Goal: Task Accomplishment & Management: Complete application form

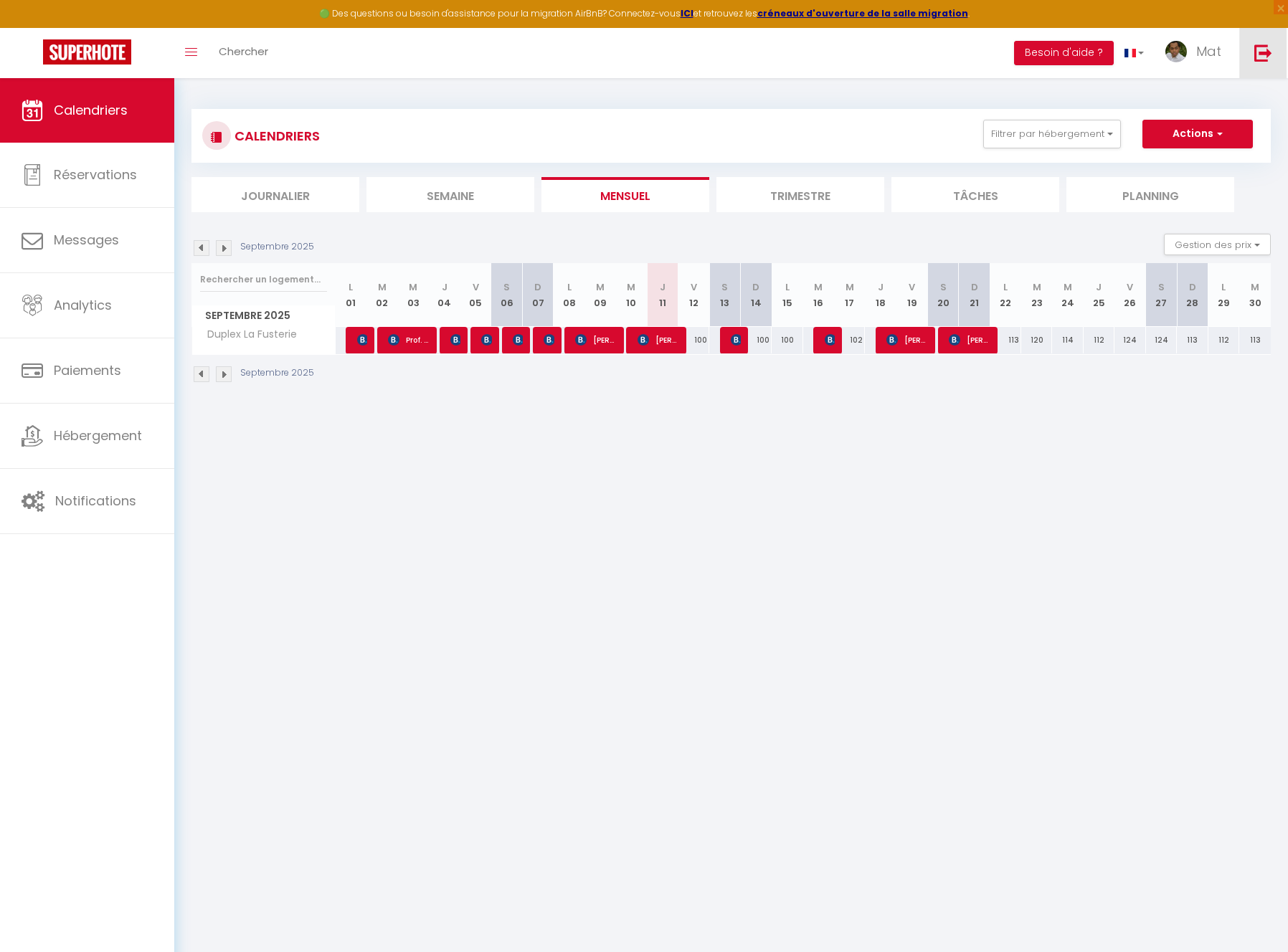
click at [1263, 48] on img at bounding box center [1263, 53] width 18 height 18
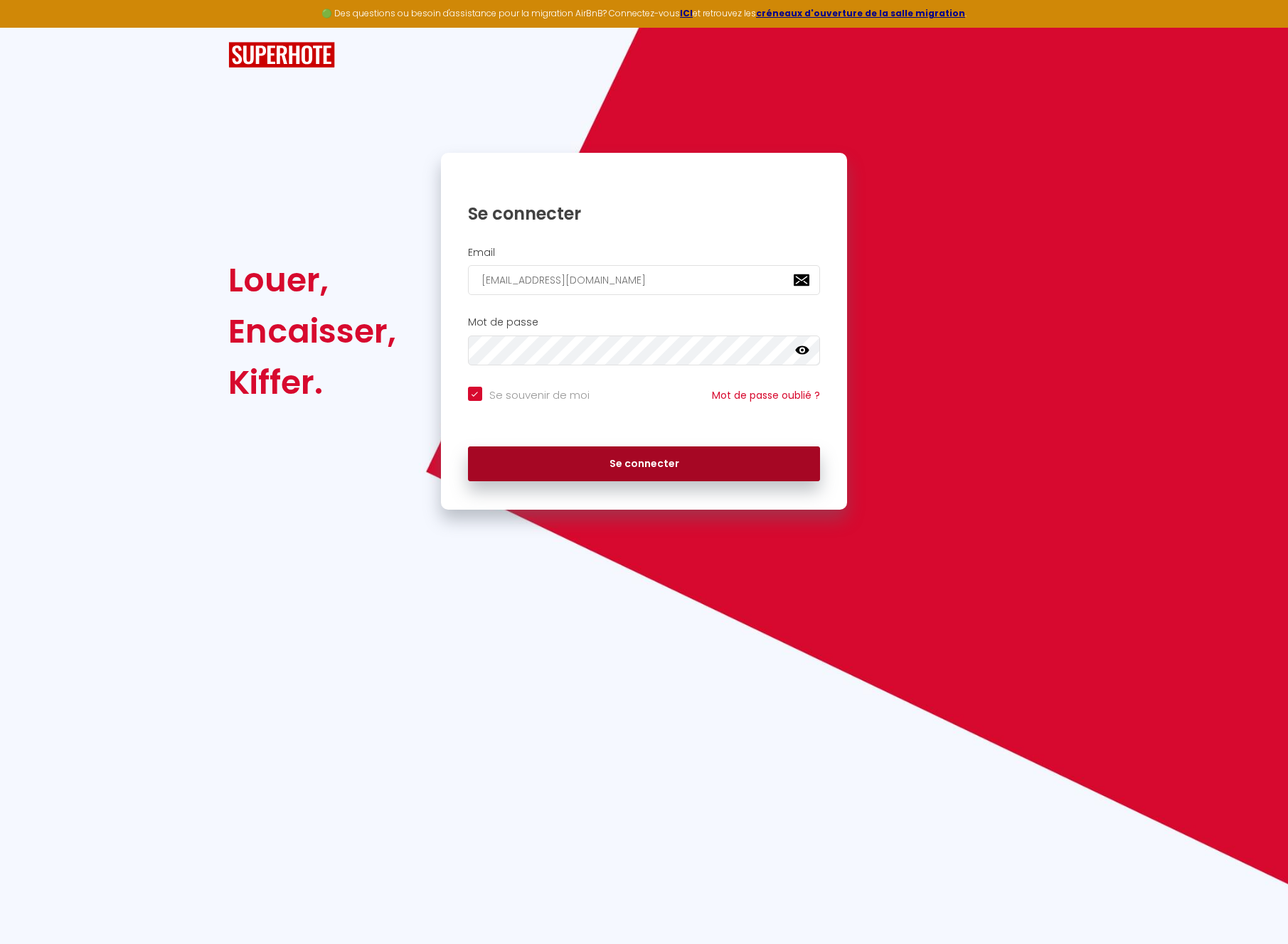
drag, startPoint x: 671, startPoint y: 455, endPoint x: 913, endPoint y: 489, distance: 244.4
click at [672, 455] on button "Se connecter" at bounding box center [644, 464] width 353 height 36
checkbox input "true"
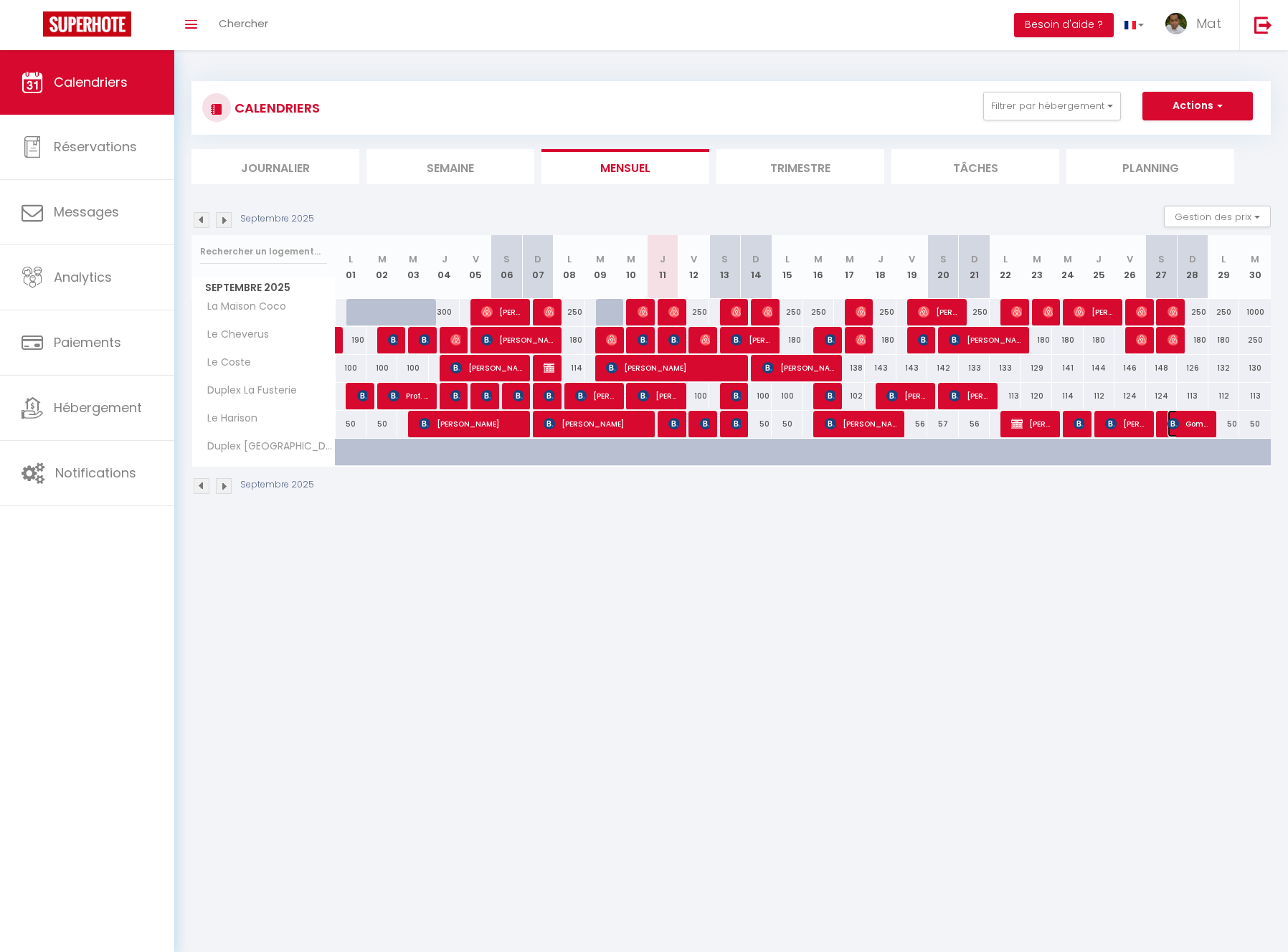
click at [1199, 426] on span "Gome Imadiy" at bounding box center [1188, 423] width 41 height 27
select select "KO"
select select "0"
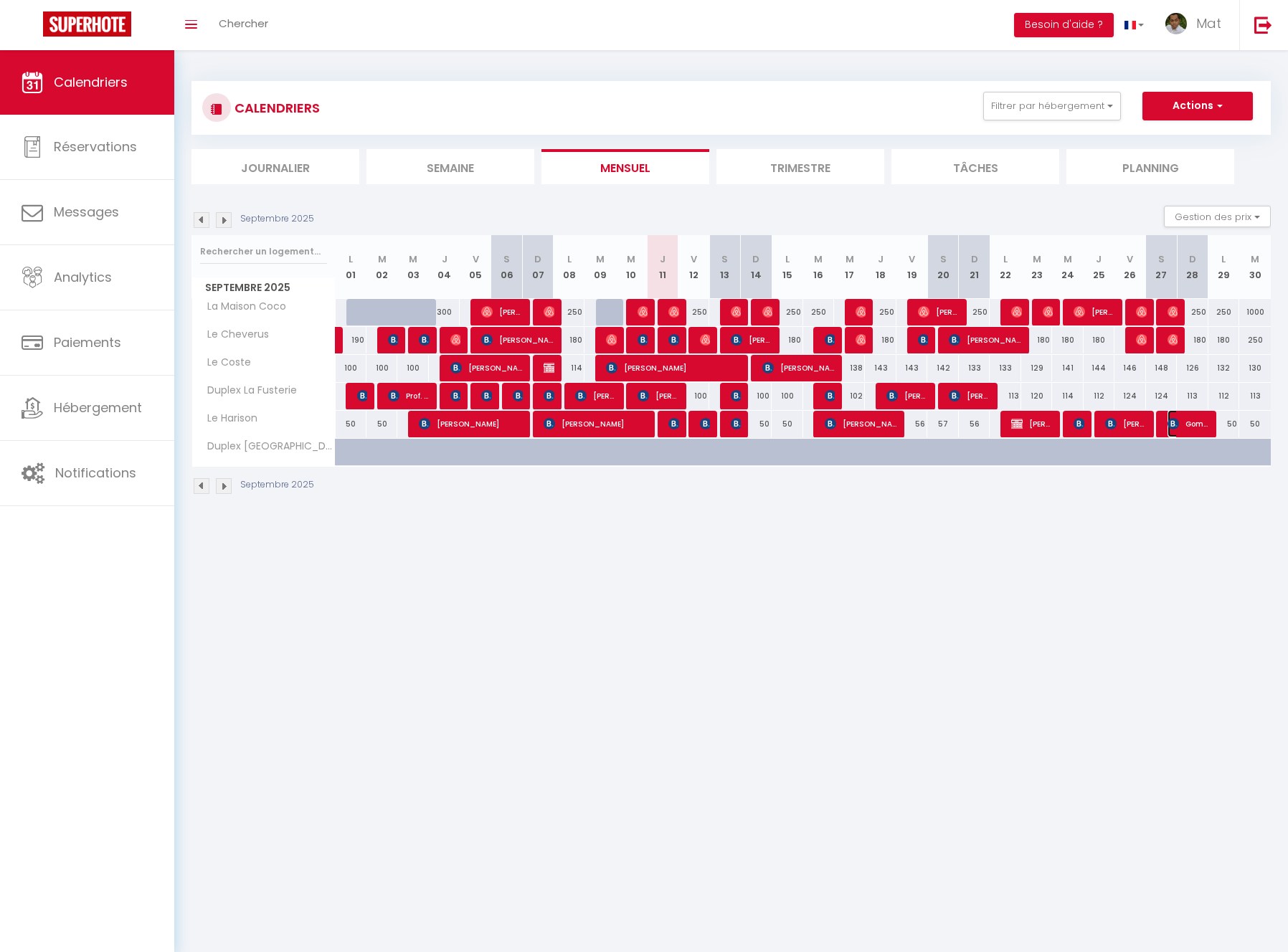
select select "1"
select select
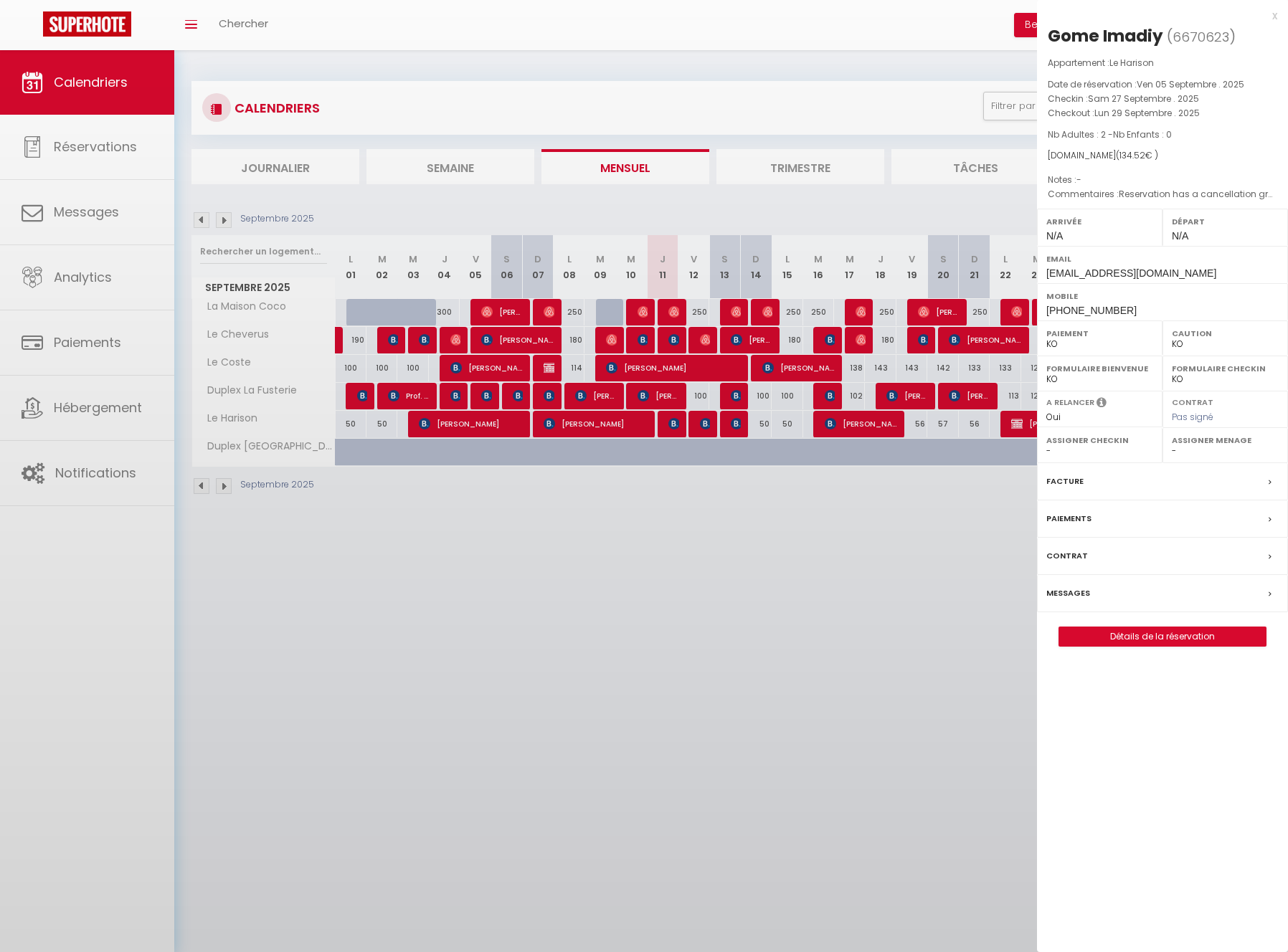
select select "32380"
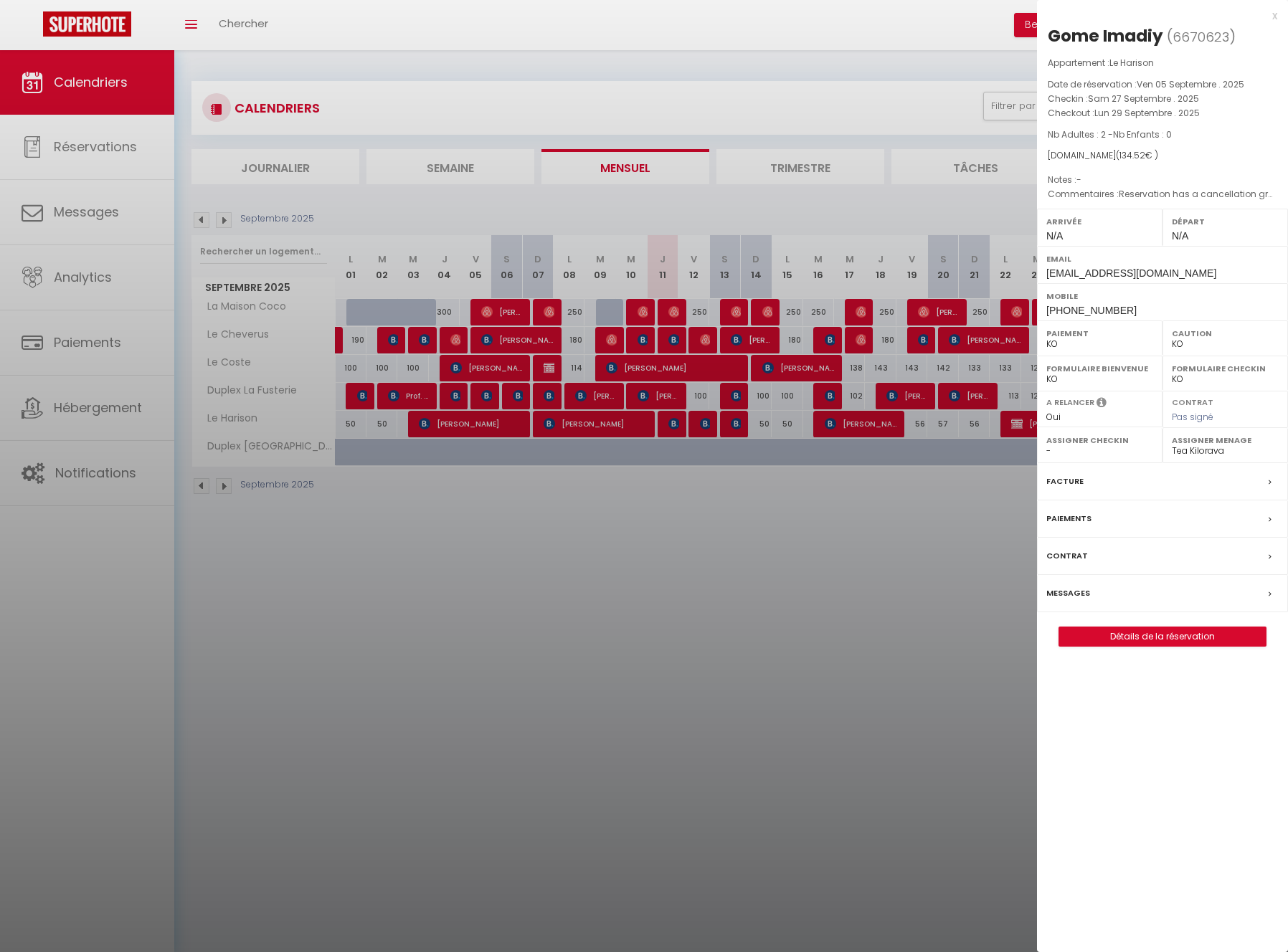
click at [1192, 32] on span "6670623" at bounding box center [1200, 37] width 57 height 18
click at [1164, 635] on link "Détails de la réservation" at bounding box center [1163, 636] width 207 height 18
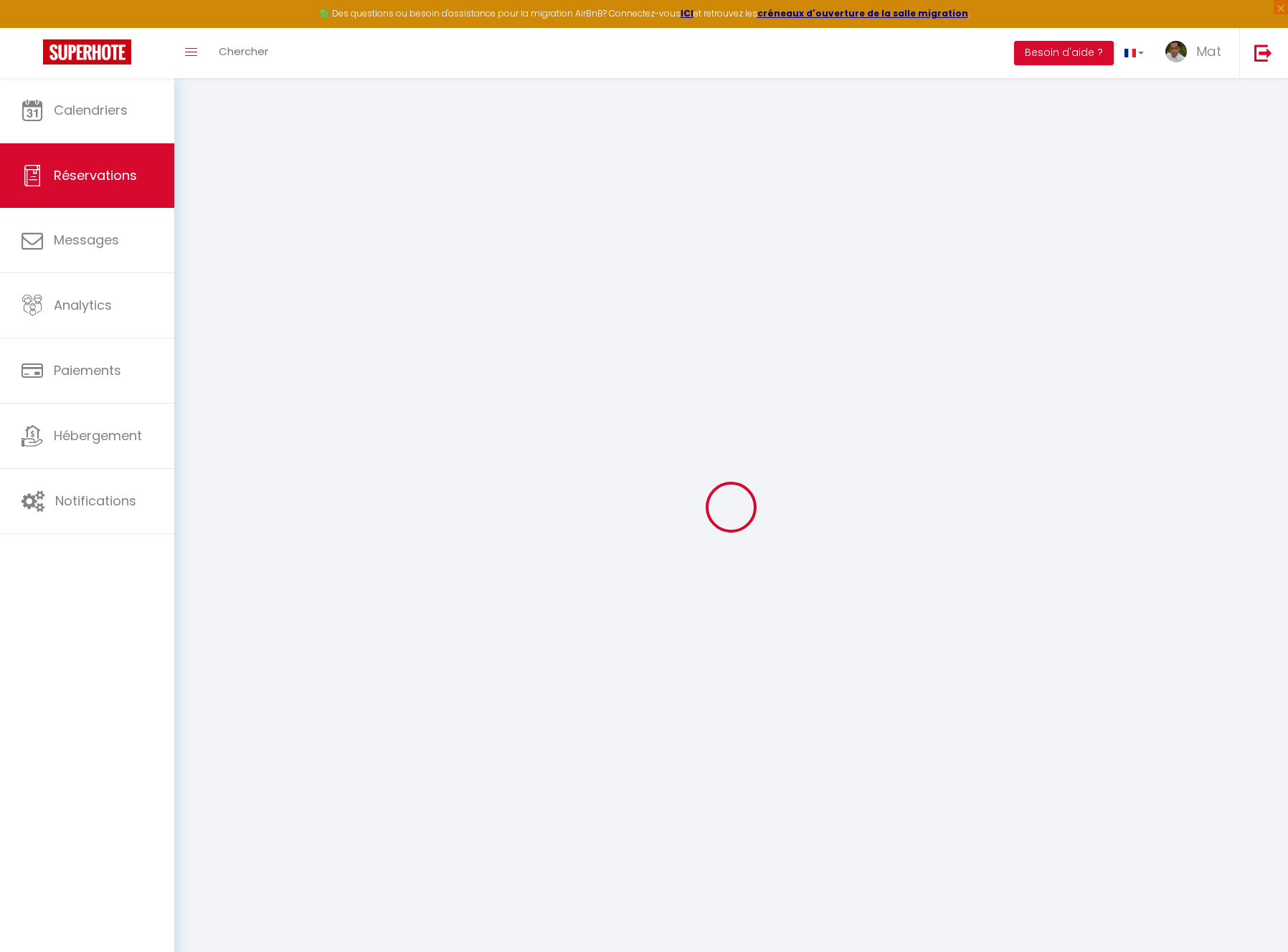
select select
checkbox input "false"
select select
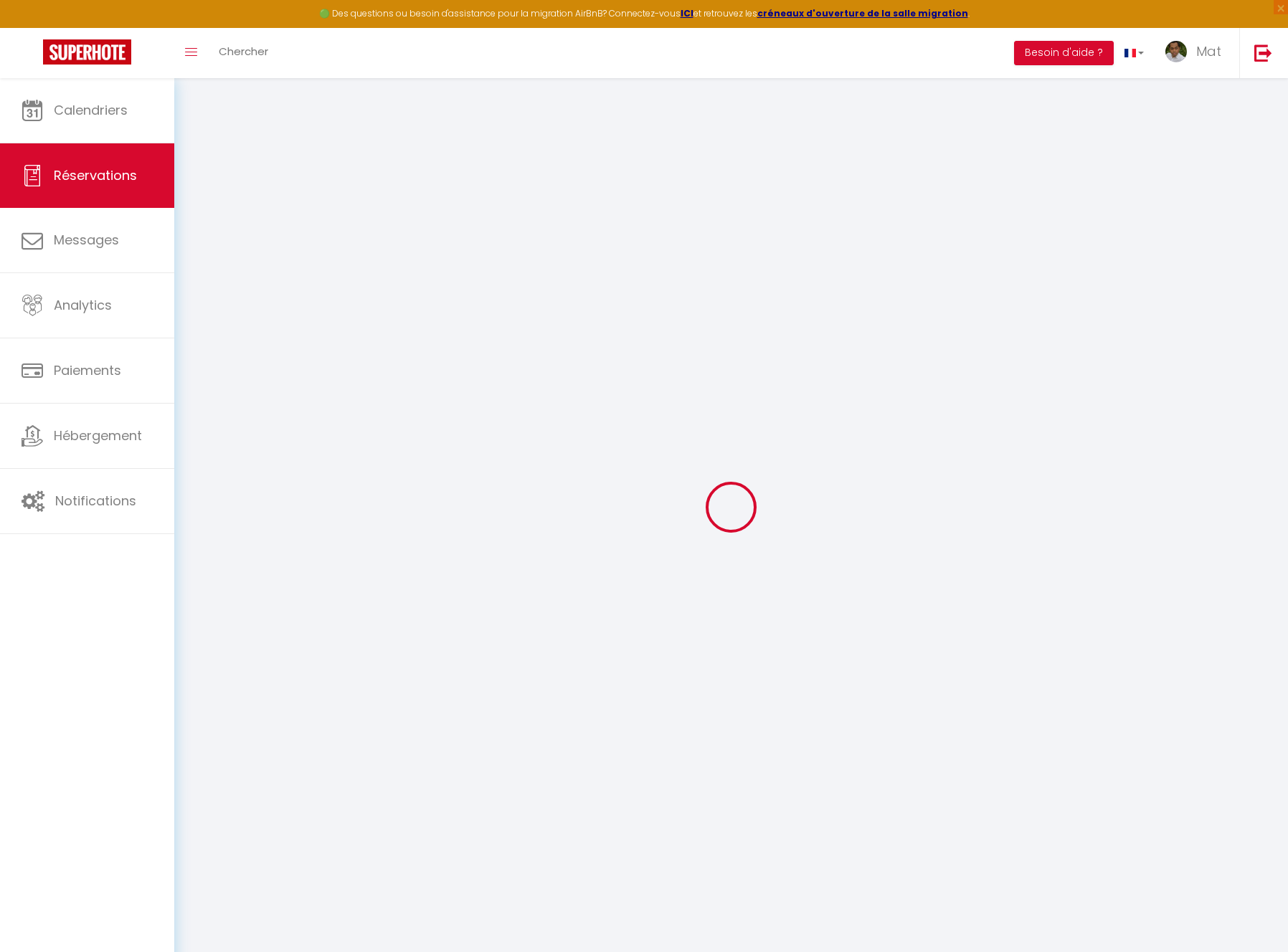
checkbox input "false"
select select
checkbox input "false"
type textarea "Reservation has a cancellation grace period. Do not charge if cancelled before …"
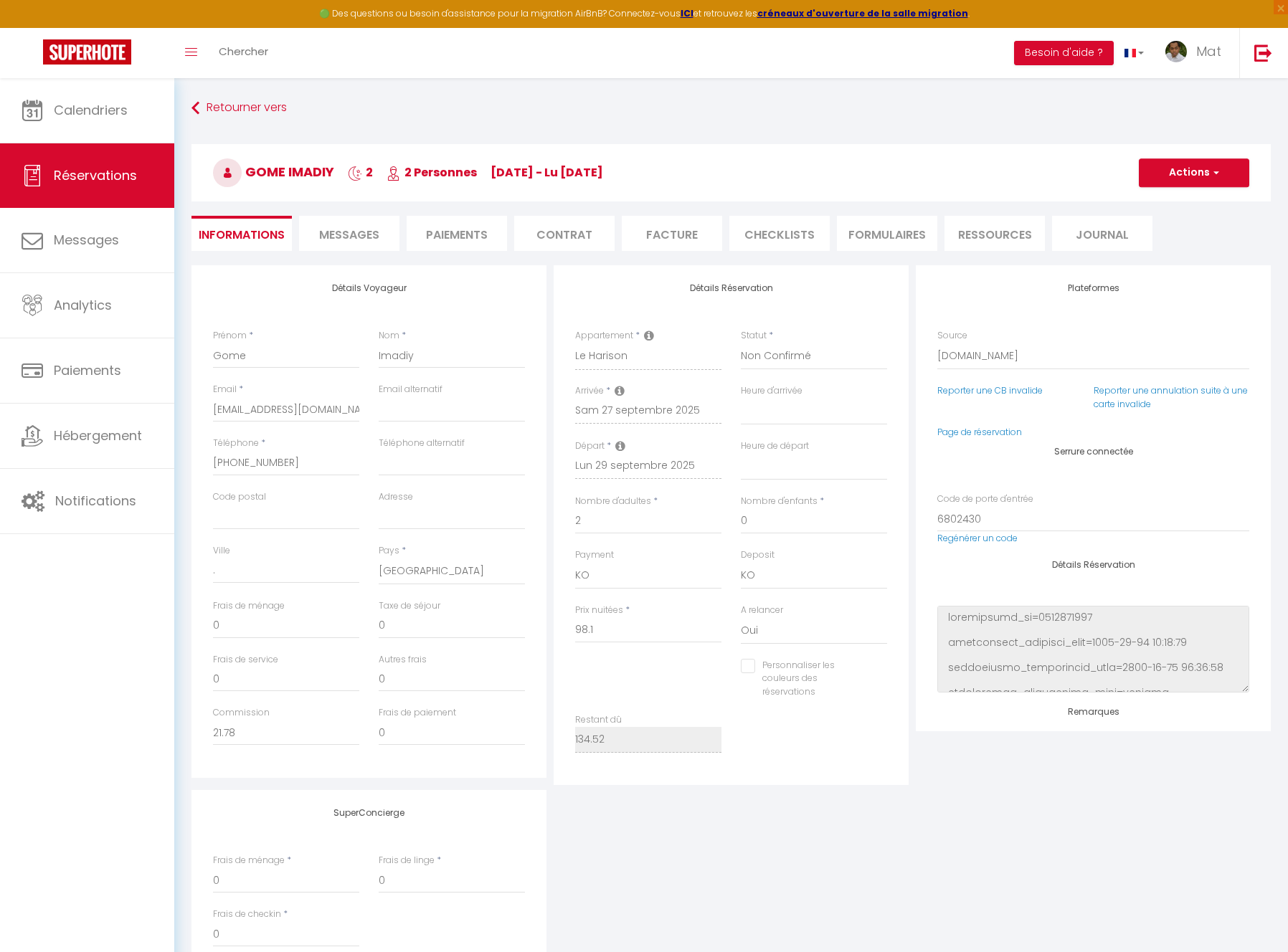
type input "30"
type input "6.42"
select select
checkbox input "false"
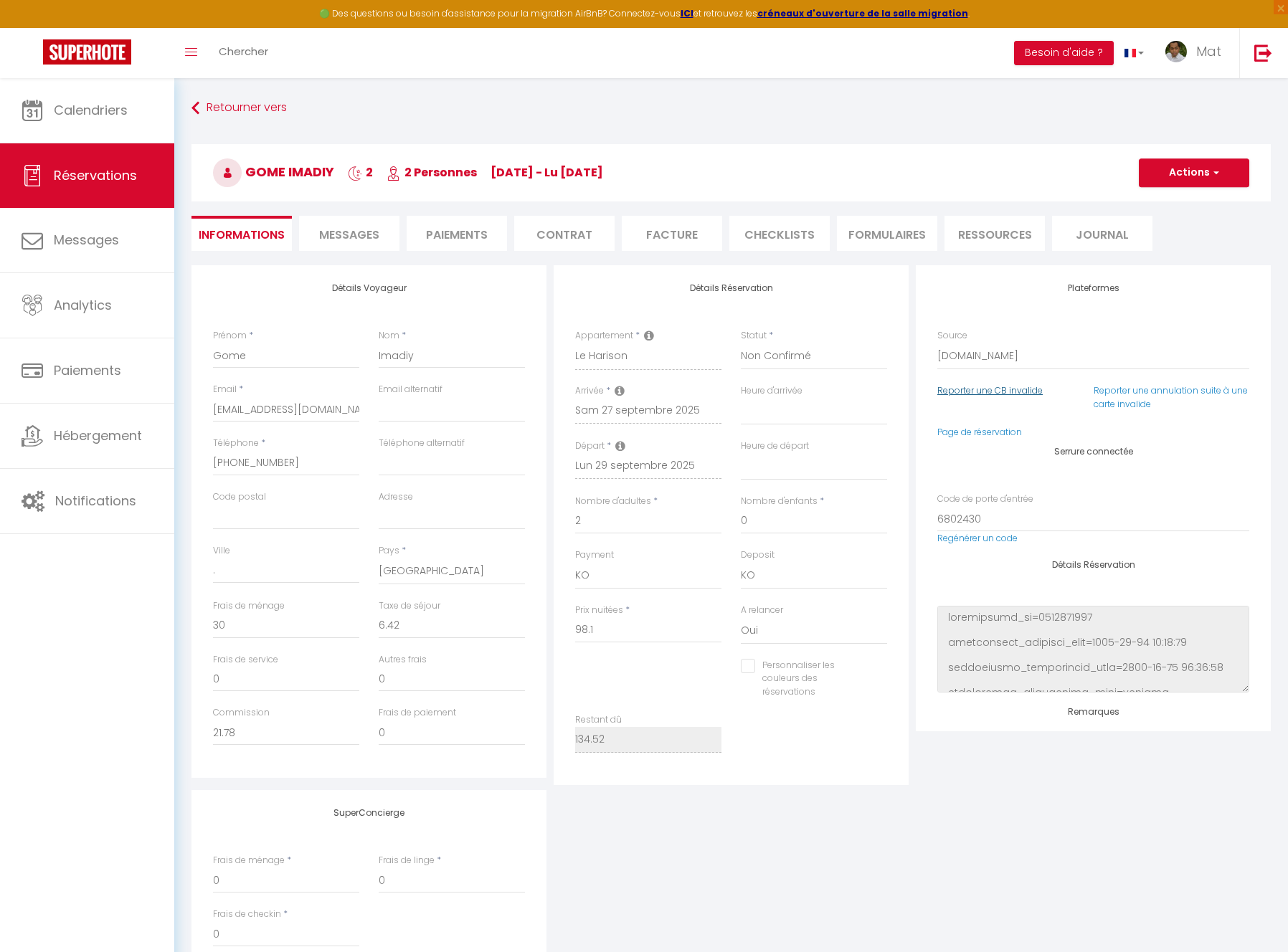
select select
click at [1246, 866] on div "Détails Voyageur Prénom * Gome Nom * Imadiy Email * gimadi.316325@guest.booking…" at bounding box center [730, 626] width 1079 height 721
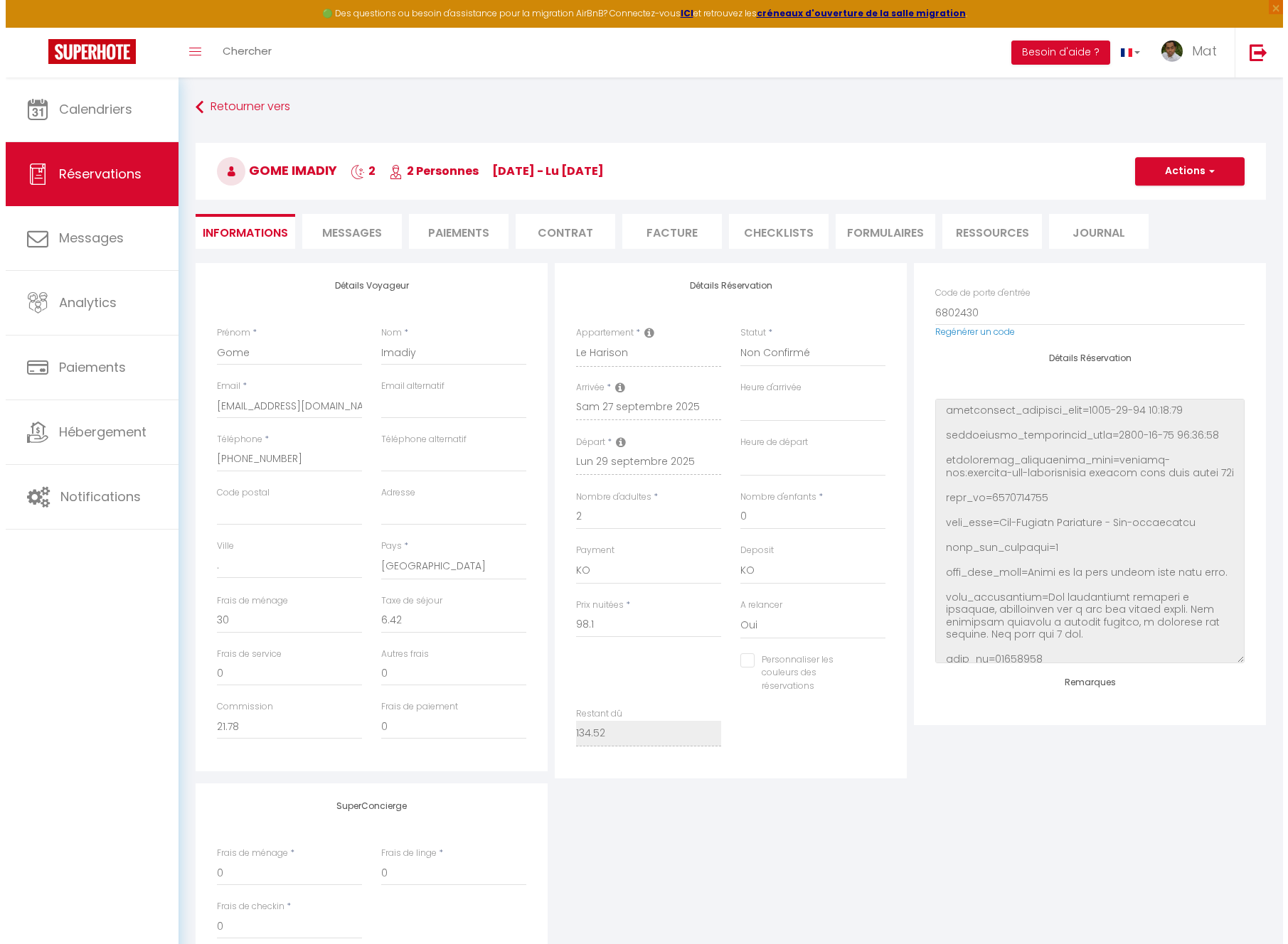
scroll to position [0, 0]
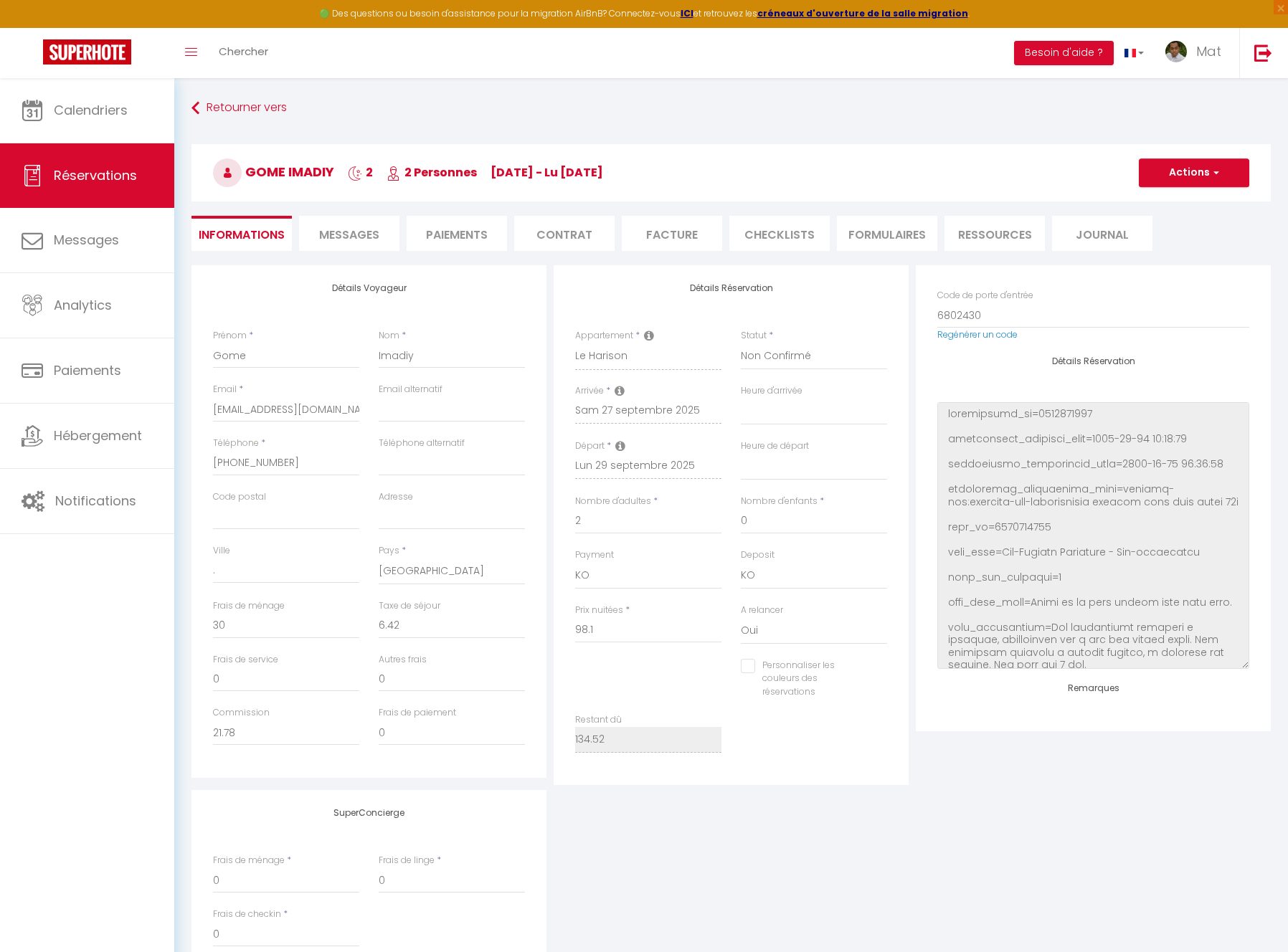
click at [977, 379] on div "Détails Réservation" at bounding box center [1093, 513] width 312 height 313
click at [1268, 49] on img at bounding box center [1263, 53] width 18 height 18
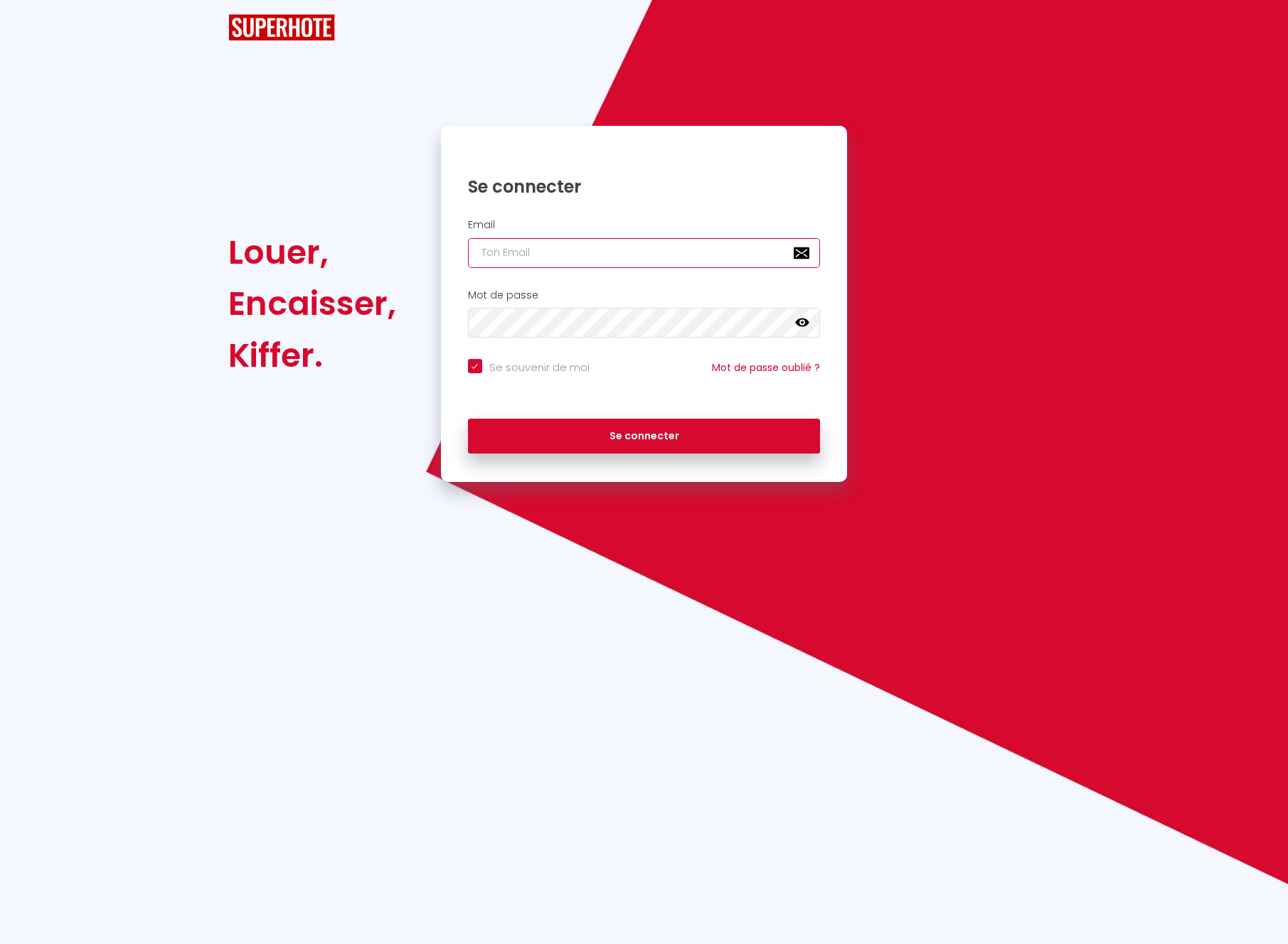
type input "[EMAIL_ADDRESS][DOMAIN_NAME]"
checkbox input "true"
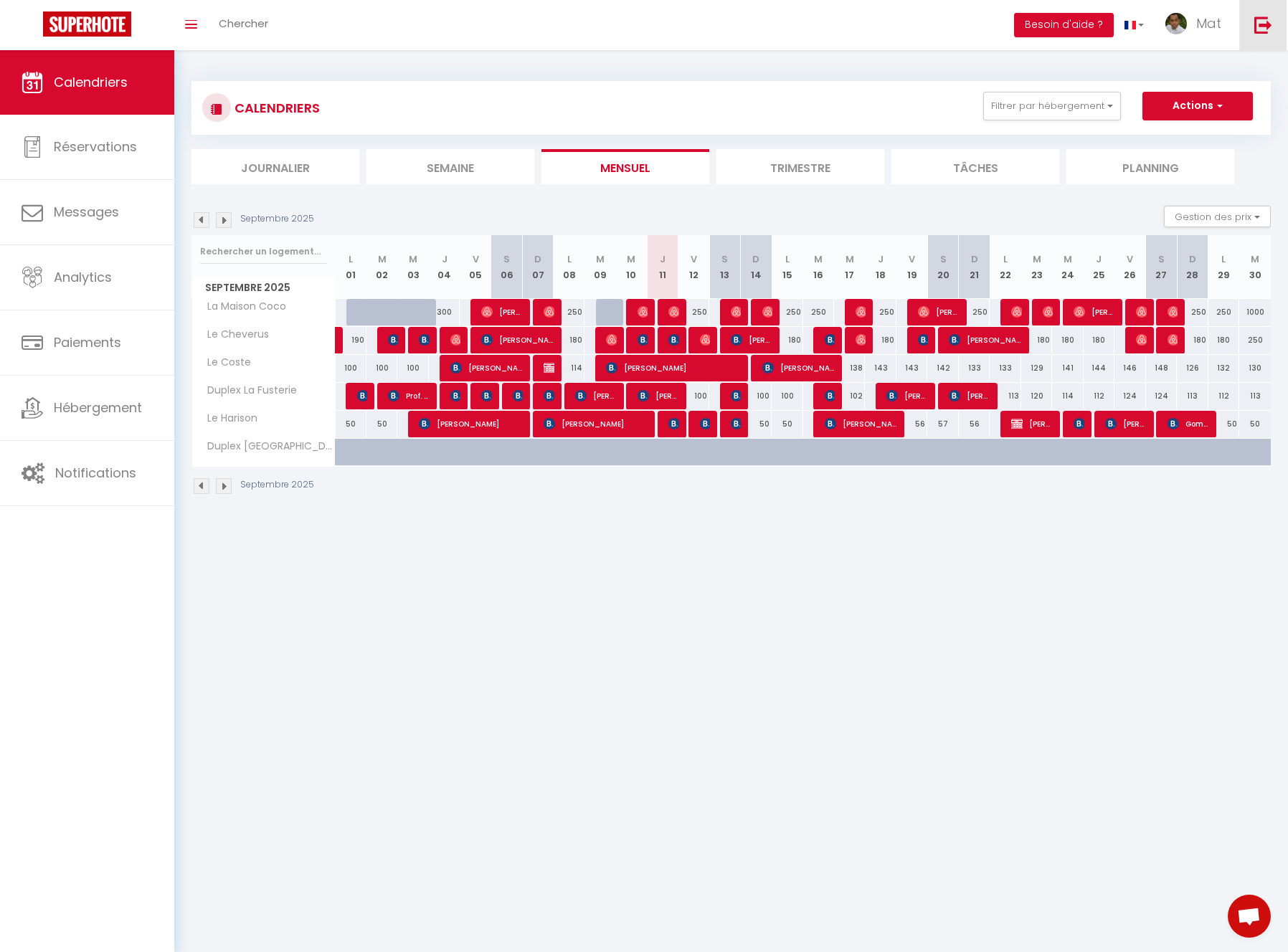
click at [1248, 29] on link at bounding box center [1263, 25] width 47 height 50
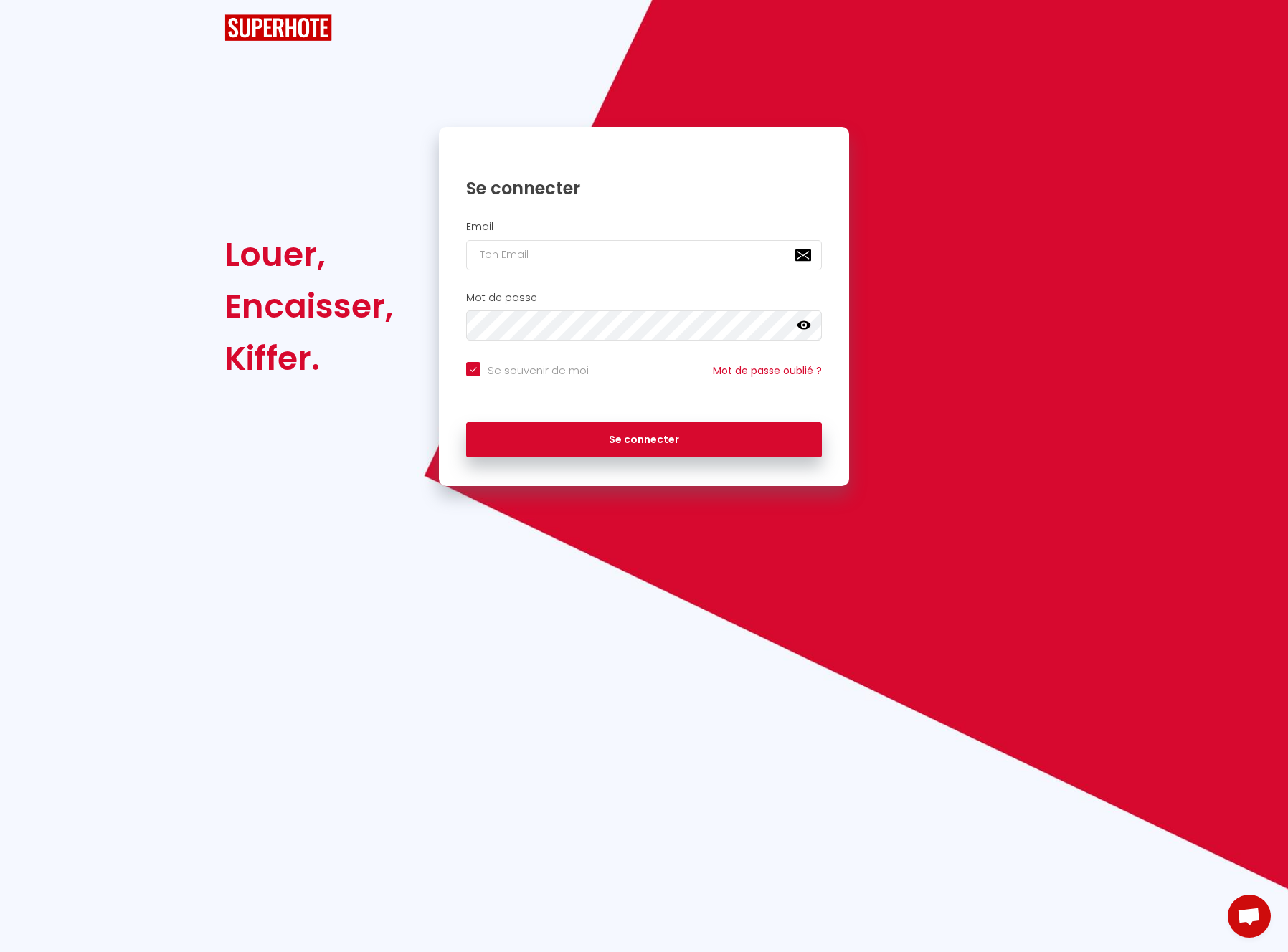
checkbox input "true"
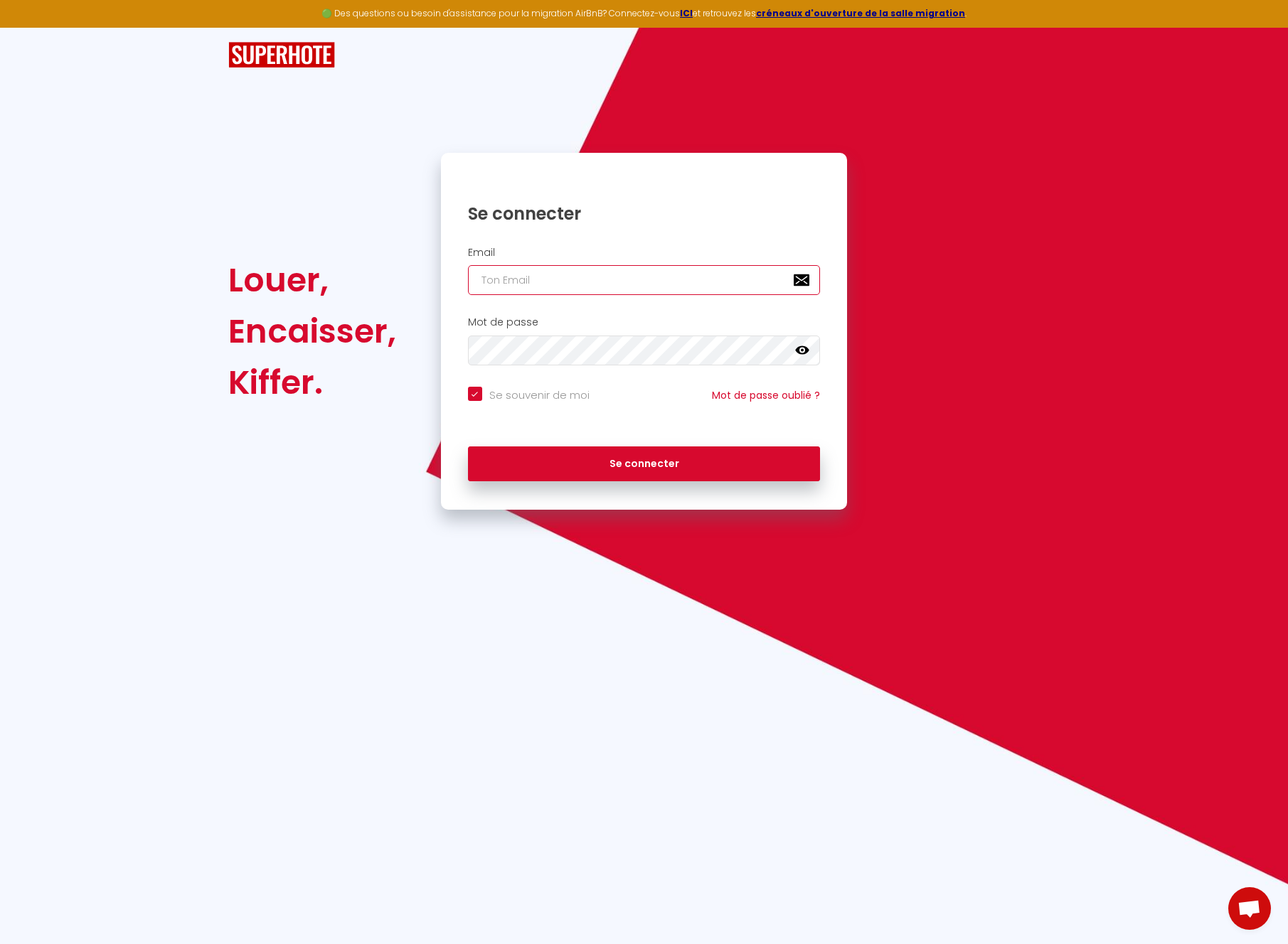
type input "[EMAIL_ADDRESS][DOMAIN_NAME]"
checkbox input "true"
click at [541, 273] on input "[EMAIL_ADDRESS][DOMAIN_NAME]" at bounding box center [644, 280] width 353 height 30
click at [673, 274] on input "[EMAIL_ADDRESS][DOMAIN_NAME]" at bounding box center [644, 280] width 353 height 30
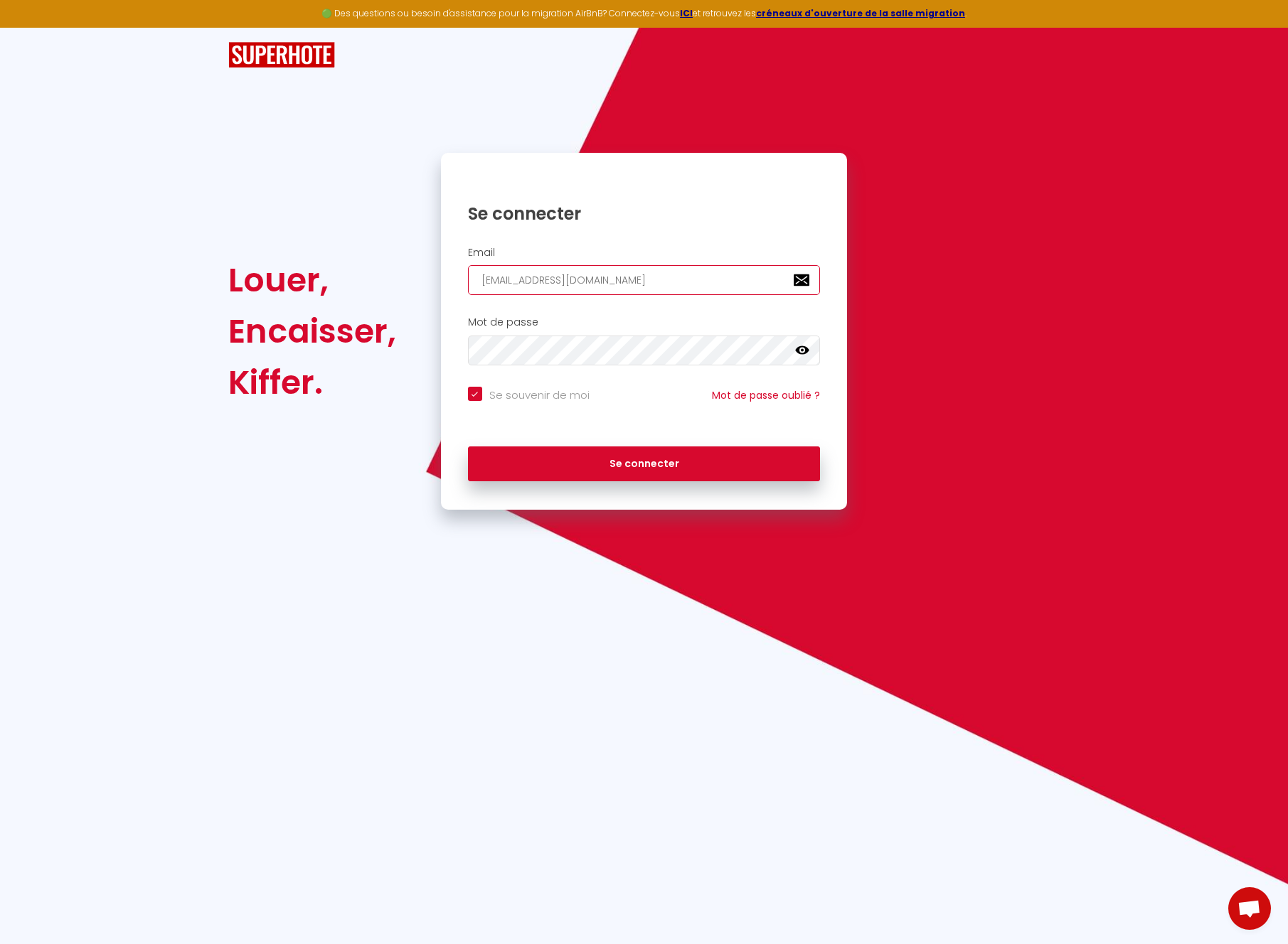
click at [672, 274] on input "[EMAIL_ADDRESS][DOMAIN_NAME]" at bounding box center [644, 280] width 353 height 30
paste input "mnfsasu"
type input "[EMAIL_ADDRESS][DOMAIN_NAME]"
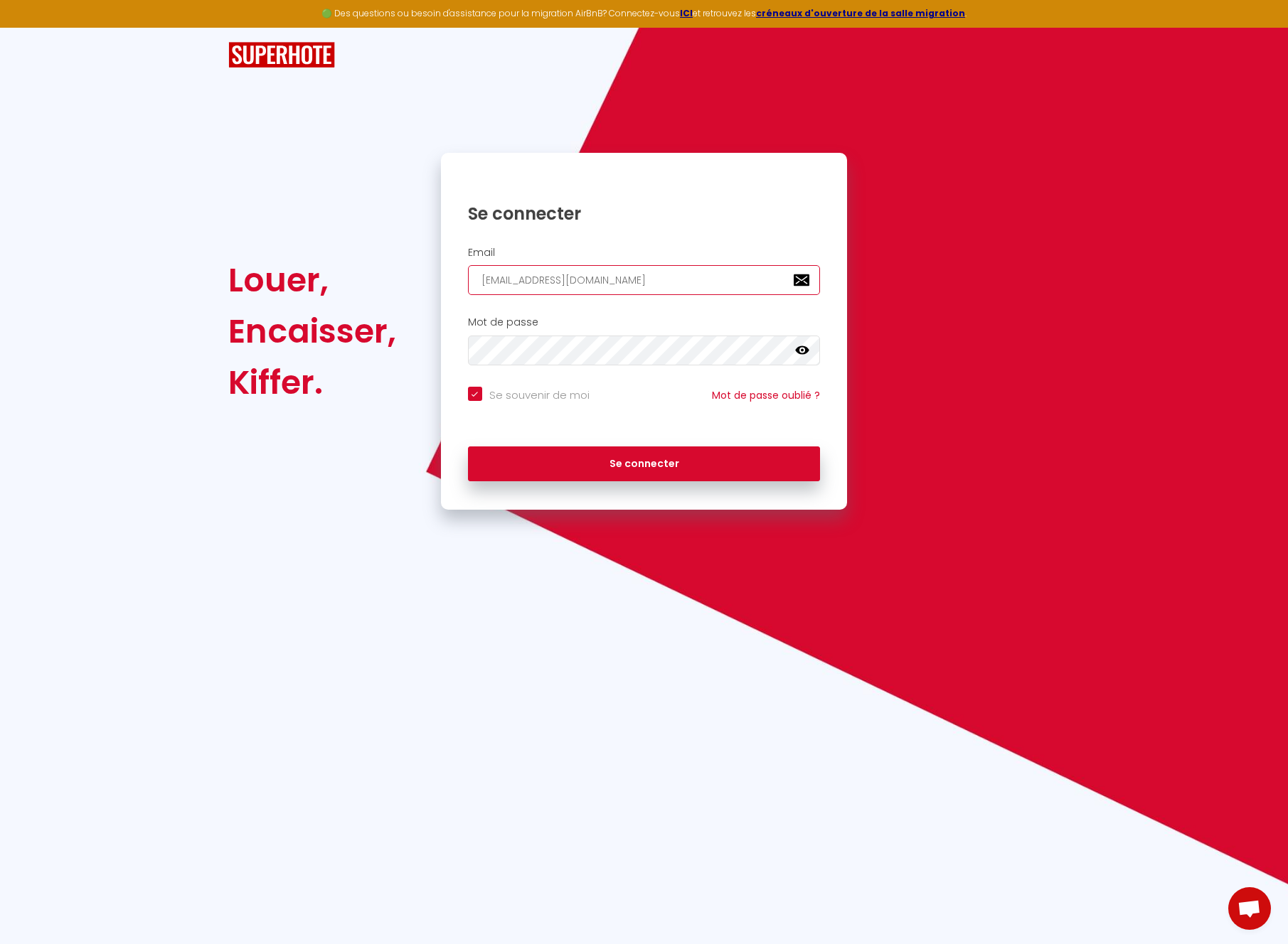
checkbox input "true"
type input "[EMAIL_ADDRESS][DOMAIN_NAME]"
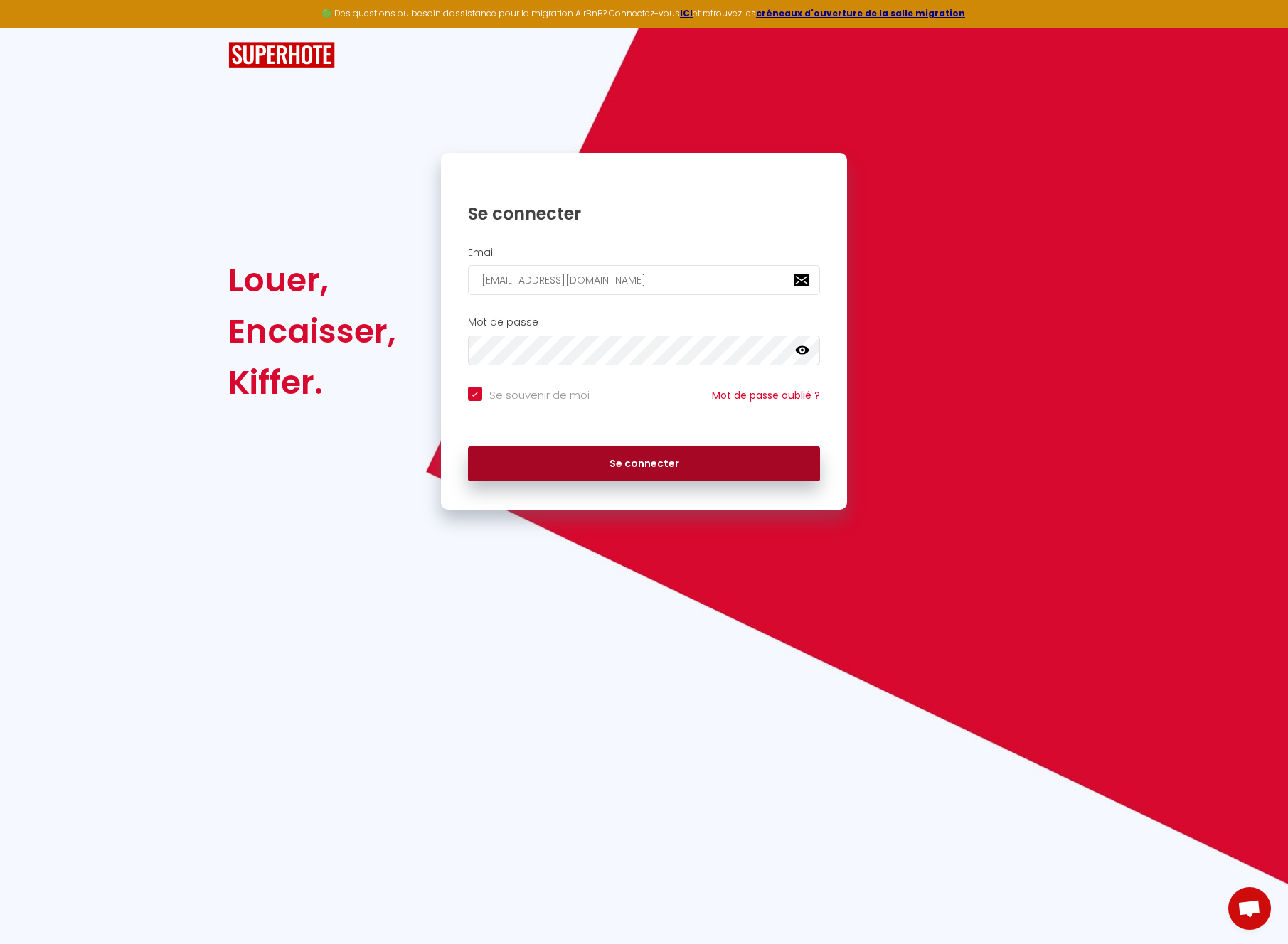
click at [639, 470] on button "Se connecter" at bounding box center [644, 464] width 353 height 36
checkbox input "true"
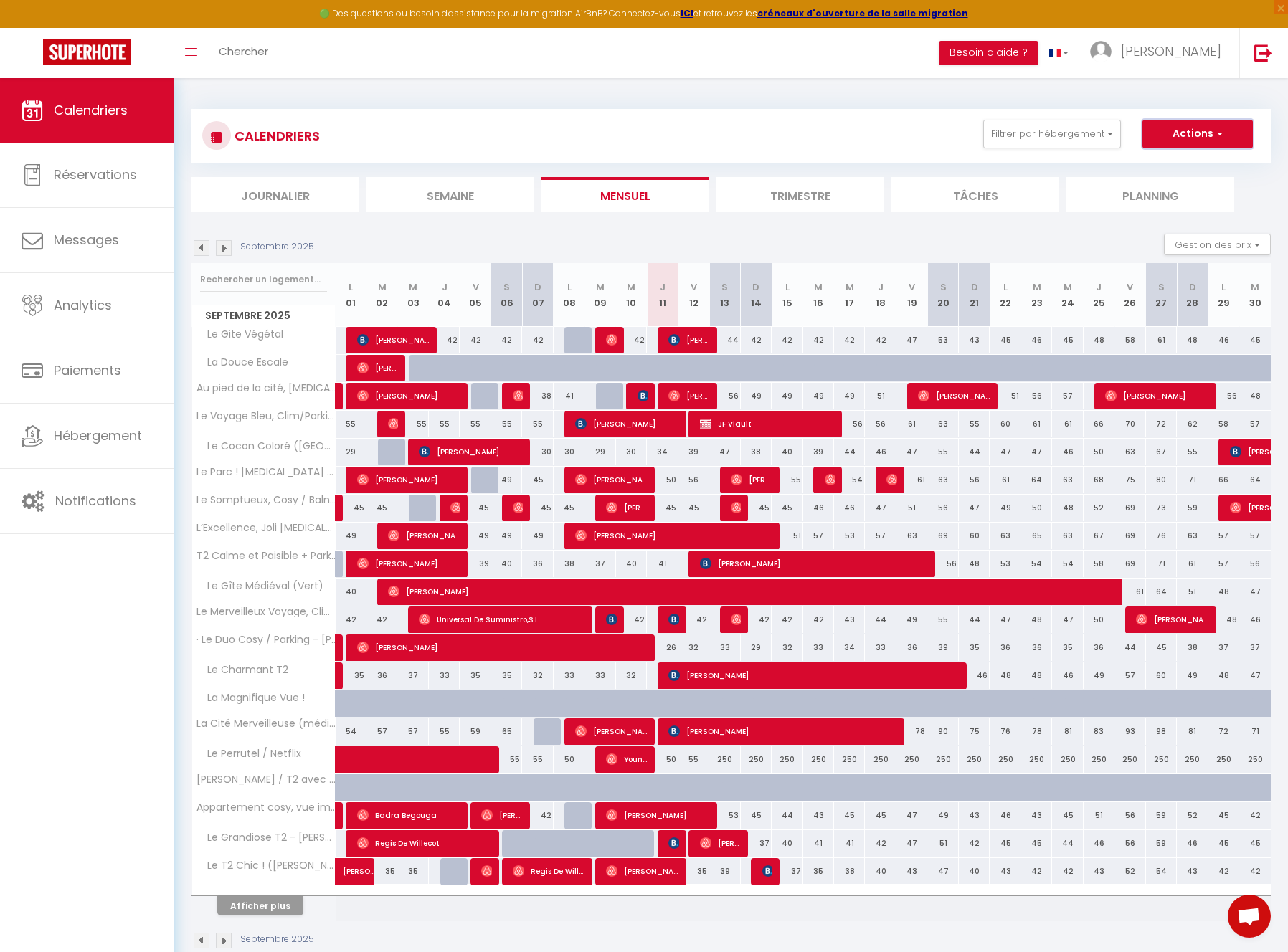
click at [1204, 131] on button "Actions" at bounding box center [1198, 134] width 110 height 29
click at [1185, 165] on link "Nouvelle réservation" at bounding box center [1183, 167] width 125 height 22
select select
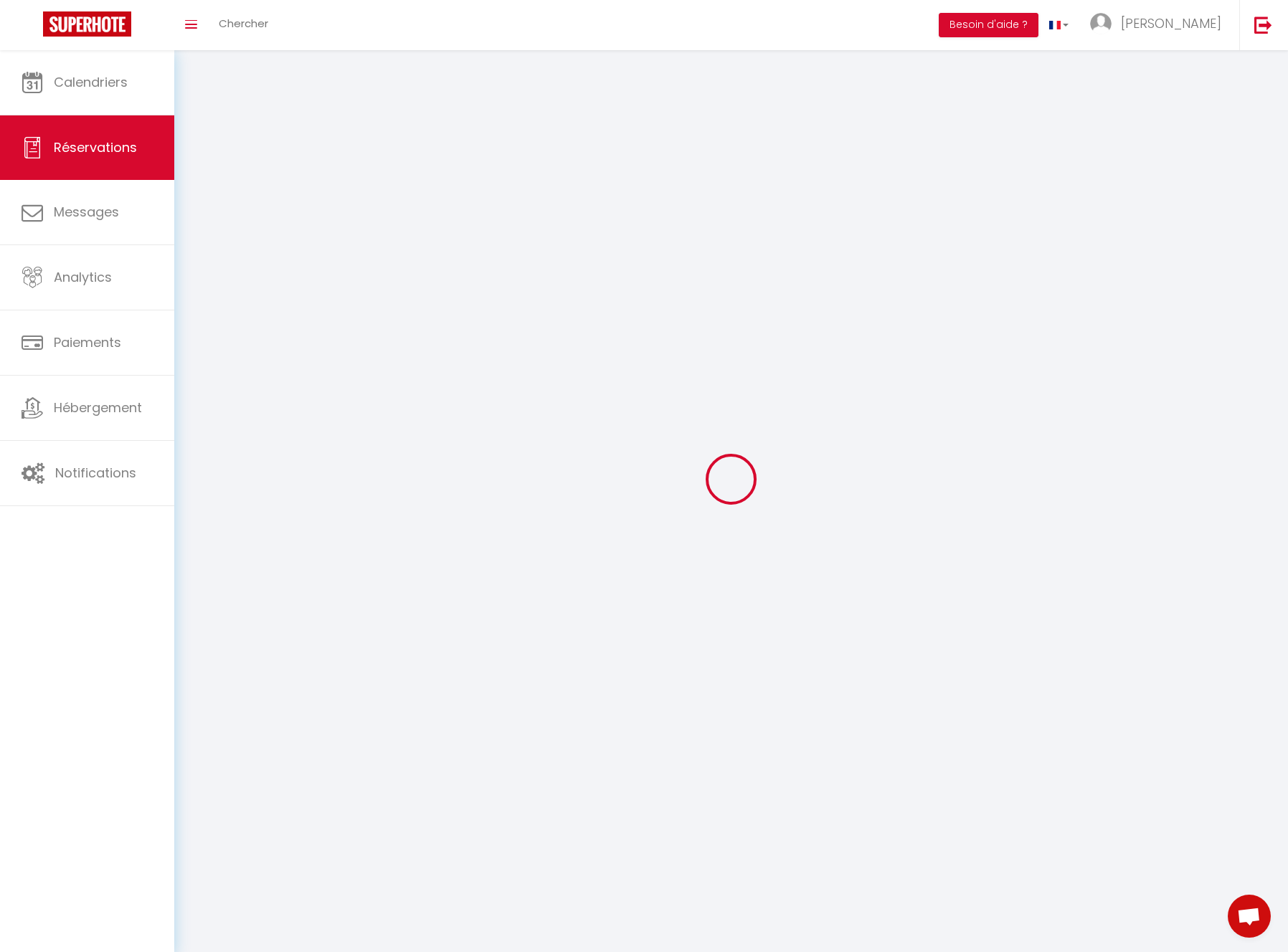
select select
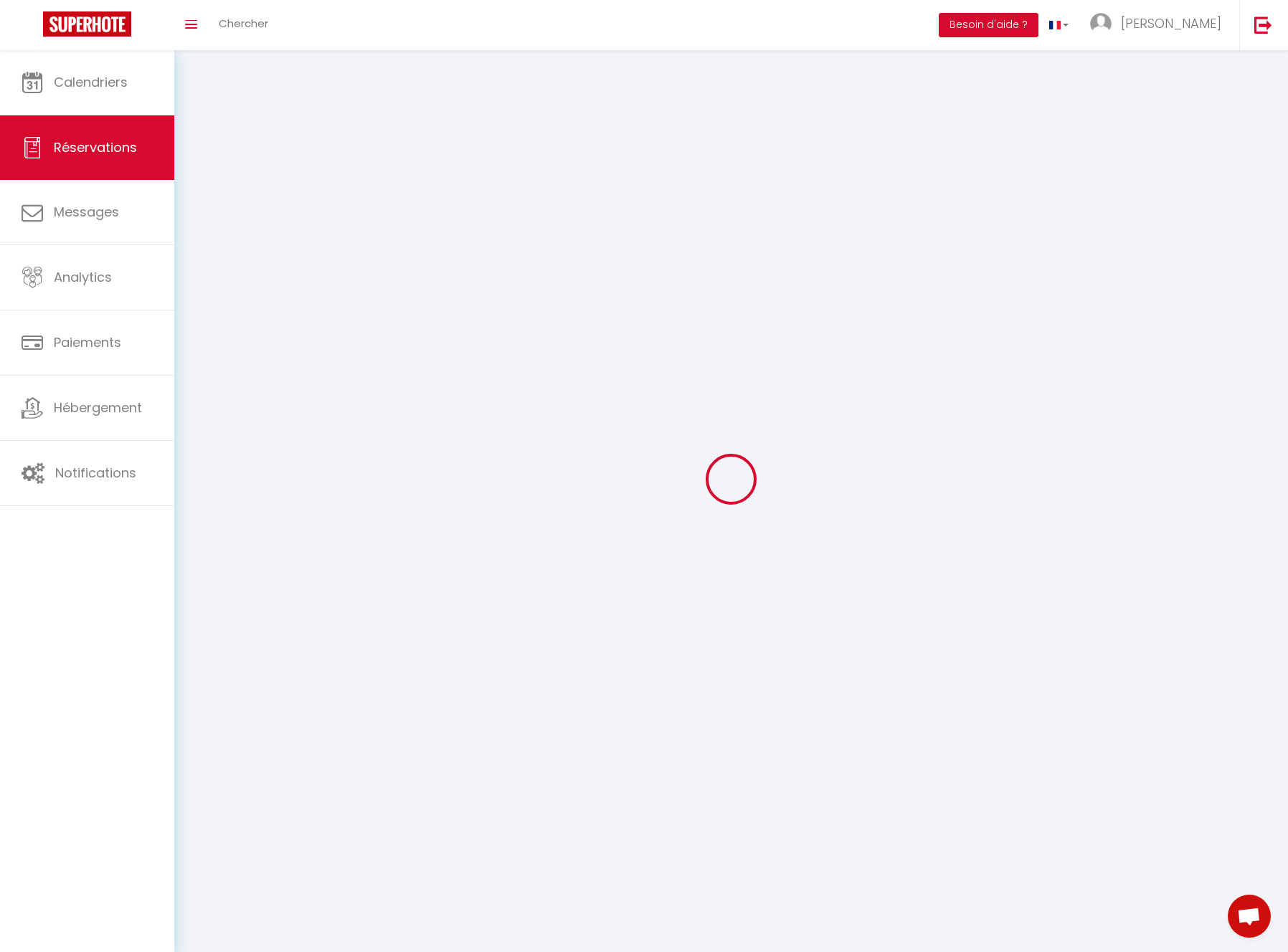
select select
checkbox input "false"
select select
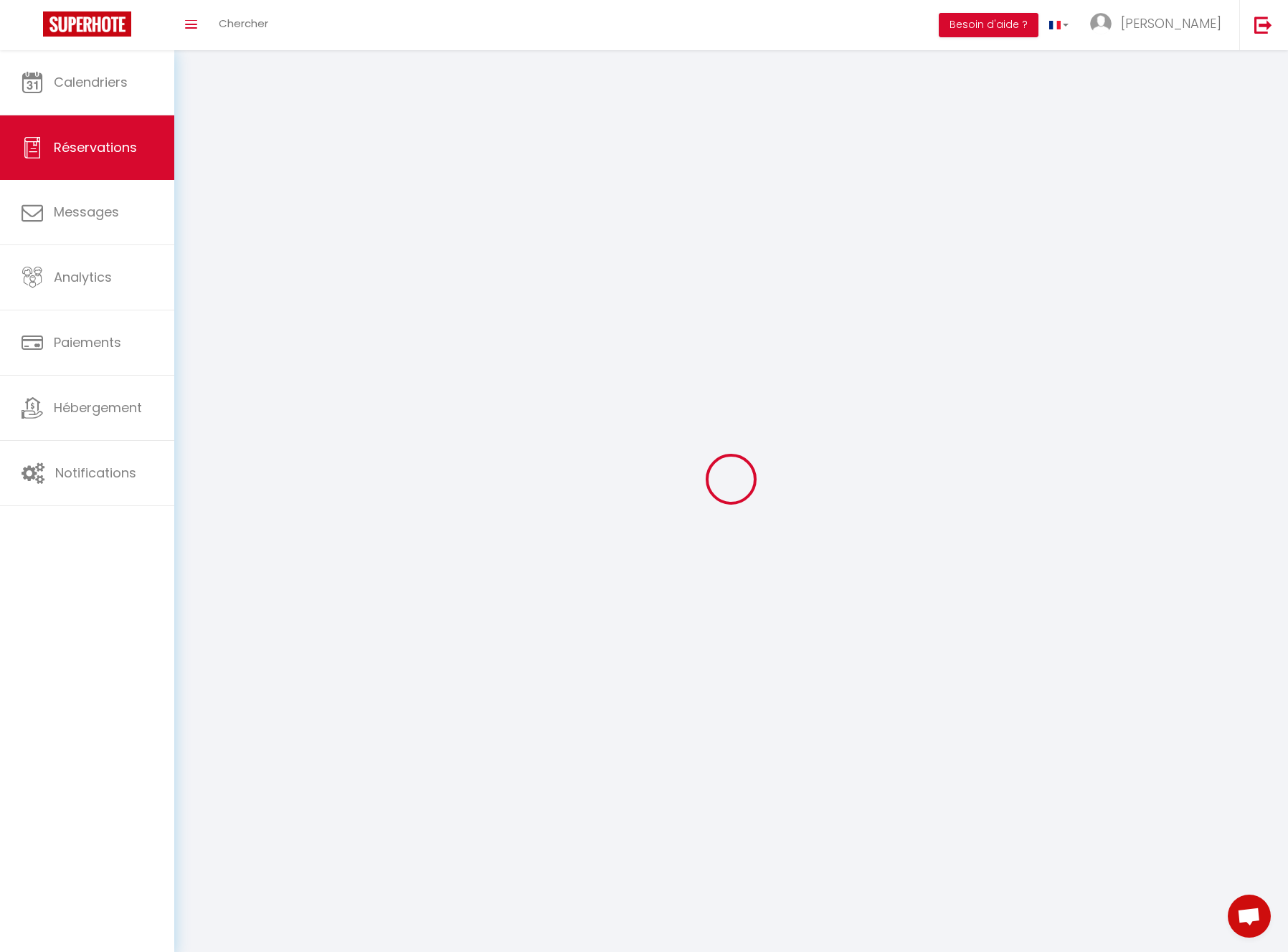
select select
checkbox input "false"
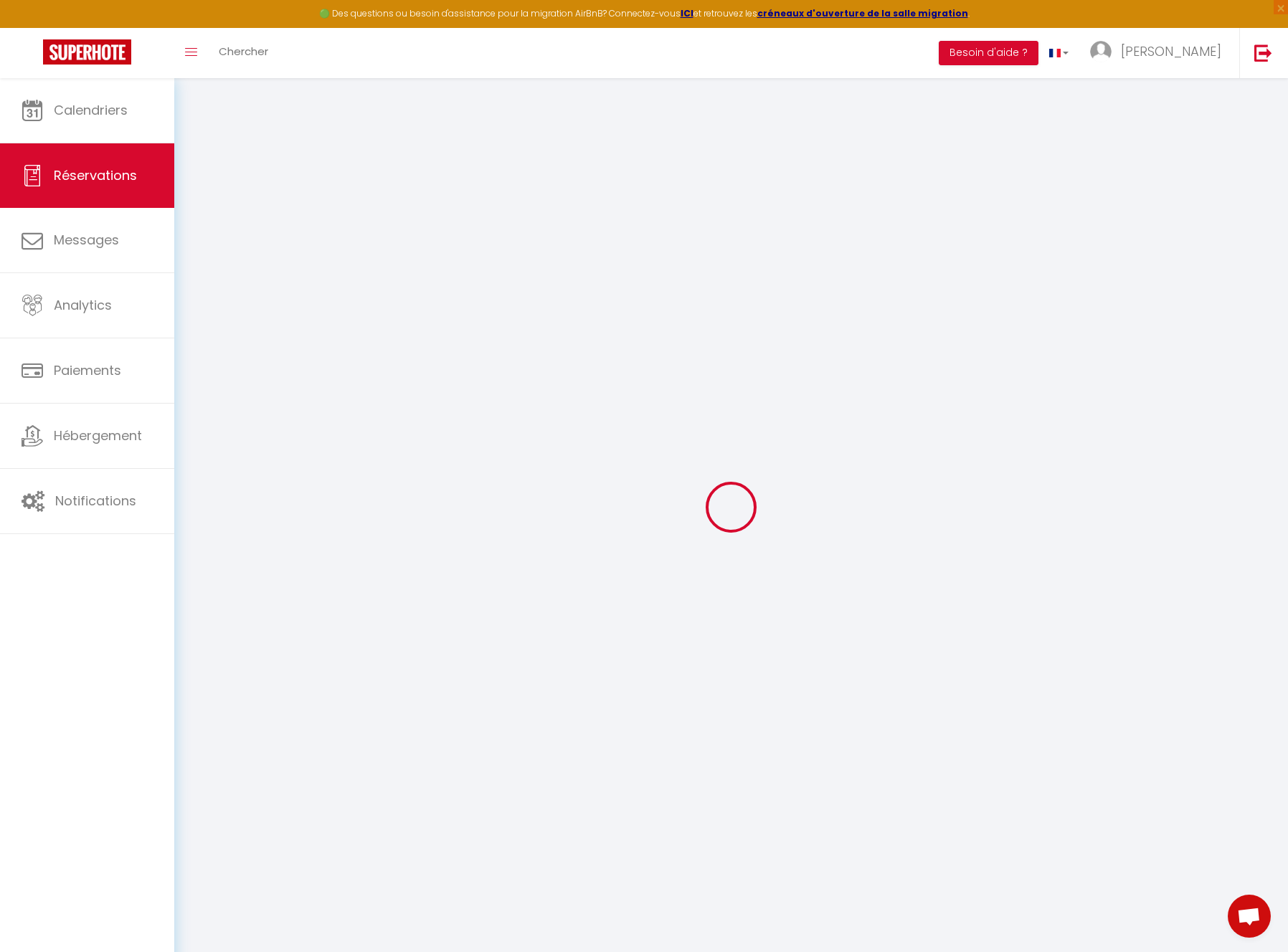
select select
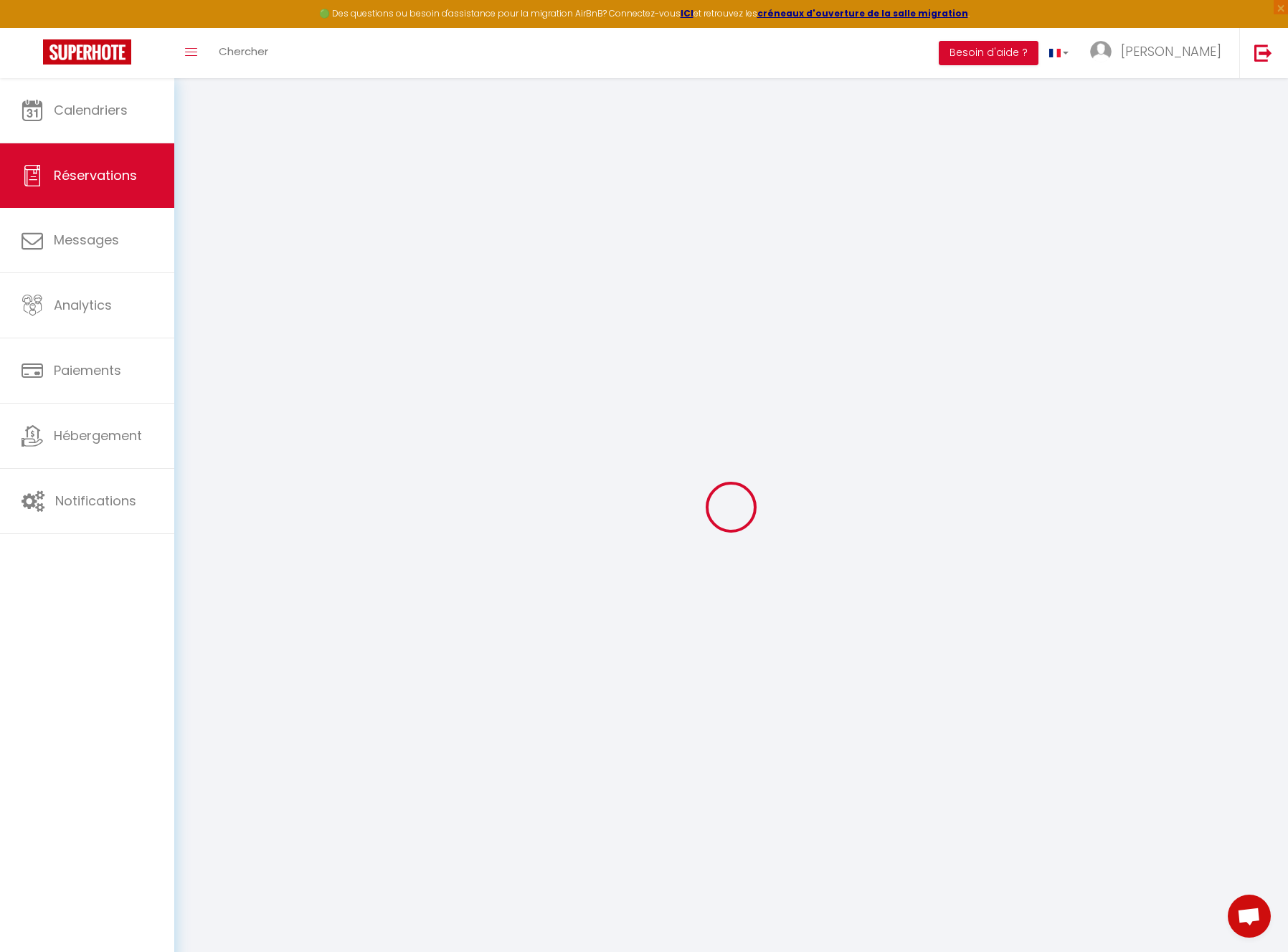
select select
checkbox input "false"
select select
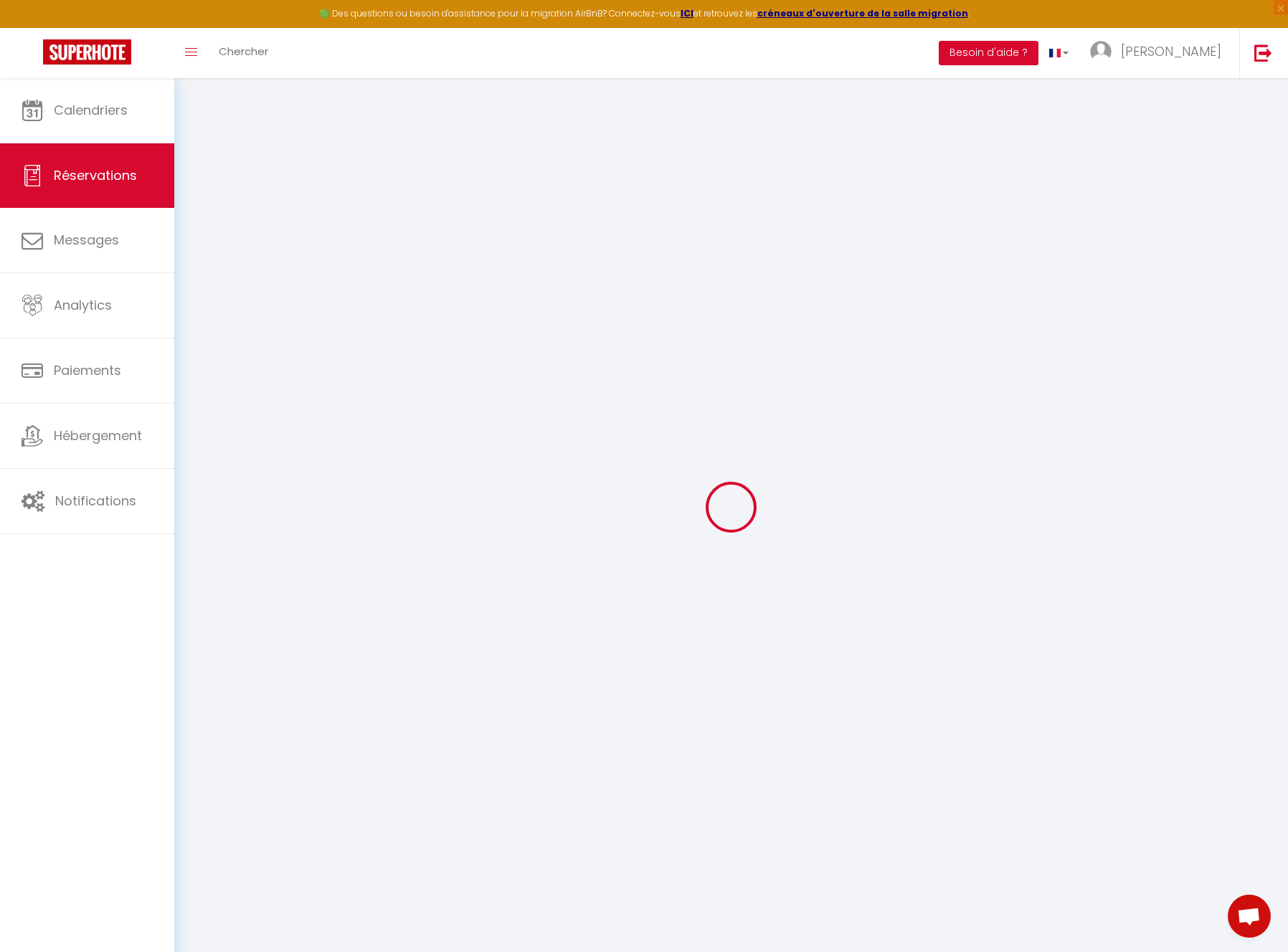
select select
checkbox input "false"
select select
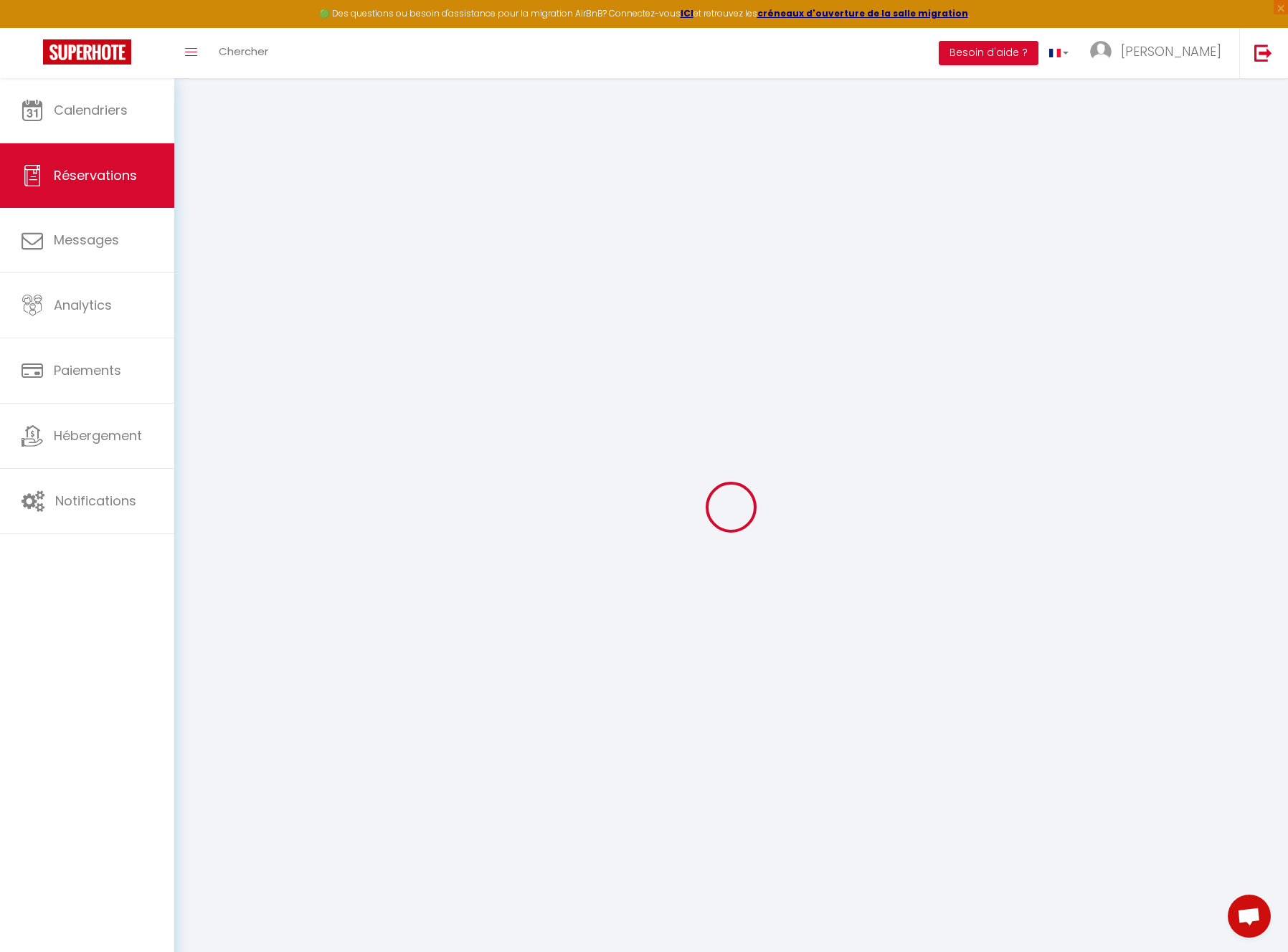
select select
checkbox input "false"
select select
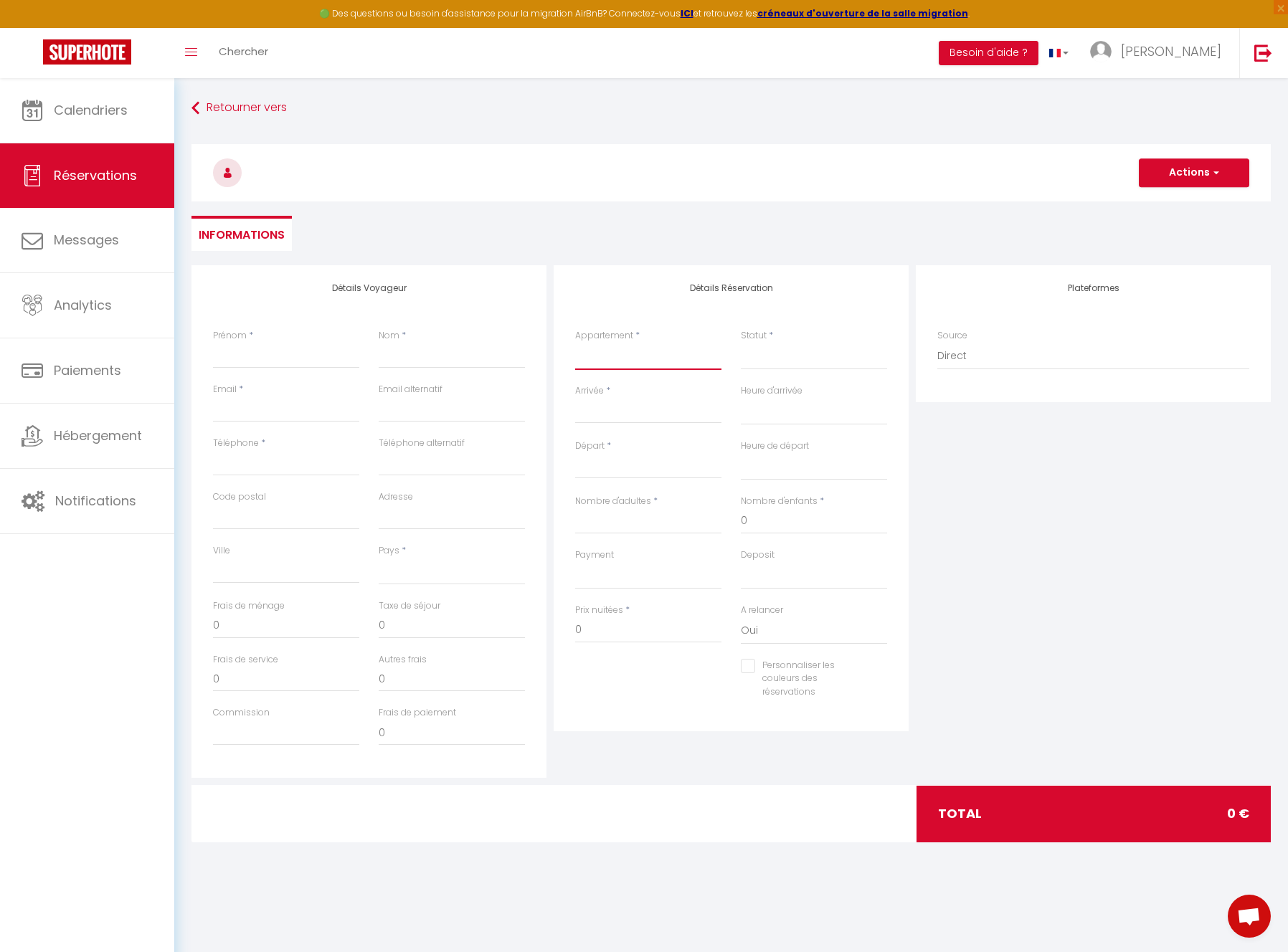
click at [606, 352] on select "Le Gite Végétal La Douce Escale Au pied de la cité, [MEDICAL_DATA] au calme Le …" at bounding box center [648, 356] width 146 height 27
select select "61609"
click at [575, 343] on select "Le Gite Végétal La Douce Escale Au pied de la cité, [MEDICAL_DATA] au calme Le …" at bounding box center [648, 356] width 146 height 27
select select
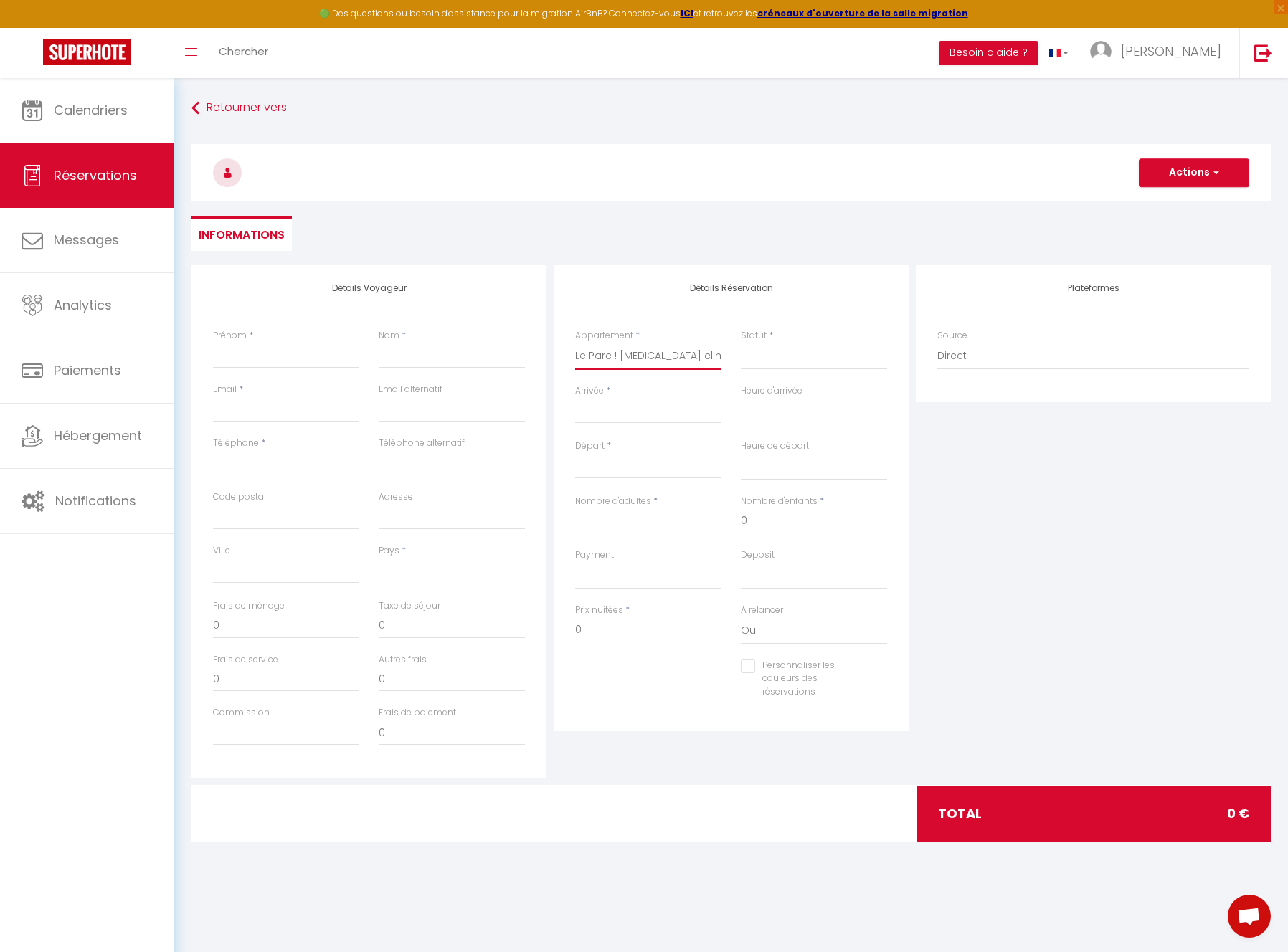
select select
checkbox input "false"
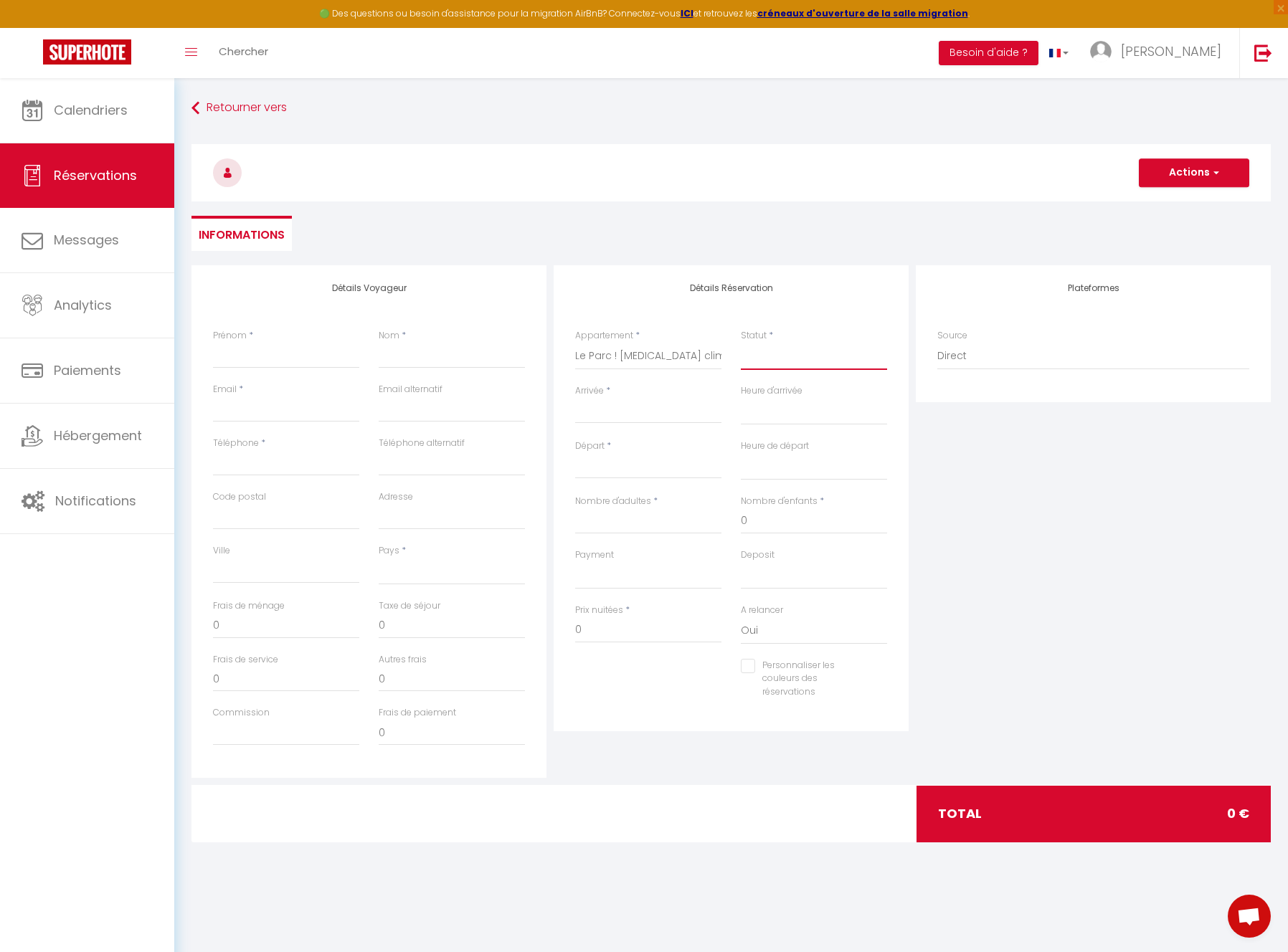
click at [786, 352] on select "Confirmé Non Confirmé [PERSON_NAME] par le voyageur No Show Request" at bounding box center [814, 356] width 146 height 27
select select
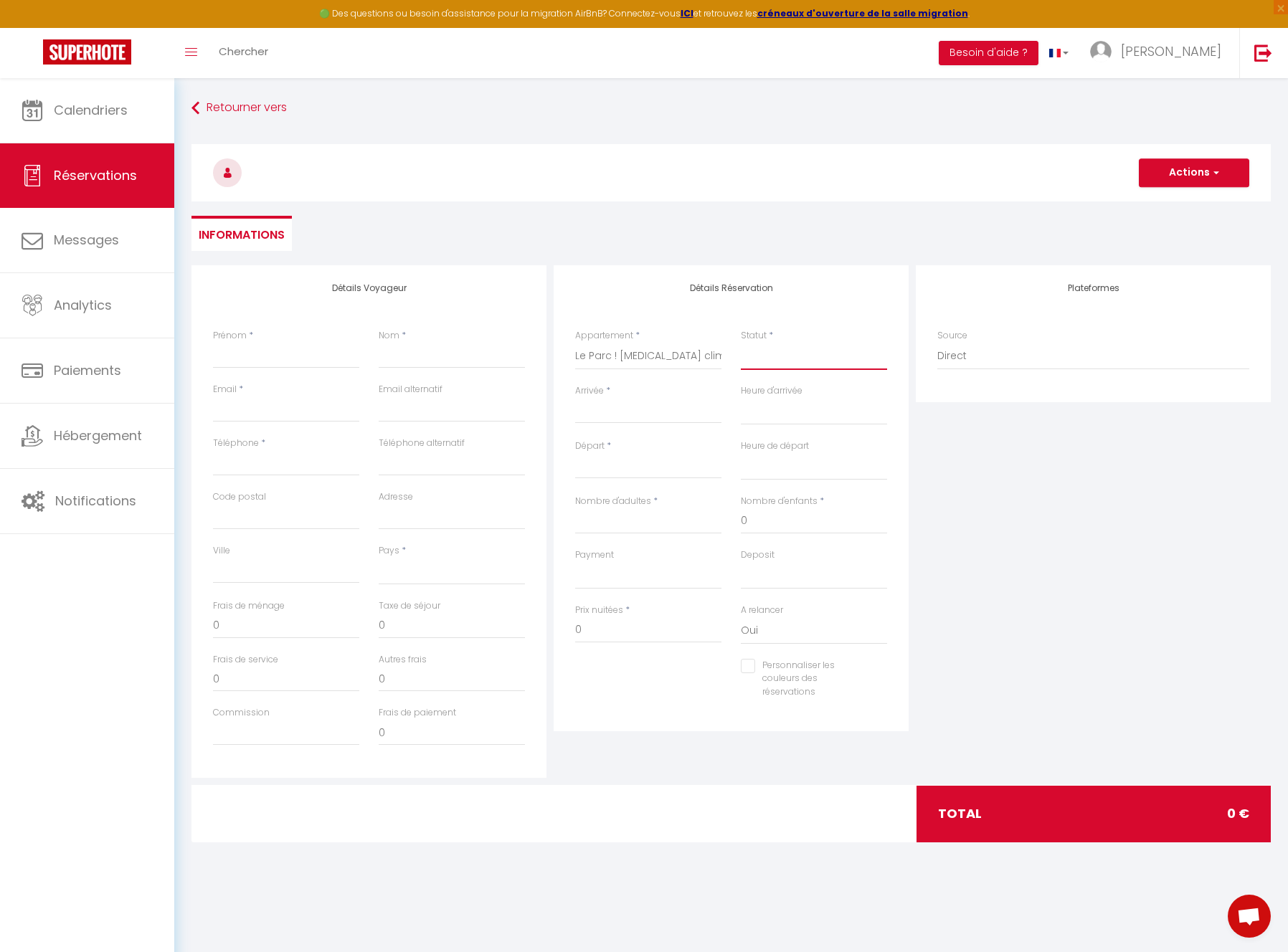
select select
checkbox input "false"
select select "1"
click at [741, 343] on select "Confirmé Non Confirmé [PERSON_NAME] par le voyageur No Show Request" at bounding box center [814, 356] width 146 height 27
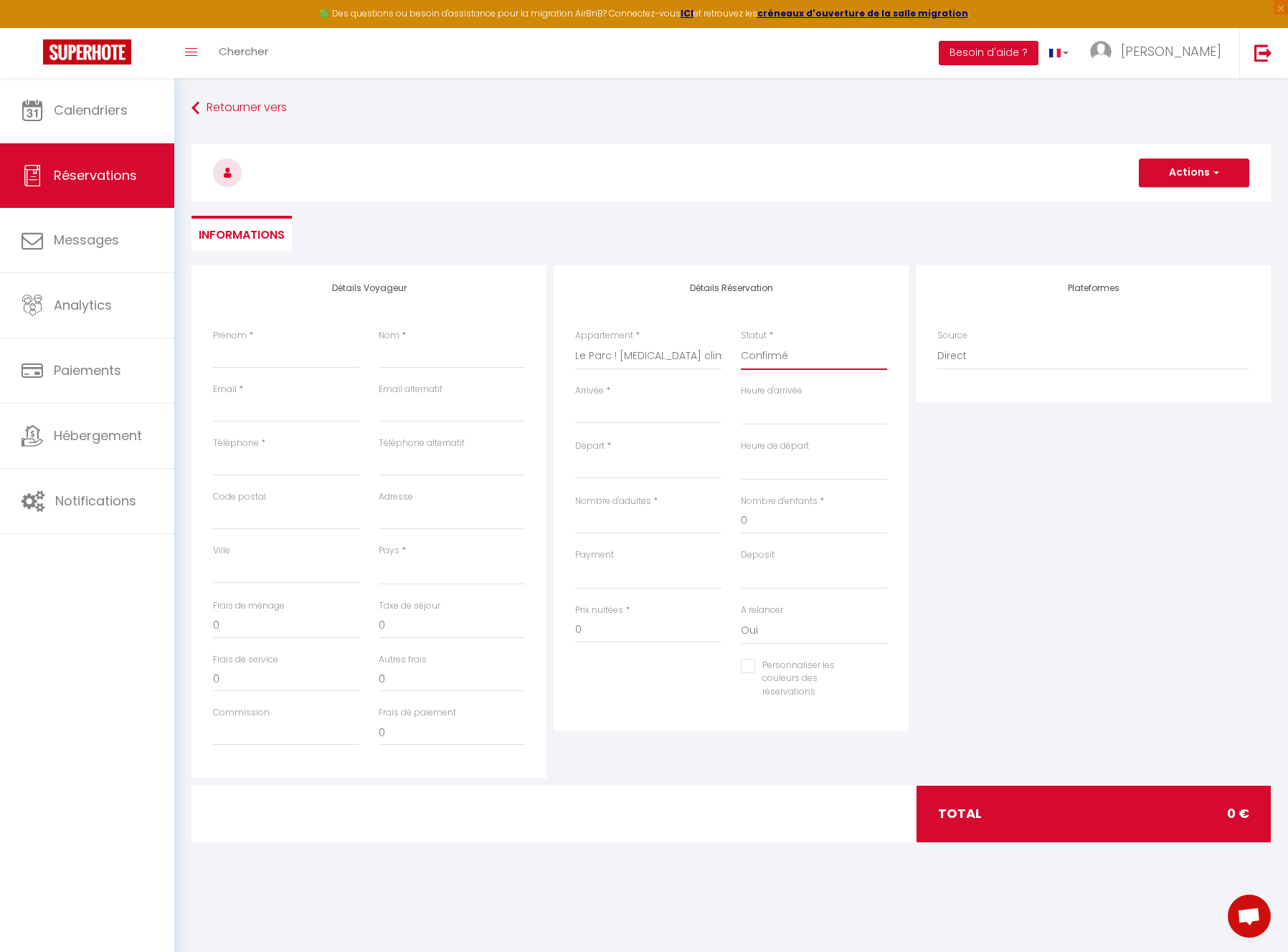
select select
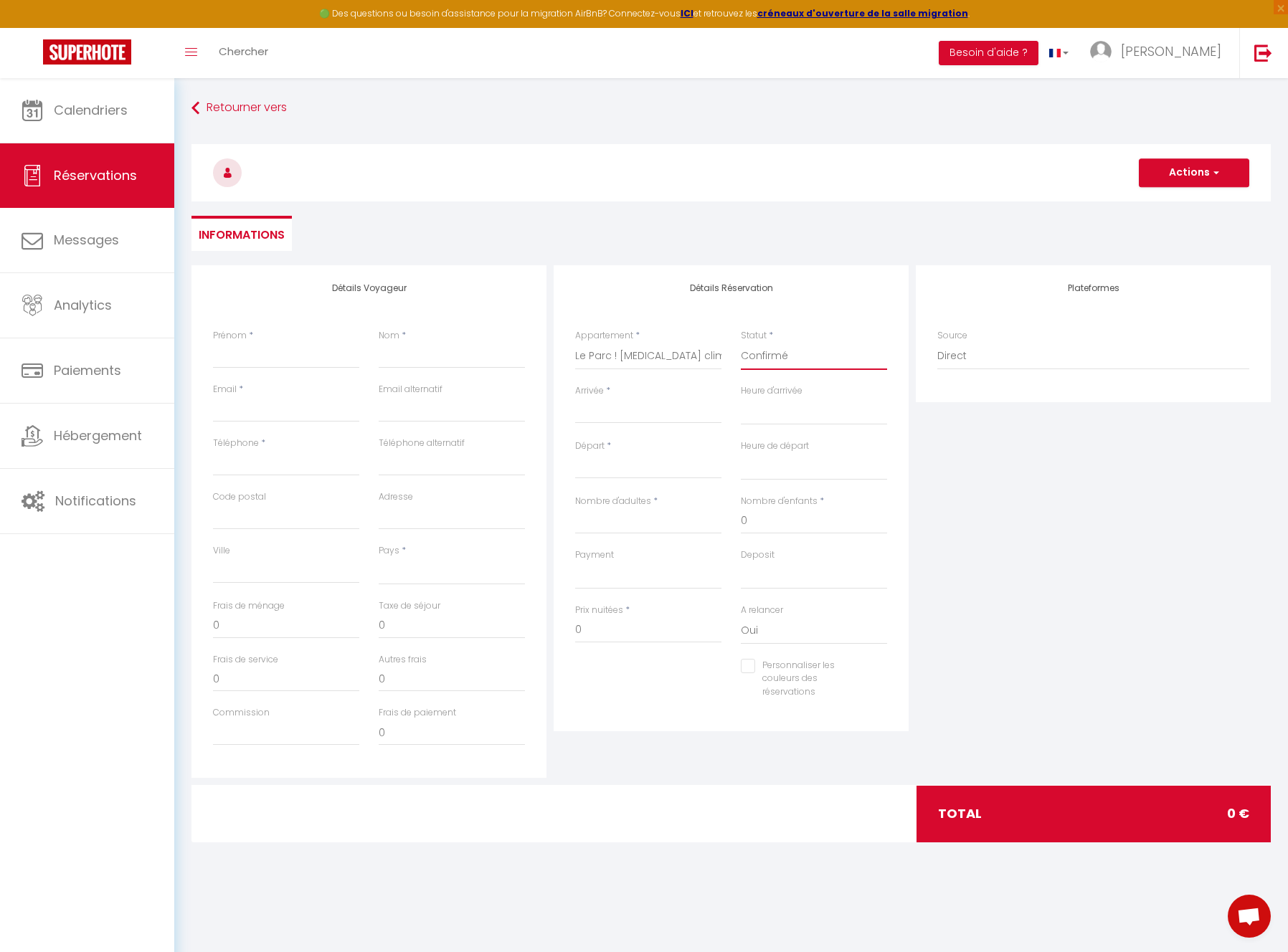
checkbox input "false"
click at [293, 357] on input "Prénom" at bounding box center [286, 355] width 146 height 25
click at [261, 354] on input "Prénom" at bounding box center [286, 355] width 146 height 25
click at [407, 359] on input "Nom" at bounding box center [452, 355] width 146 height 25
paste input "[PERSON_NAME]"
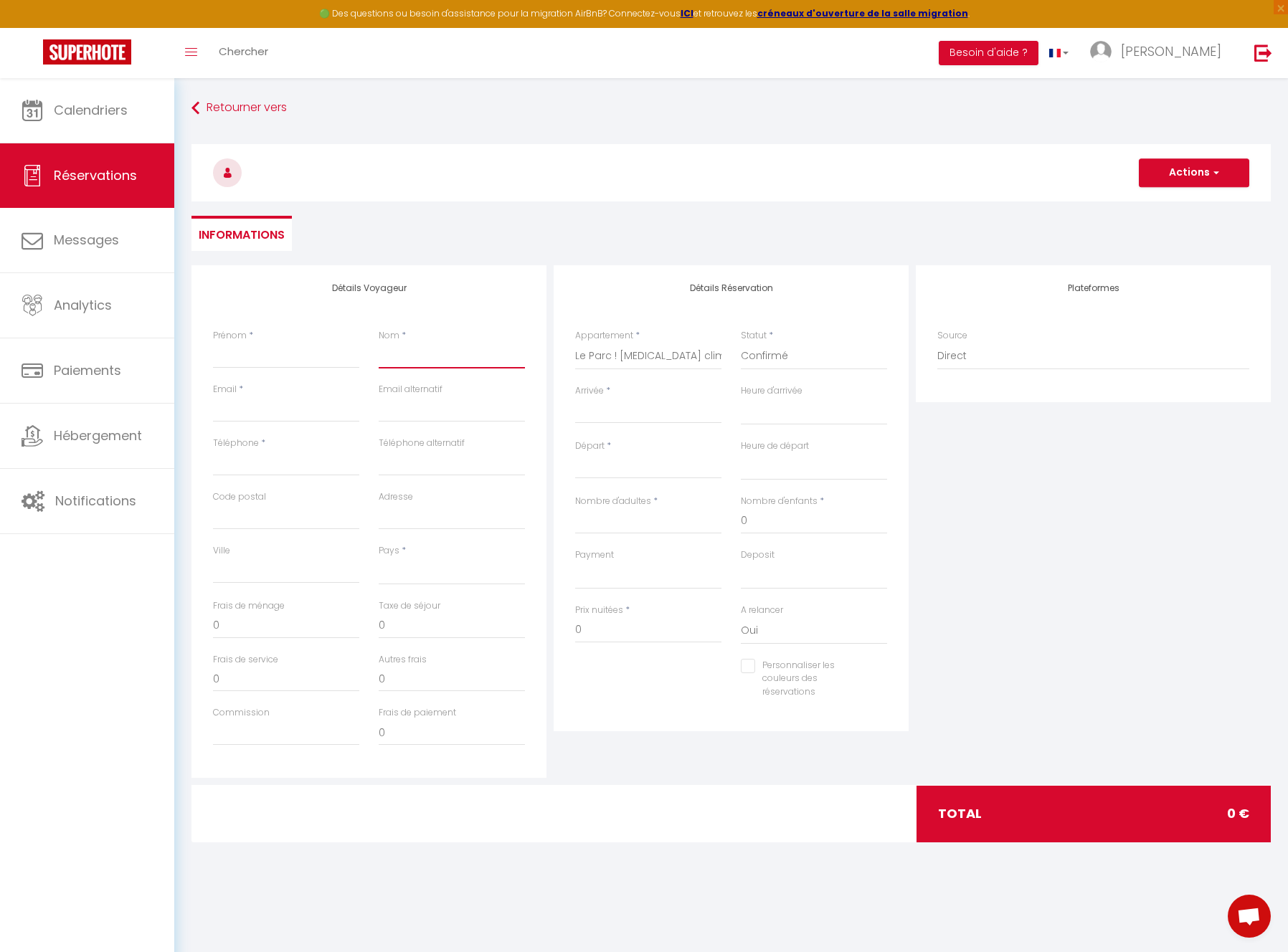
type input "[PERSON_NAME]"
select select
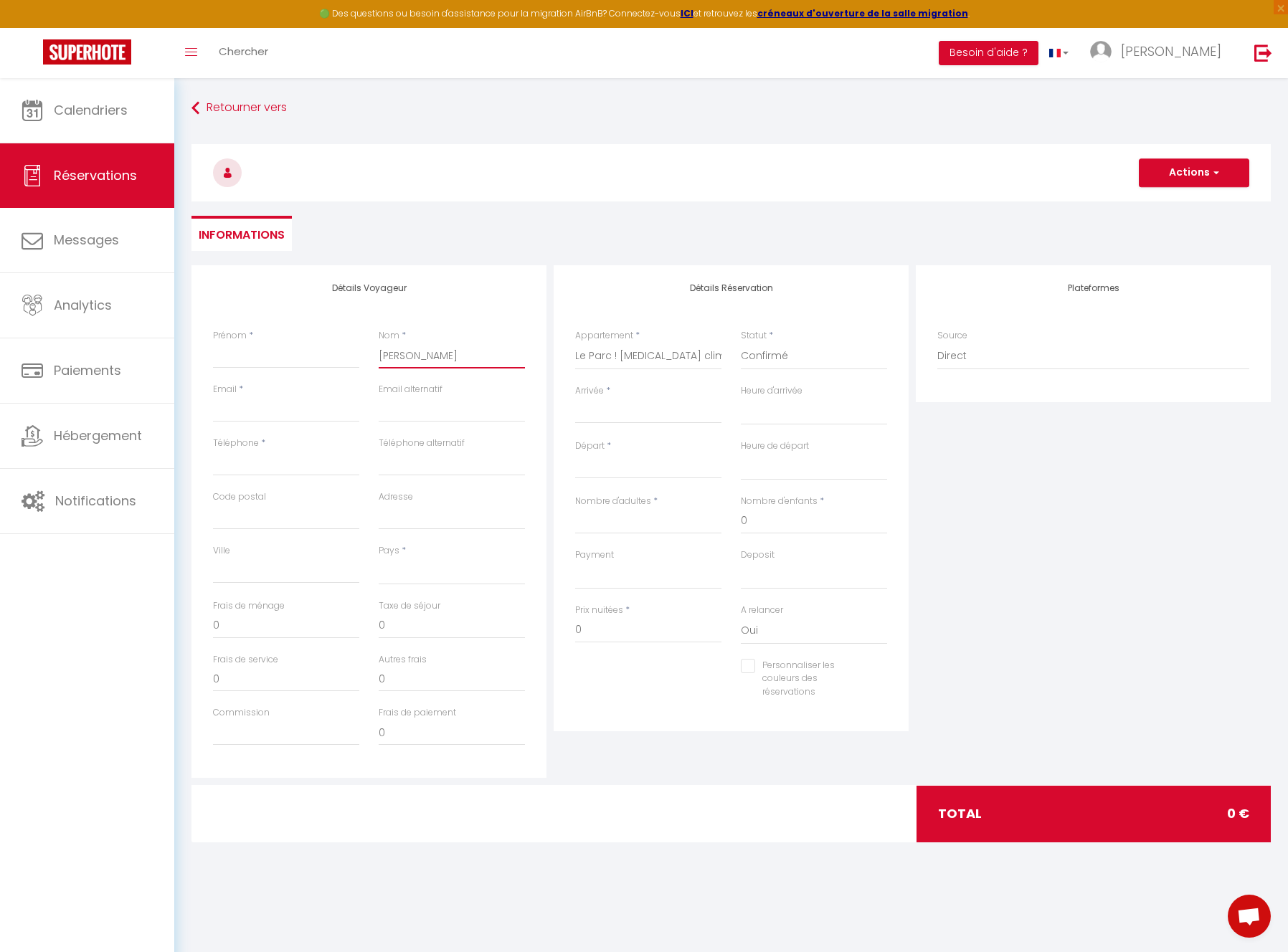
select select
checkbox input "false"
click at [408, 352] on input "[PERSON_NAME]" at bounding box center [452, 355] width 146 height 25
paste input "GAUTIER"
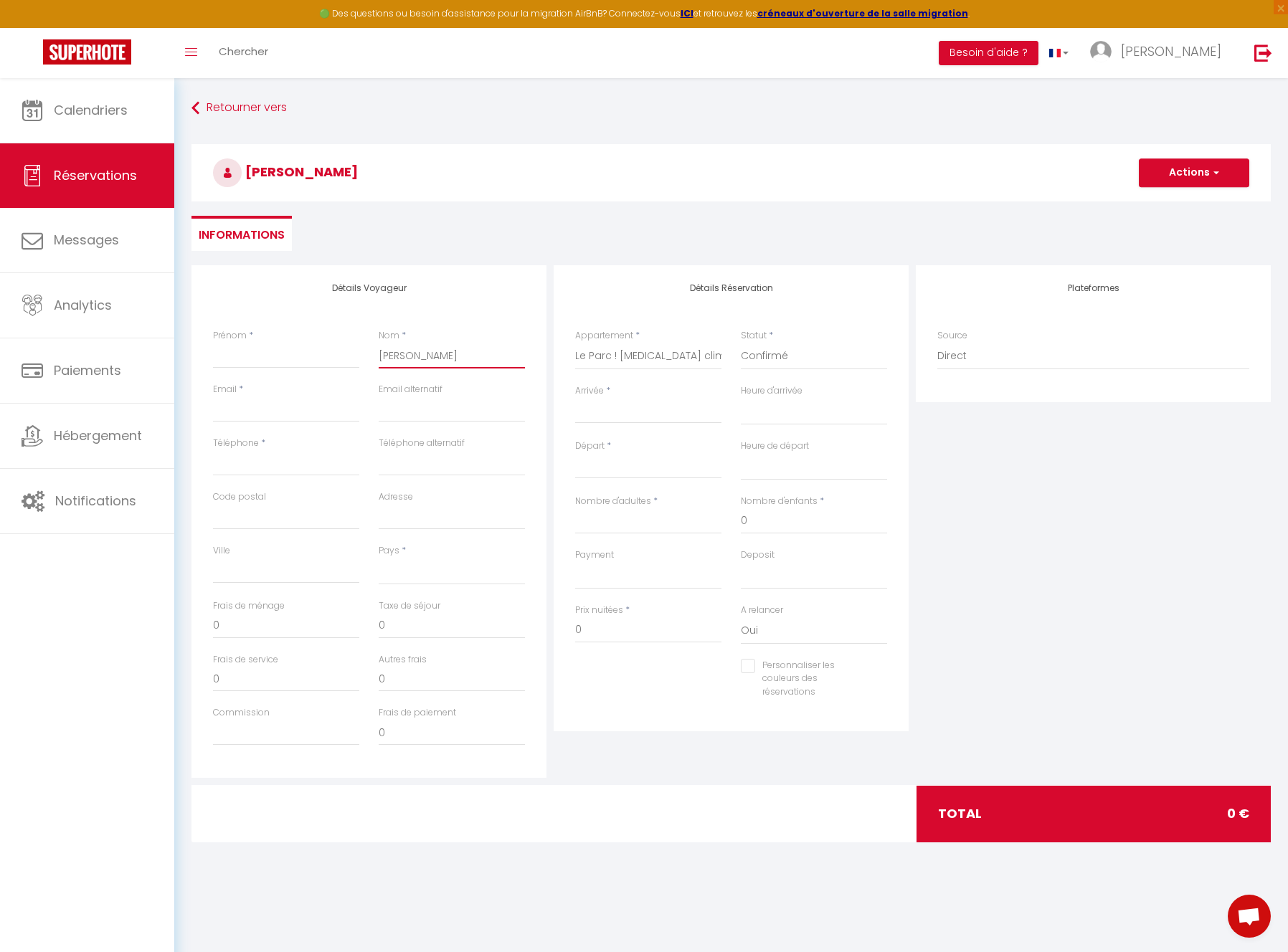
type input "GAUTIER"
select select
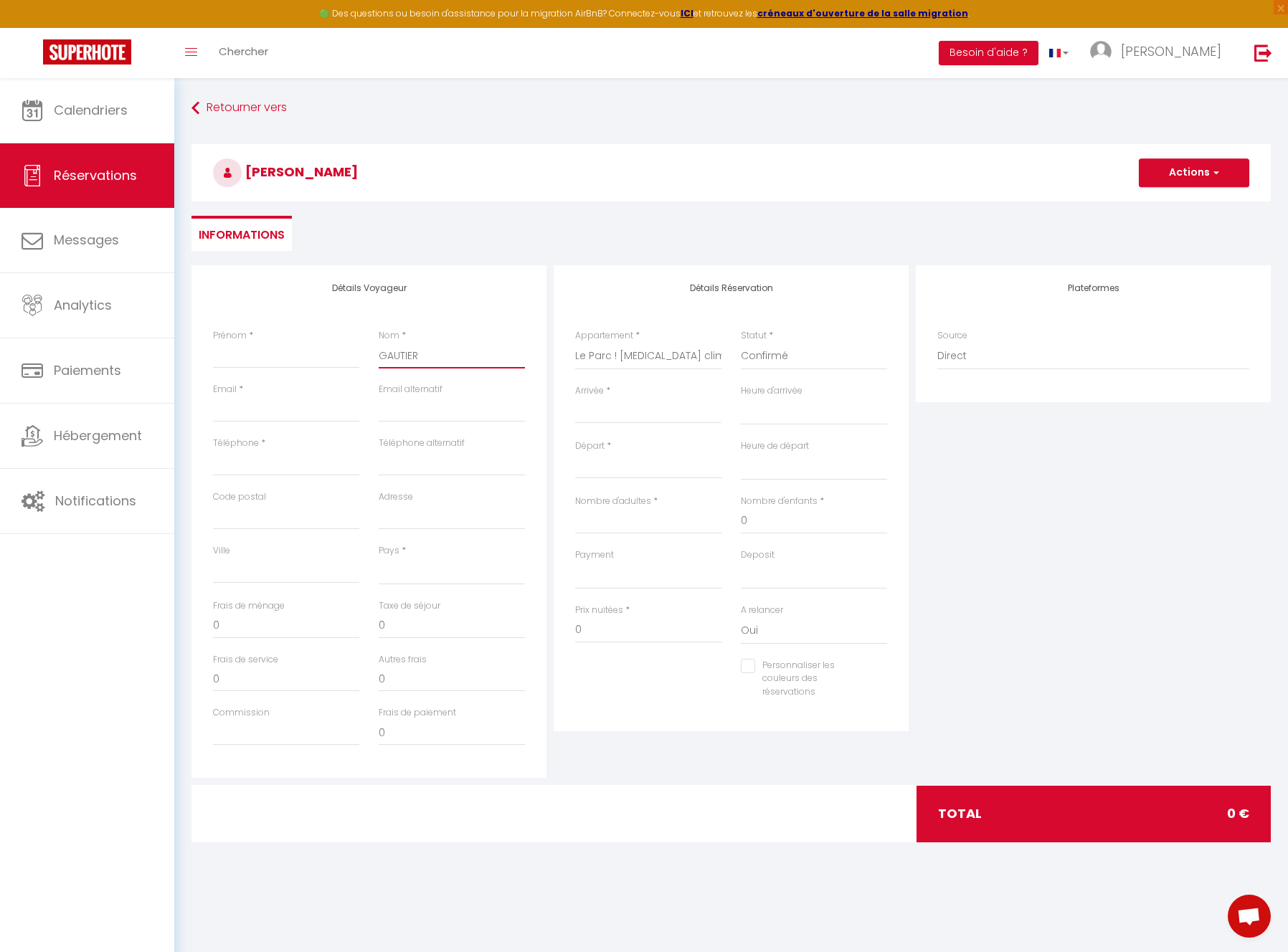
select select
checkbox input "false"
type input "GAUTIER"
click at [302, 359] on input "Prénom" at bounding box center [286, 355] width 146 height 25
paste input "[PERSON_NAME]"
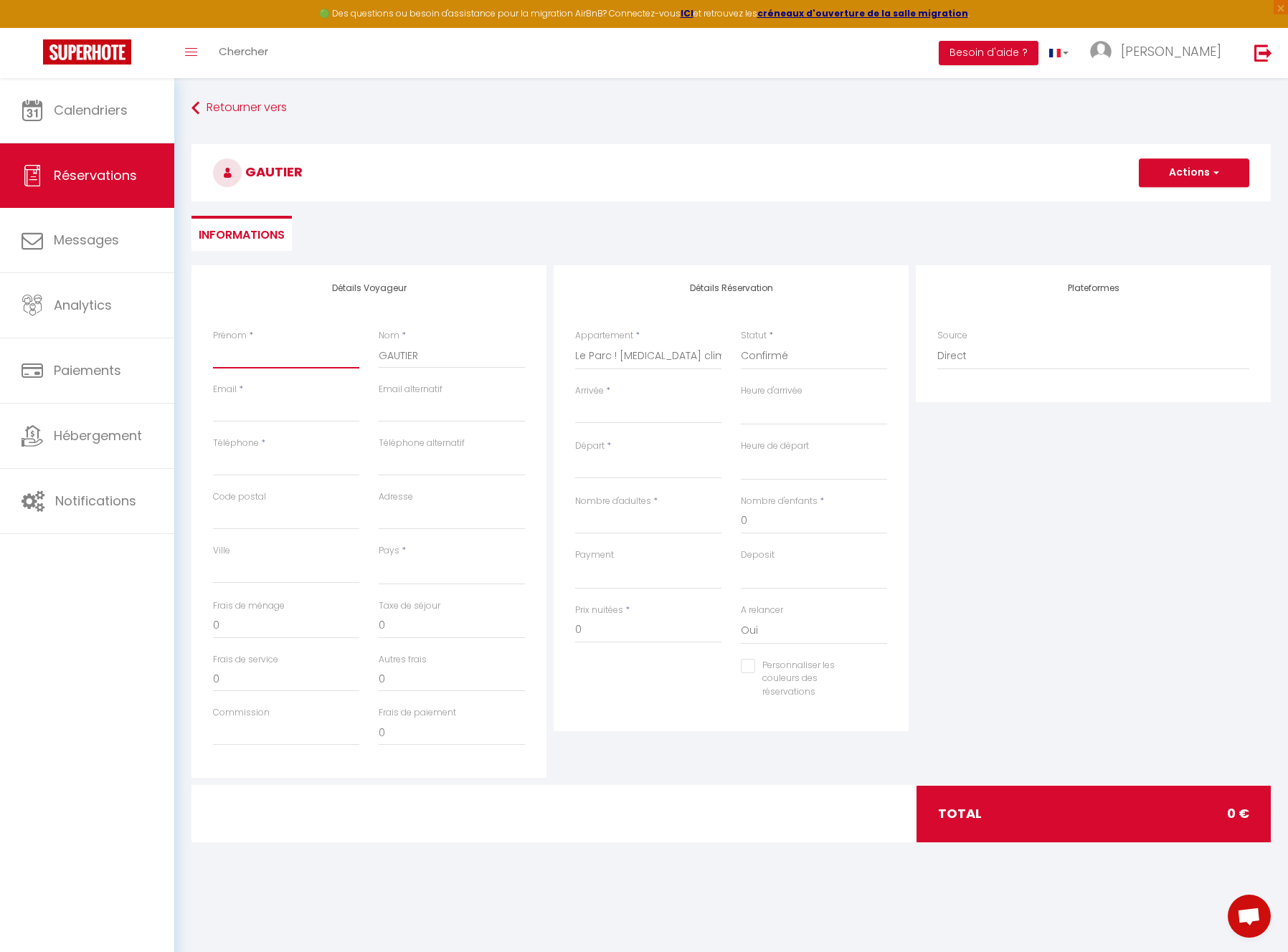
type input "[PERSON_NAME]"
select select
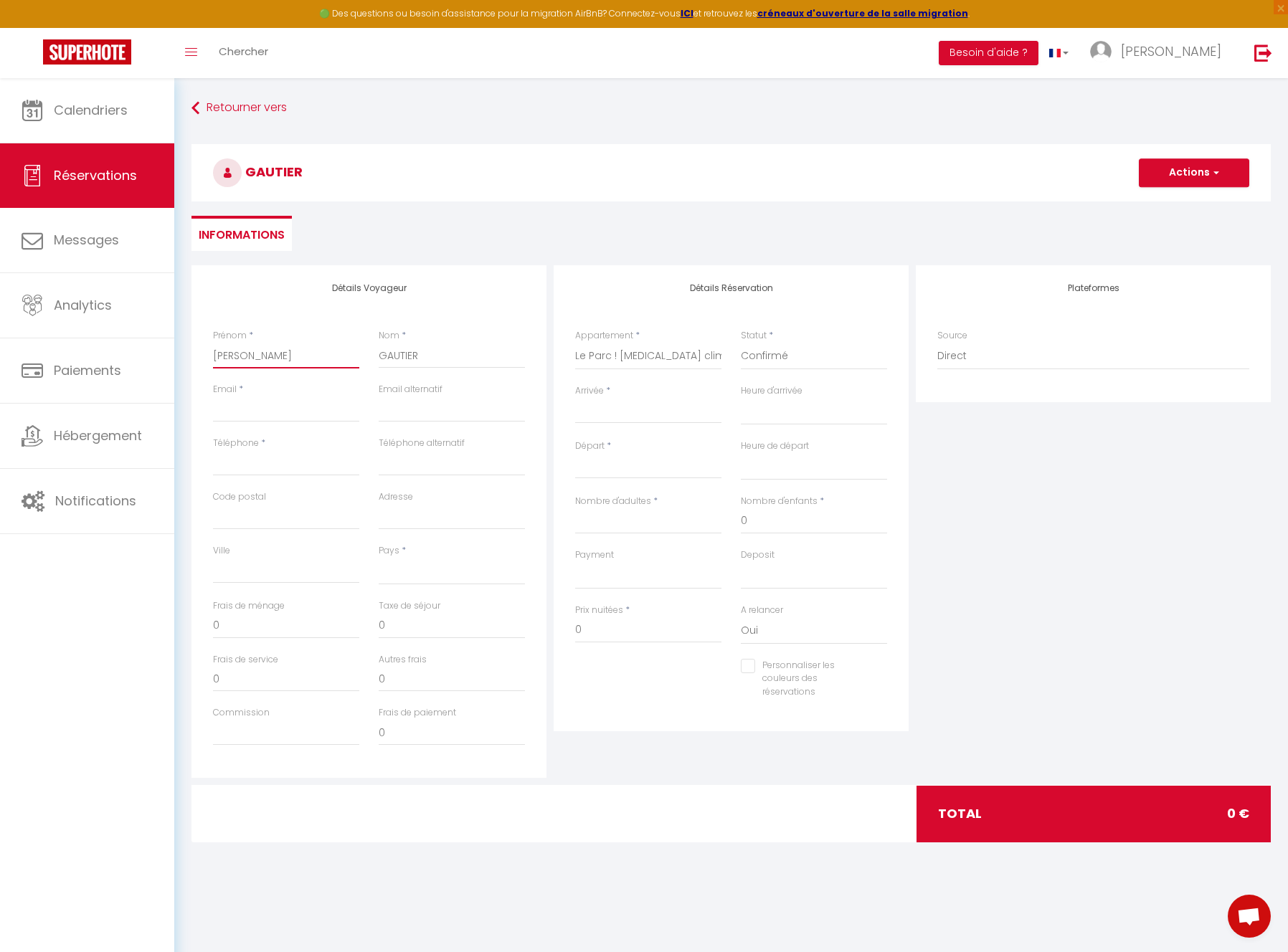
select select
checkbox input "false"
type input "[PERSON_NAME]"
click at [438, 359] on input "GAUTIER" at bounding box center [452, 355] width 146 height 25
drag, startPoint x: 246, startPoint y: 411, endPoint x: 341, endPoint y: 412, distance: 95.0
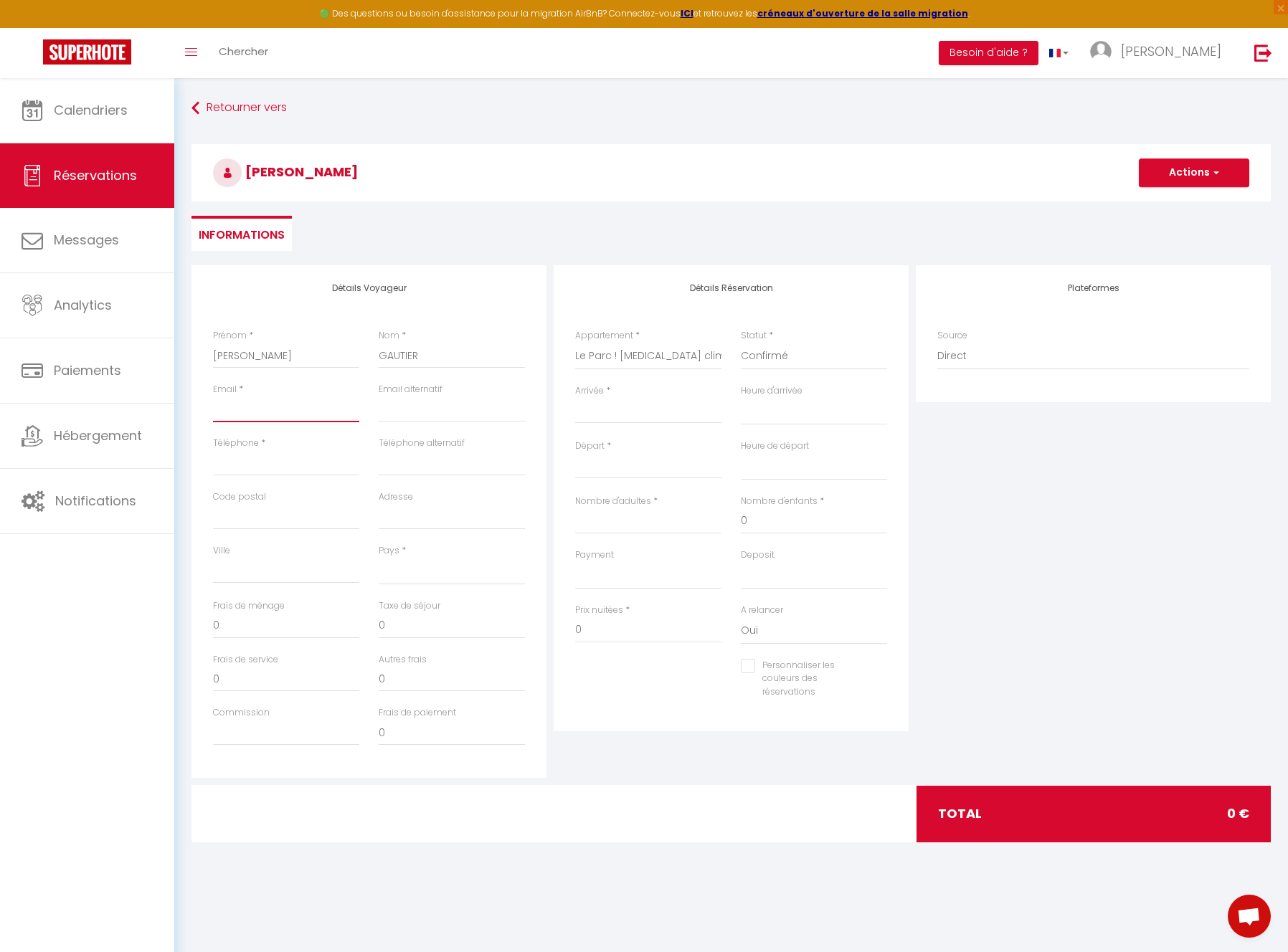
click at [246, 411] on input "Email client" at bounding box center [286, 409] width 146 height 25
paste input "[EMAIL_ADDRESS][DOMAIN_NAME]"
type input "[EMAIL_ADDRESS][DOMAIN_NAME]"
select select
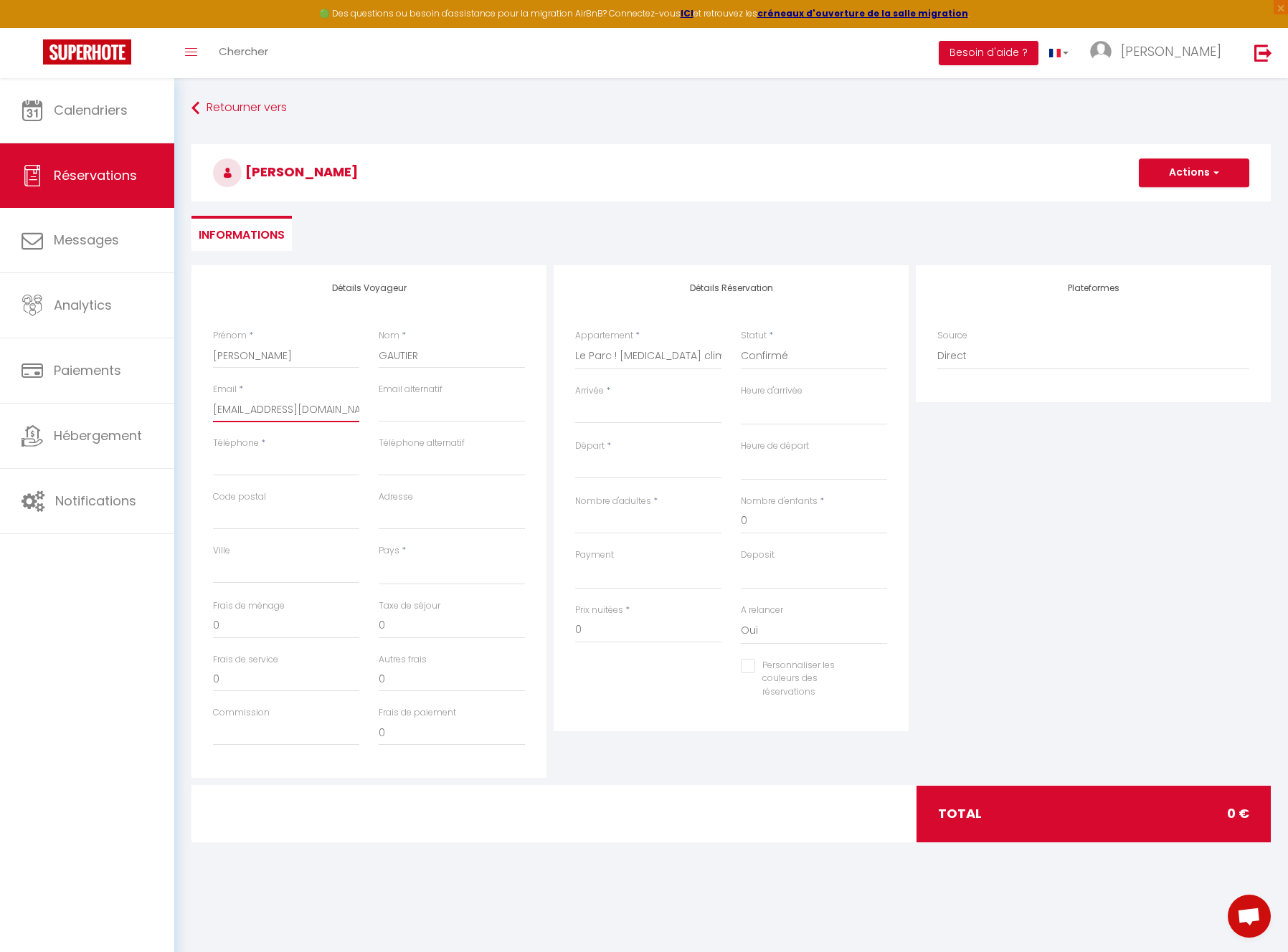
select select
checkbox input "false"
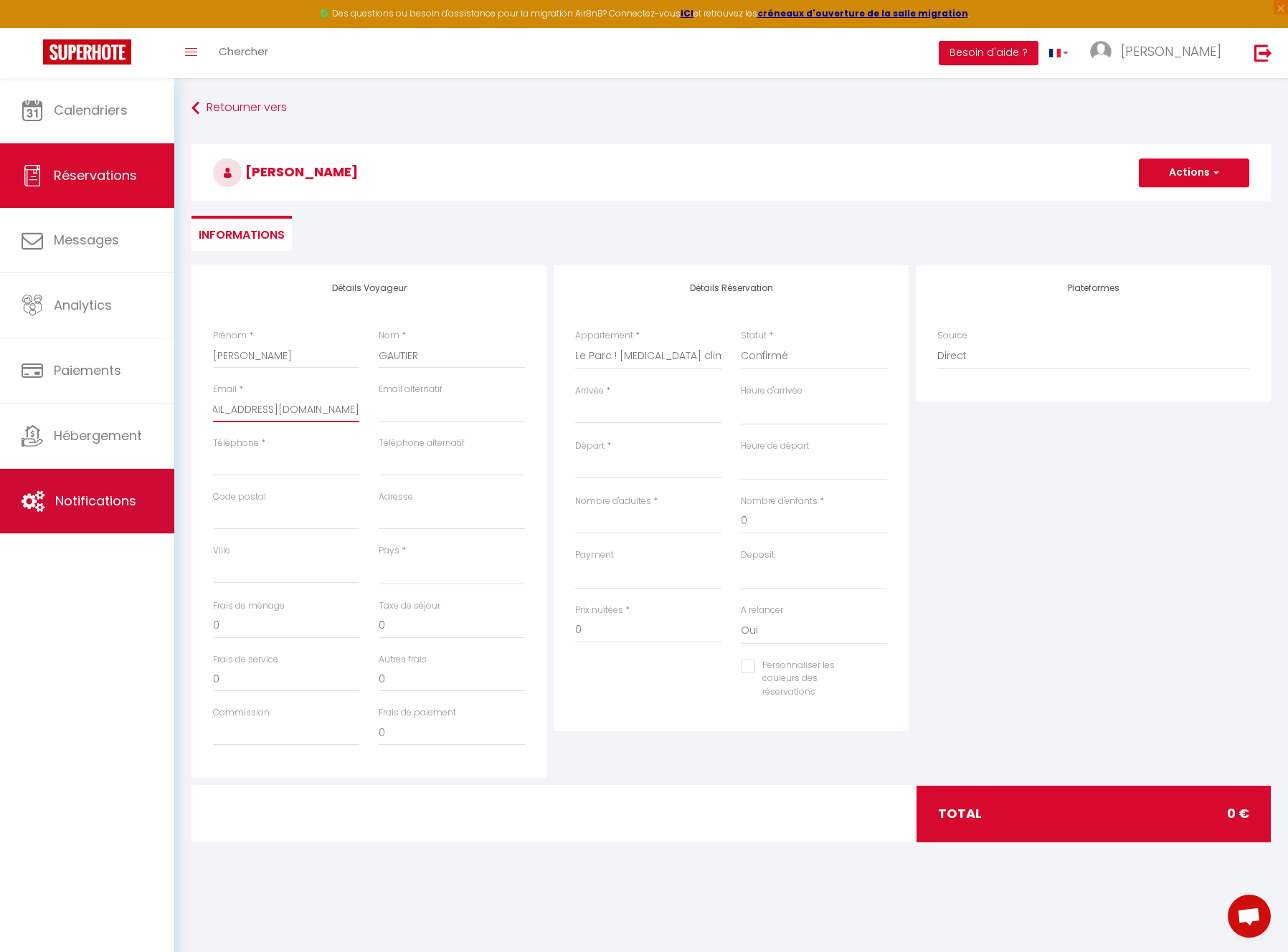
type input "[EMAIL_ADDRESS][DOMAIN_NAME]"
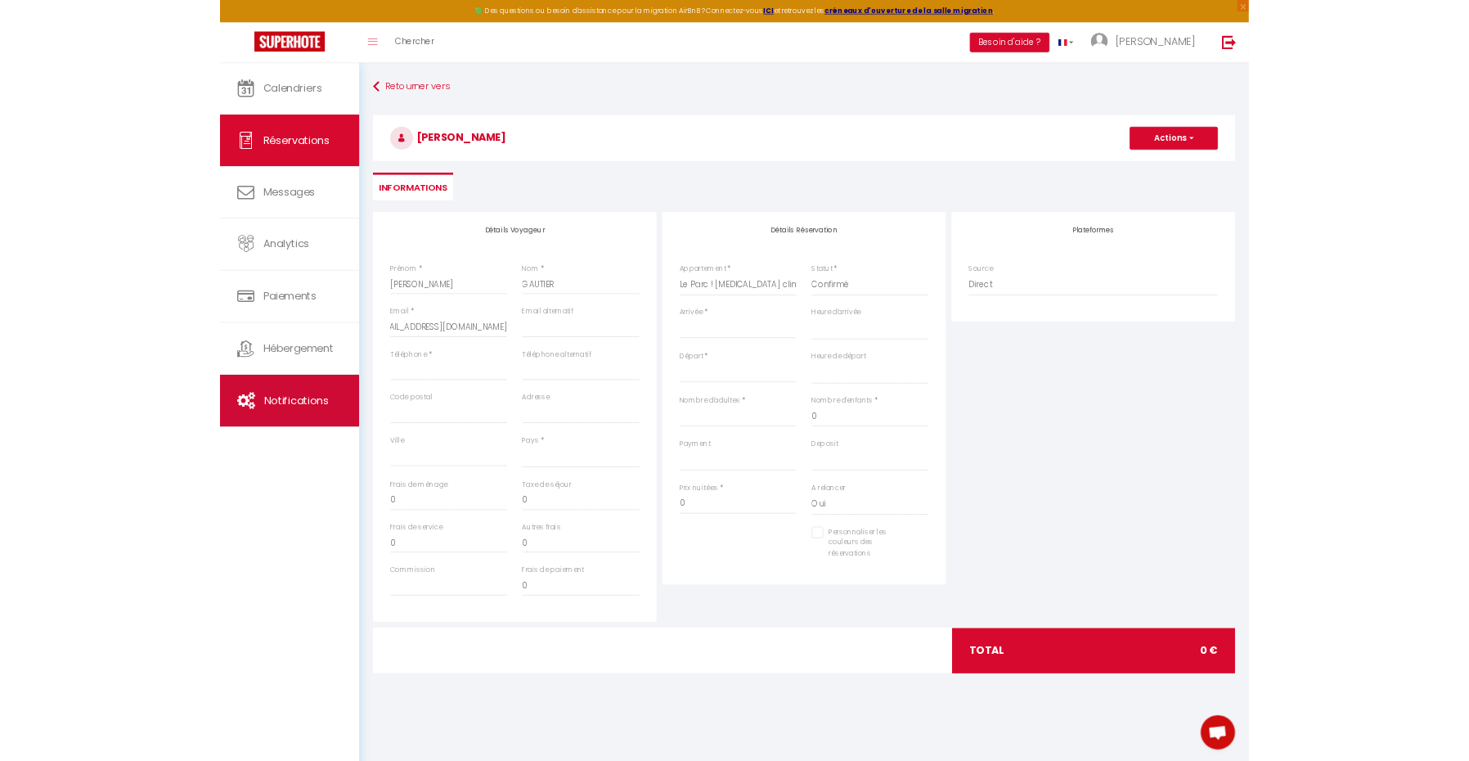
scroll to position [0, 0]
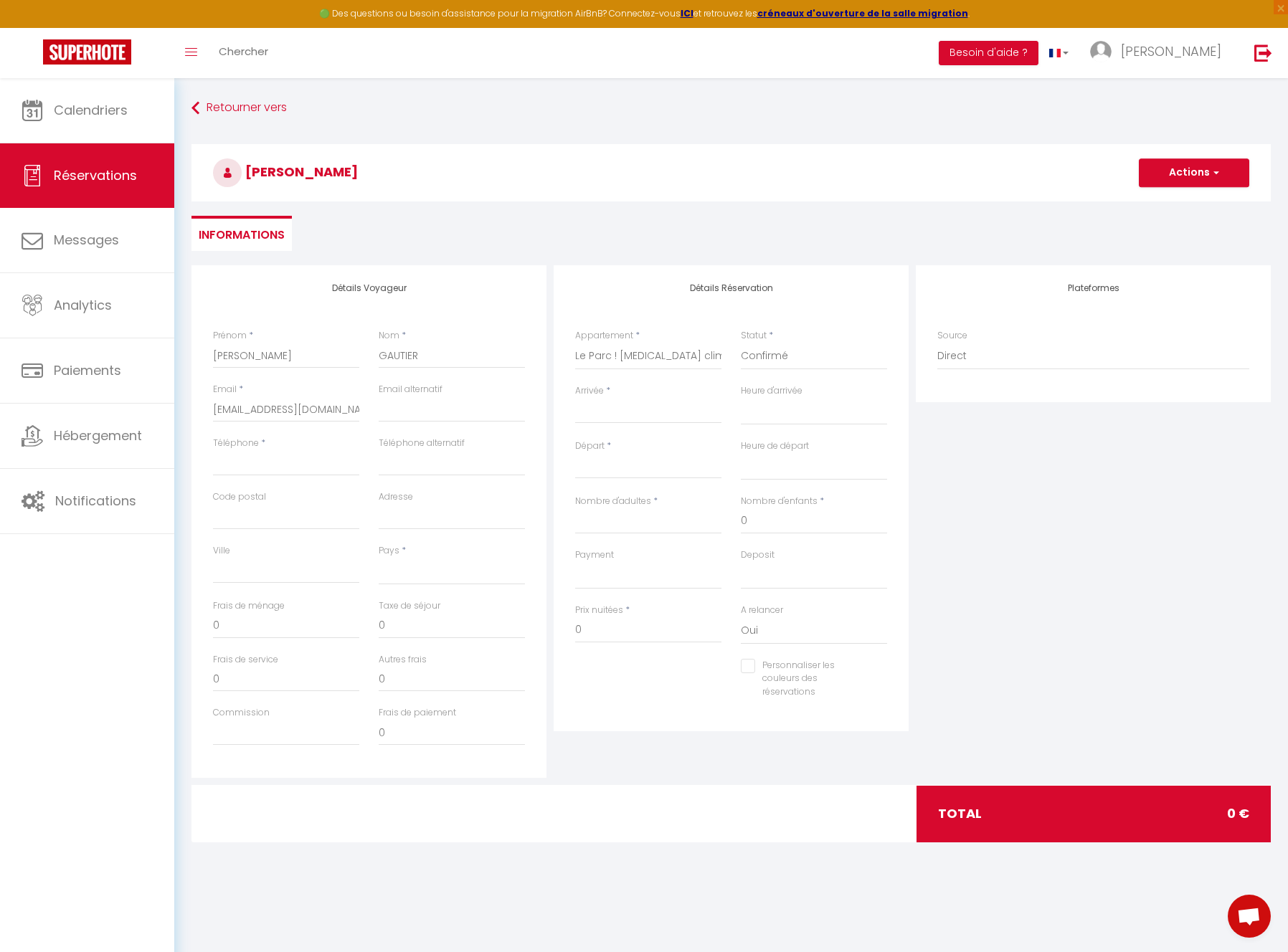
click at [615, 410] on input "Arrivée" at bounding box center [648, 412] width 146 height 18
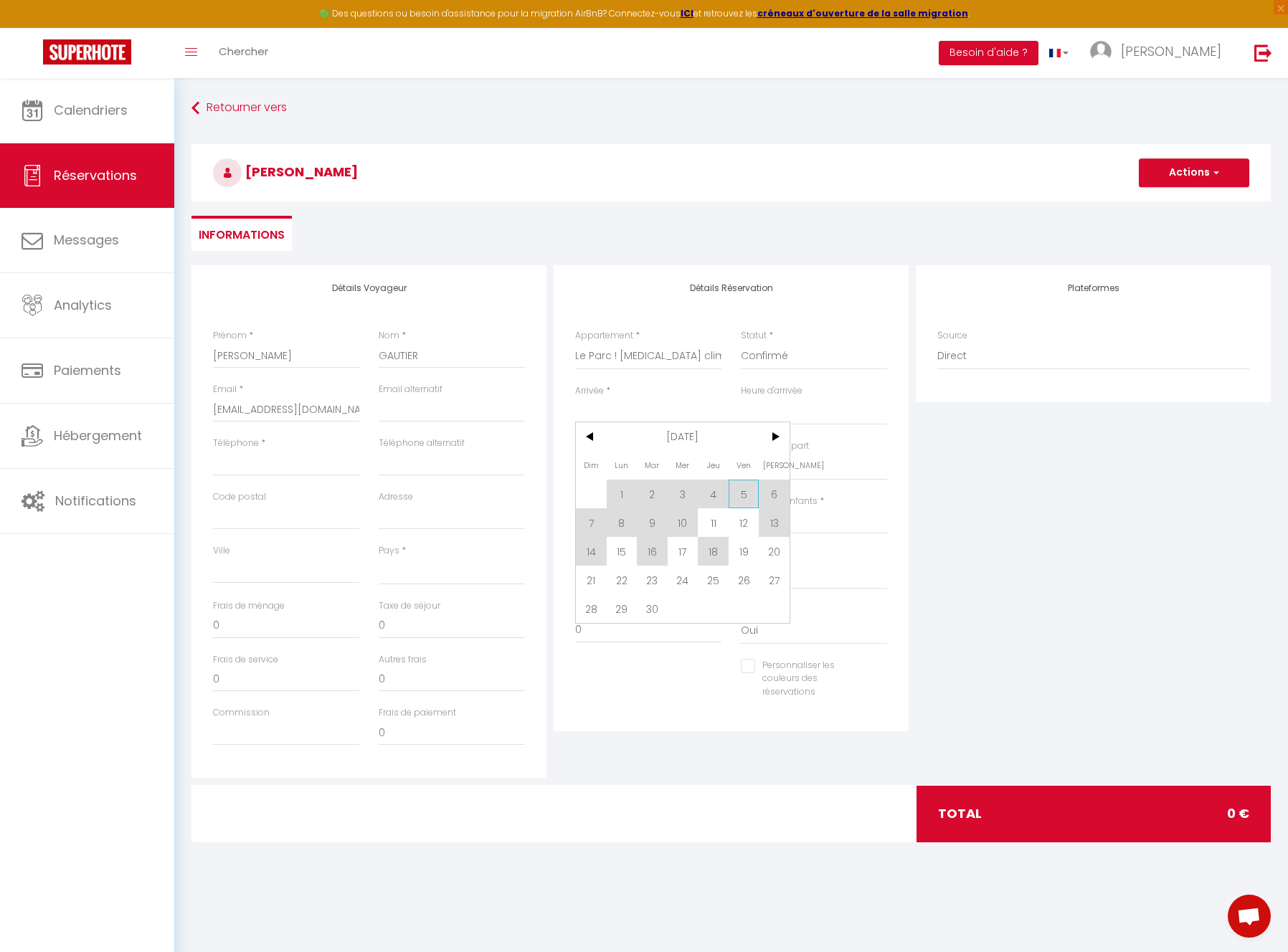
click at [743, 494] on span "5" at bounding box center [744, 494] width 31 height 29
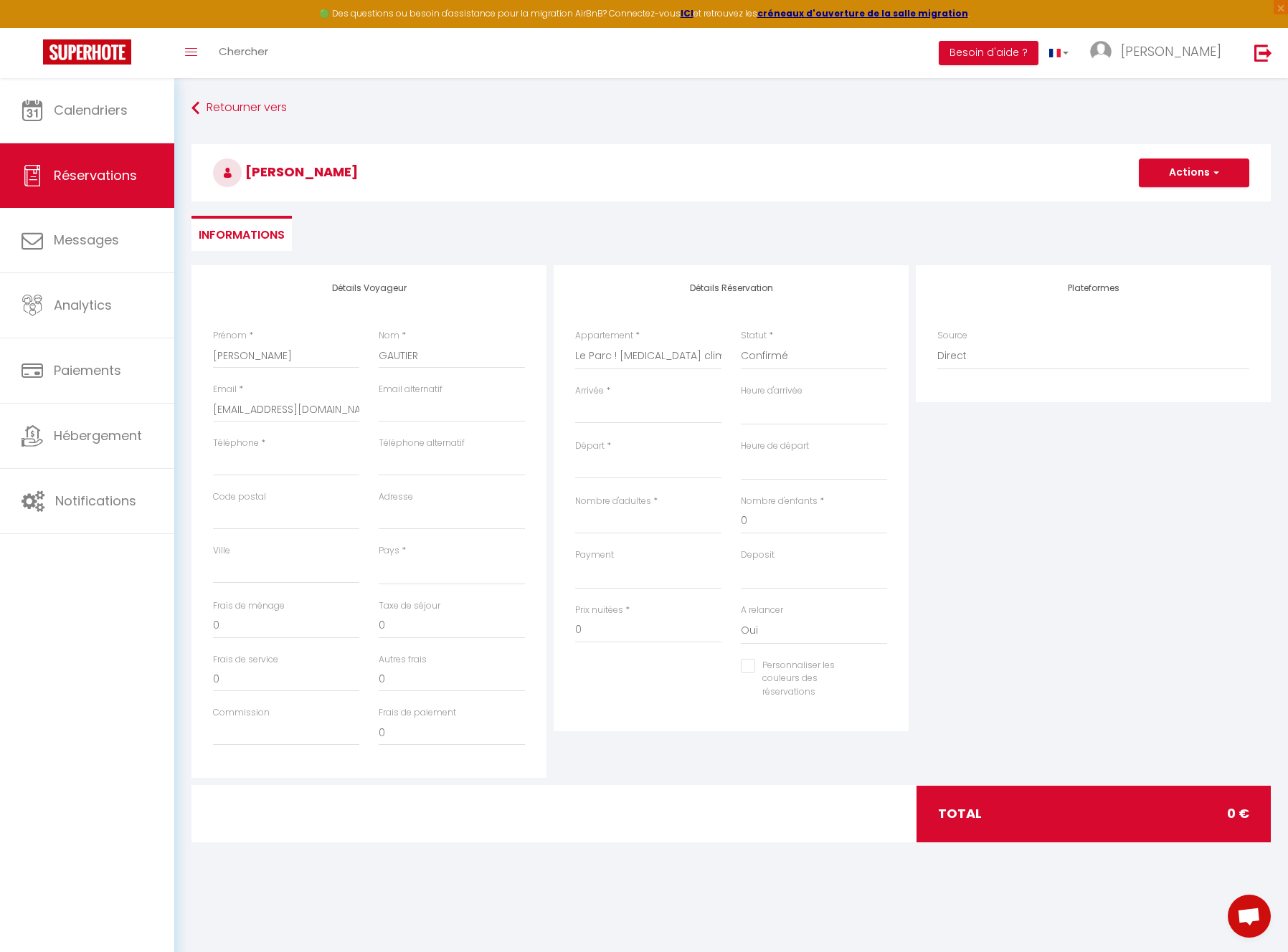
select select
type input "Ven 05 Septembre 2025"
select select
type input "Sam 06 Septembre 2025"
select select
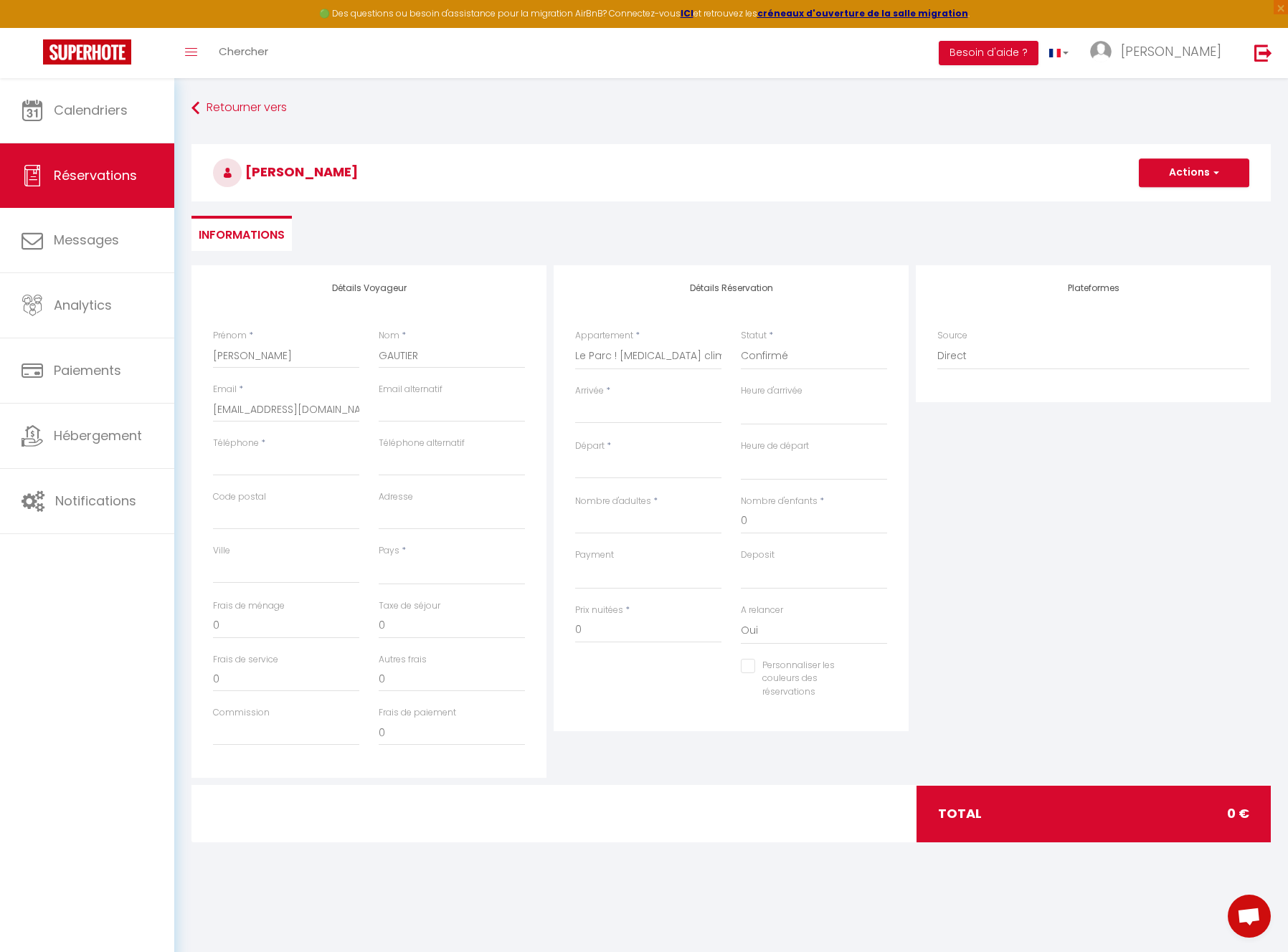
select select
checkbox input "false"
click at [621, 525] on input "Nombre d'adultes" at bounding box center [648, 521] width 146 height 25
click at [284, 463] on input "Téléphone" at bounding box center [286, 463] width 146 height 25
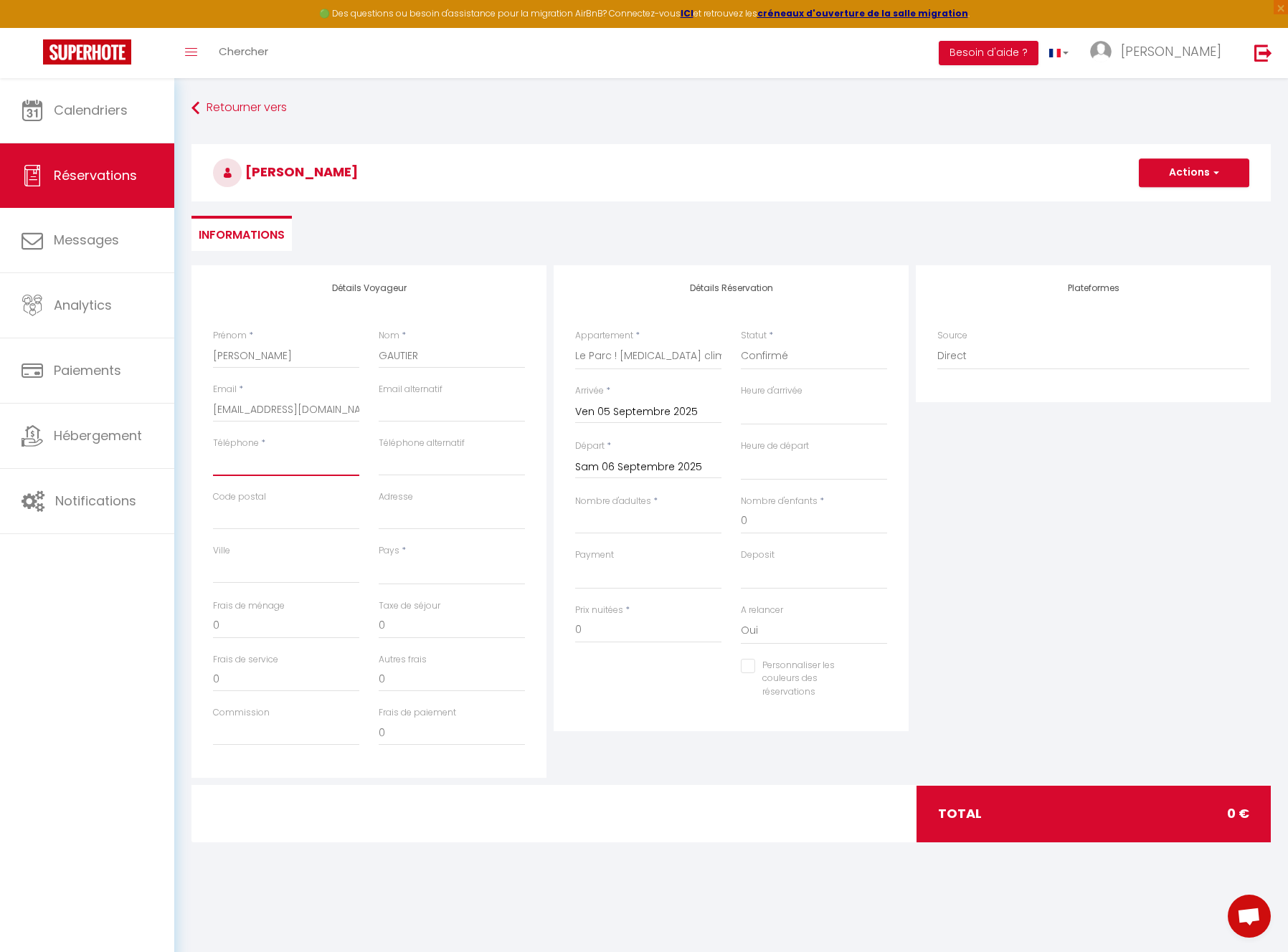
paste input "[PHONE_NUMBER]"
type input "[PHONE_NUMBER]"
select select
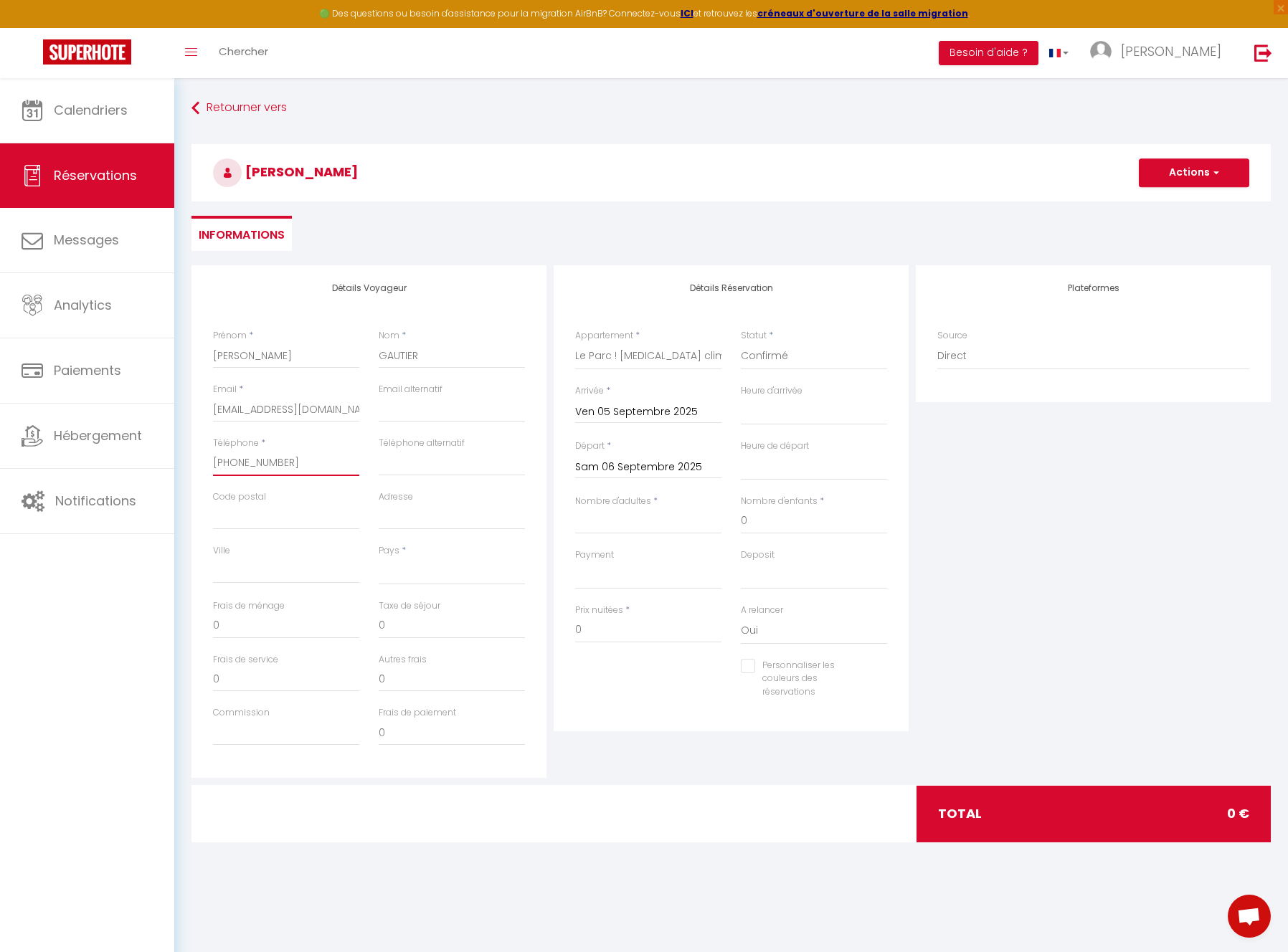
select select
checkbox input "false"
type input "[PHONE_NUMBER]"
click at [297, 501] on div "Code postal" at bounding box center [286, 510] width 146 height 39
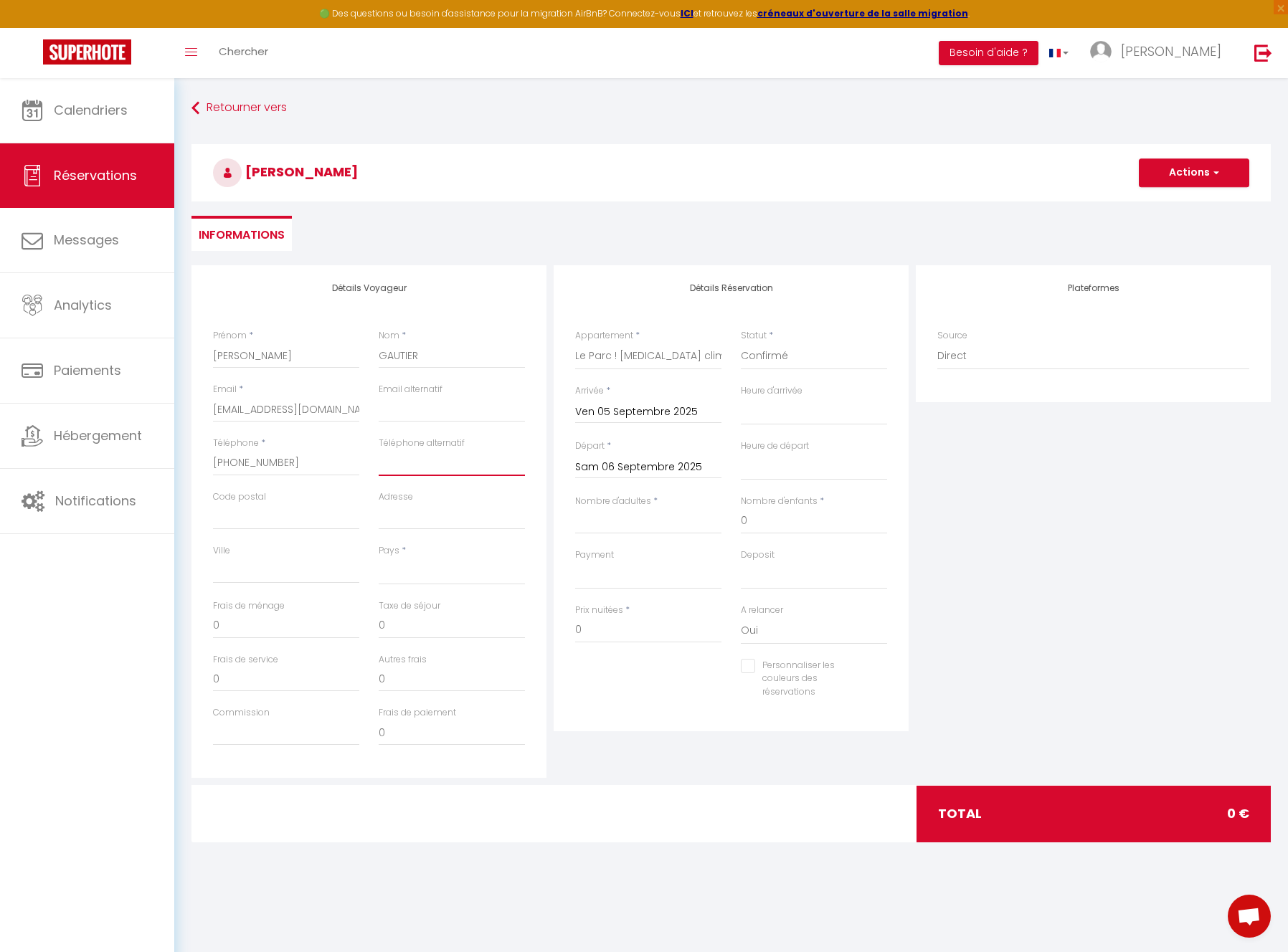
click at [384, 463] on input "Téléphone alternatif" at bounding box center [452, 463] width 146 height 25
click at [246, 507] on input "Code postal" at bounding box center [286, 516] width 146 height 25
click at [401, 576] on select "[GEOGRAPHIC_DATA] [GEOGRAPHIC_DATA] [GEOGRAPHIC_DATA] [GEOGRAPHIC_DATA] [GEOGRA…" at bounding box center [452, 571] width 146 height 27
select select "FR"
click at [379, 558] on select "[GEOGRAPHIC_DATA] [GEOGRAPHIC_DATA] [GEOGRAPHIC_DATA] [GEOGRAPHIC_DATA] [GEOGRA…" at bounding box center [452, 571] width 146 height 27
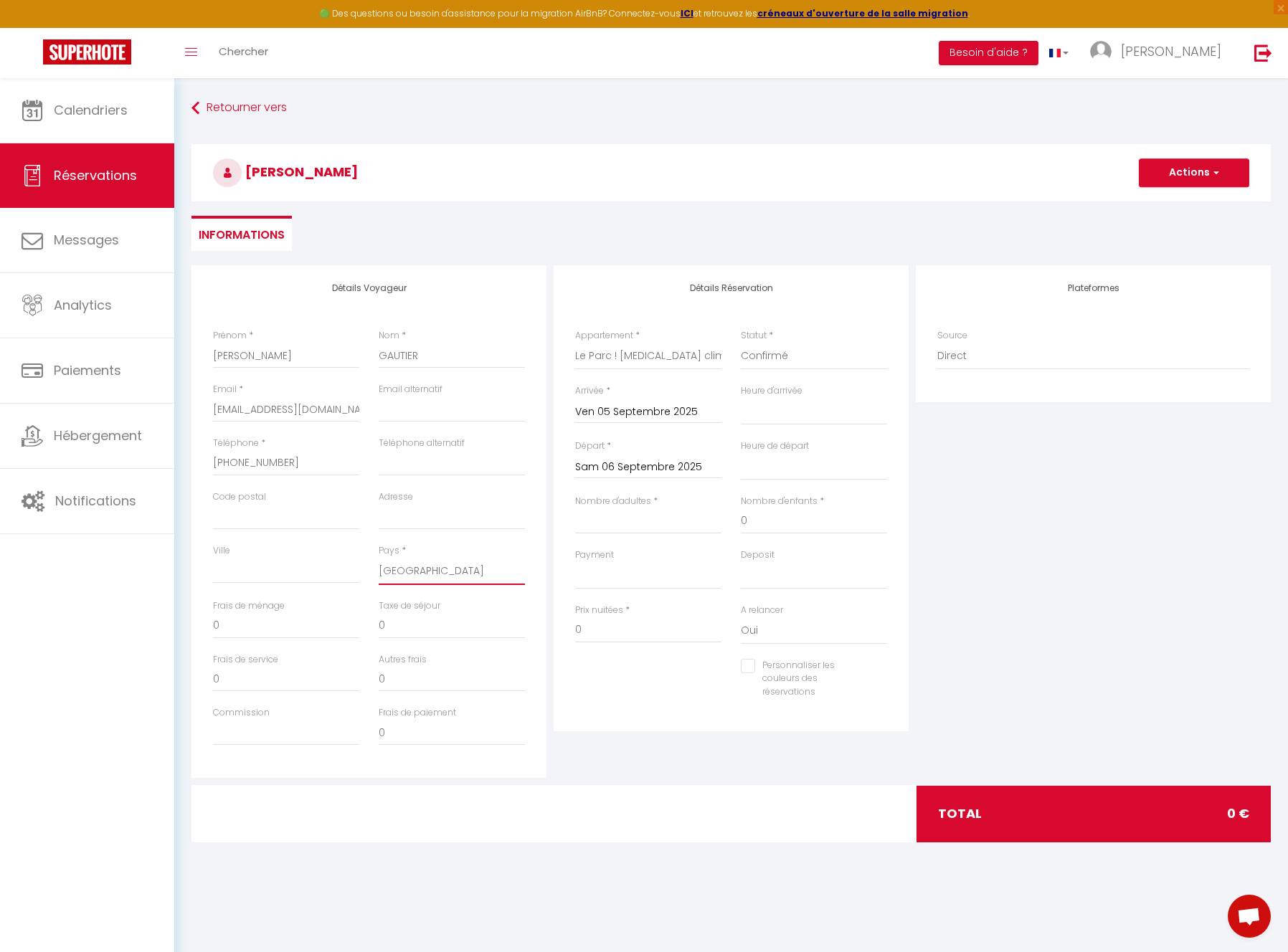
select select
checkbox input "false"
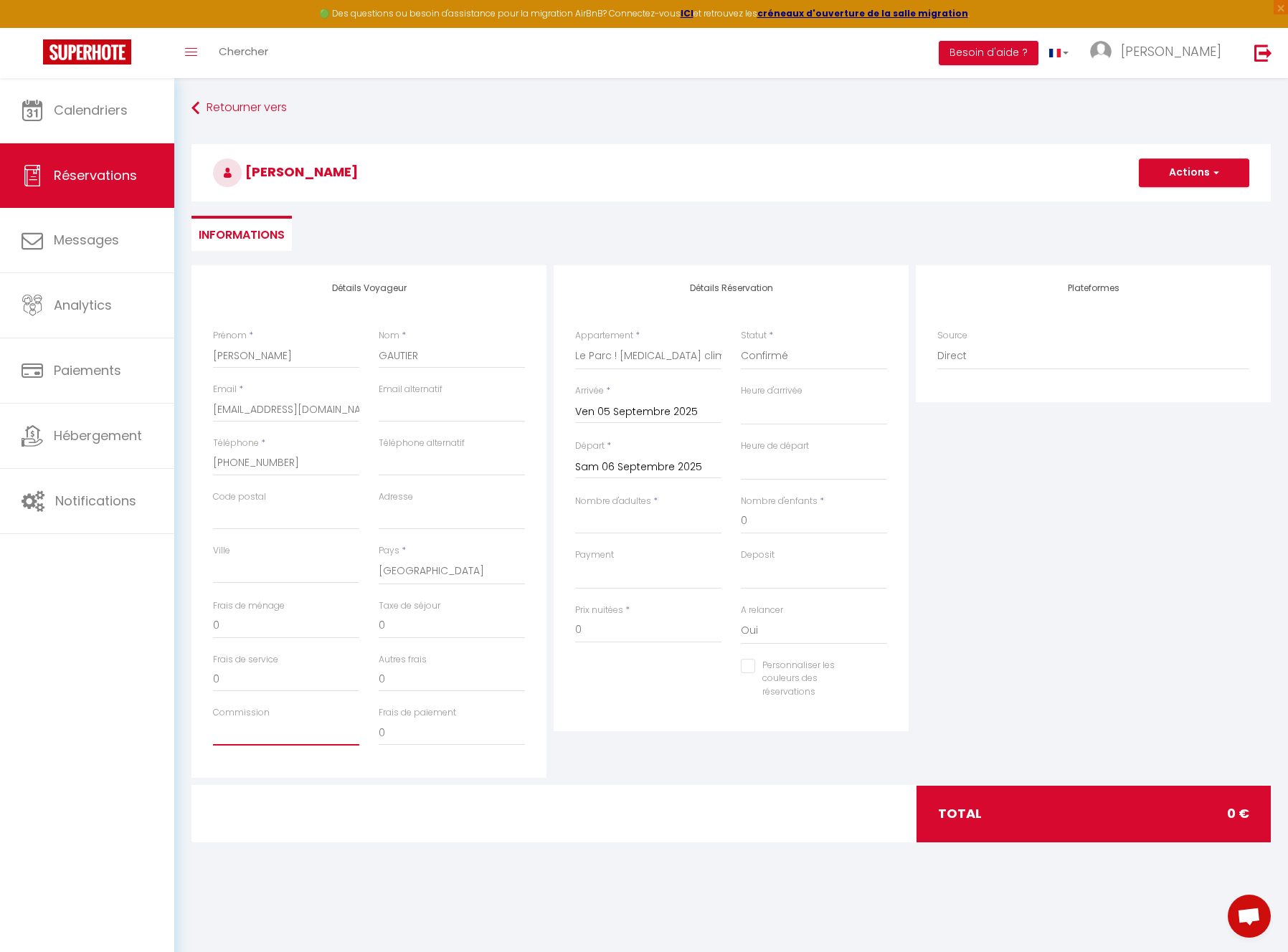
click at [249, 735] on input "Commission" at bounding box center [286, 732] width 146 height 25
paste input "2017"
type input "2017"
select select
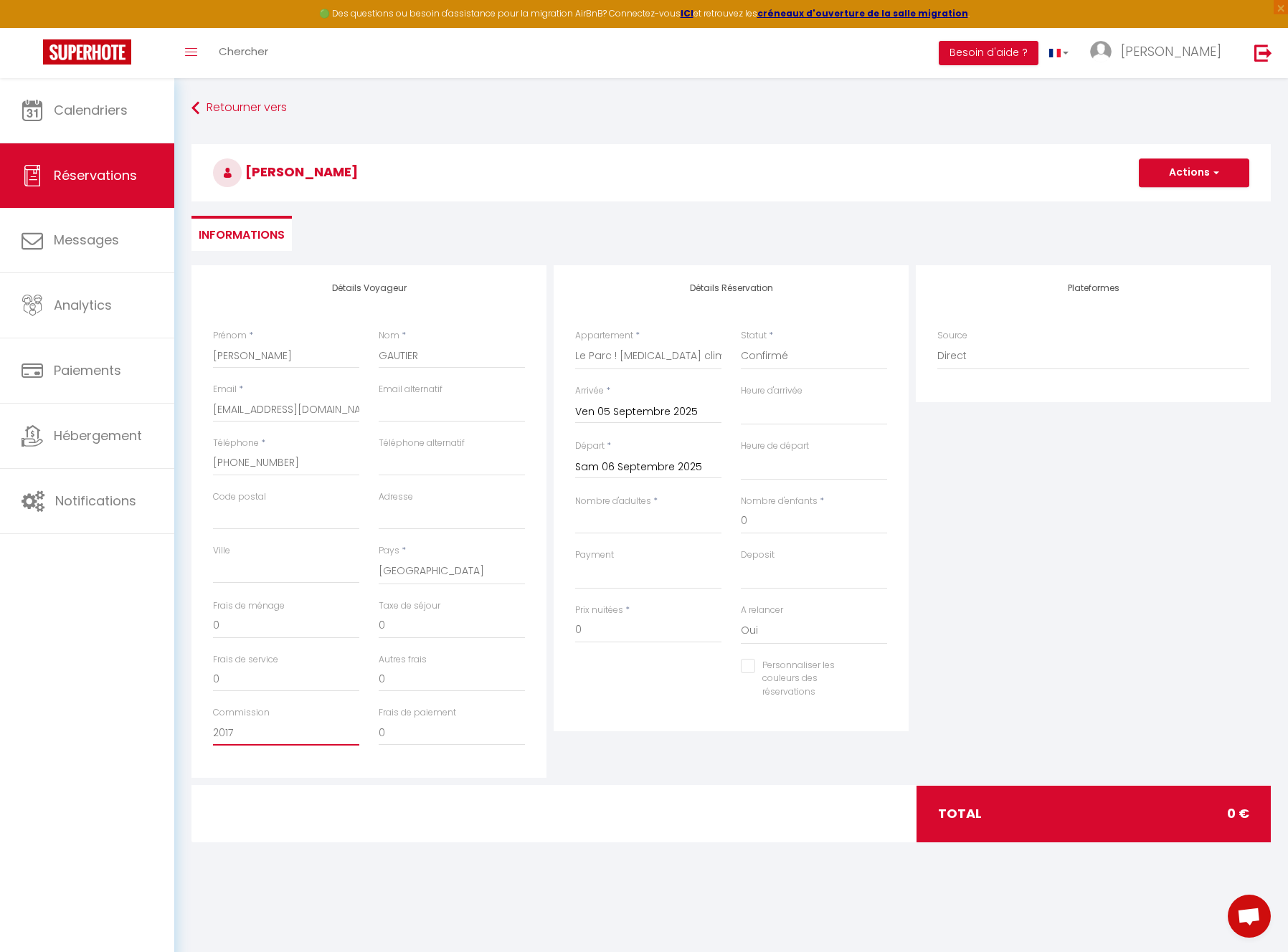
select select
checkbox input "false"
drag, startPoint x: 224, startPoint y: 735, endPoint x: 248, endPoint y: 747, distance: 26.8
click at [225, 735] on input "2017" at bounding box center [286, 732] width 146 height 25
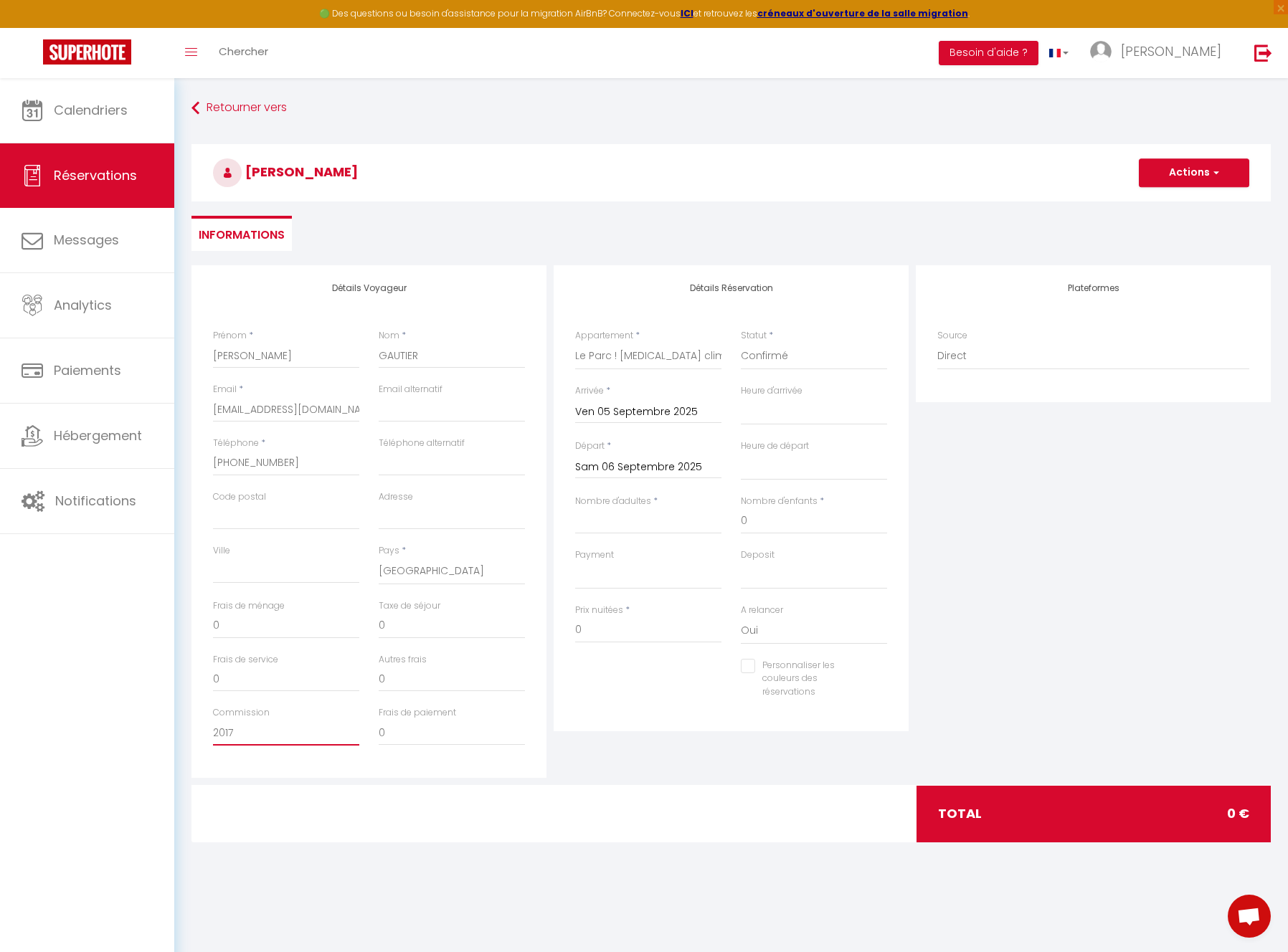
type input "20,17"
select select
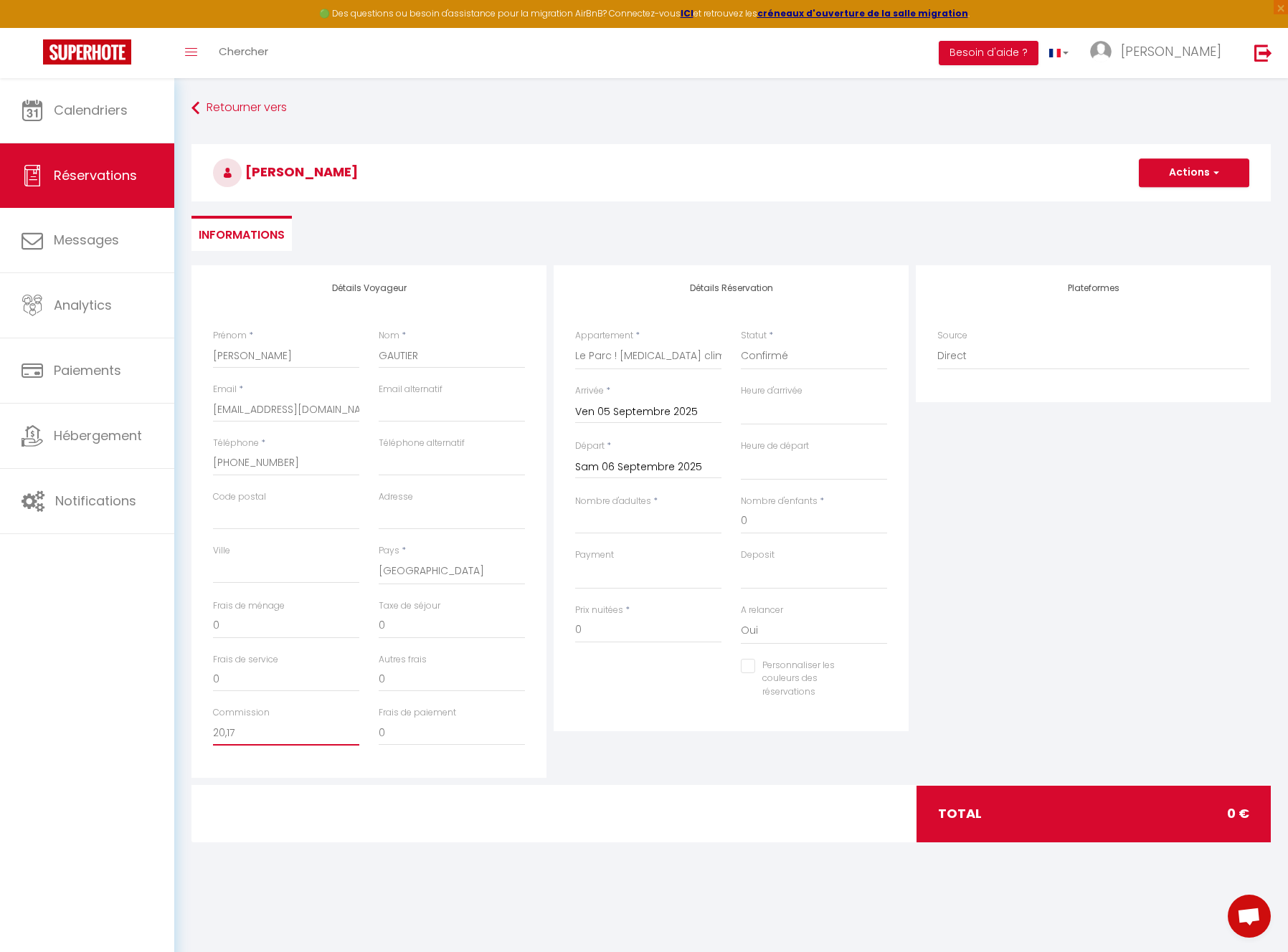
checkbox input "false"
type input "2017"
select select
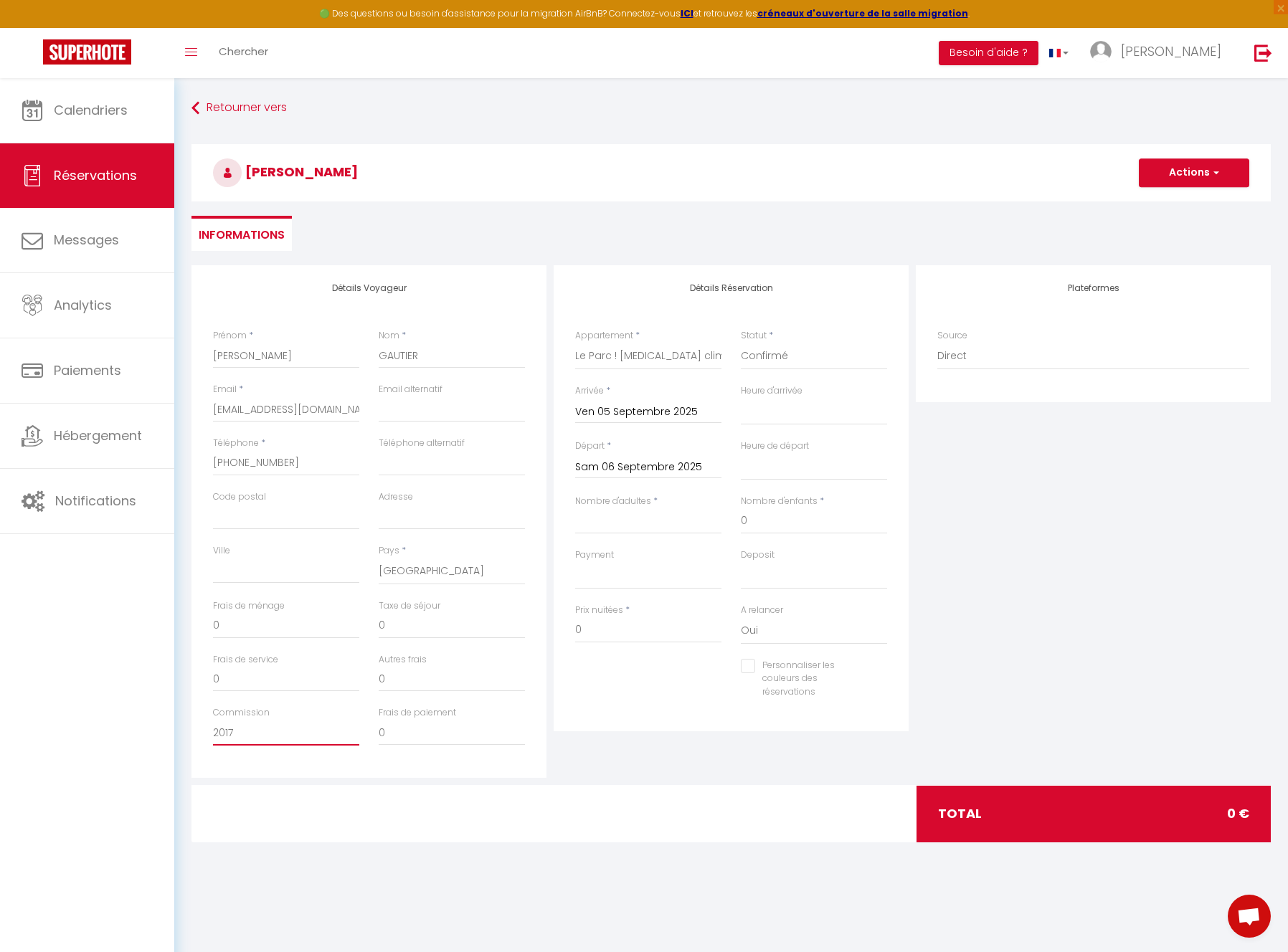
select select
checkbox input "false"
type input "20.17"
select select
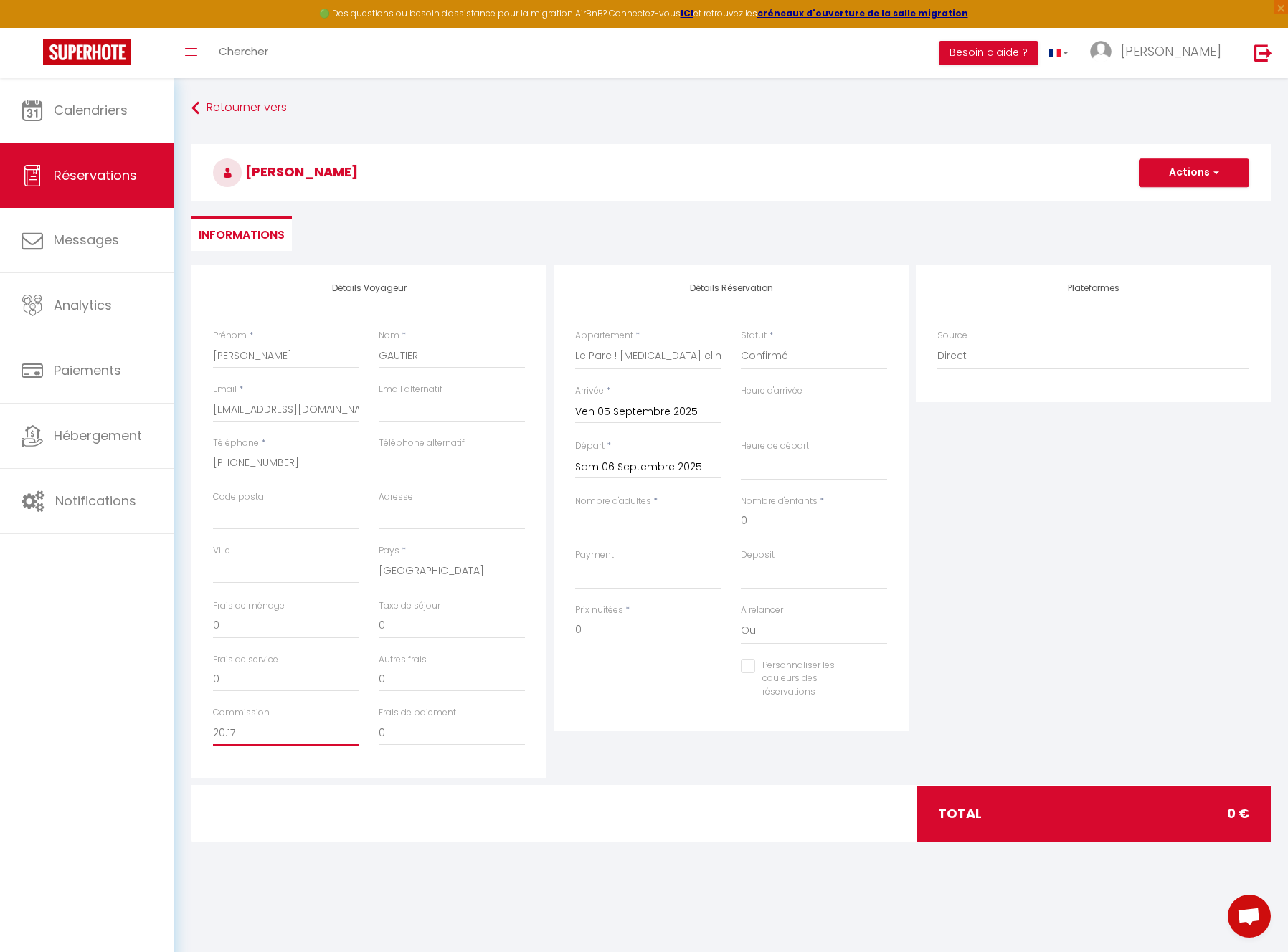
select select
checkbox input "false"
type input "2017"
select select
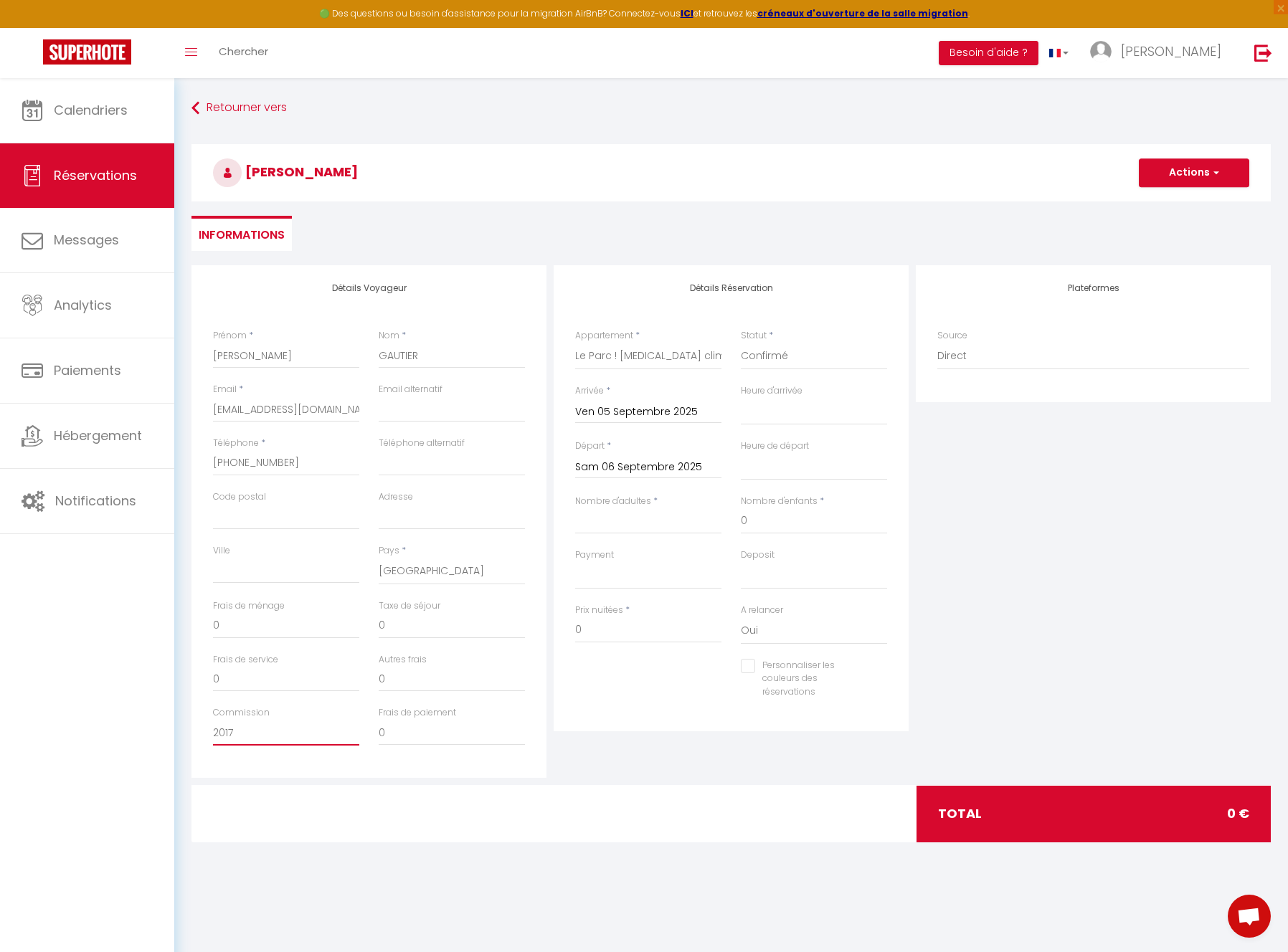
select select
checkbox input "false"
type input "20,17"
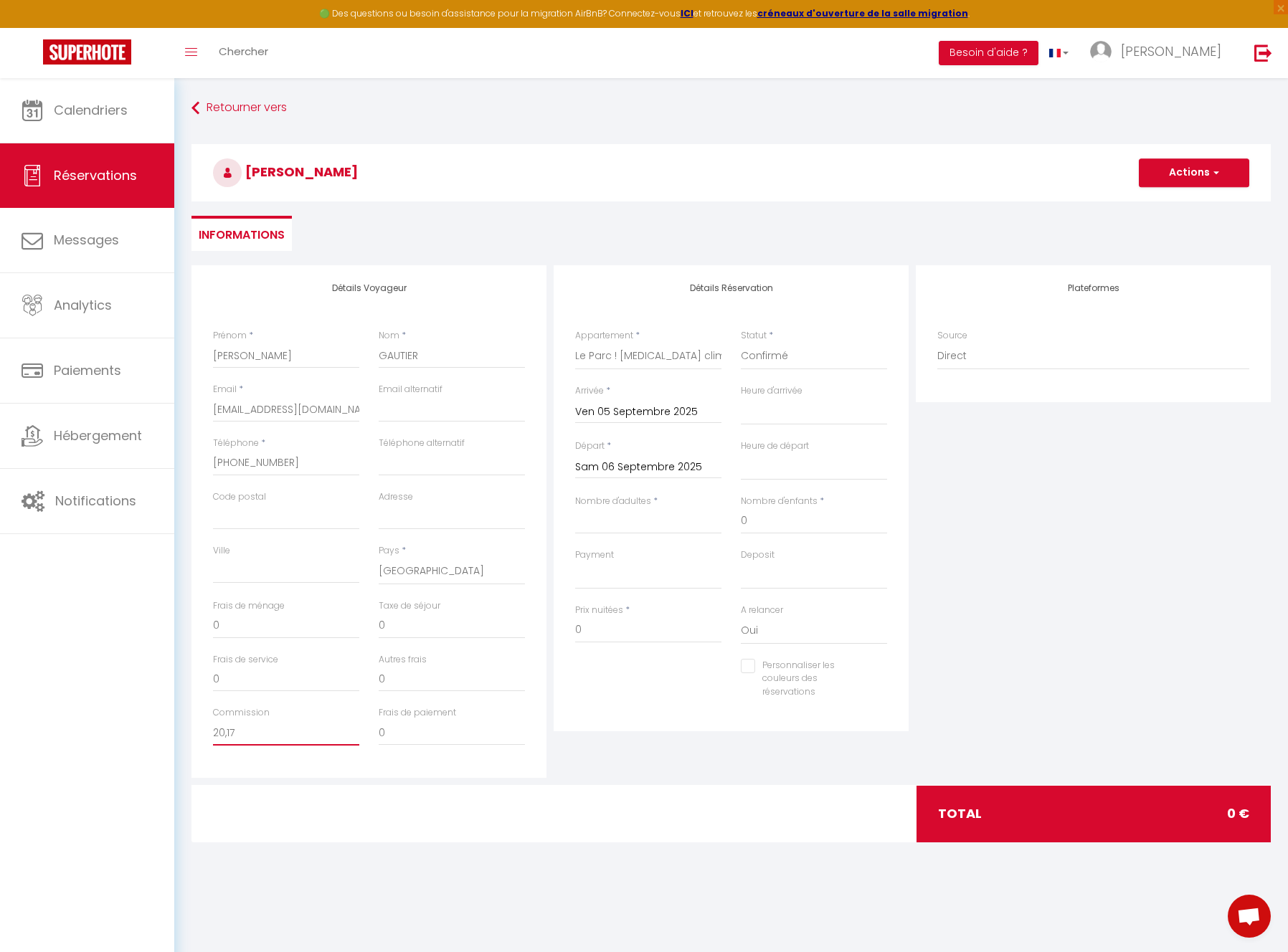
select select
checkbox input "false"
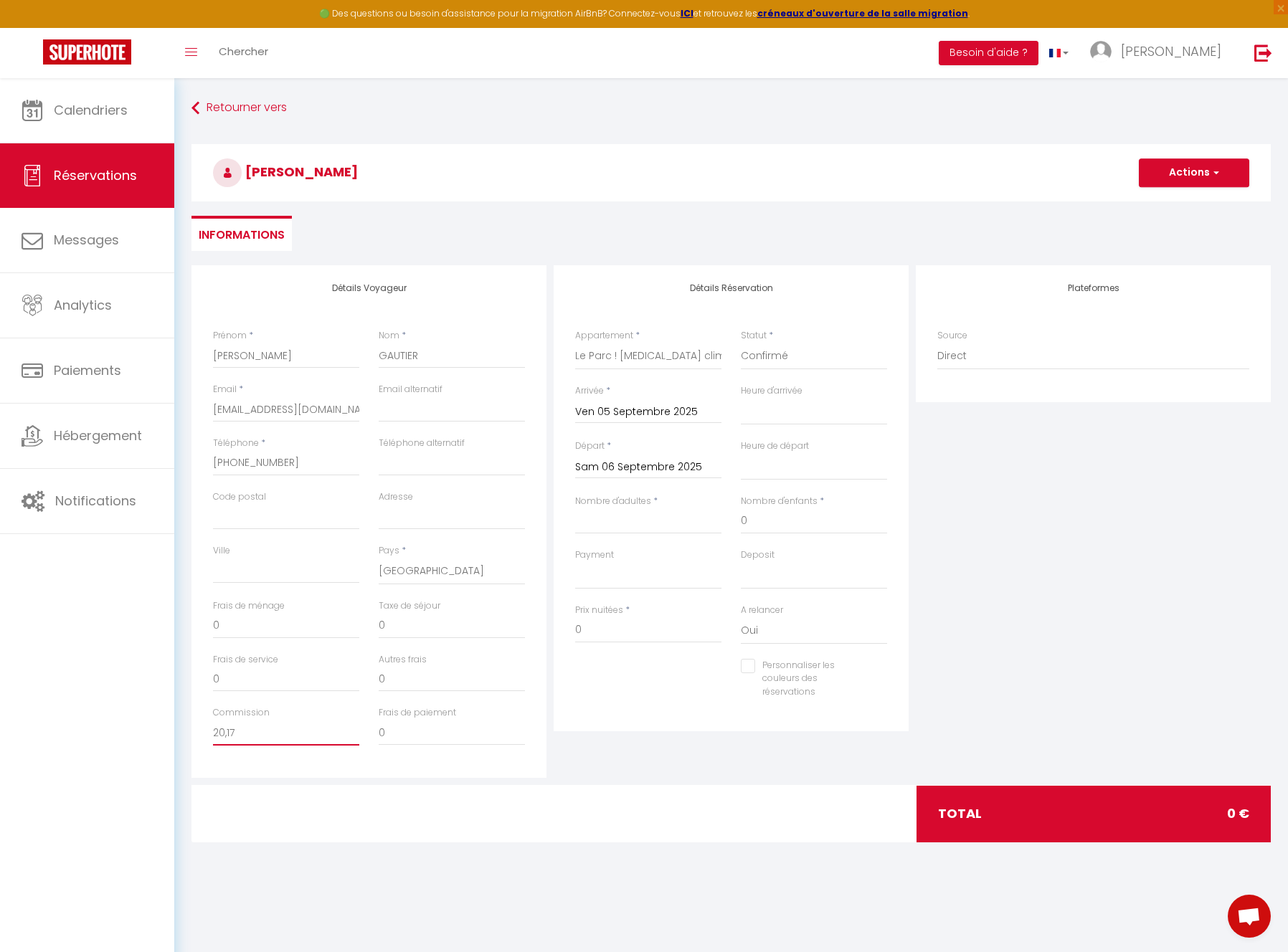
click at [253, 735] on input "20,17" at bounding box center [286, 732] width 146 height 25
type input "20,17"
click at [288, 793] on div at bounding box center [365, 814] width 366 height 56
click at [403, 735] on input "0" at bounding box center [452, 732] width 146 height 25
click at [408, 717] on label "Frais de paiement" at bounding box center [417, 714] width 77 height 14
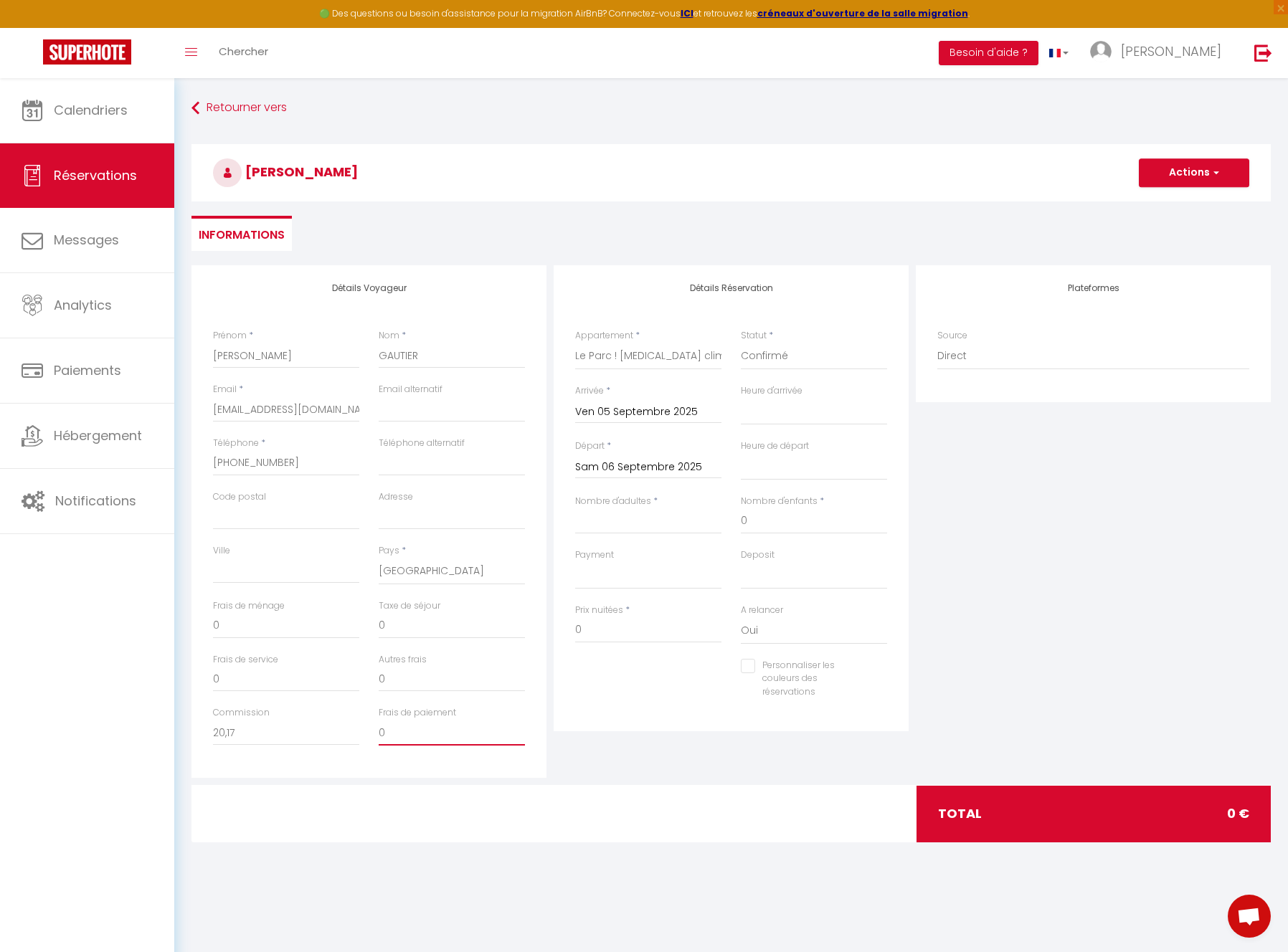
click at [408, 720] on input "0" at bounding box center [452, 732] width 146 height 25
click at [408, 717] on label "Frais de paiement" at bounding box center [417, 714] width 77 height 14
click at [408, 720] on input "0" at bounding box center [452, 732] width 146 height 25
click at [409, 733] on input "0" at bounding box center [452, 732] width 146 height 25
click at [408, 734] on input "0" at bounding box center [452, 732] width 146 height 25
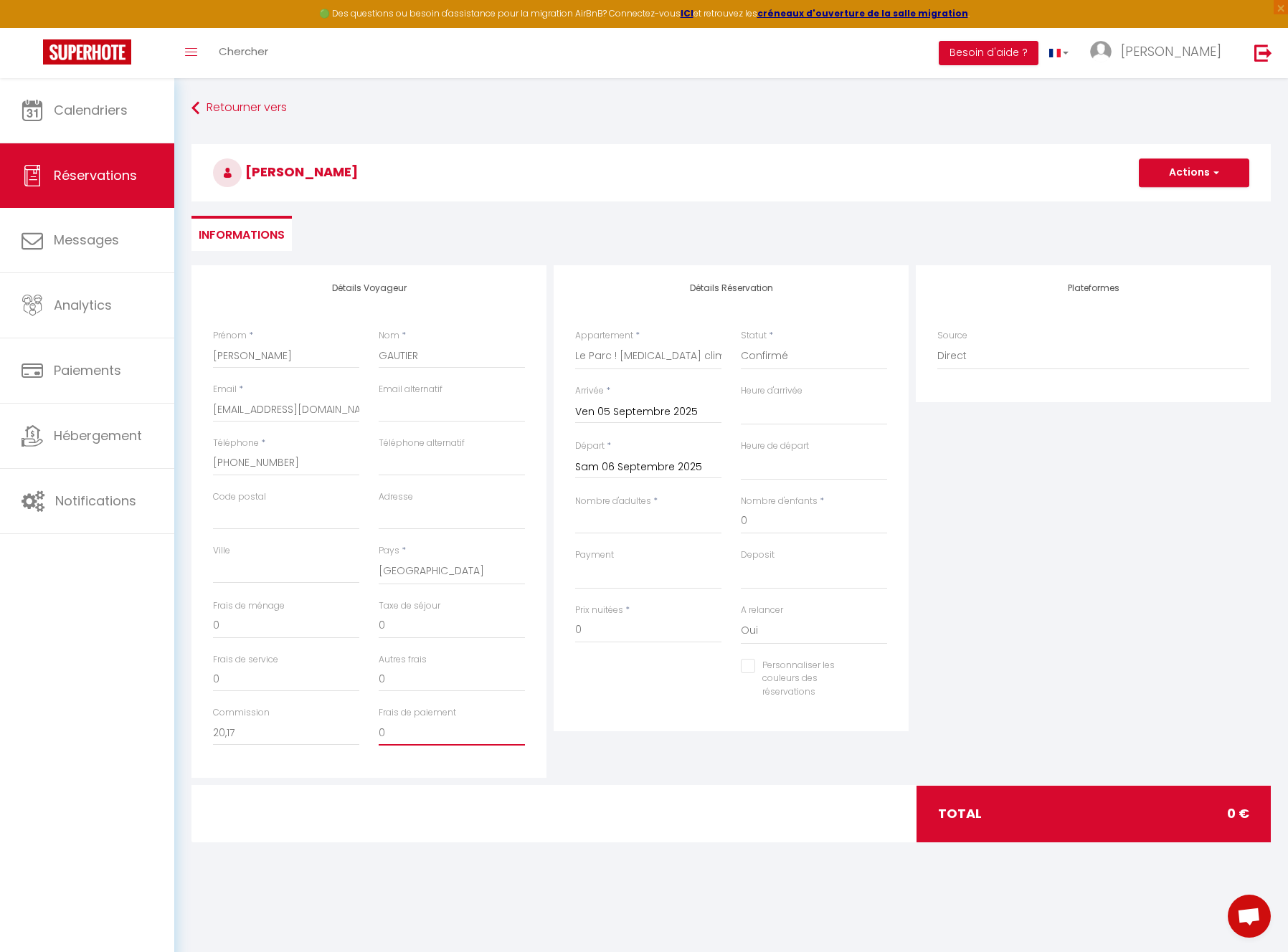
click at [407, 734] on input "0" at bounding box center [452, 732] width 146 height 25
paste input "132"
type input "132"
select select
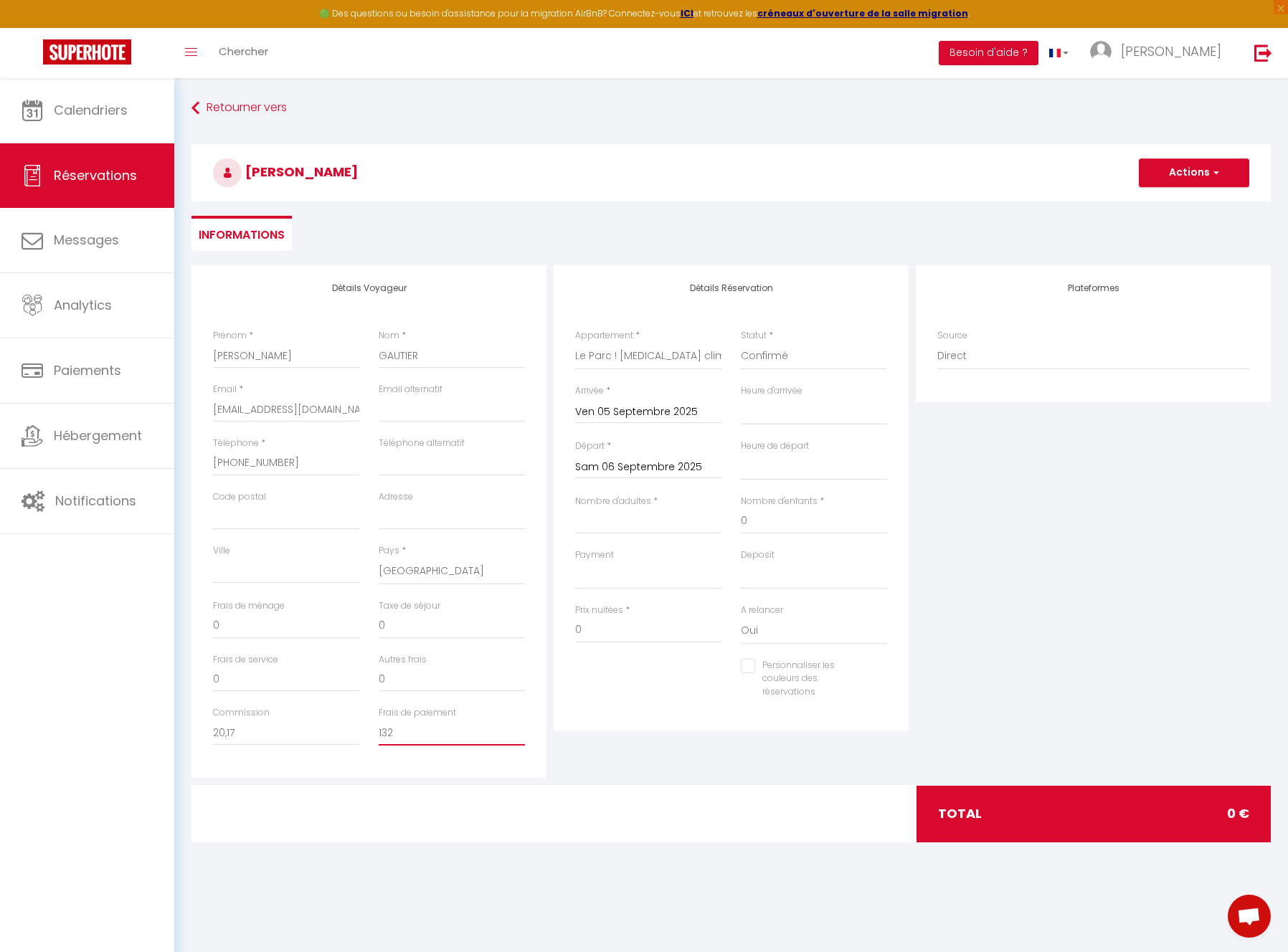
select select
checkbox input "false"
click at [380, 728] on input "132" at bounding box center [452, 732] width 146 height 25
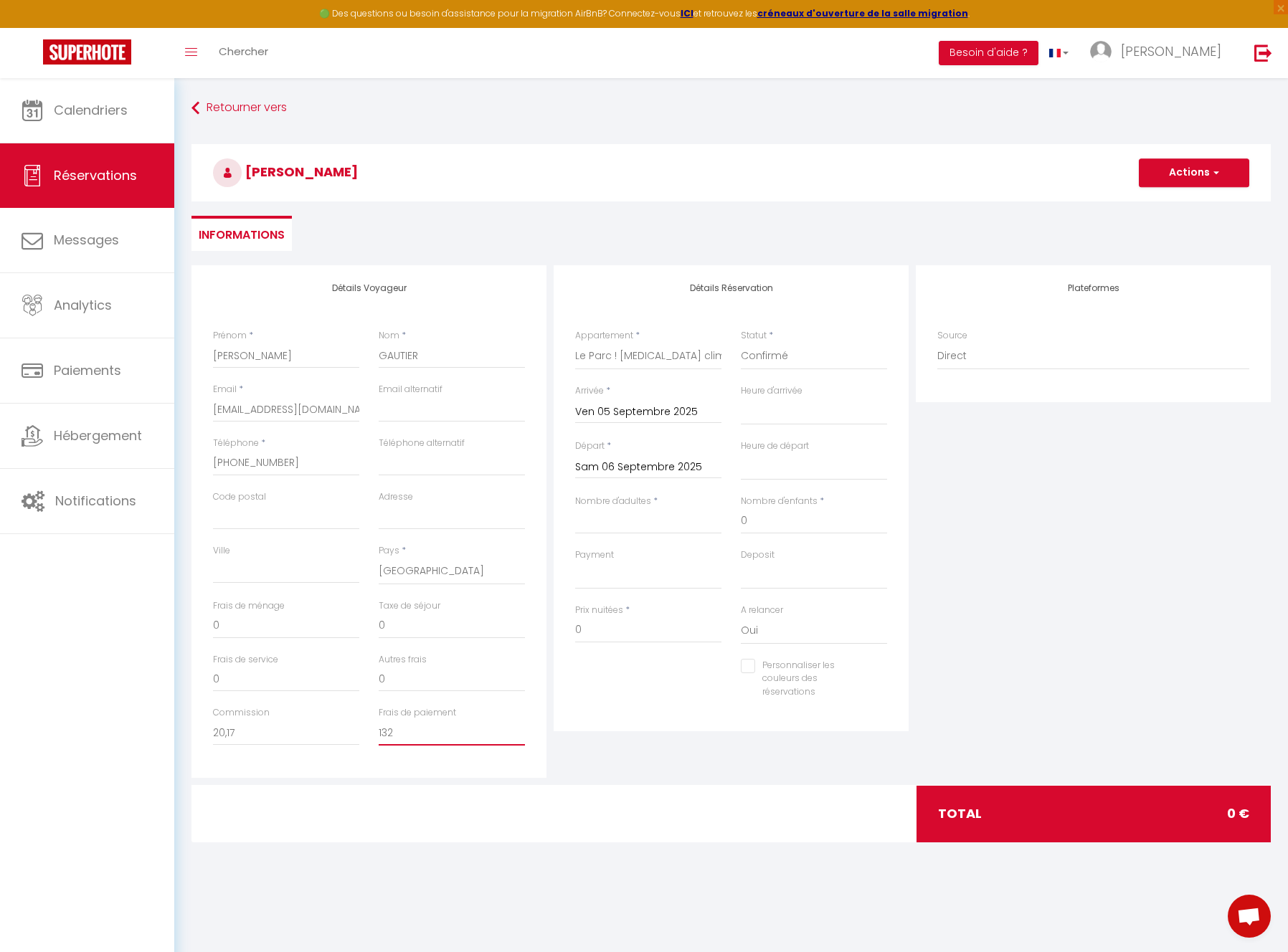
type input "1,32"
select select
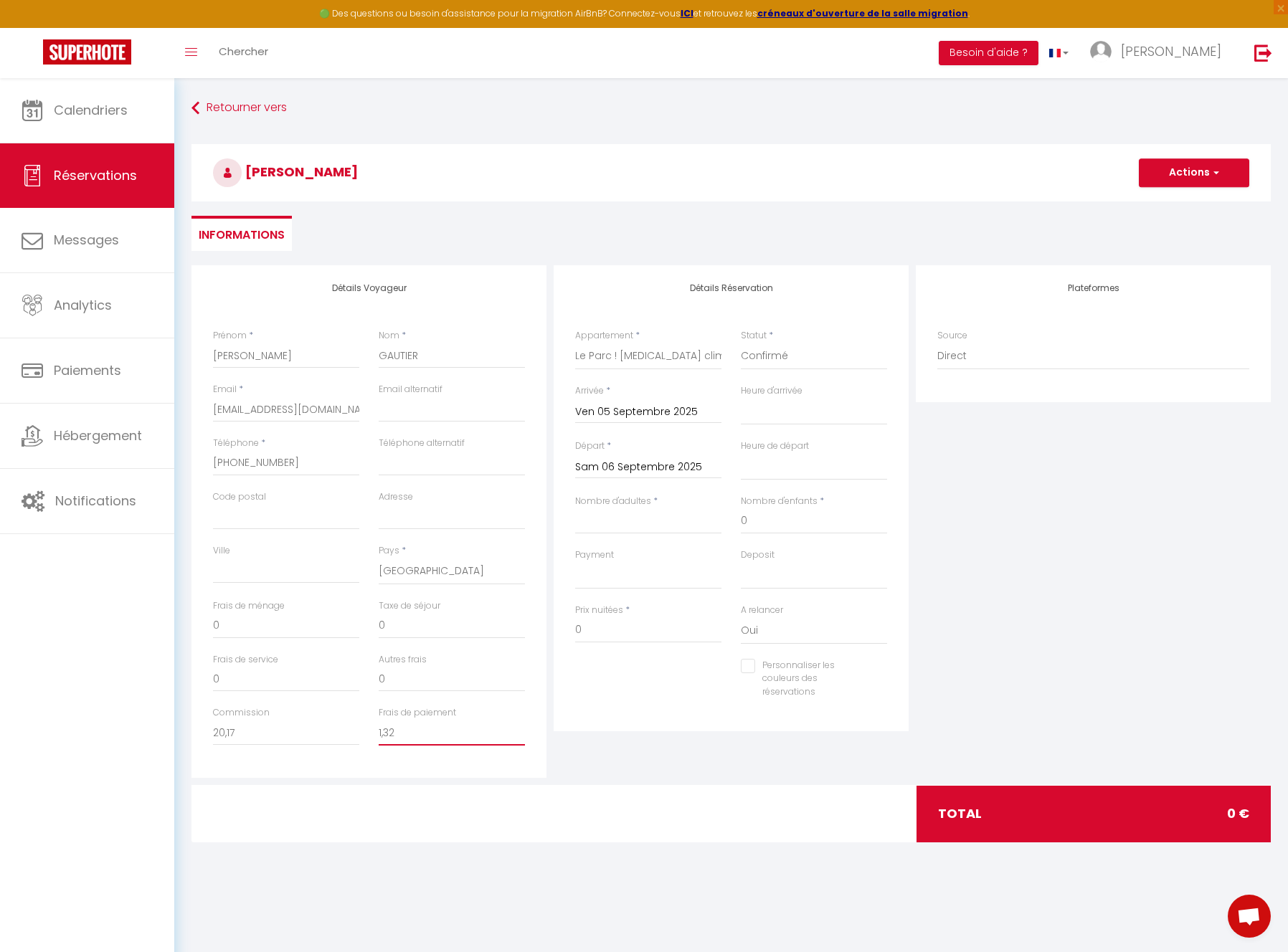
checkbox input "false"
type input "1,32"
click at [469, 763] on div "Détails Voyageur Prénom * [PERSON_NAME] * [PERSON_NAME] Email * [EMAIL_ADDRESS]…" at bounding box center [368, 522] width 355 height 513
click at [438, 821] on div at bounding box center [365, 814] width 366 height 56
click at [607, 632] on input "0" at bounding box center [648, 629] width 146 height 25
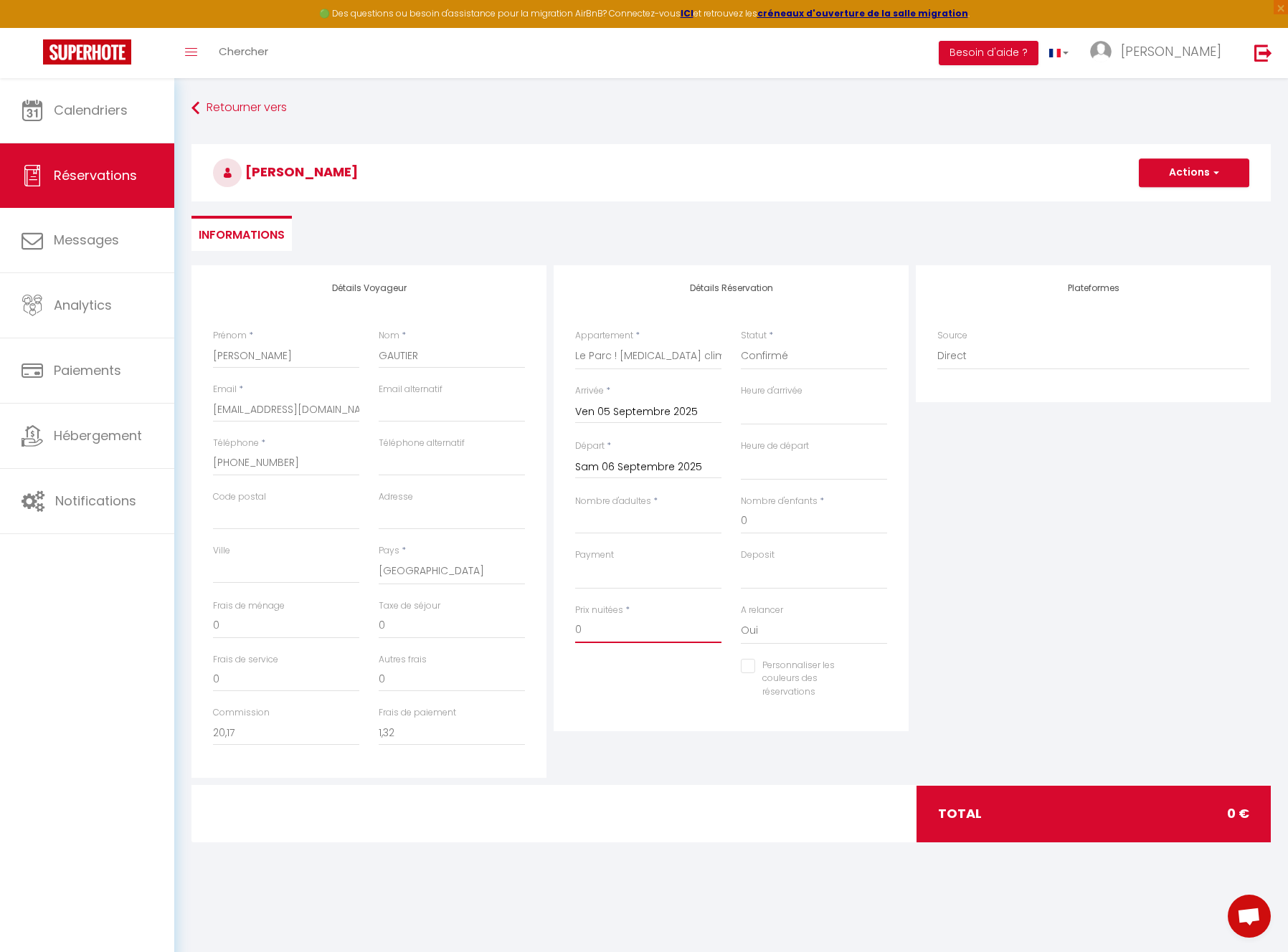
click at [607, 632] on input "0" at bounding box center [648, 629] width 146 height 25
paste input "4767"
type input "4767"
select select
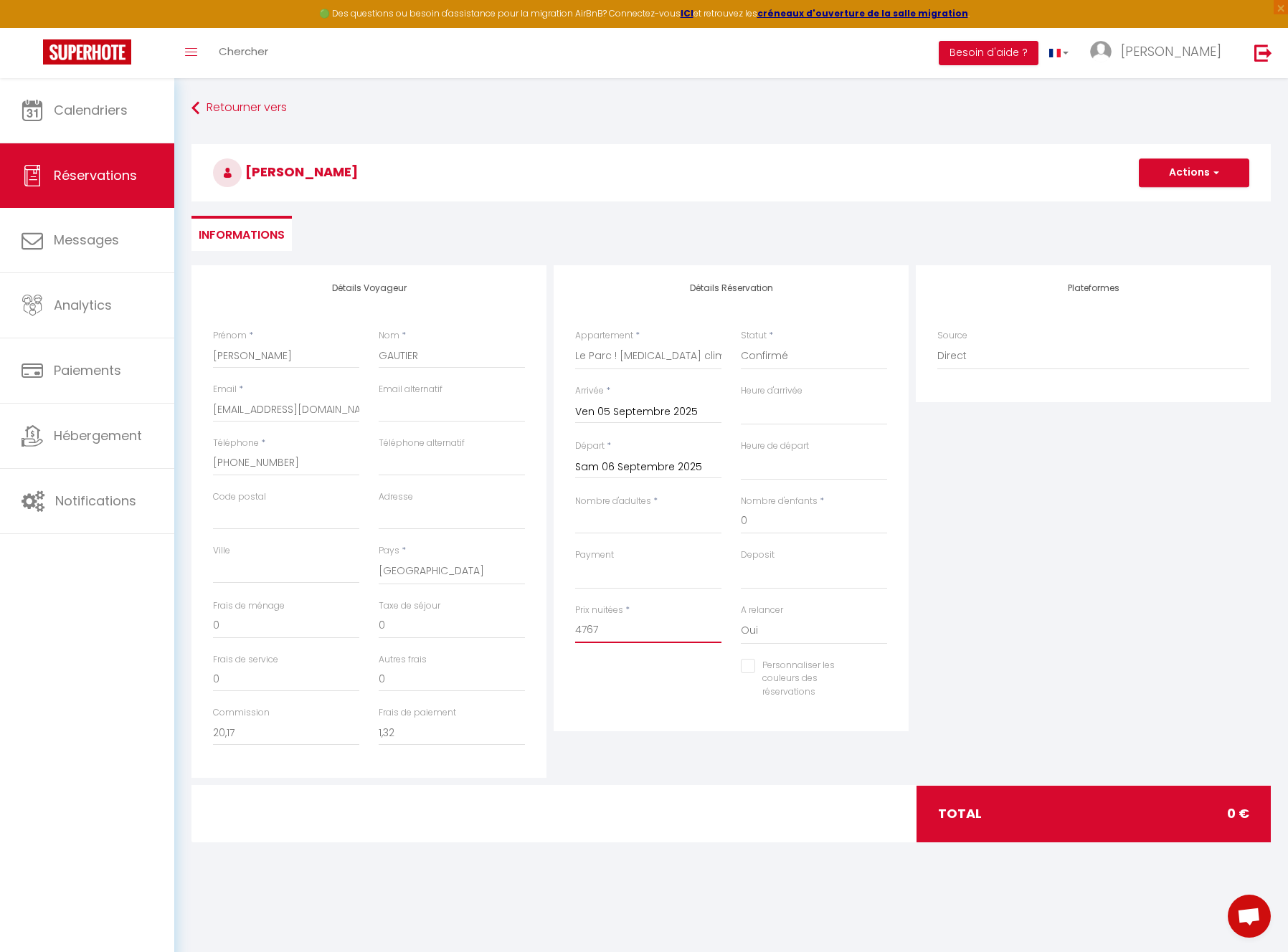
select select
checkbox input "false"
type input "47,67"
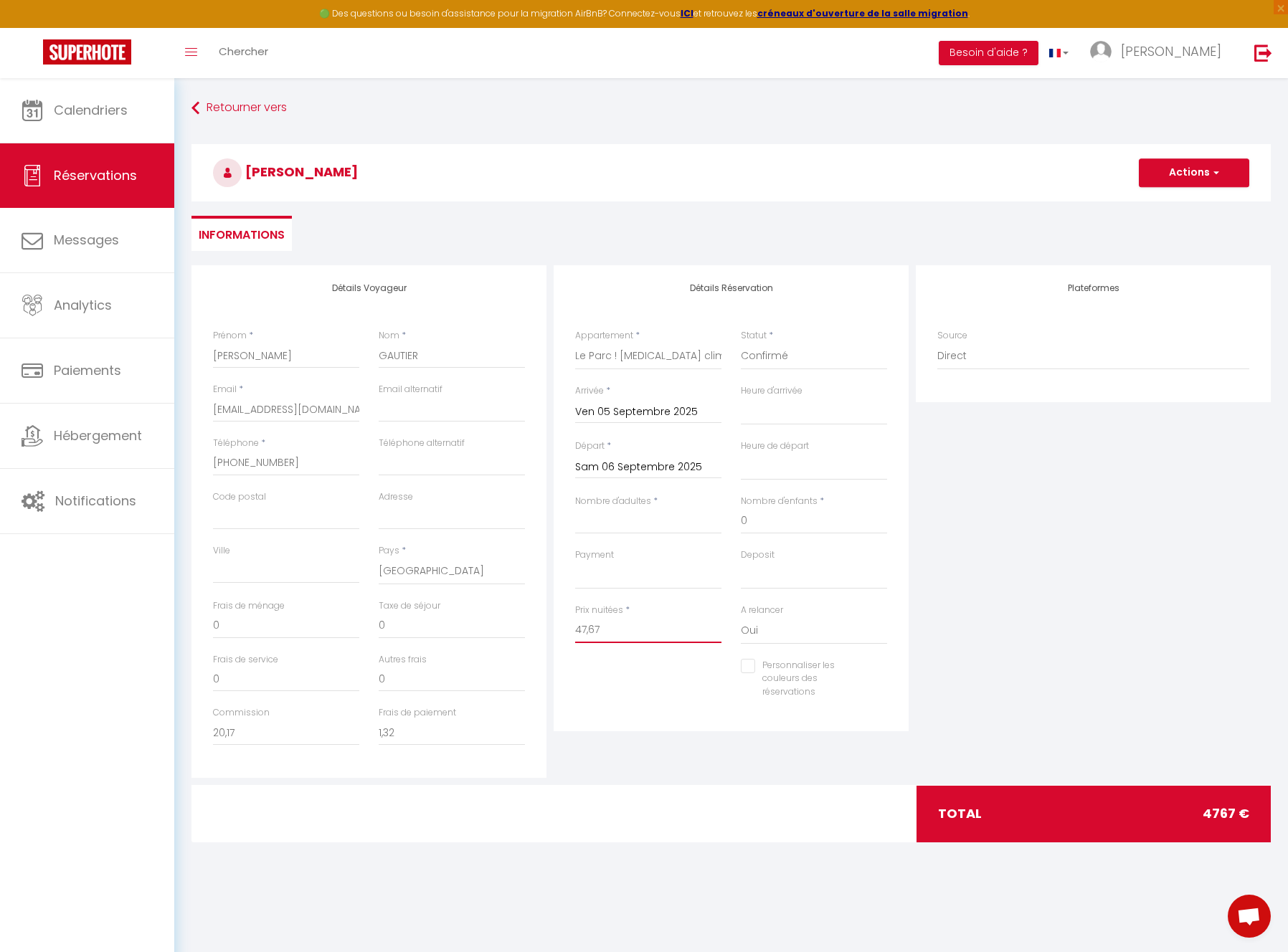
select select
checkbox input "false"
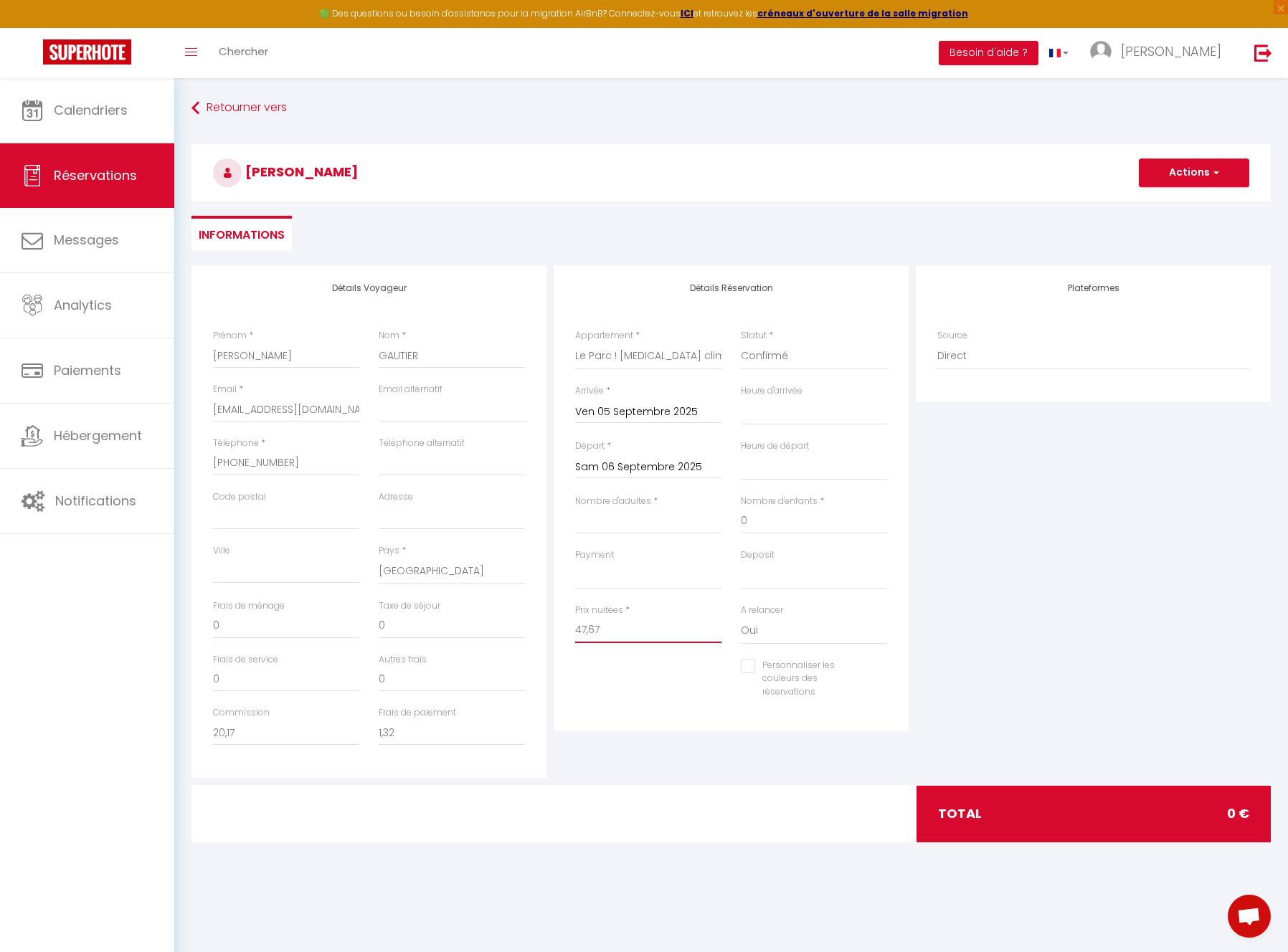
type input "47,67"
click at [687, 738] on div "Détails Réservation Appartement * Le Gite Végétal La Douce Escale Au pied de la…" at bounding box center [730, 522] width 362 height 513
click at [248, 678] on input "0" at bounding box center [286, 678] width 146 height 25
click at [261, 675] on input "0" at bounding box center [286, 678] width 146 height 25
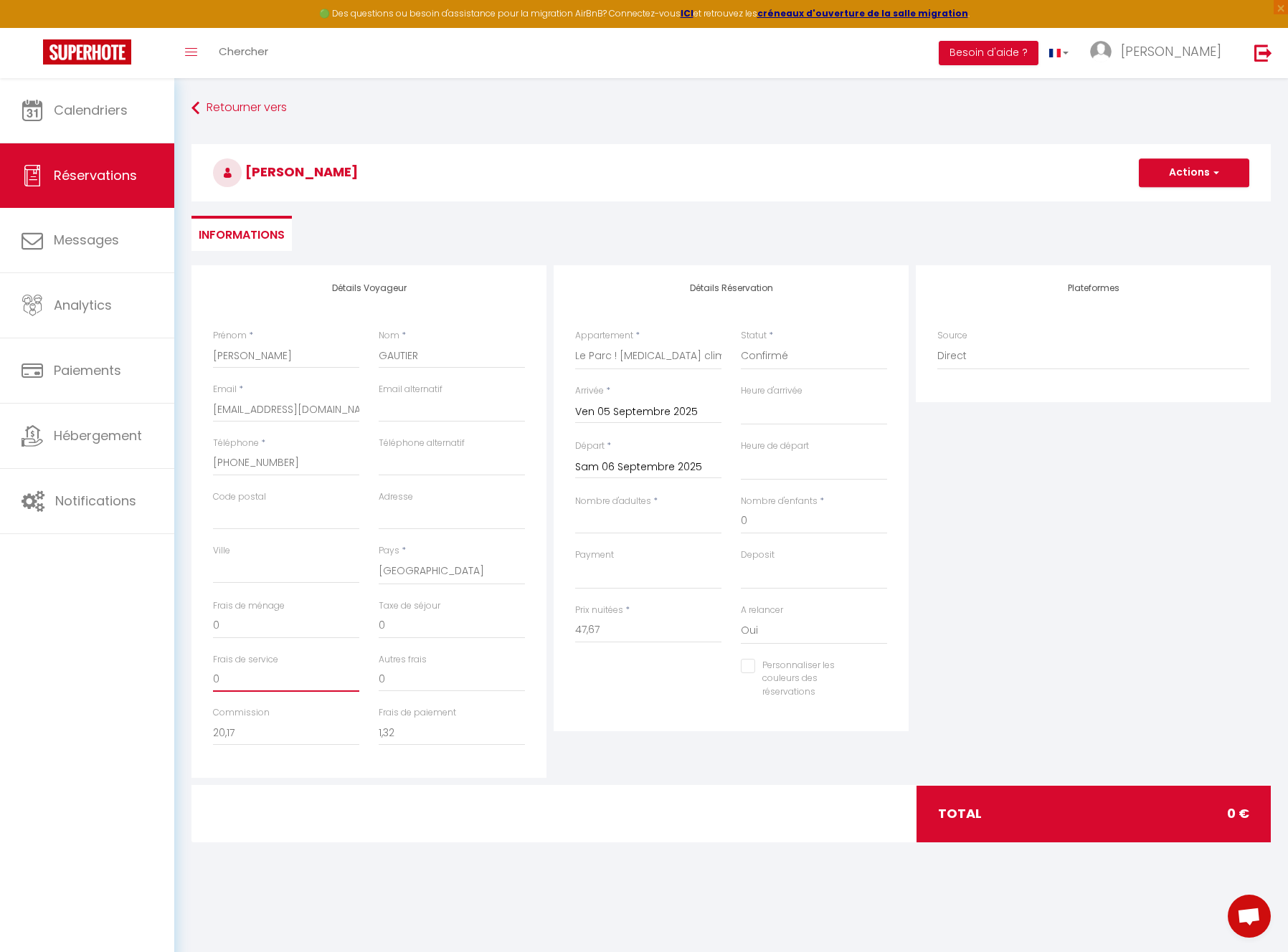
click at [260, 675] on input "0" at bounding box center [286, 678] width 146 height 25
paste input "7"
type input "7"
click at [231, 629] on input "0" at bounding box center [286, 625] width 146 height 25
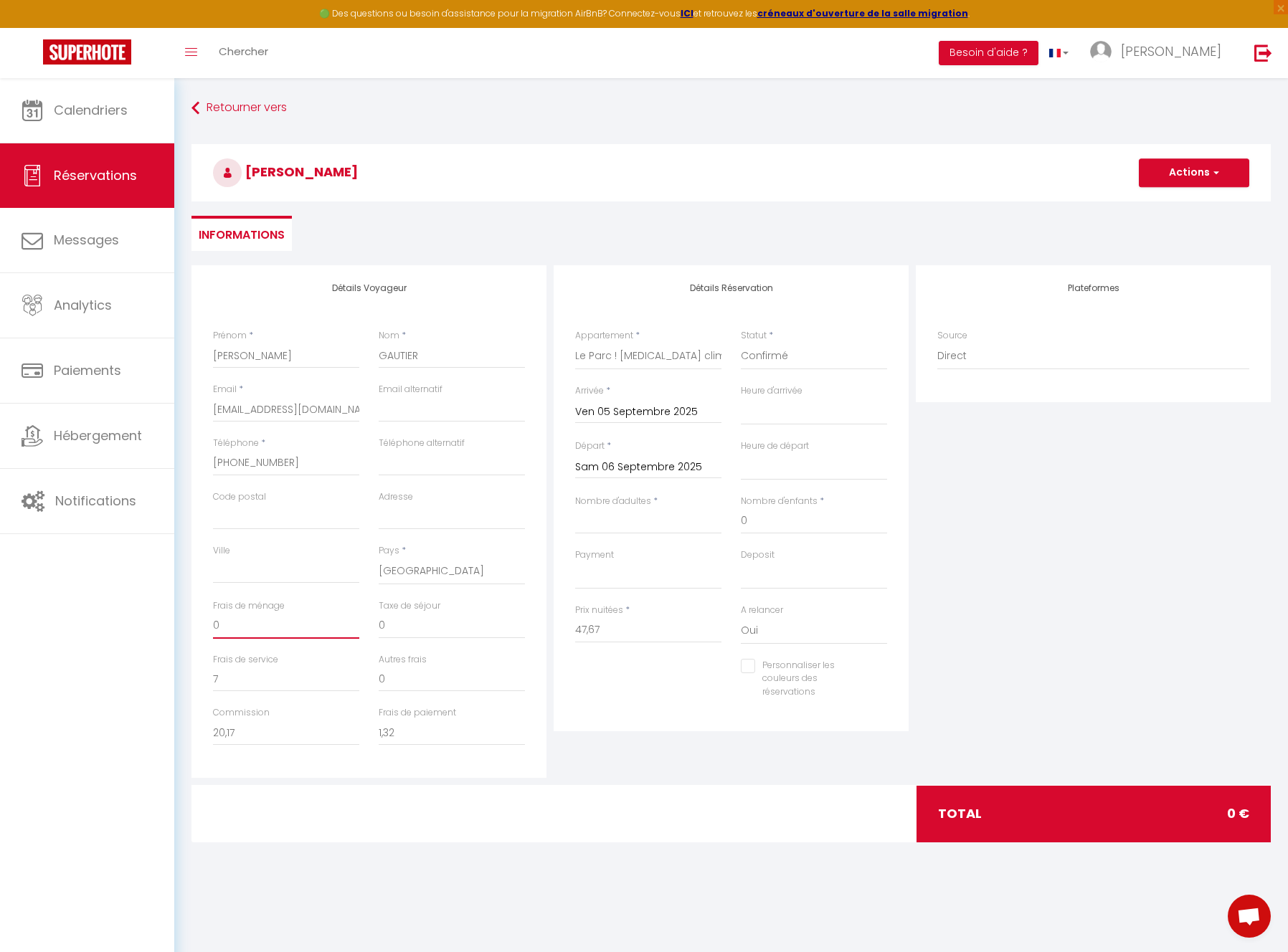
click at [231, 629] on input "0" at bounding box center [286, 625] width 146 height 25
paste input "35"
type input "35"
click at [431, 679] on input "0" at bounding box center [452, 678] width 146 height 25
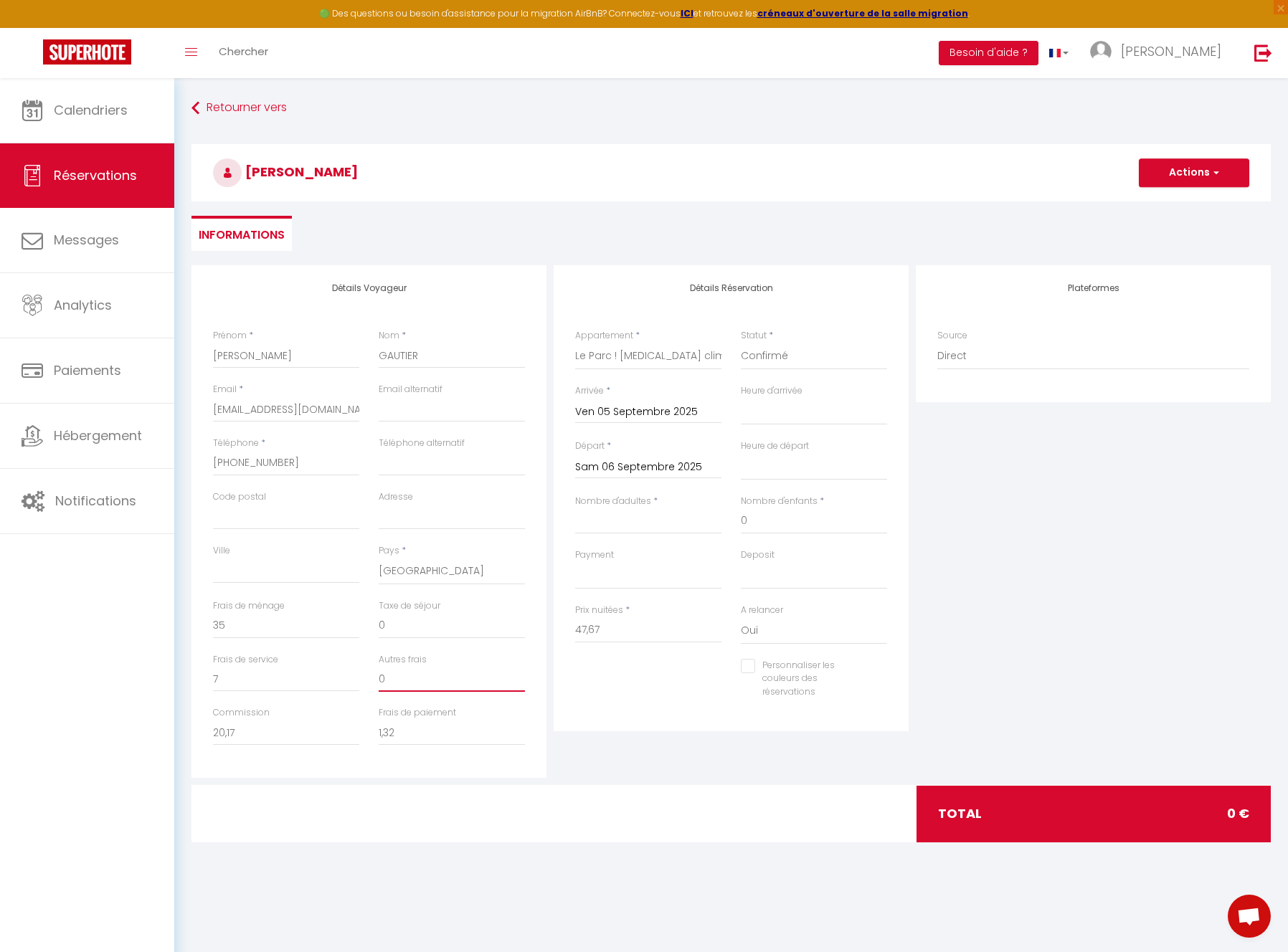
click at [431, 678] on input "0" at bounding box center [452, 678] width 146 height 25
paste input "2"
type input "2"
click at [422, 626] on input "0" at bounding box center [452, 625] width 146 height 25
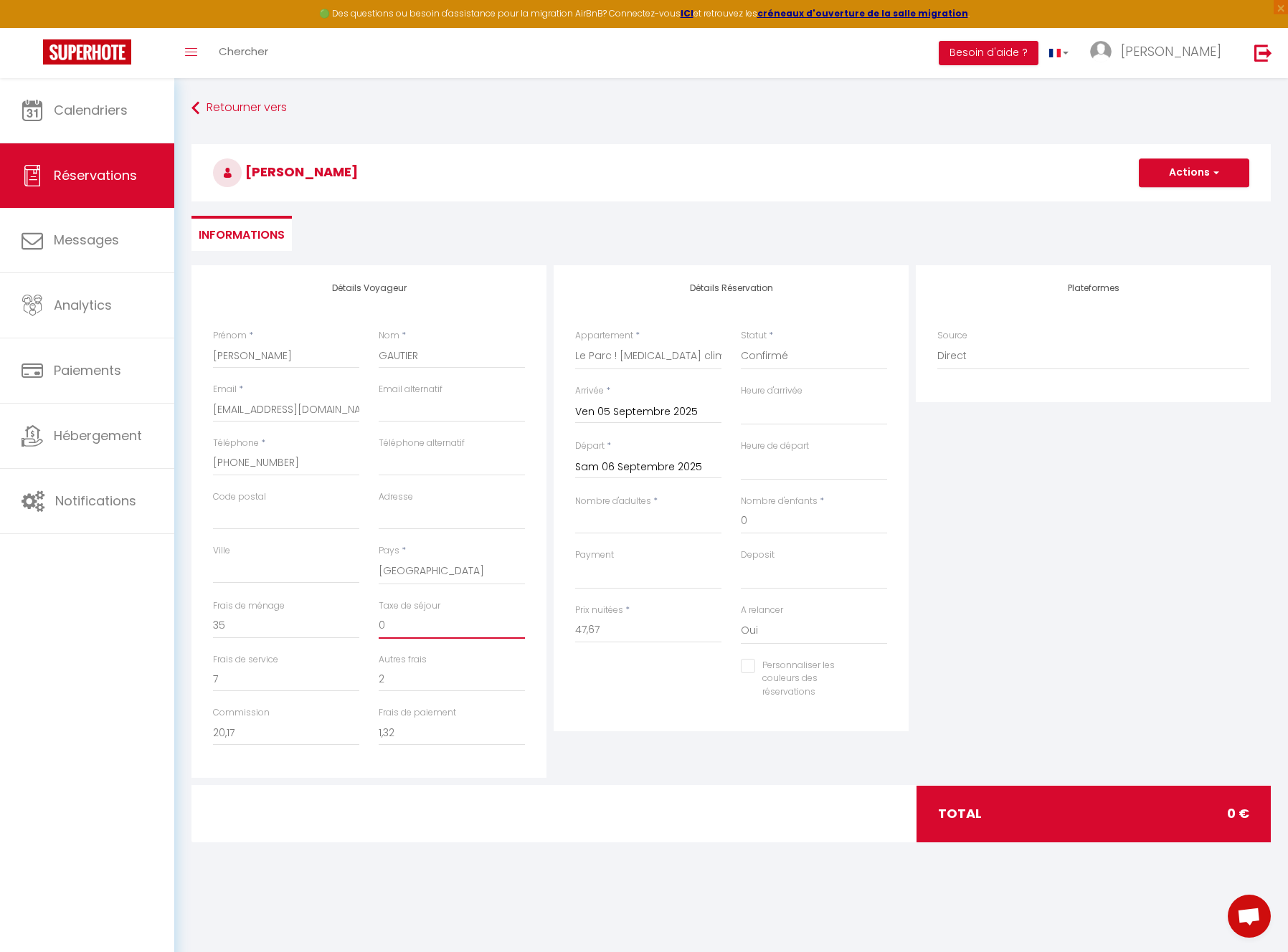
click at [422, 626] on input "0" at bounding box center [452, 625] width 146 height 25
paste input "312"
drag, startPoint x: 384, startPoint y: 626, endPoint x: 388, endPoint y: 702, distance: 76.1
click at [384, 625] on input "312" at bounding box center [452, 625] width 146 height 25
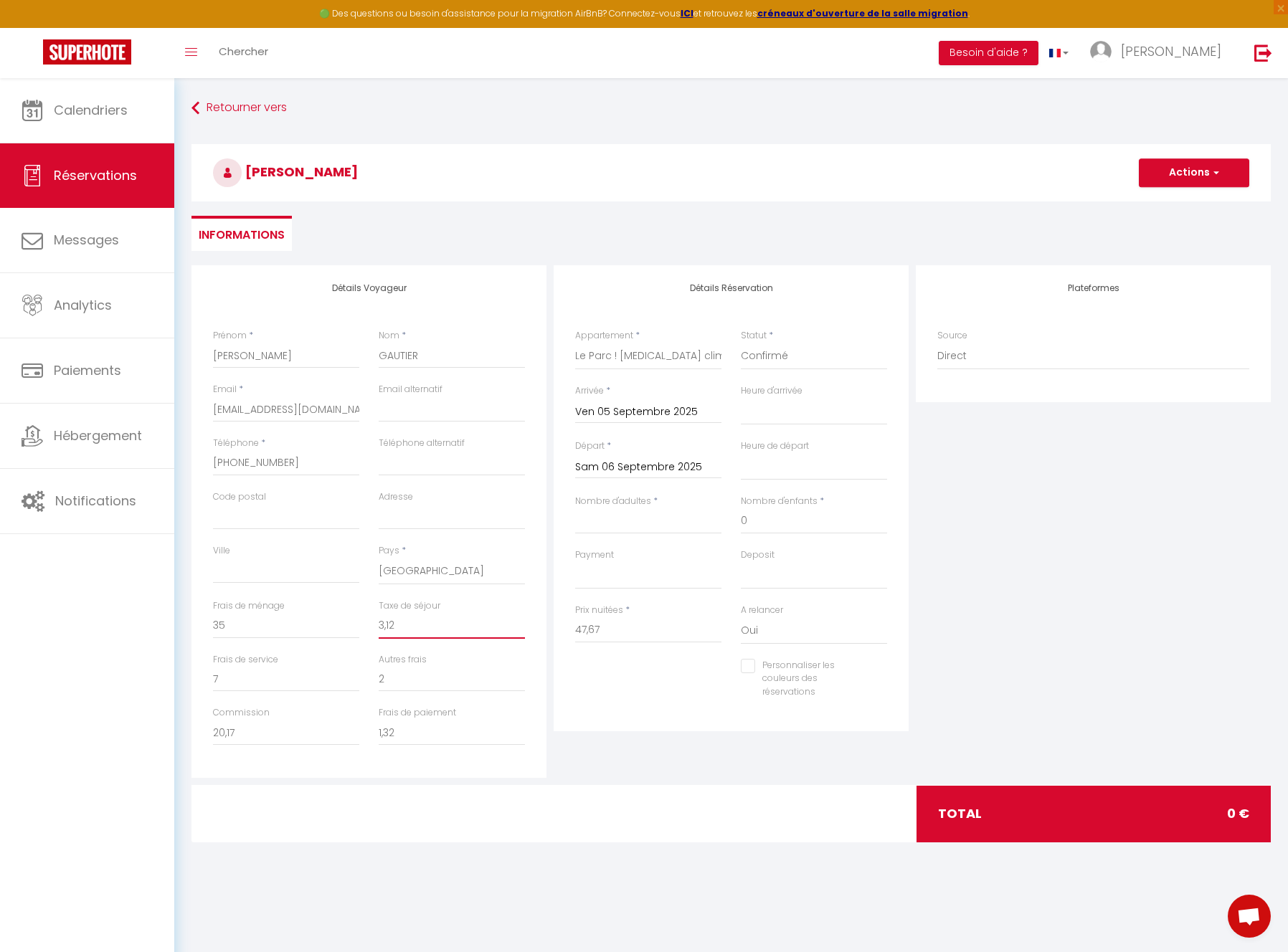
type input "3,12"
click at [491, 778] on div "Détails Voyageur Prénom * [PERSON_NAME] * [PERSON_NAME] Email * [EMAIL_ADDRESS]…" at bounding box center [730, 525] width 1079 height 520
click at [626, 758] on div "Détails Réservation Appartement * Le Gite Végétal La Douce Escale Au pied de la…" at bounding box center [730, 522] width 362 height 513
click at [640, 684] on div "Personnaliser les couleurs des réservations #D7092E" at bounding box center [730, 686] width 331 height 55
drag, startPoint x: 605, startPoint y: 519, endPoint x: 616, endPoint y: 523, distance: 11.7
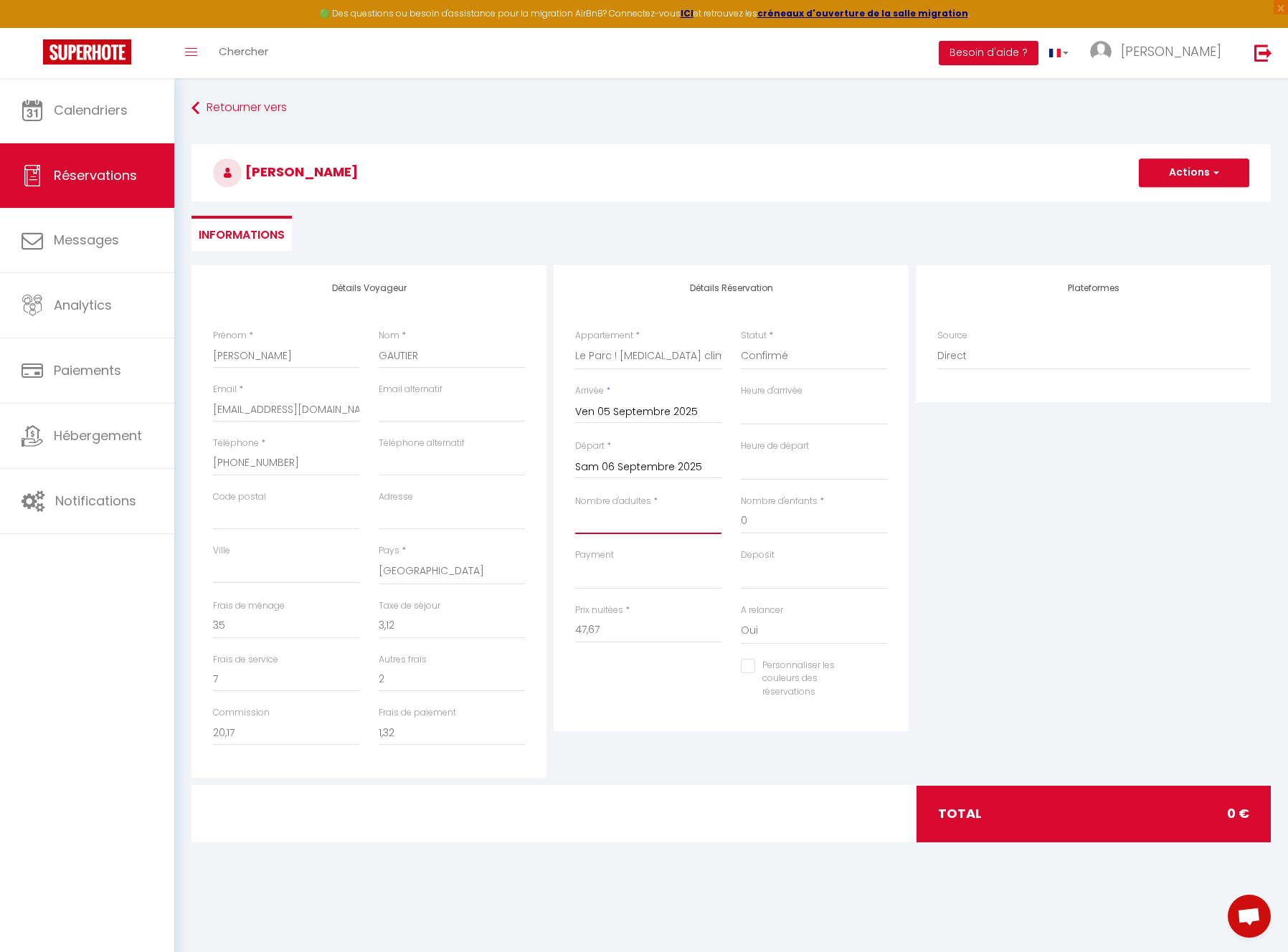
click at [605, 518] on input "Nombre d'adultes" at bounding box center [648, 521] width 146 height 25
type input "2"
drag, startPoint x: 956, startPoint y: 539, endPoint x: 905, endPoint y: 605, distance: 83.4
click at [956, 539] on div "Plateformes Source Direct [DOMAIN_NAME] [DOMAIN_NAME] Chalet montagne Expedia G…" at bounding box center [1093, 522] width 362 height 513
click at [768, 636] on select "Oui Non" at bounding box center [814, 630] width 146 height 27
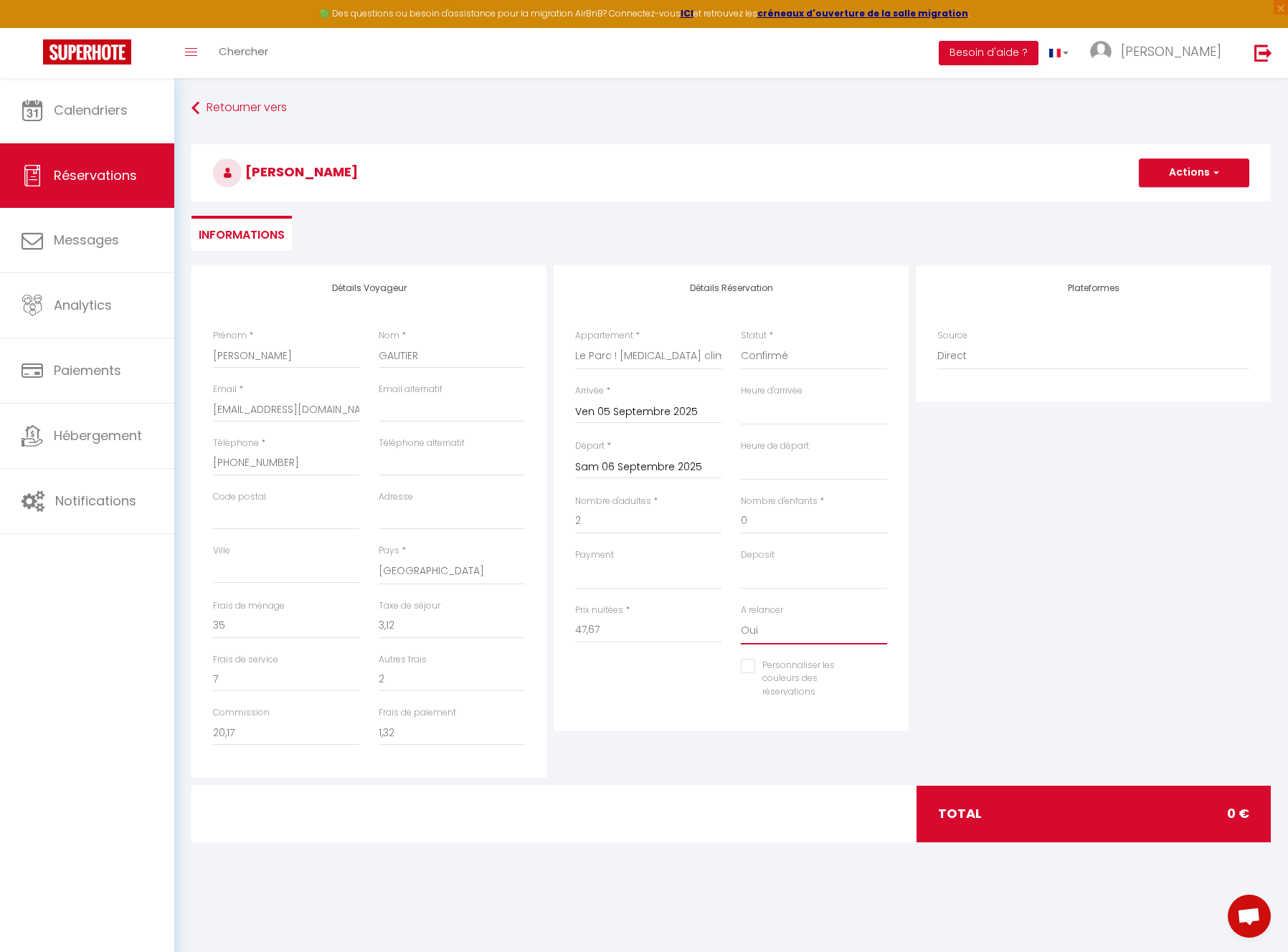
select select "0"
click at [741, 617] on select "Oui Non" at bounding box center [814, 630] width 146 height 27
click at [964, 358] on select "Direct [DOMAIN_NAME] [DOMAIN_NAME] Chalet montagne Expedia Gite de [GEOGRAPHIC_…" at bounding box center [1093, 356] width 312 height 27
select select "2"
click at [937, 343] on select "Direct [DOMAIN_NAME] [DOMAIN_NAME] Chalet montagne Expedia Gite de [GEOGRAPHIC_…" at bounding box center [1093, 356] width 312 height 27
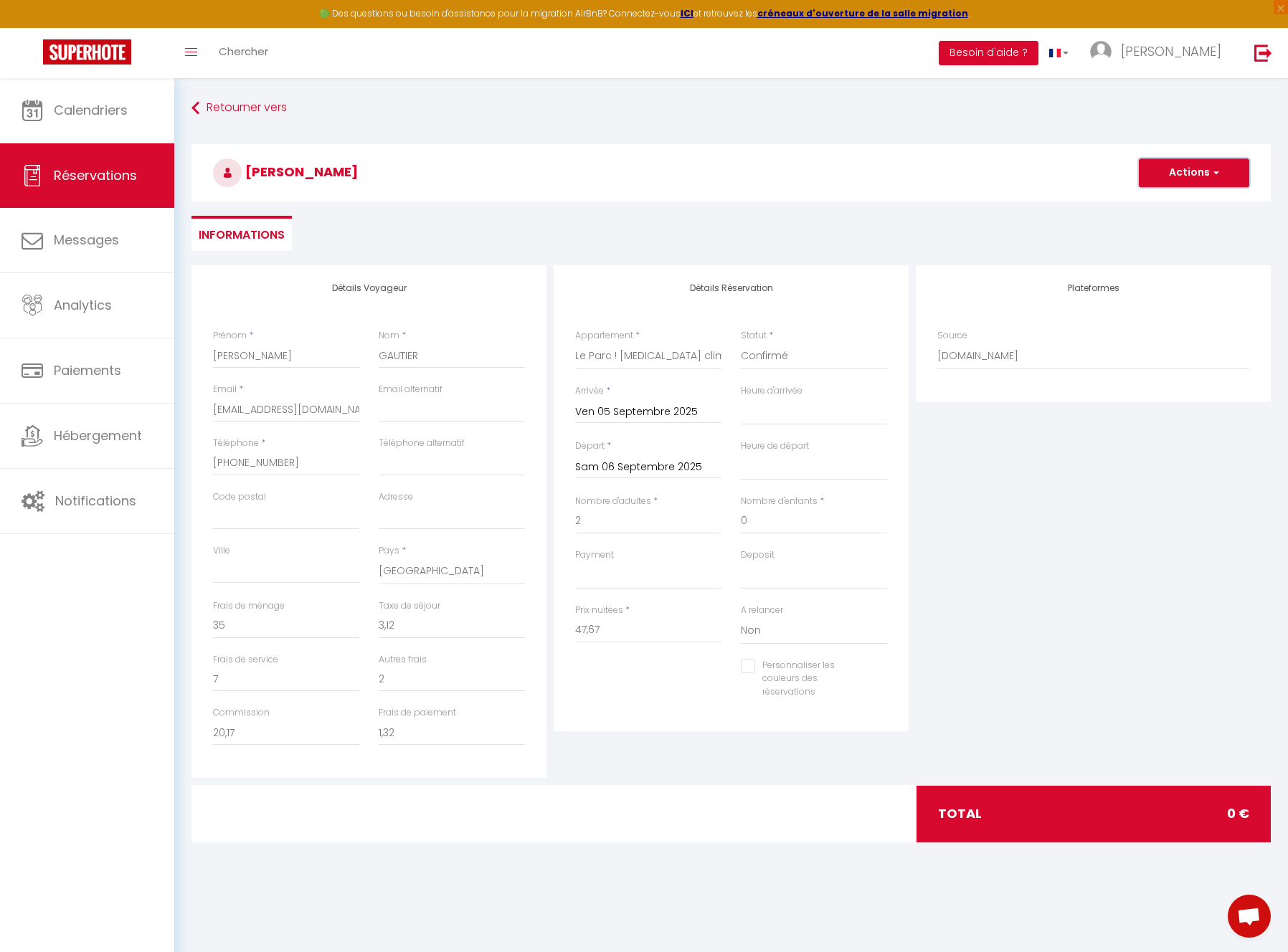
click at [1196, 171] on button "Actions" at bounding box center [1194, 173] width 110 height 29
click at [1161, 207] on link "Enregistrer" at bounding box center [1179, 203] width 113 height 18
click at [616, 563] on select "OK KO" at bounding box center [648, 575] width 146 height 27
select select "12"
click at [575, 562] on select "OK KO" at bounding box center [648, 575] width 146 height 27
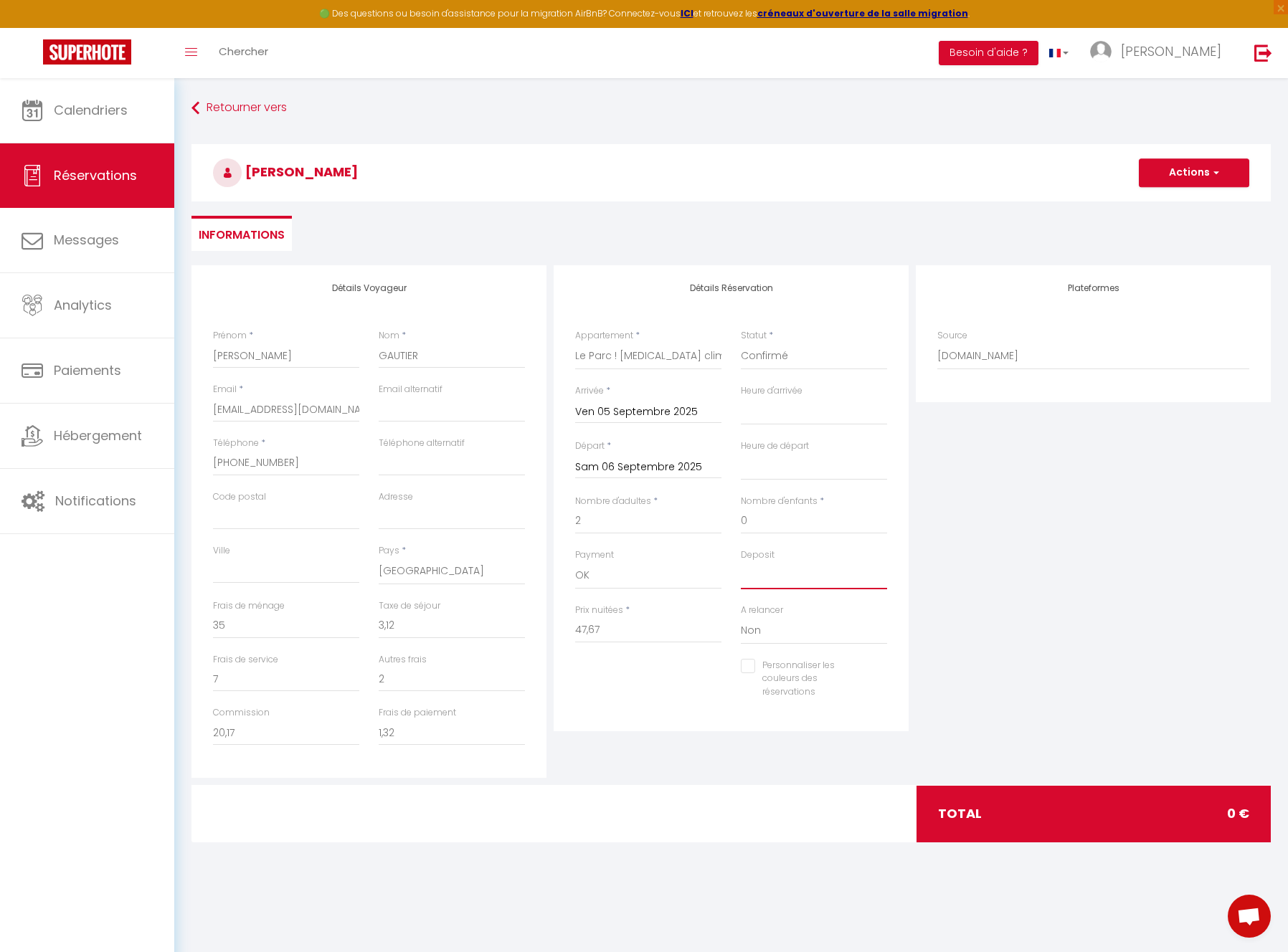
click at [771, 577] on select "OK KO" at bounding box center [814, 575] width 146 height 27
select select "15"
click at [741, 562] on select "OK KO" at bounding box center [814, 575] width 146 height 27
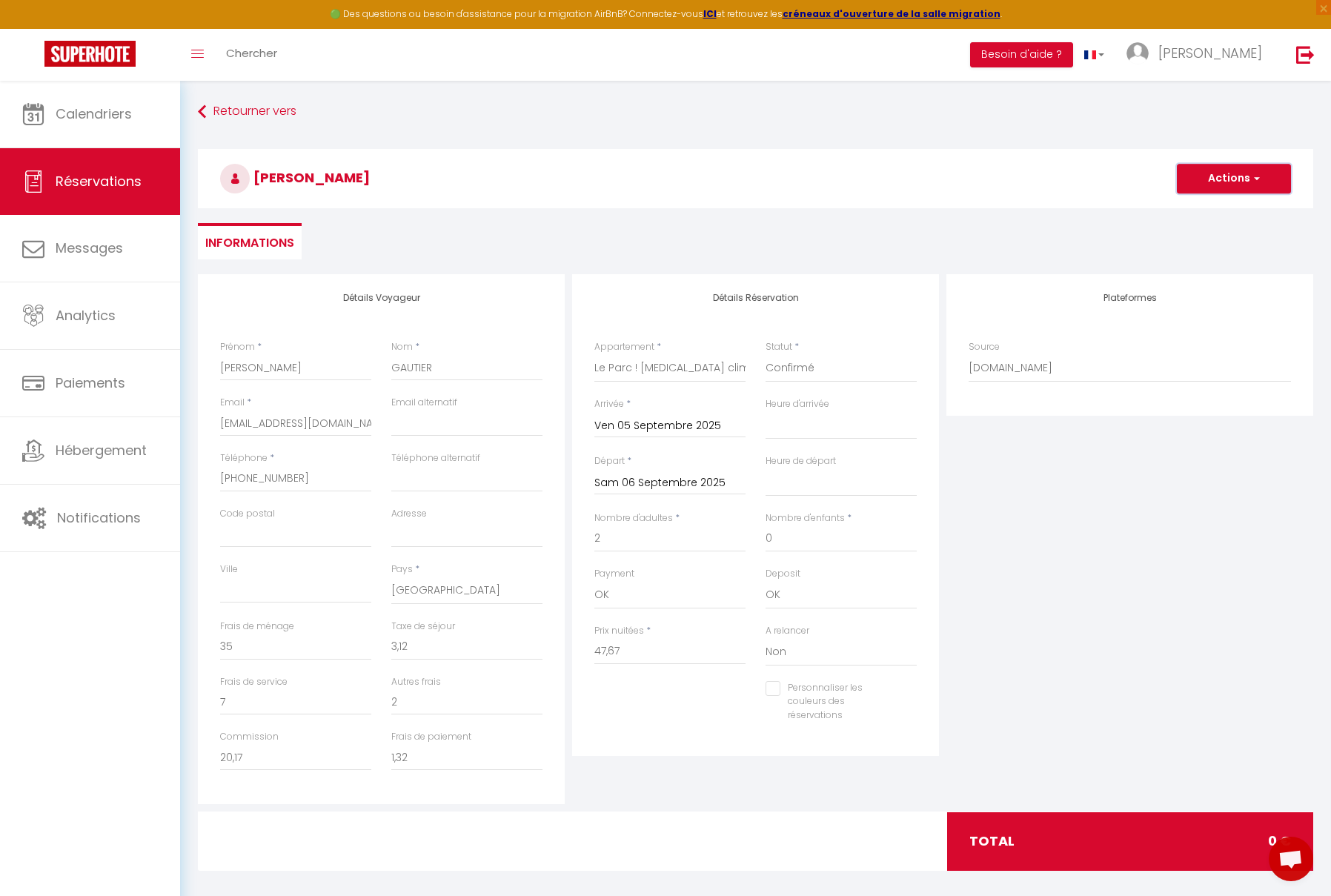
click at [1238, 175] on button "Actions" at bounding box center [1234, 178] width 114 height 30
click at [1202, 209] on link "Enregistrer" at bounding box center [1219, 210] width 117 height 19
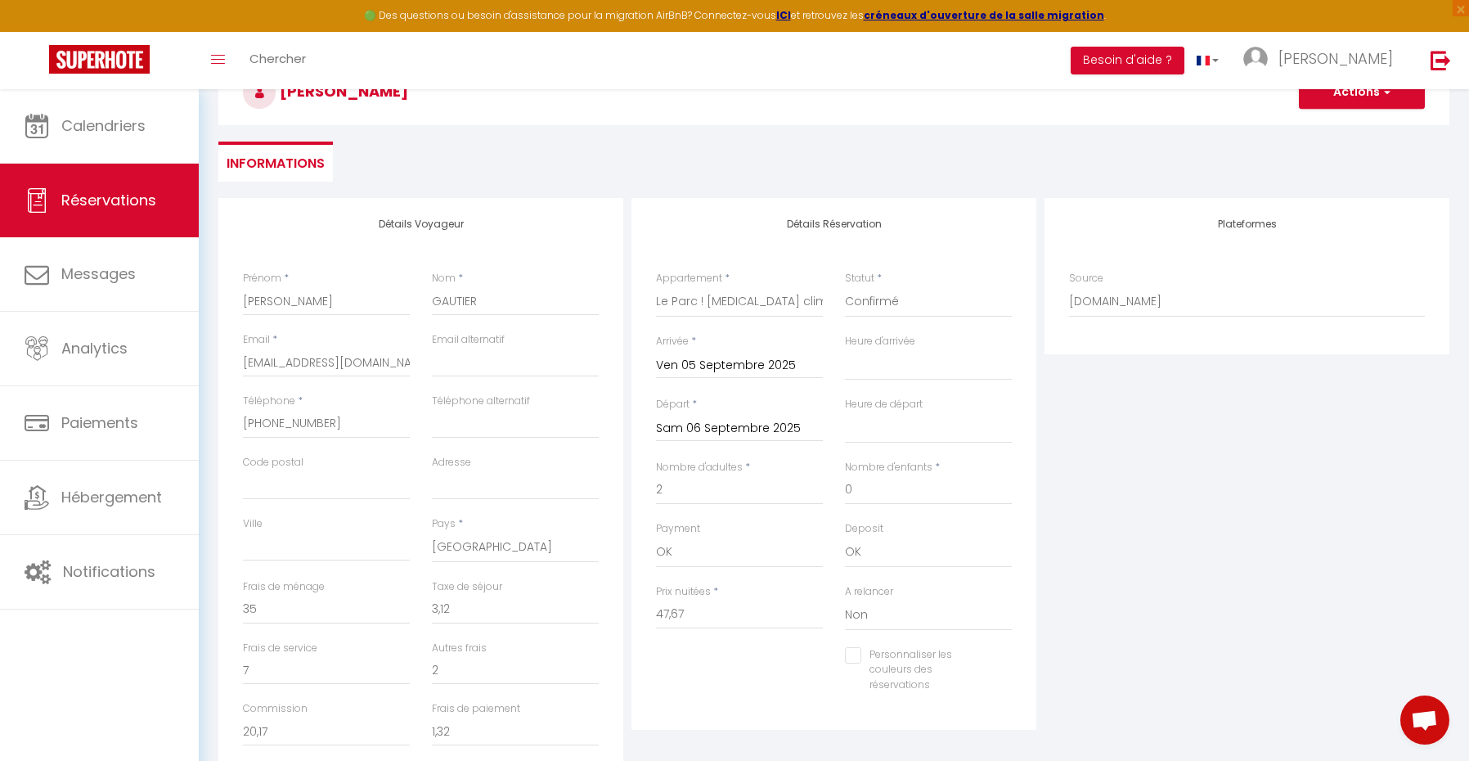
scroll to position [241, 0]
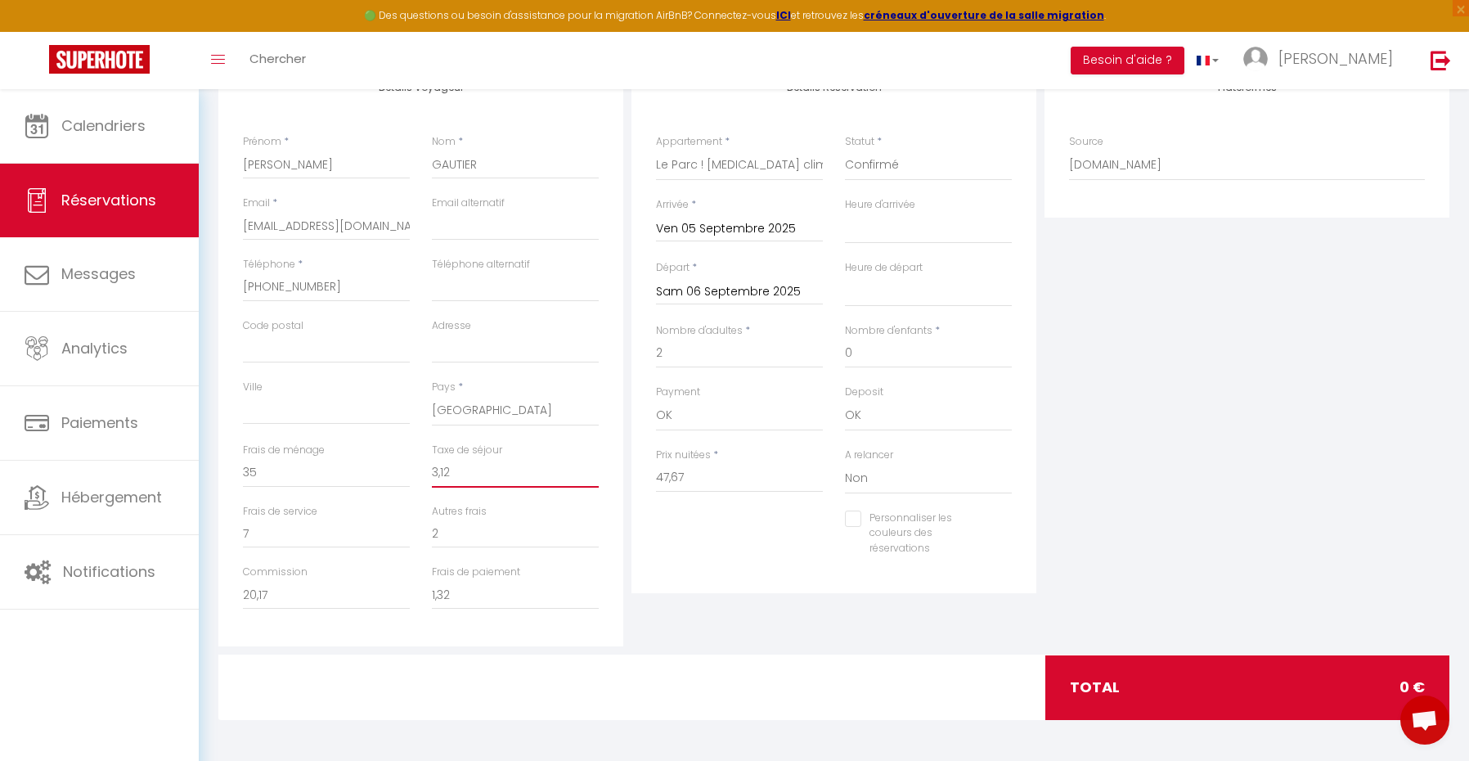
click at [449, 467] on input "3,12" at bounding box center [515, 472] width 167 height 29
click at [441, 472] on input "3,12" at bounding box center [515, 472] width 167 height 29
type input "3.12"
drag, startPoint x: 493, startPoint y: 533, endPoint x: 435, endPoint y: 531, distance: 58.1
click at [493, 533] on input "2" at bounding box center [515, 533] width 167 height 29
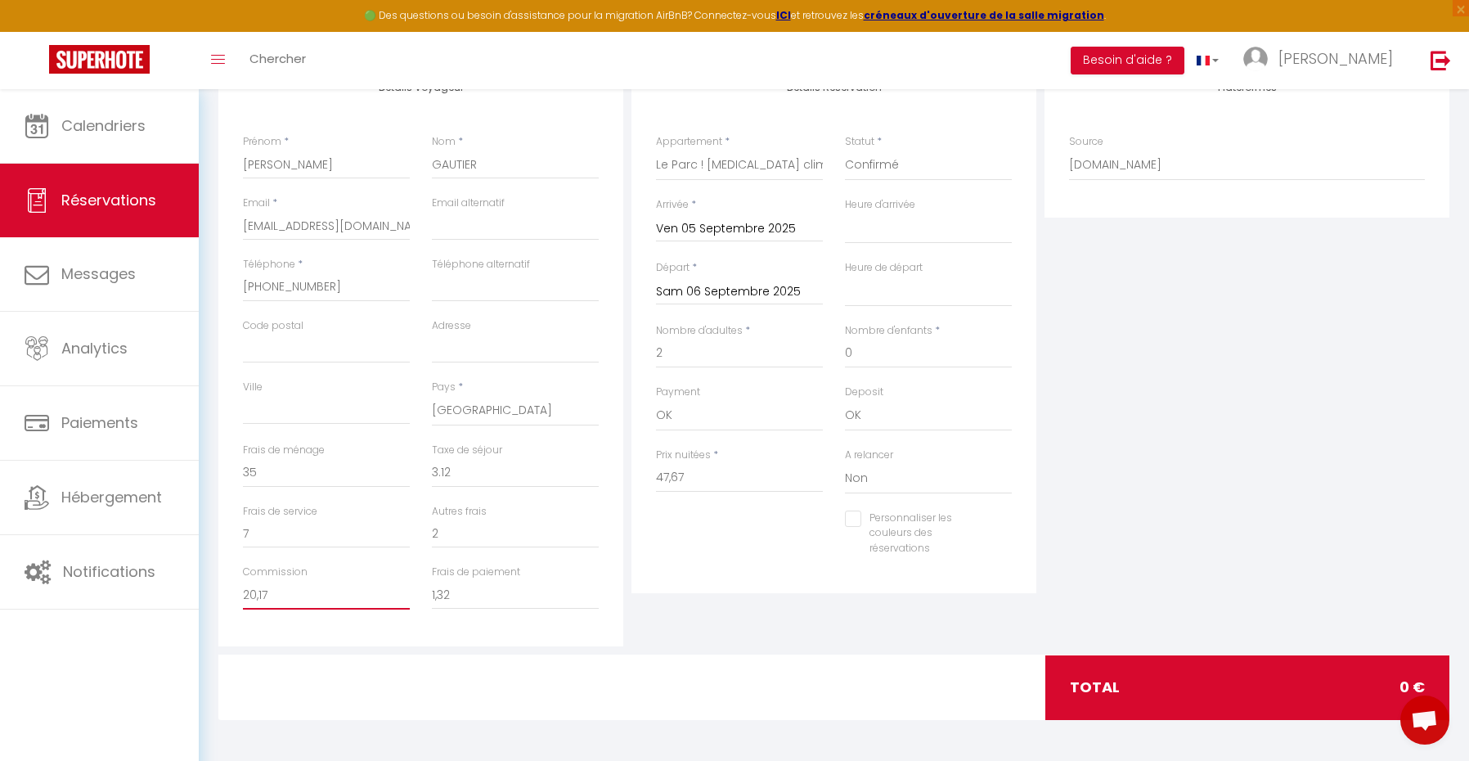
drag, startPoint x: 257, startPoint y: 597, endPoint x: 281, endPoint y: 619, distance: 33.0
click at [258, 597] on input "20,17" at bounding box center [326, 594] width 167 height 29
type input "20.17"
click at [465, 591] on input "1,32" at bounding box center [515, 594] width 167 height 29
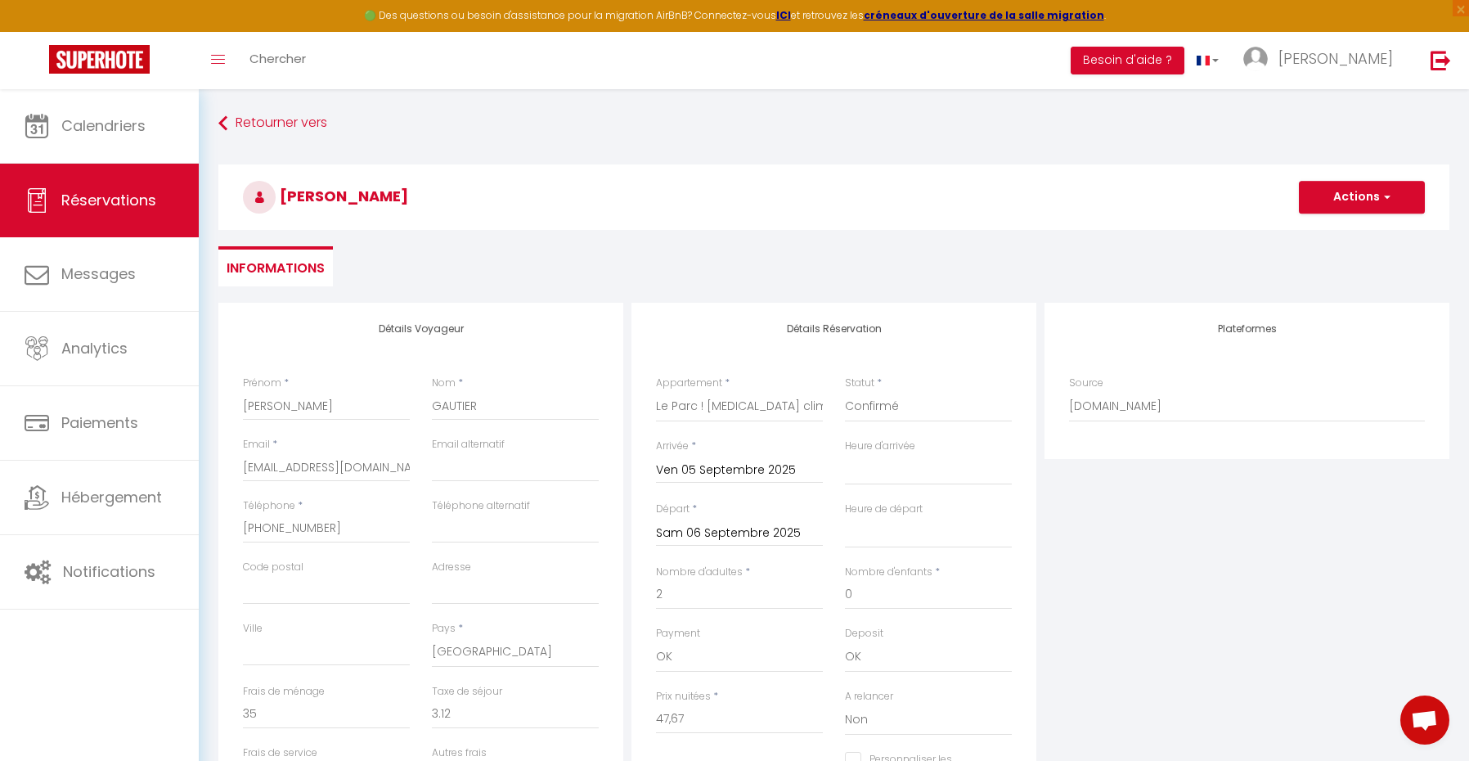
type input "1.32"
click at [1352, 187] on button "Actions" at bounding box center [1362, 197] width 126 height 33
click at [1320, 239] on link "Enregistrer" at bounding box center [1345, 232] width 129 height 21
select select "not_cancelled"
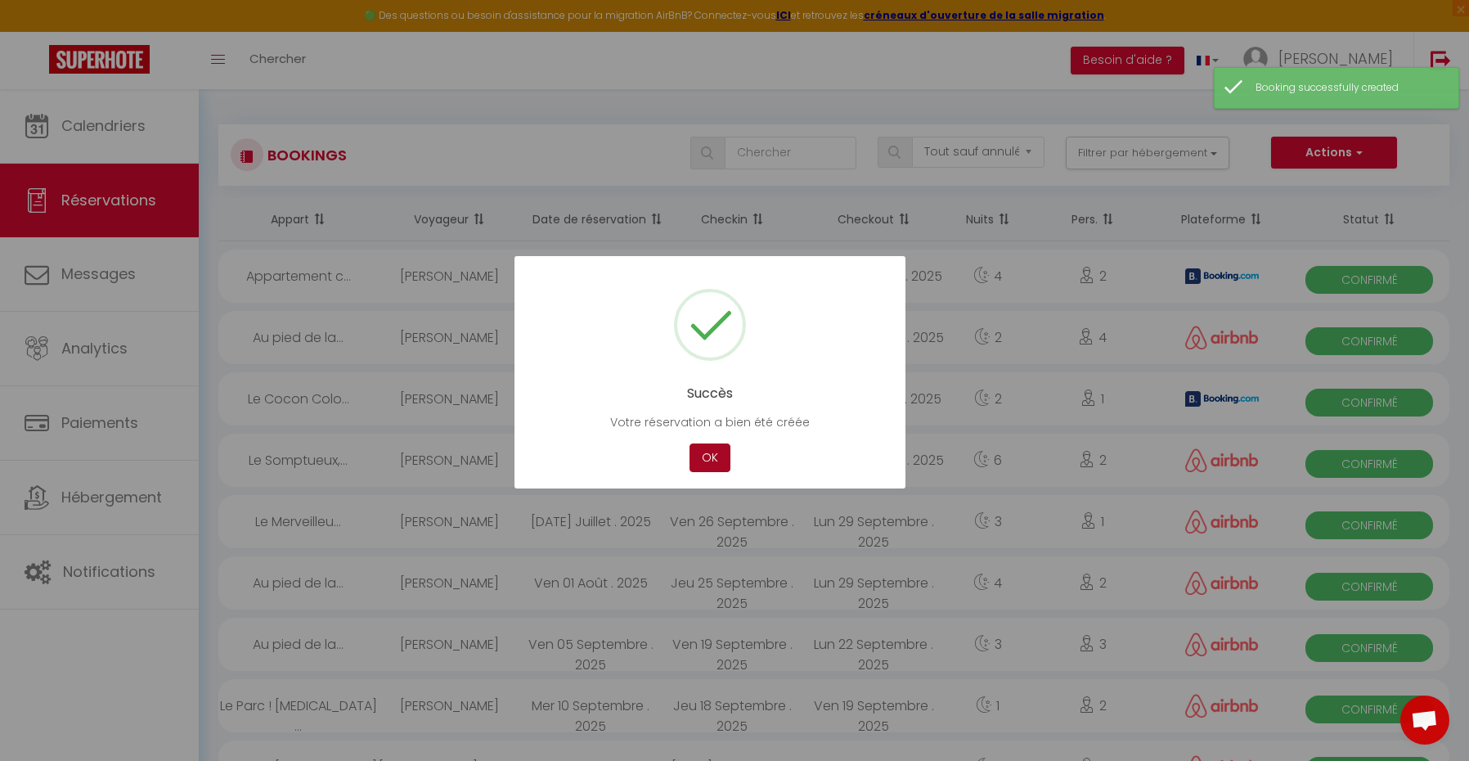
click at [711, 456] on button "OK" at bounding box center [710, 457] width 41 height 29
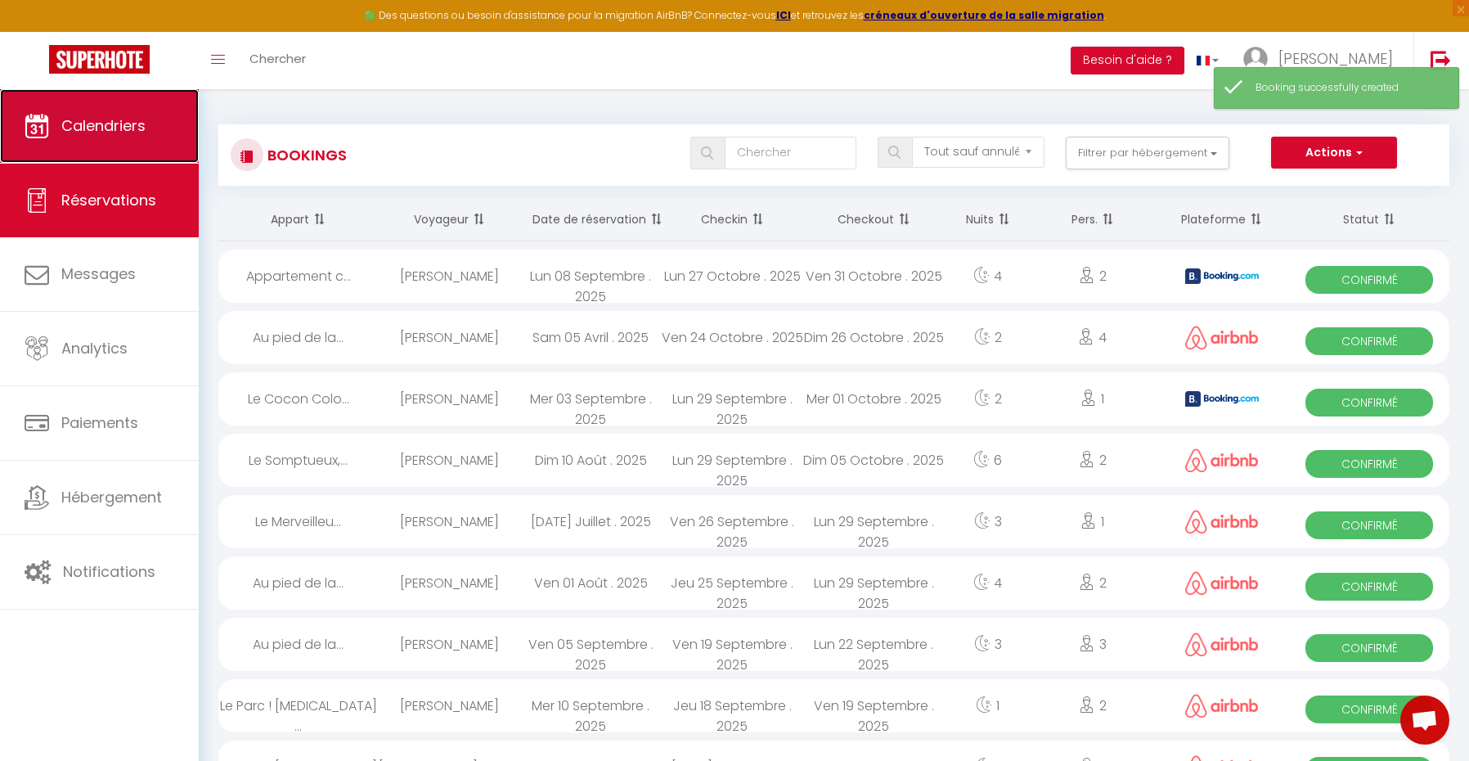
click at [134, 137] on link "Calendriers" at bounding box center [99, 126] width 199 height 74
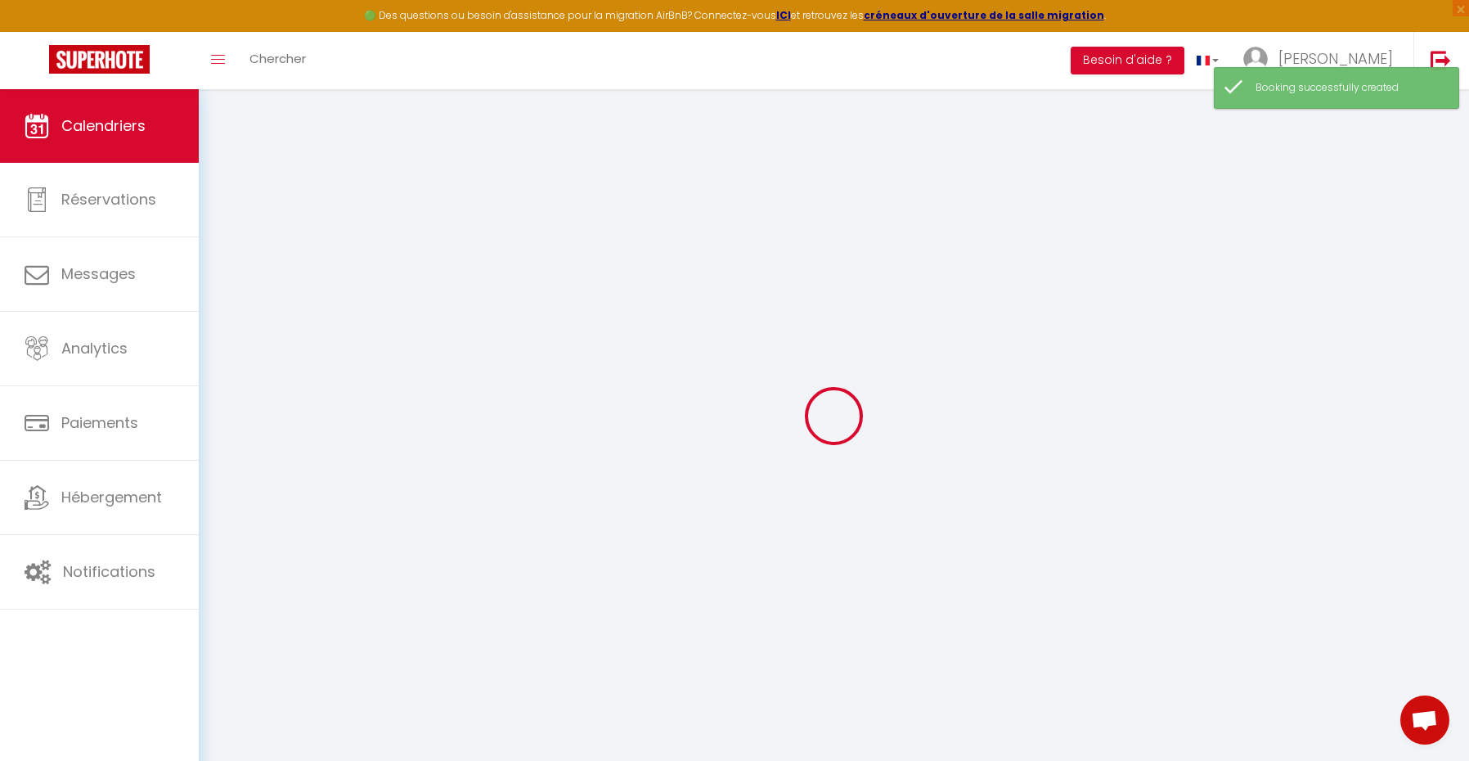
select select
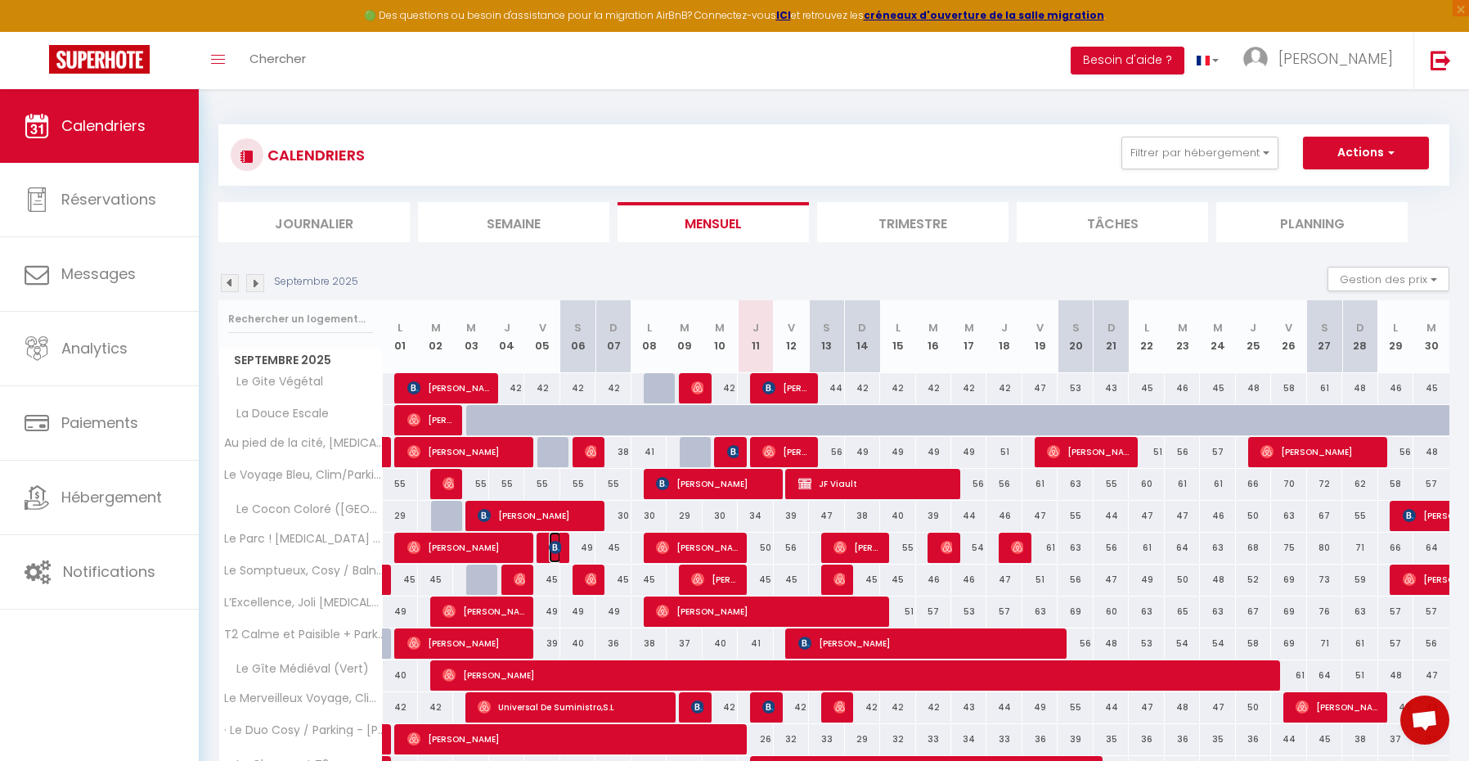
click at [556, 552] on img at bounding box center [555, 547] width 13 height 13
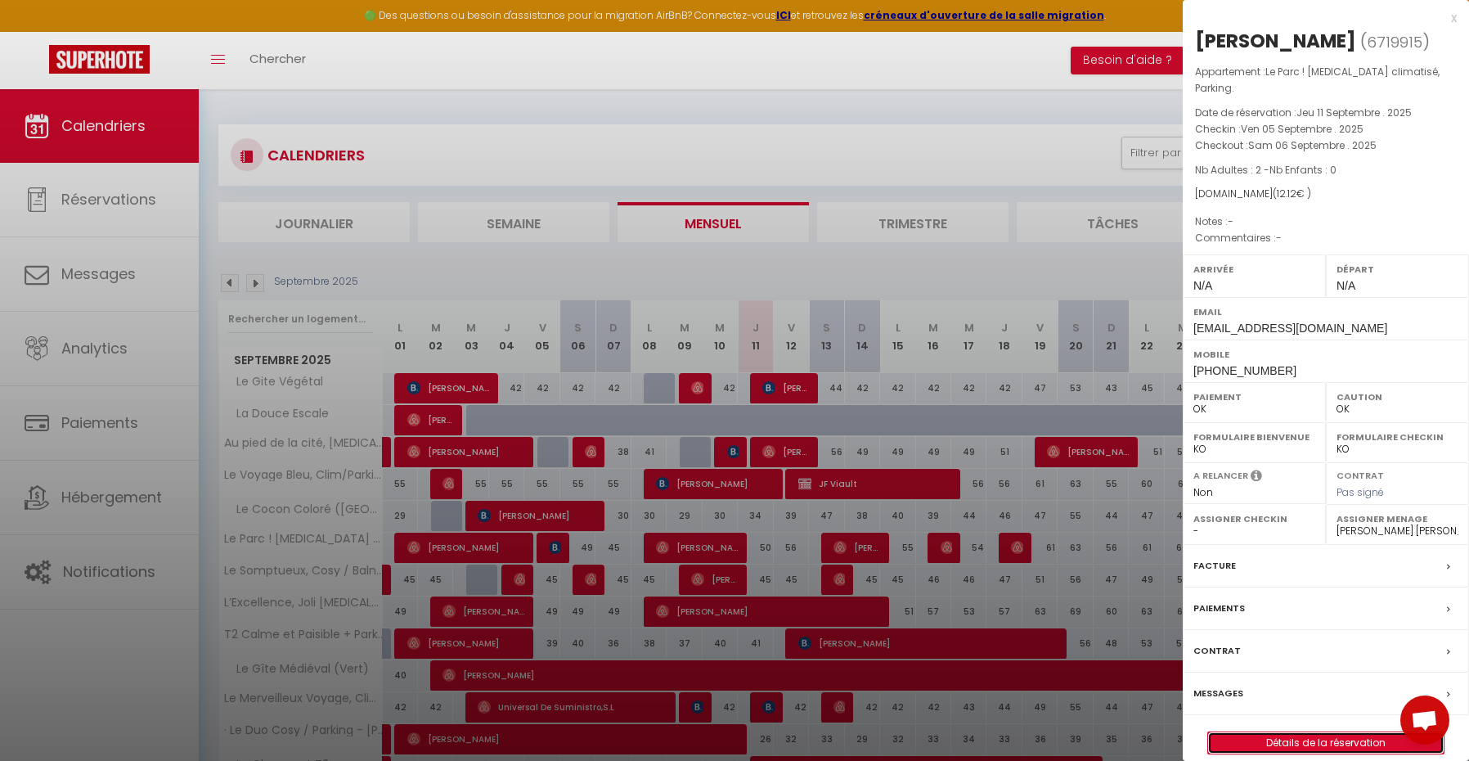
click at [1319, 732] on link "Détails de la réservation" at bounding box center [1326, 742] width 236 height 21
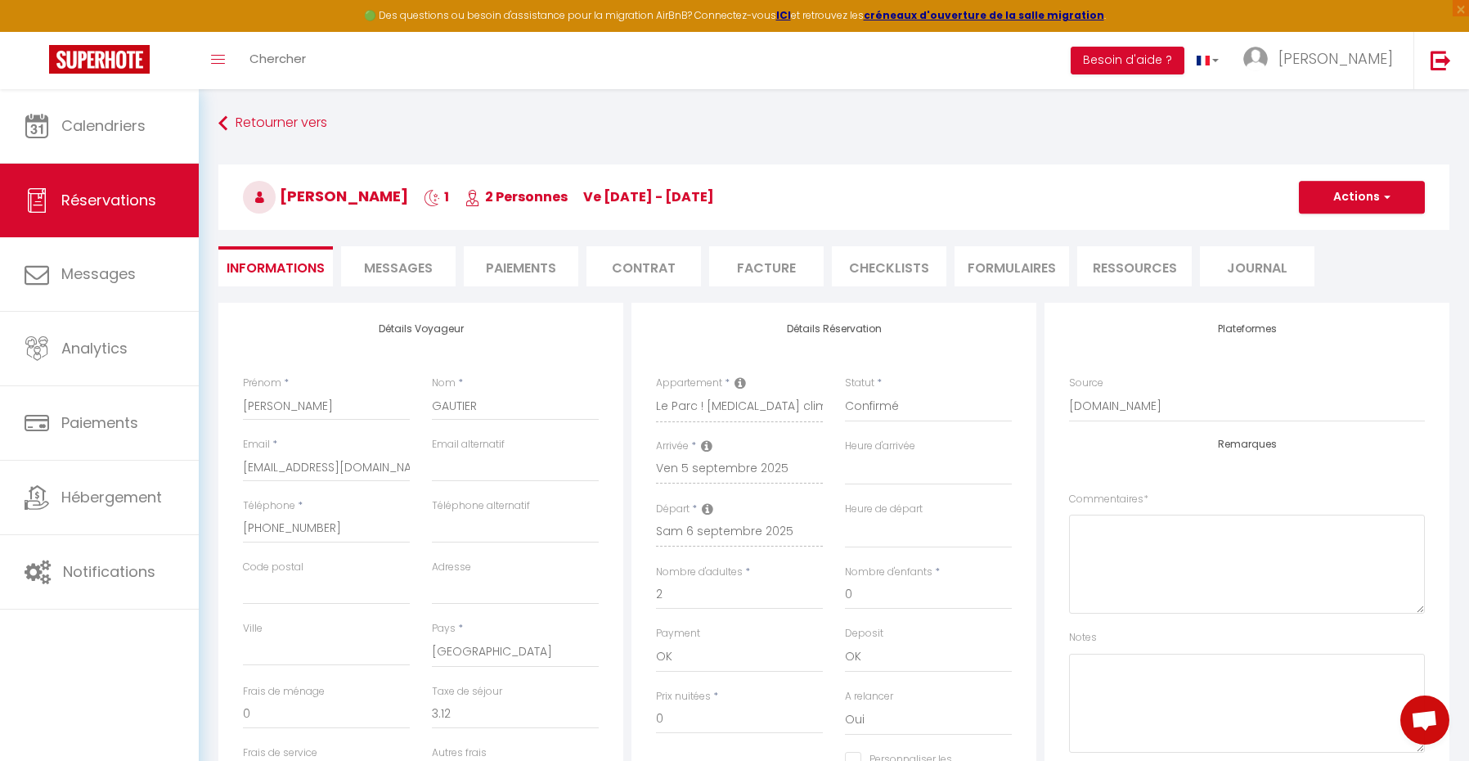
click at [520, 264] on li "Paiements" at bounding box center [521, 266] width 115 height 40
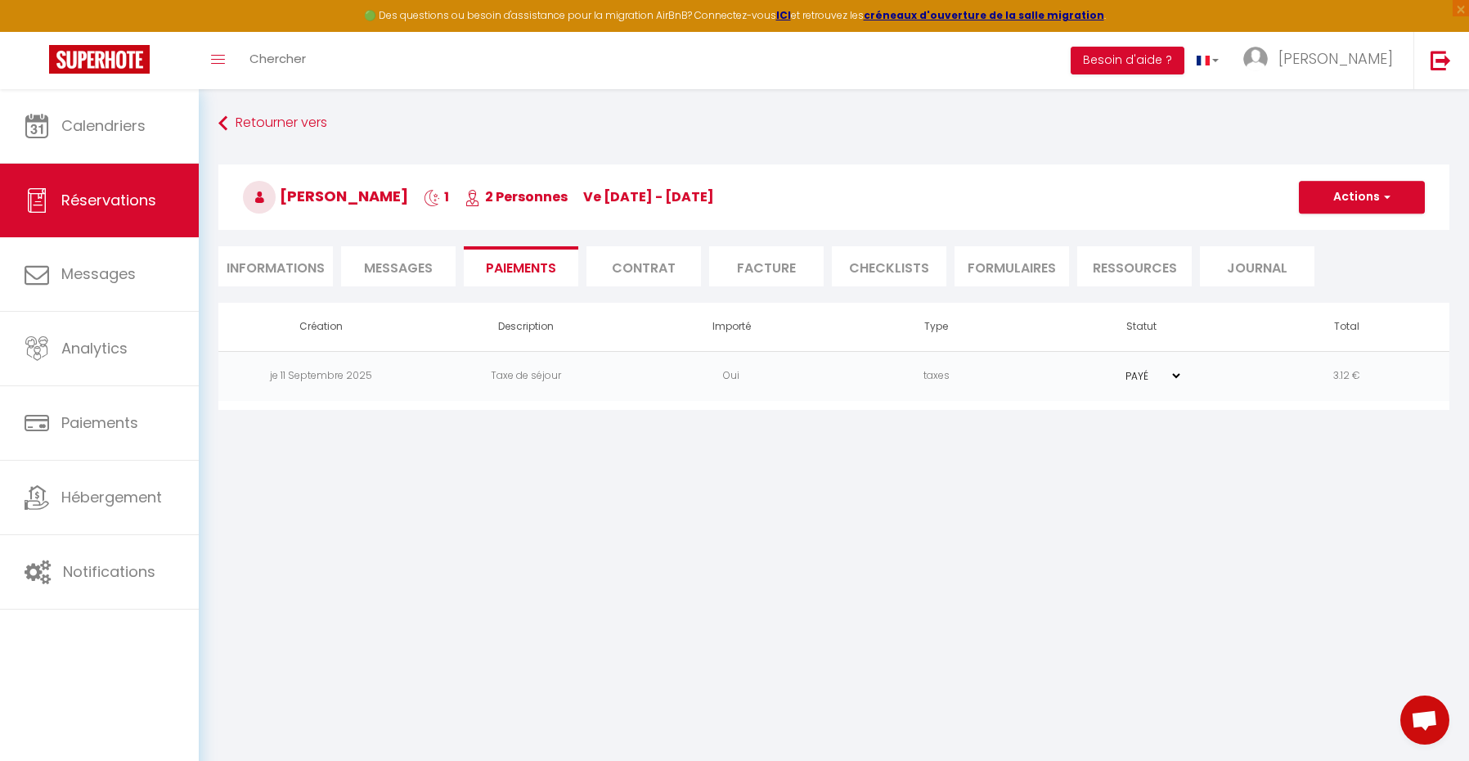
click at [289, 260] on li "Informations" at bounding box center [275, 266] width 115 height 40
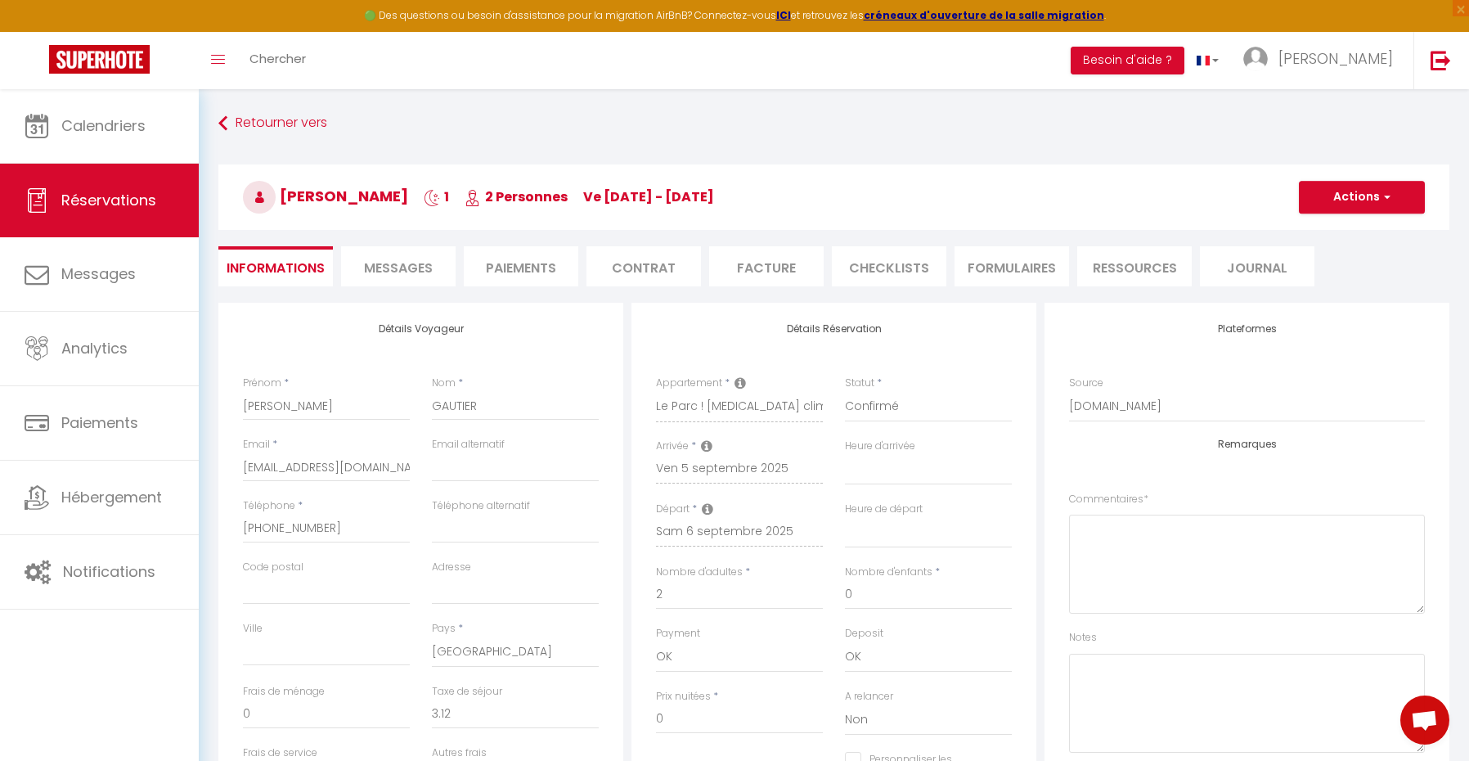
click at [519, 269] on li "Paiements" at bounding box center [521, 266] width 115 height 40
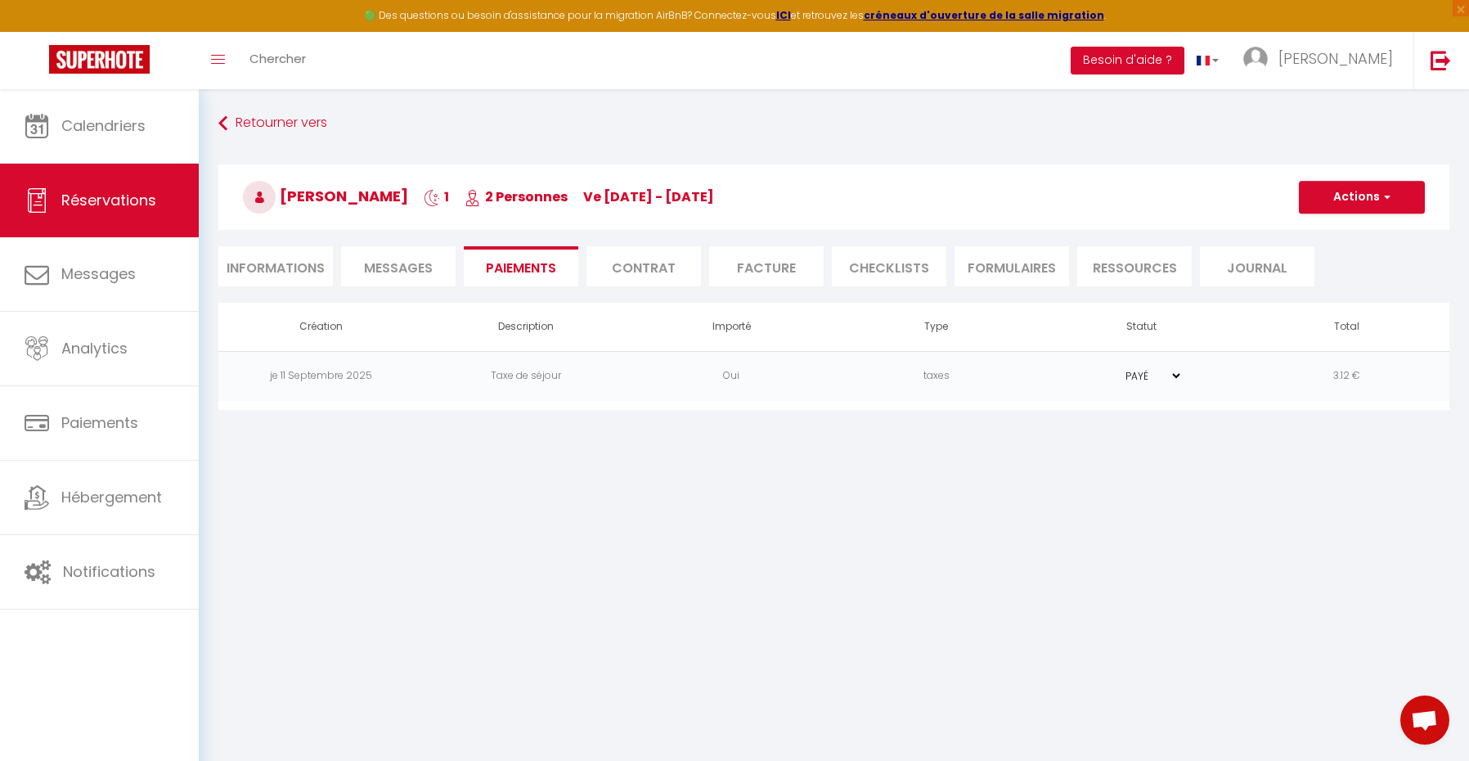
click at [405, 267] on span "Messages" at bounding box center [398, 267] width 69 height 19
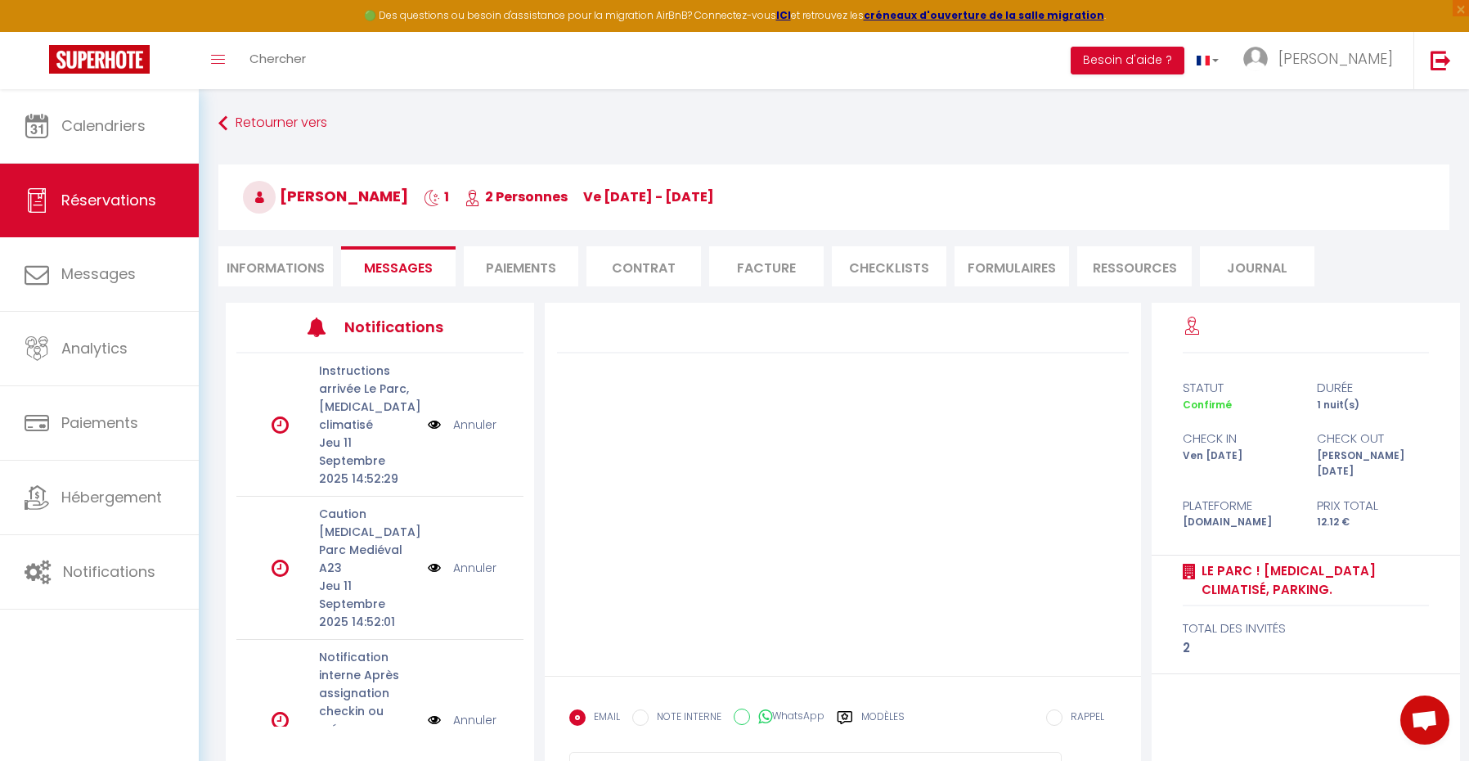
click at [274, 264] on li "Informations" at bounding box center [275, 266] width 115 height 40
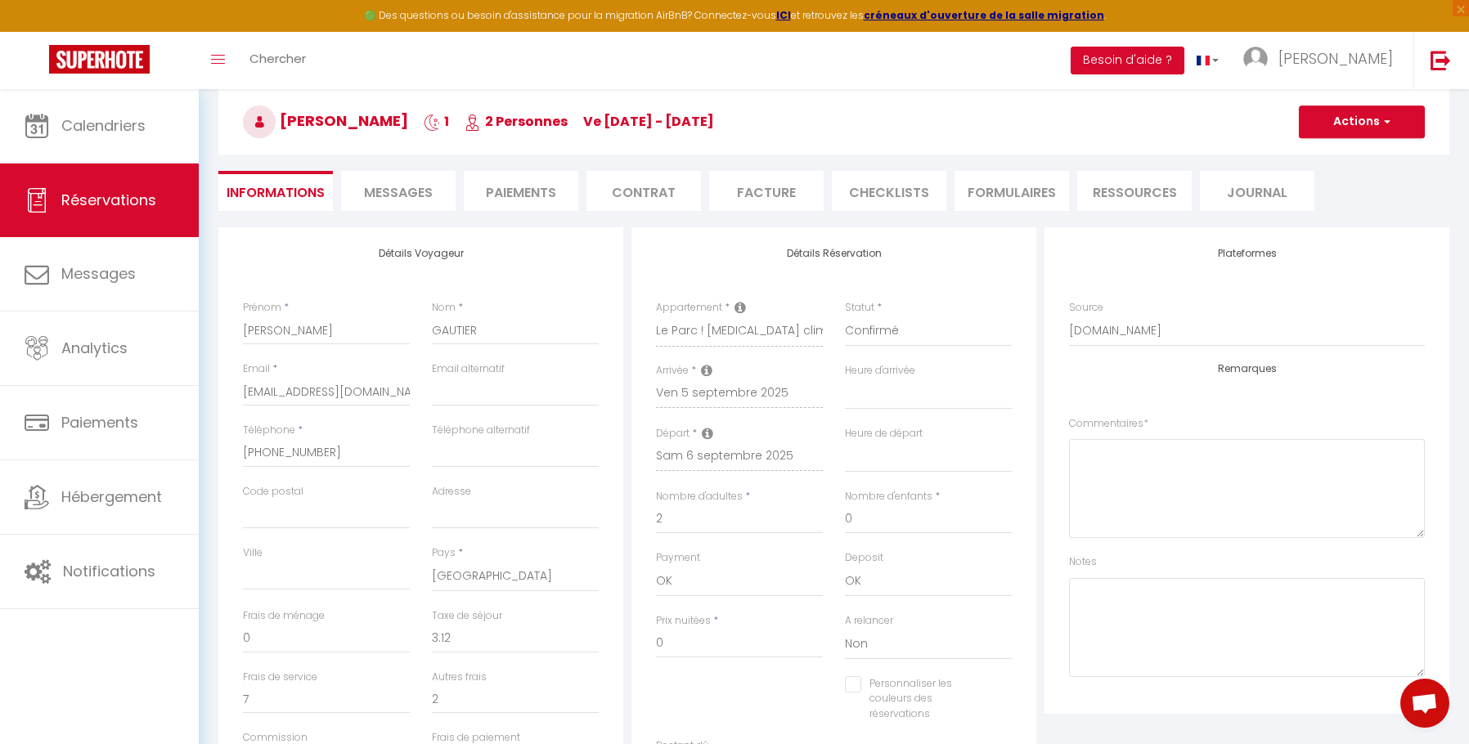
scroll to position [181, 0]
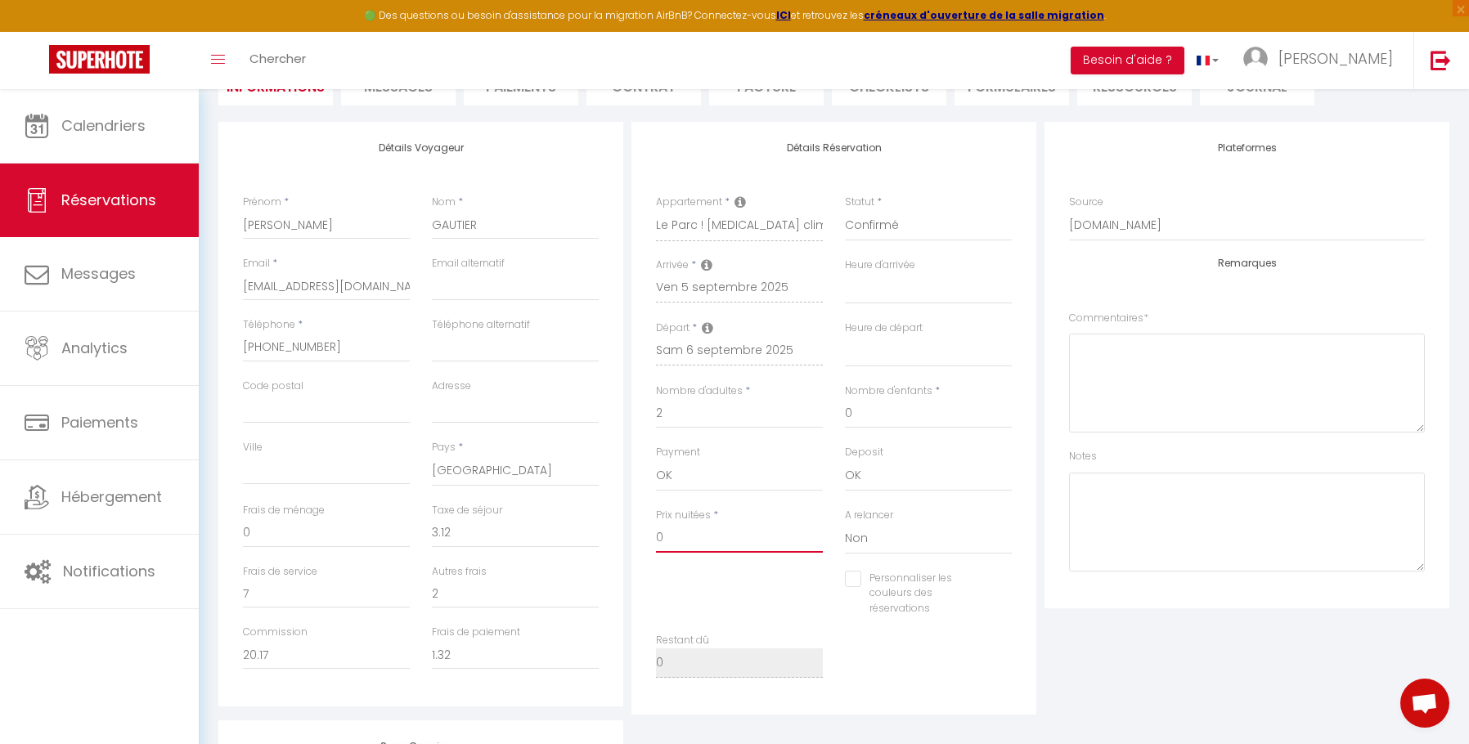
click at [711, 542] on input "0" at bounding box center [739, 538] width 167 height 29
click at [305, 548] on div "Frais de ménage 0" at bounding box center [326, 533] width 189 height 61
click at [285, 535] on input "0" at bounding box center [326, 533] width 167 height 29
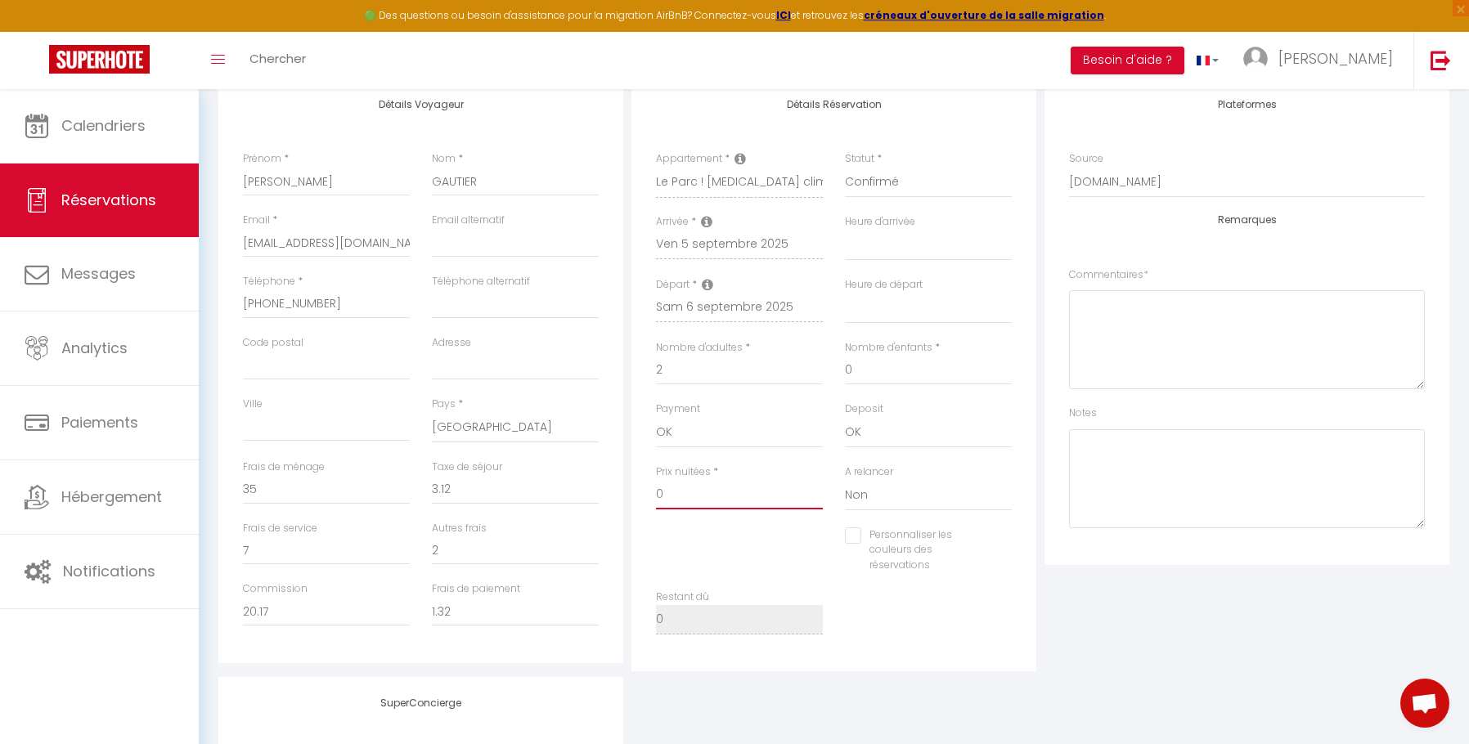
click at [705, 497] on input "0" at bounding box center [739, 494] width 167 height 29
paste input "4767"
click at [754, 517] on div "Prix nuitées * 47.67" at bounding box center [739, 496] width 189 height 63
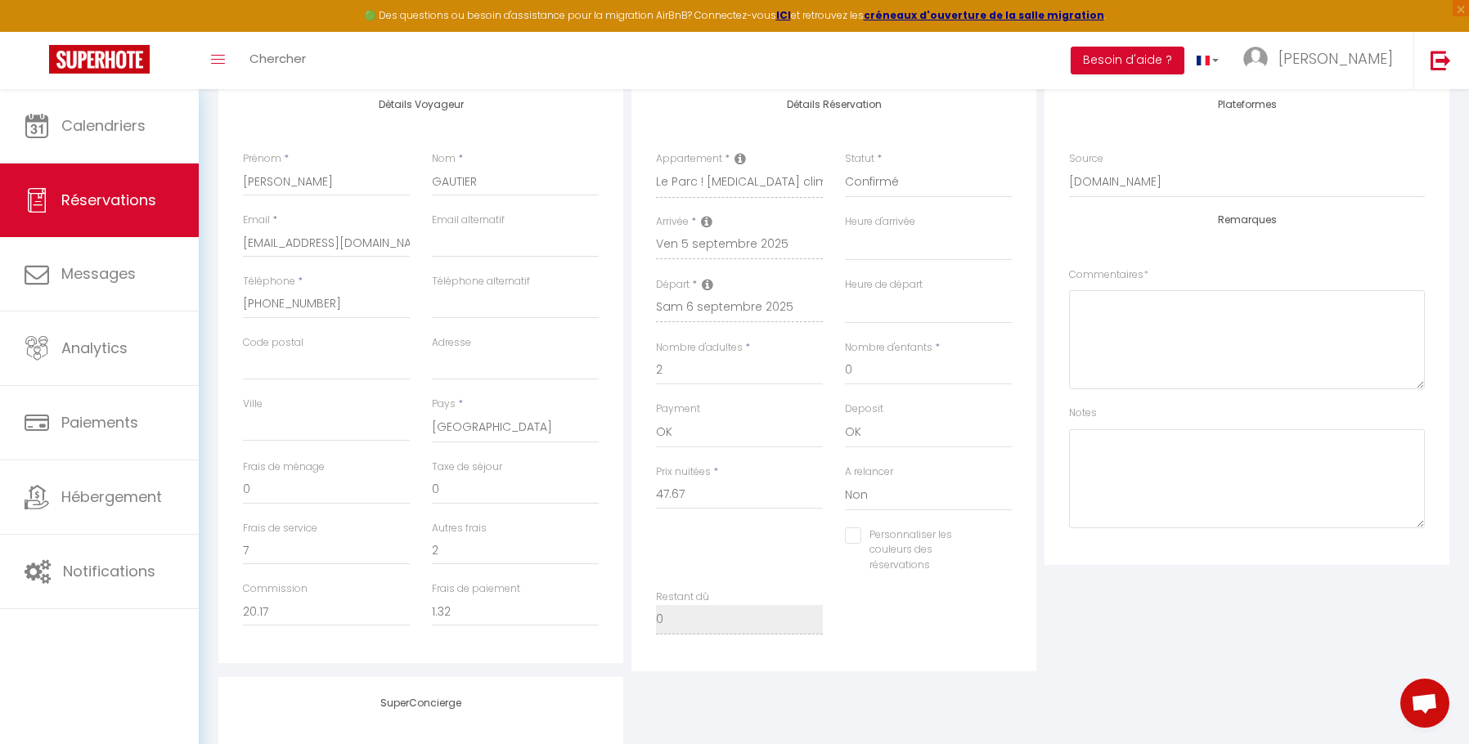
scroll to position [203, 0]
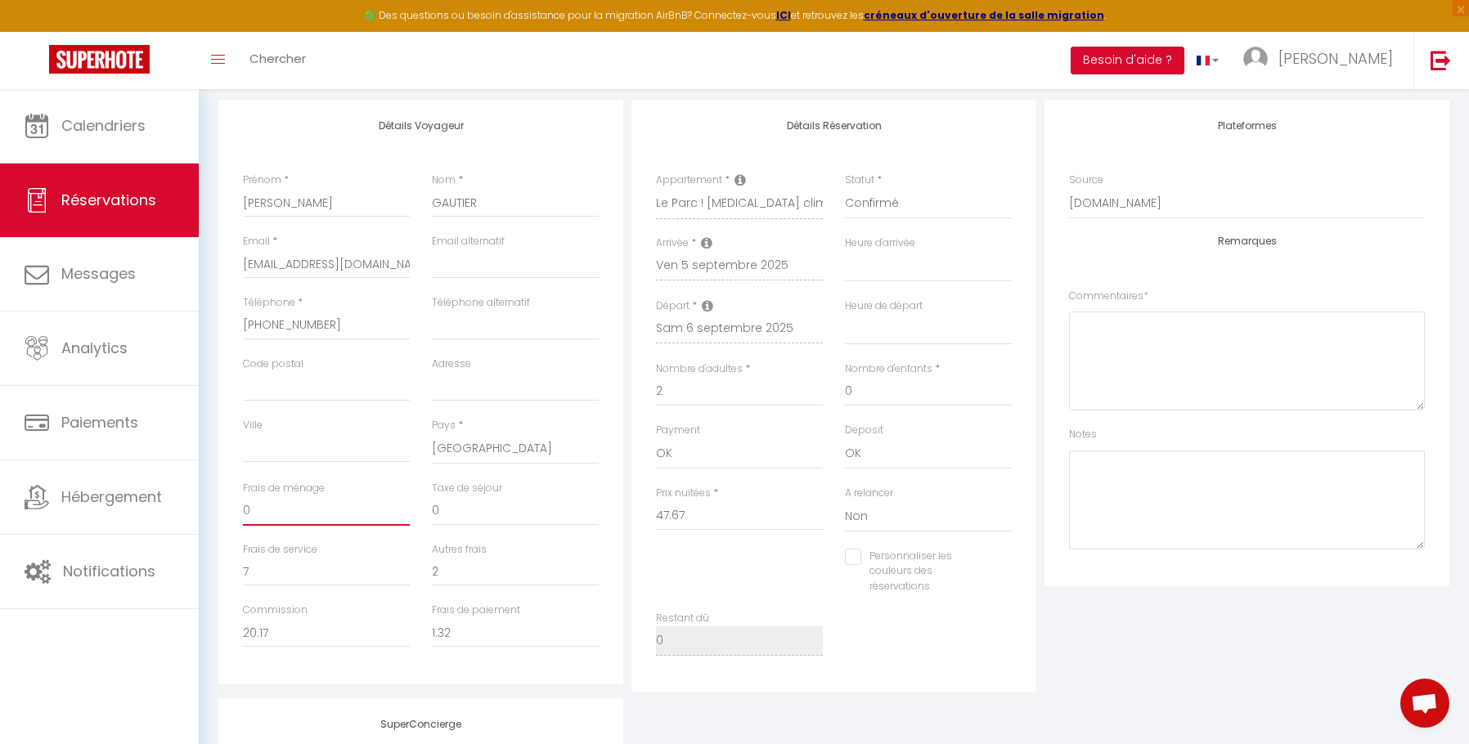
click at [276, 510] on input "0" at bounding box center [326, 511] width 167 height 29
click at [274, 512] on input "0" at bounding box center [326, 511] width 167 height 29
click at [279, 508] on input "0" at bounding box center [326, 511] width 167 height 29
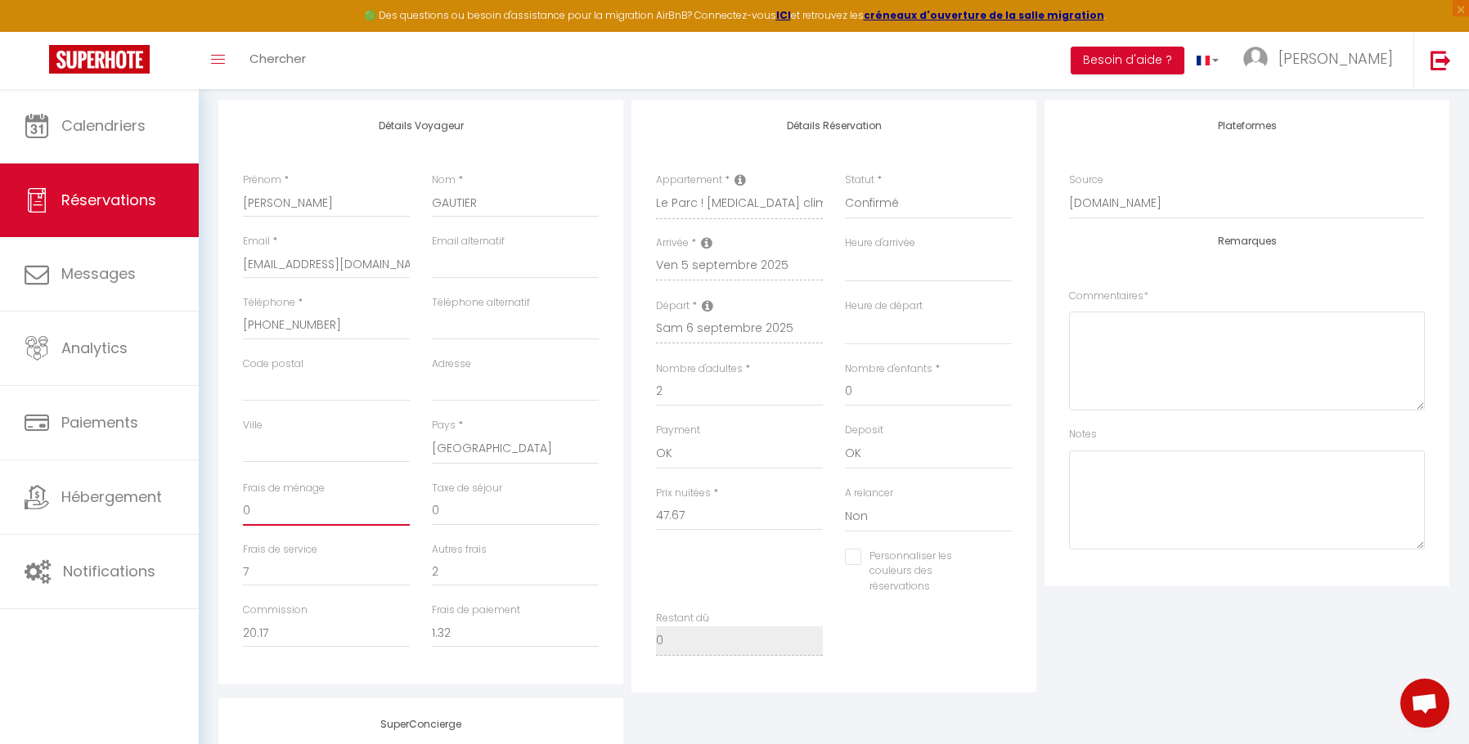
scroll to position [0, 0]
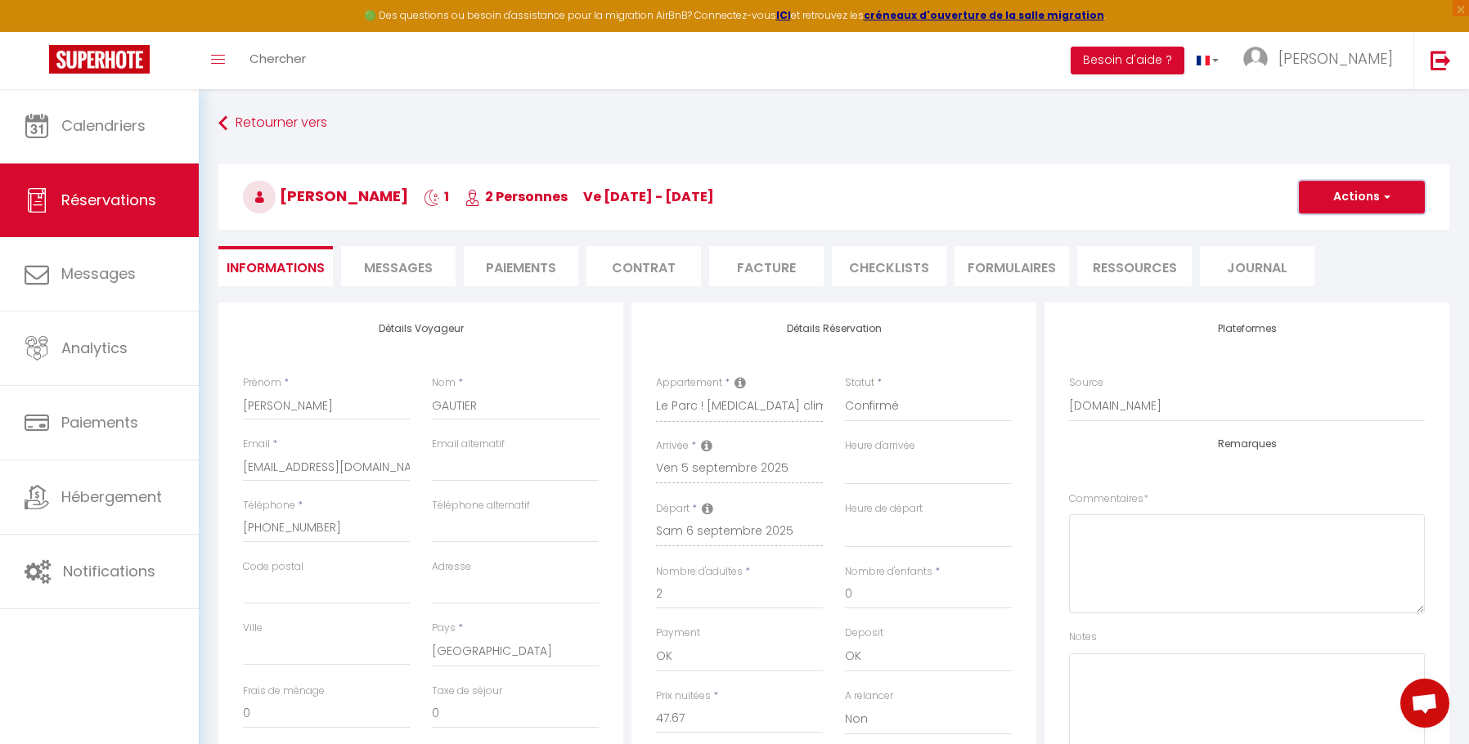
click at [1387, 198] on span "button" at bounding box center [1385, 197] width 10 height 15
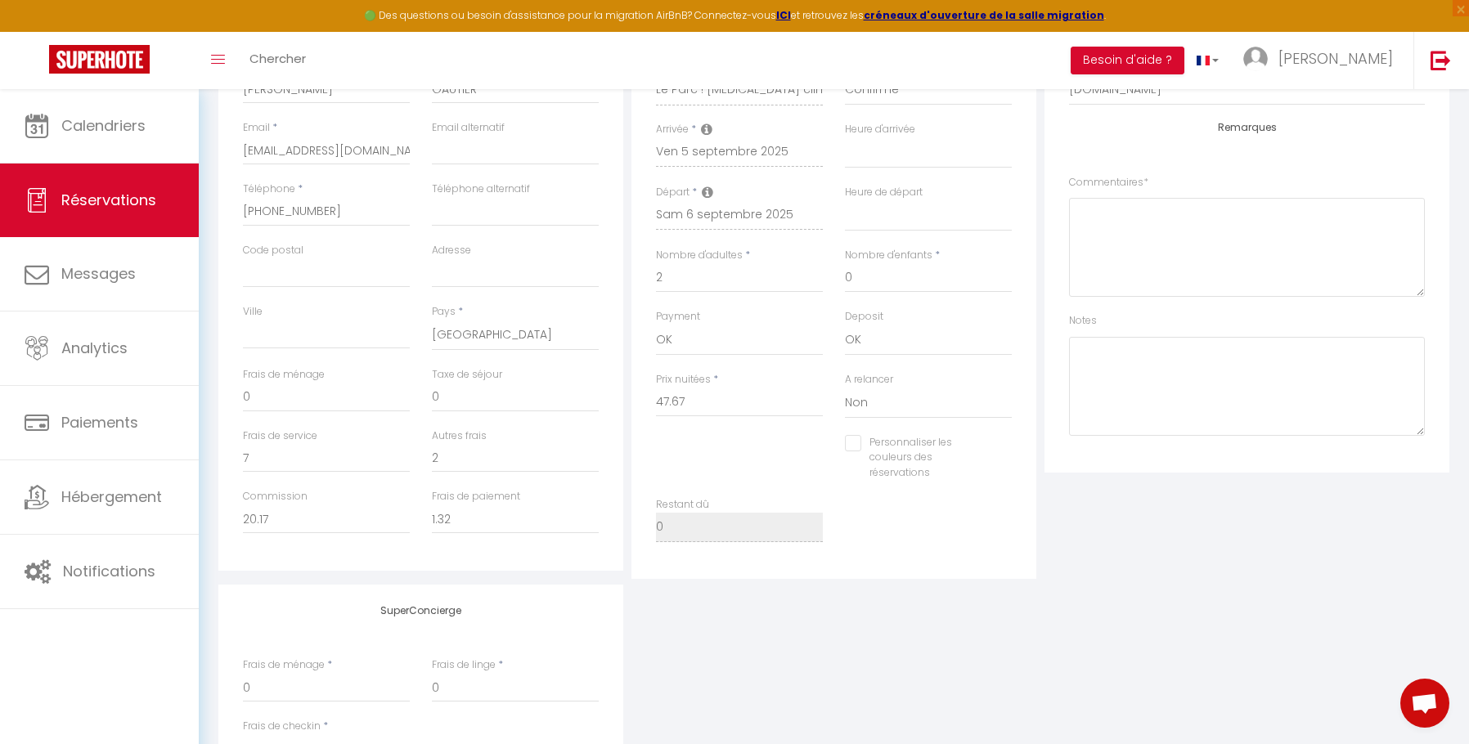
scroll to position [327, 0]
click at [290, 391] on input "0" at bounding box center [326, 386] width 167 height 29
click at [448, 390] on input "0" at bounding box center [515, 386] width 167 height 29
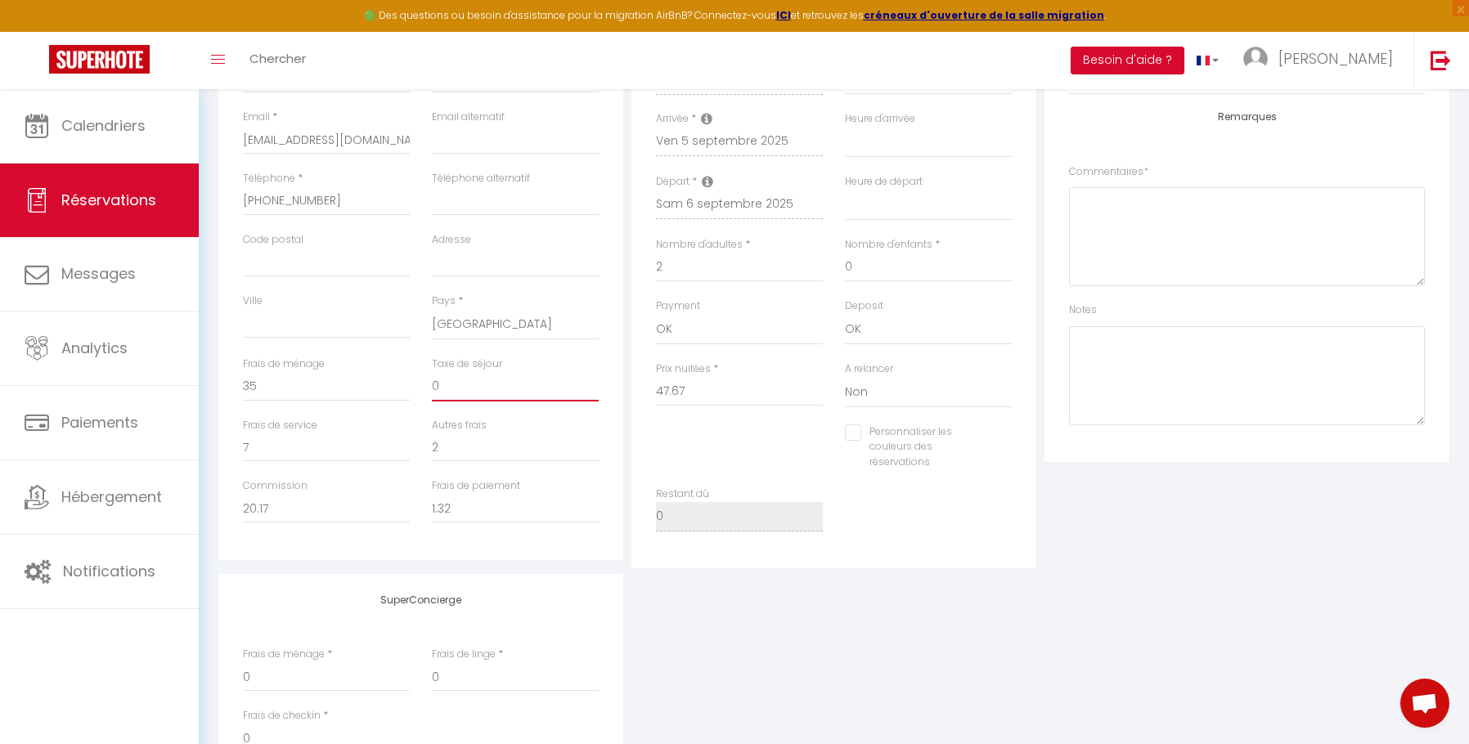
click at [450, 389] on input "0" at bounding box center [515, 386] width 167 height 29
click at [452, 389] on input "0" at bounding box center [515, 386] width 167 height 29
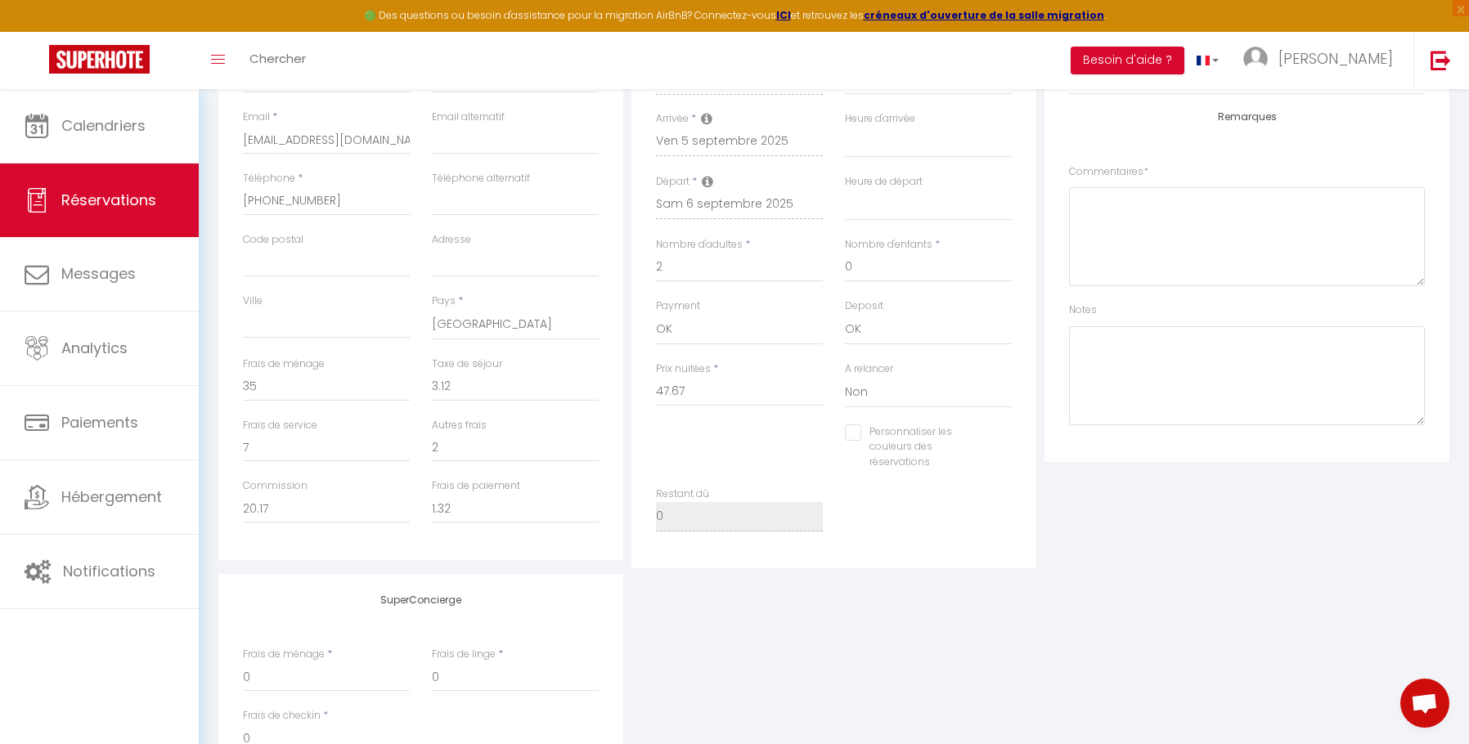
click at [812, 655] on div "SuperConcierge Frais de ménage * 0 Frais de linge * 0 Frais de checkin * 0" at bounding box center [833, 682] width 1239 height 216
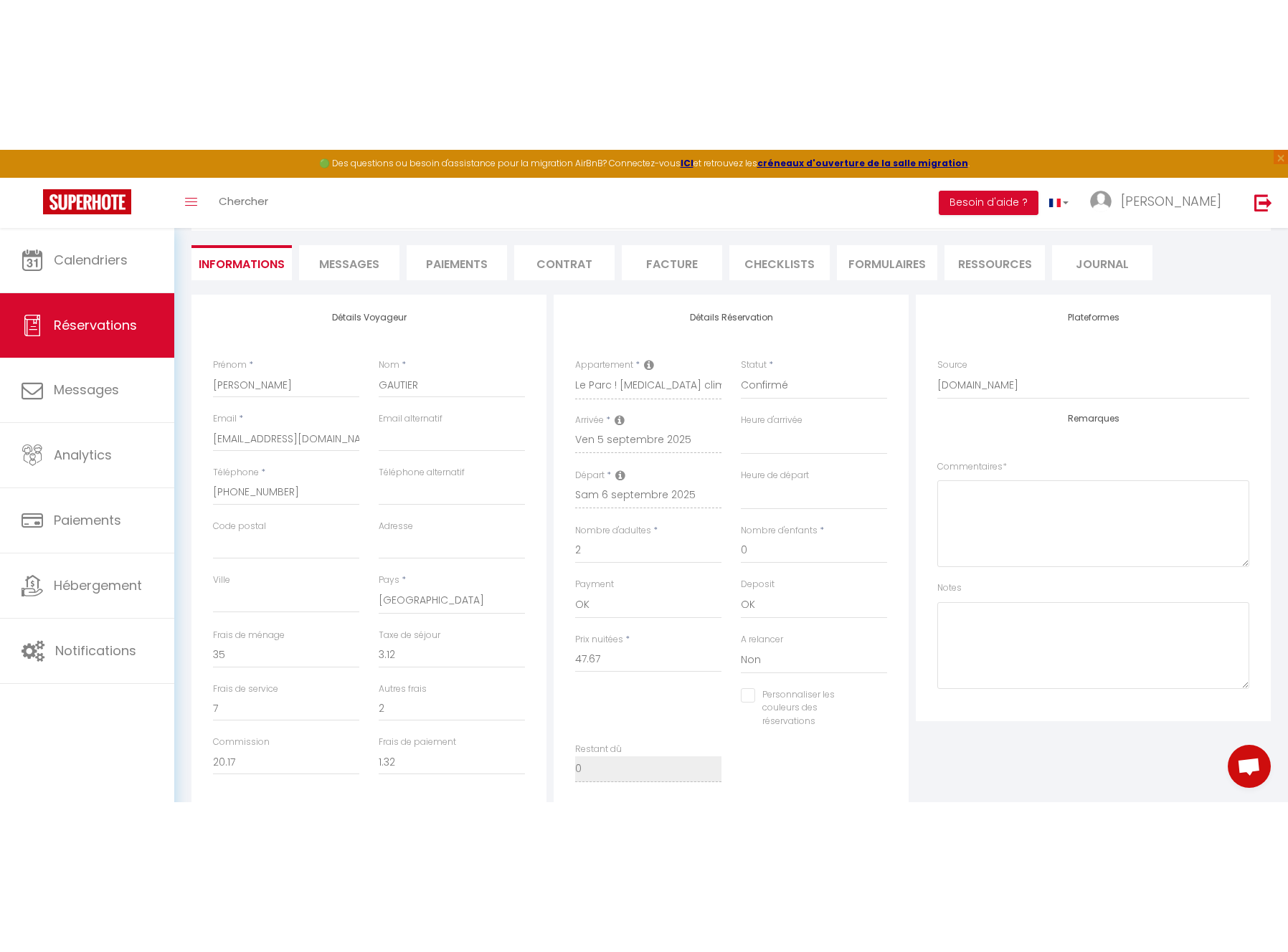
scroll to position [0, 0]
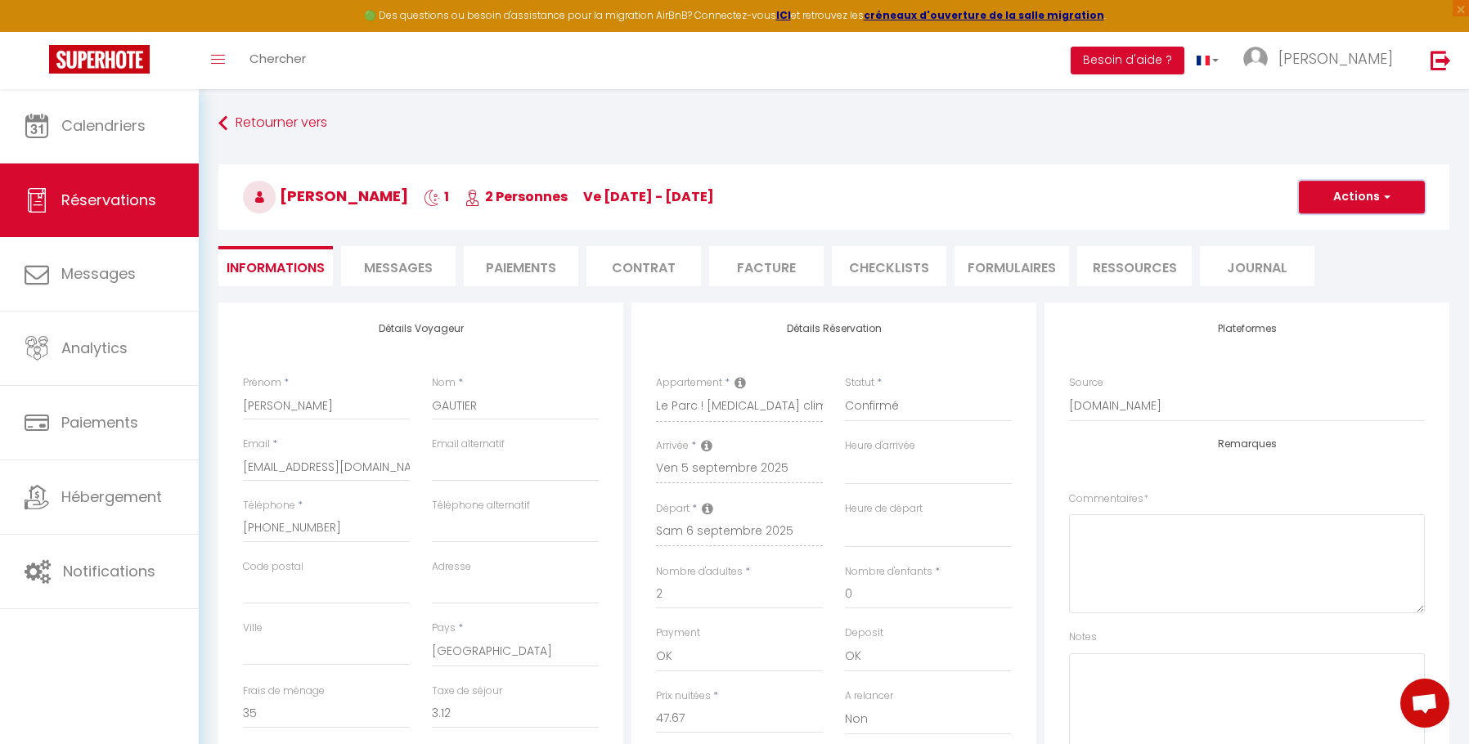
click at [1364, 196] on button "Actions" at bounding box center [1362, 197] width 126 height 33
click at [1336, 236] on link "Enregistrer" at bounding box center [1345, 232] width 129 height 21
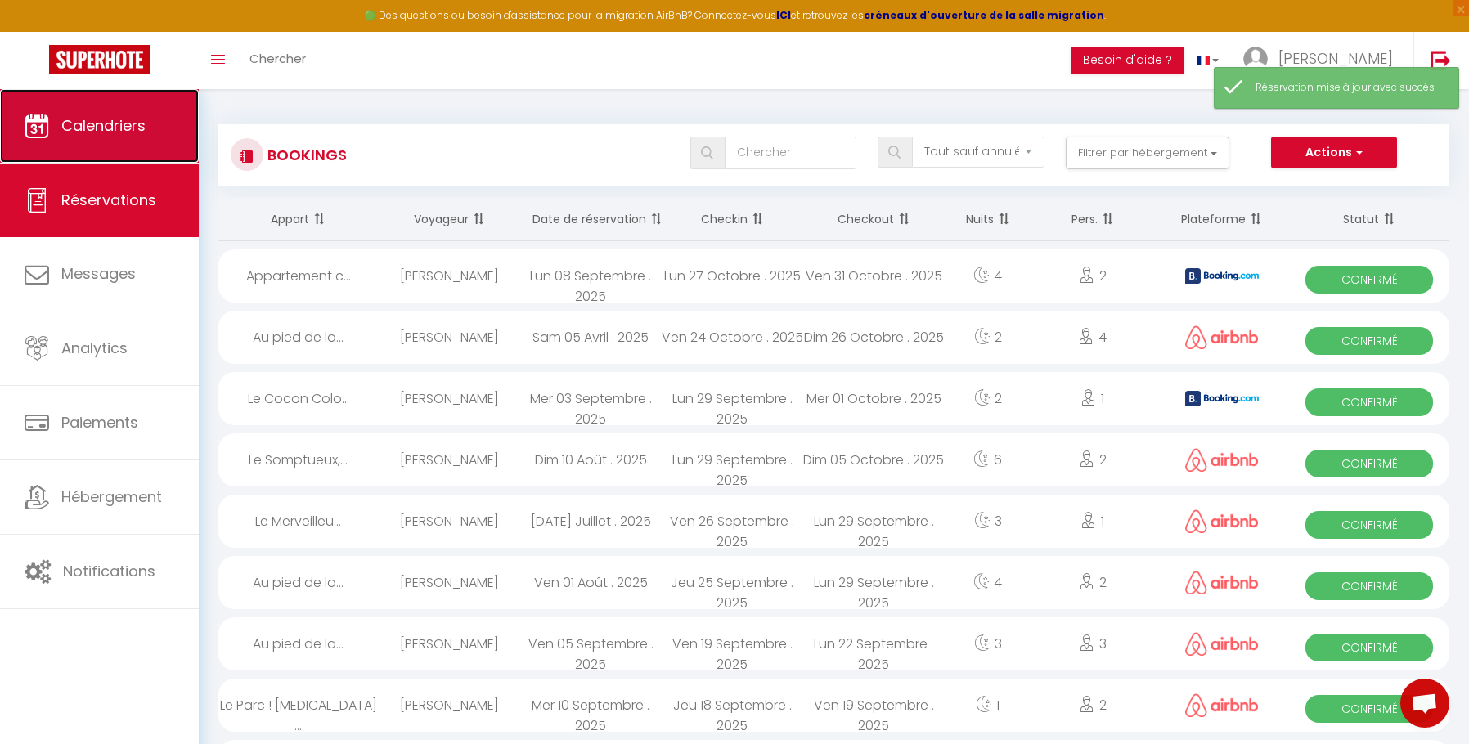
click at [106, 131] on span "Calendriers" at bounding box center [103, 125] width 84 height 20
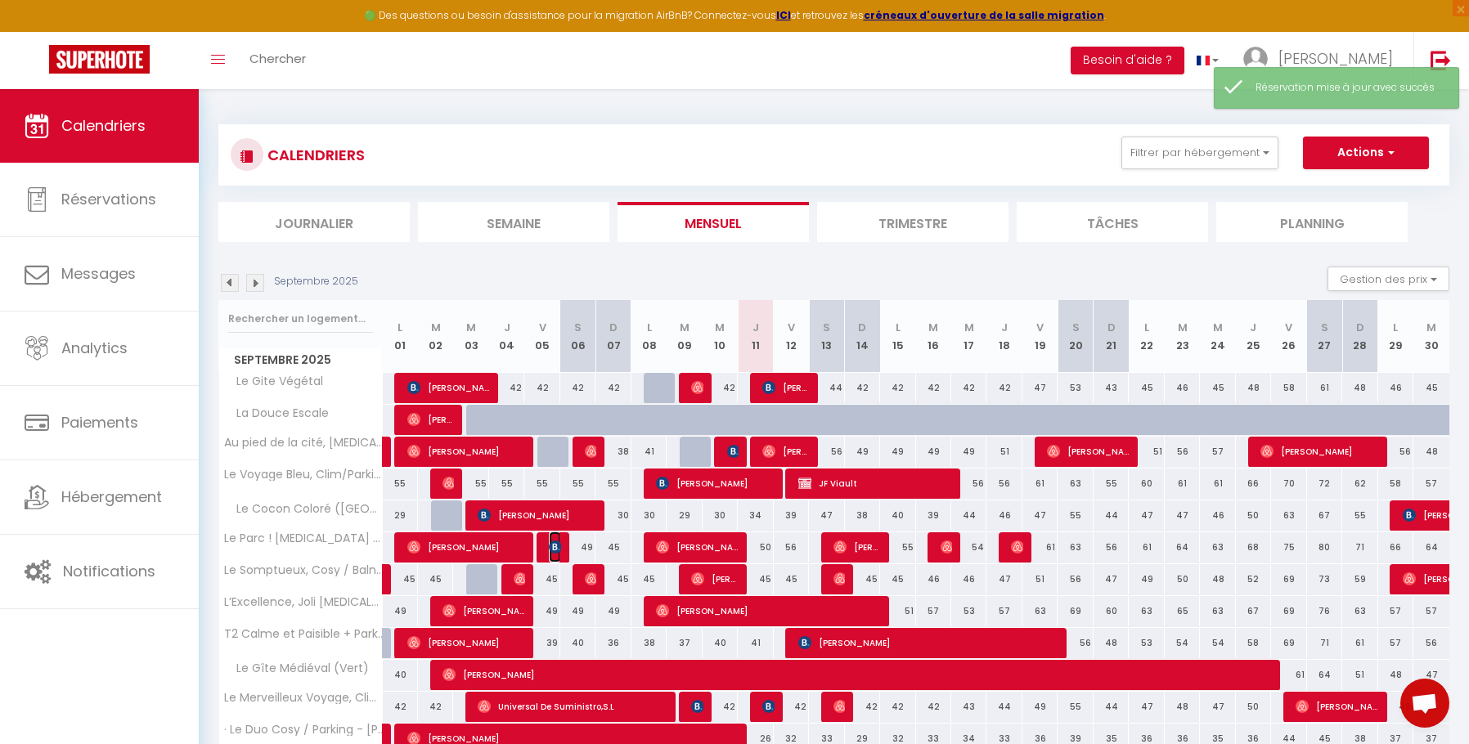
drag, startPoint x: 553, startPoint y: 545, endPoint x: 559, endPoint y: 554, distance: 10.7
click at [554, 544] on img at bounding box center [555, 547] width 13 height 13
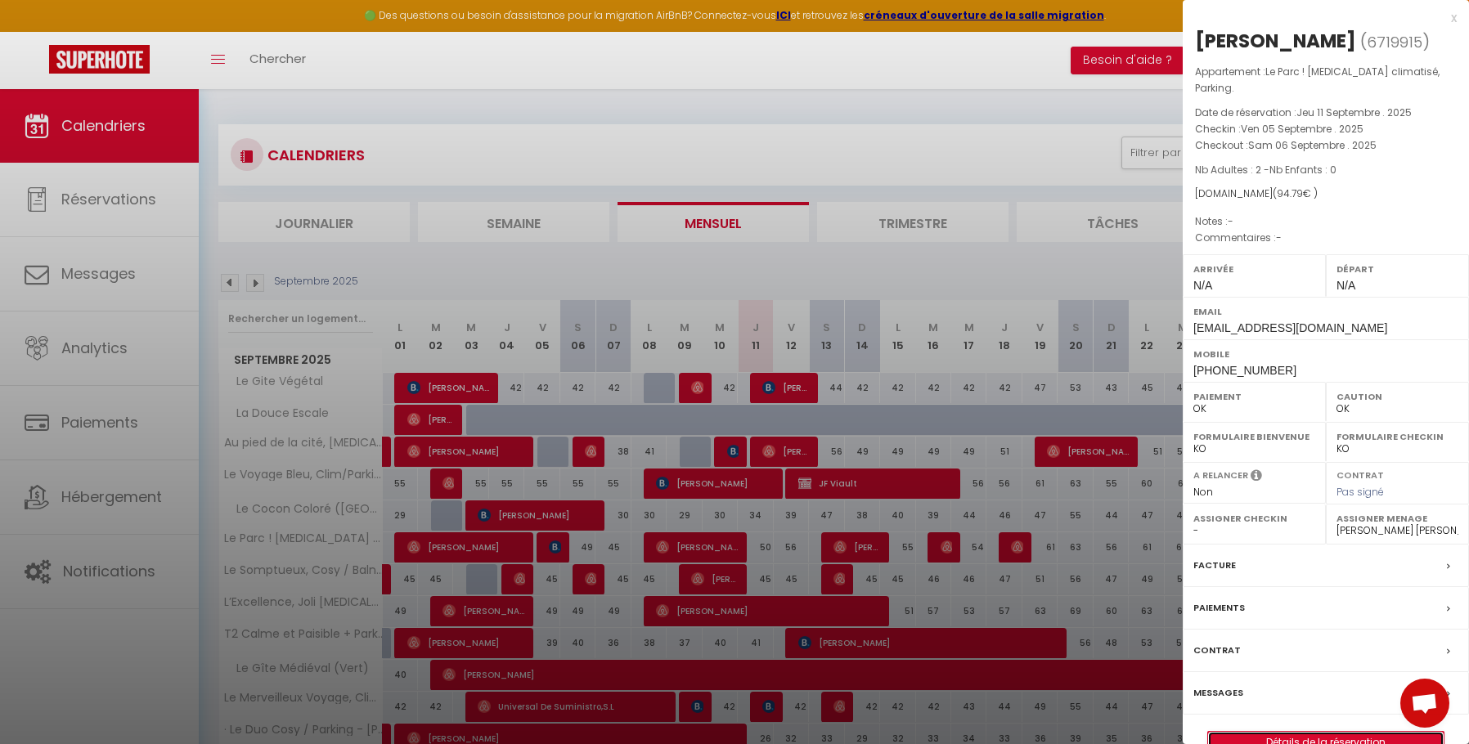
click at [1314, 732] on link "Détails de la réservation" at bounding box center [1326, 742] width 236 height 21
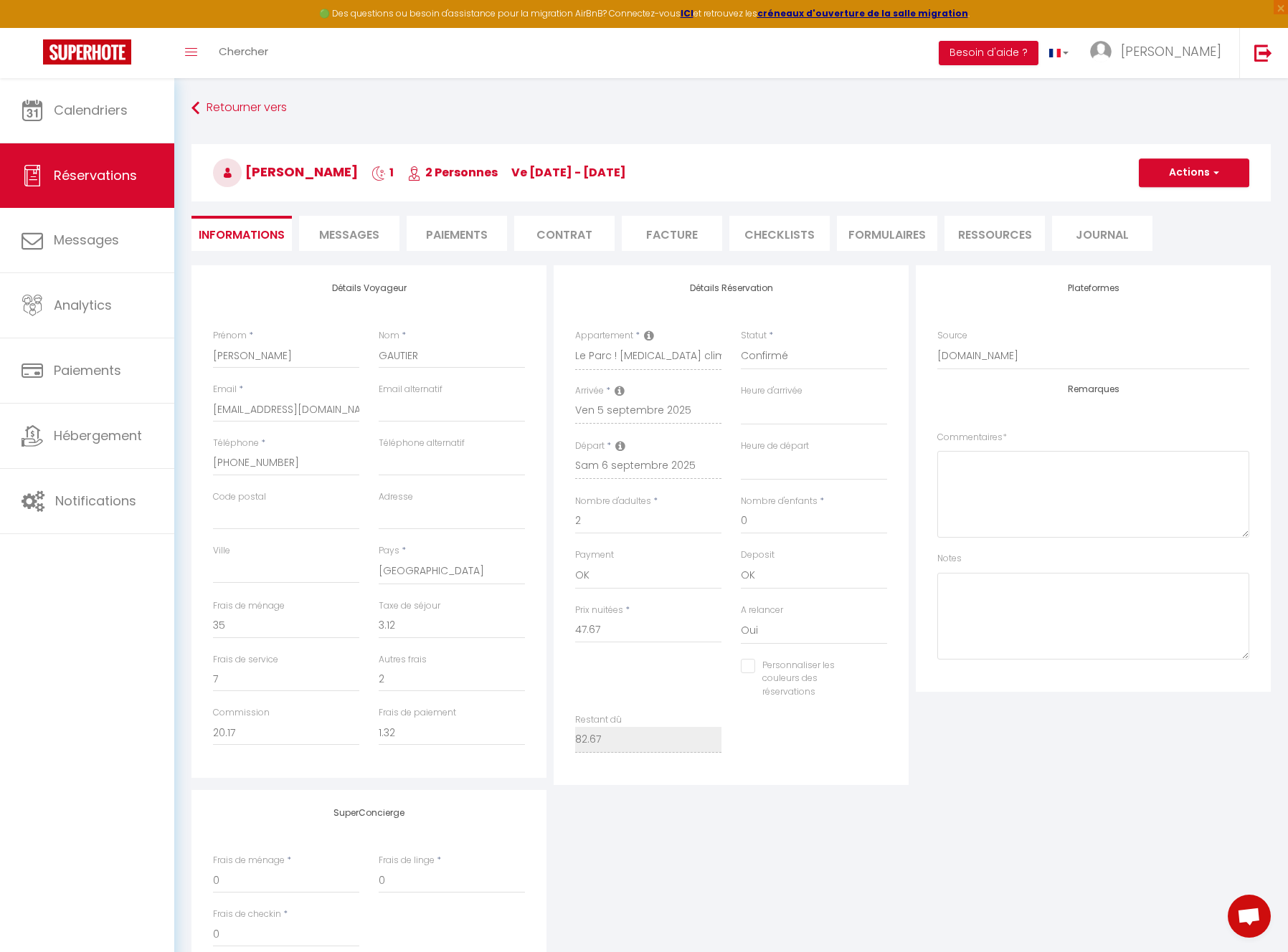
click at [477, 224] on li "Paiements" at bounding box center [457, 233] width 101 height 35
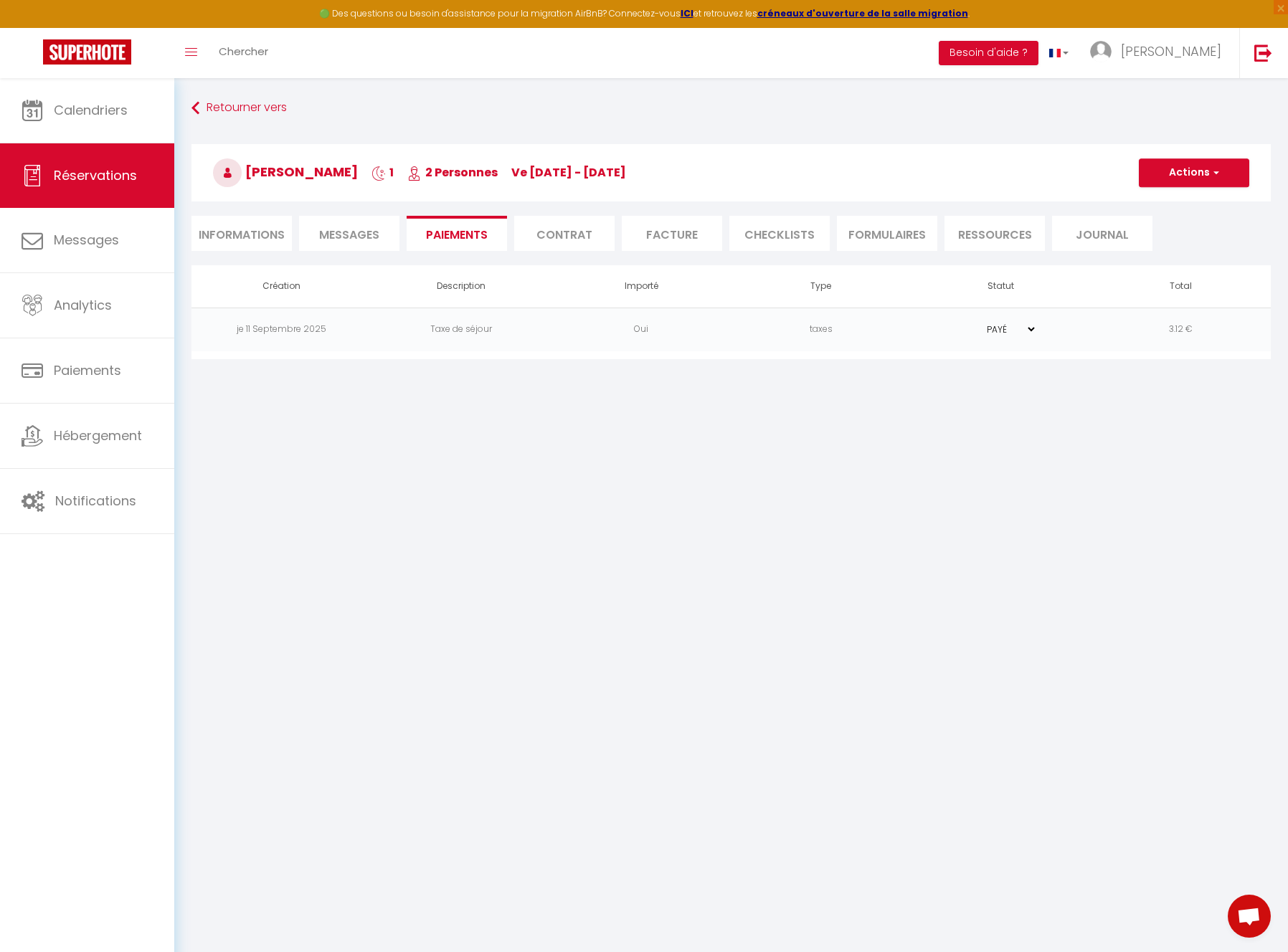
drag, startPoint x: 874, startPoint y: 423, endPoint x: 400, endPoint y: 244, distance: 506.7
click at [875, 423] on body "🟢 Des questions ou besoin d'assistance pour la migration AirBnB? Connectez-vous…" at bounding box center [644, 554] width 1288 height 952
click at [355, 241] on span "Messages" at bounding box center [349, 234] width 60 height 17
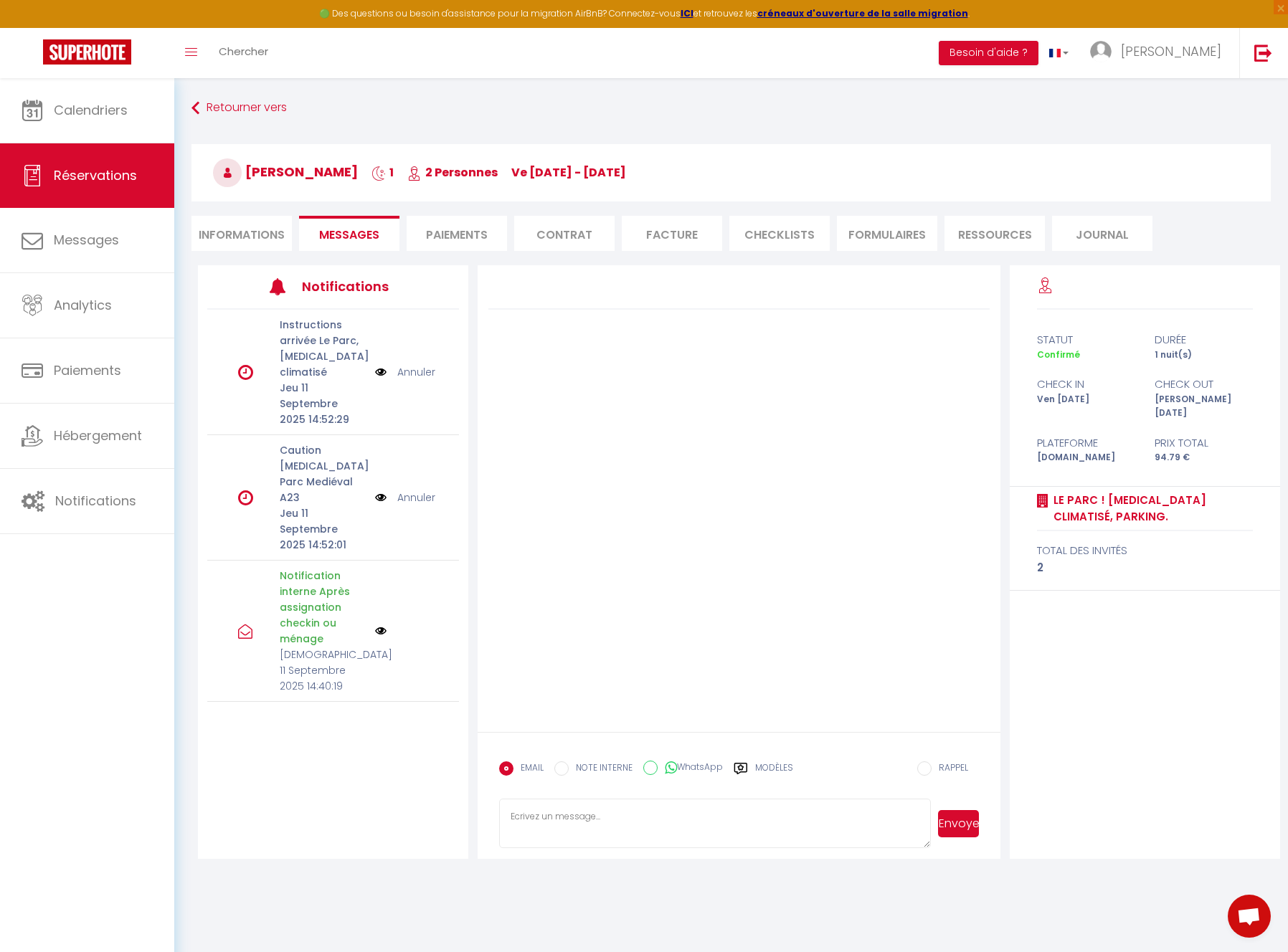
click at [246, 238] on li "Informations" at bounding box center [241, 233] width 101 height 35
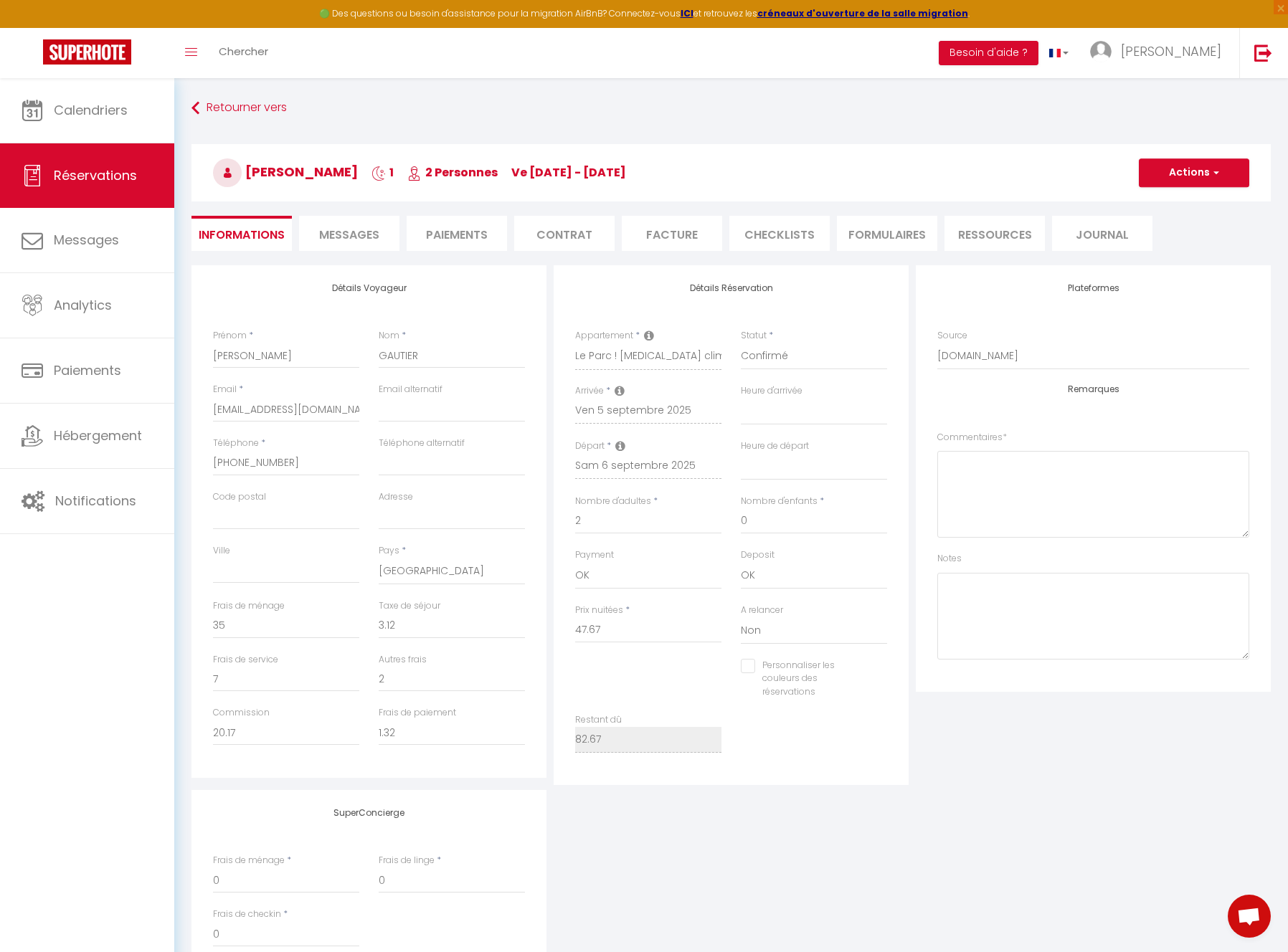
drag, startPoint x: 603, startPoint y: 841, endPoint x: 557, endPoint y: 650, distance: 196.5
click at [609, 839] on div "SuperConcierge Frais de ménage * 0 Frais de linge * 0 Frais de checkin * 0" at bounding box center [730, 885] width 1086 height 189
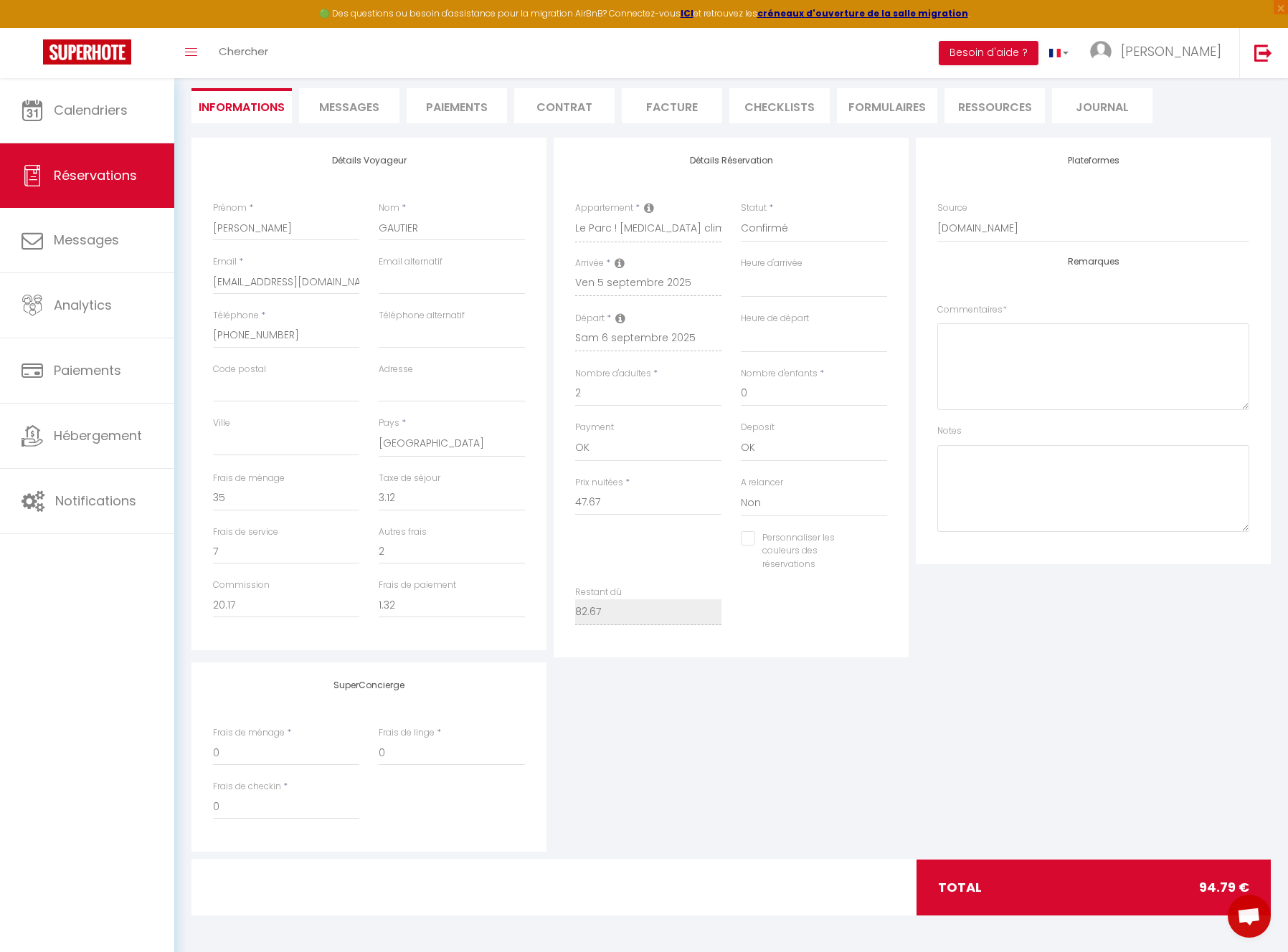
scroll to position [73, 0]
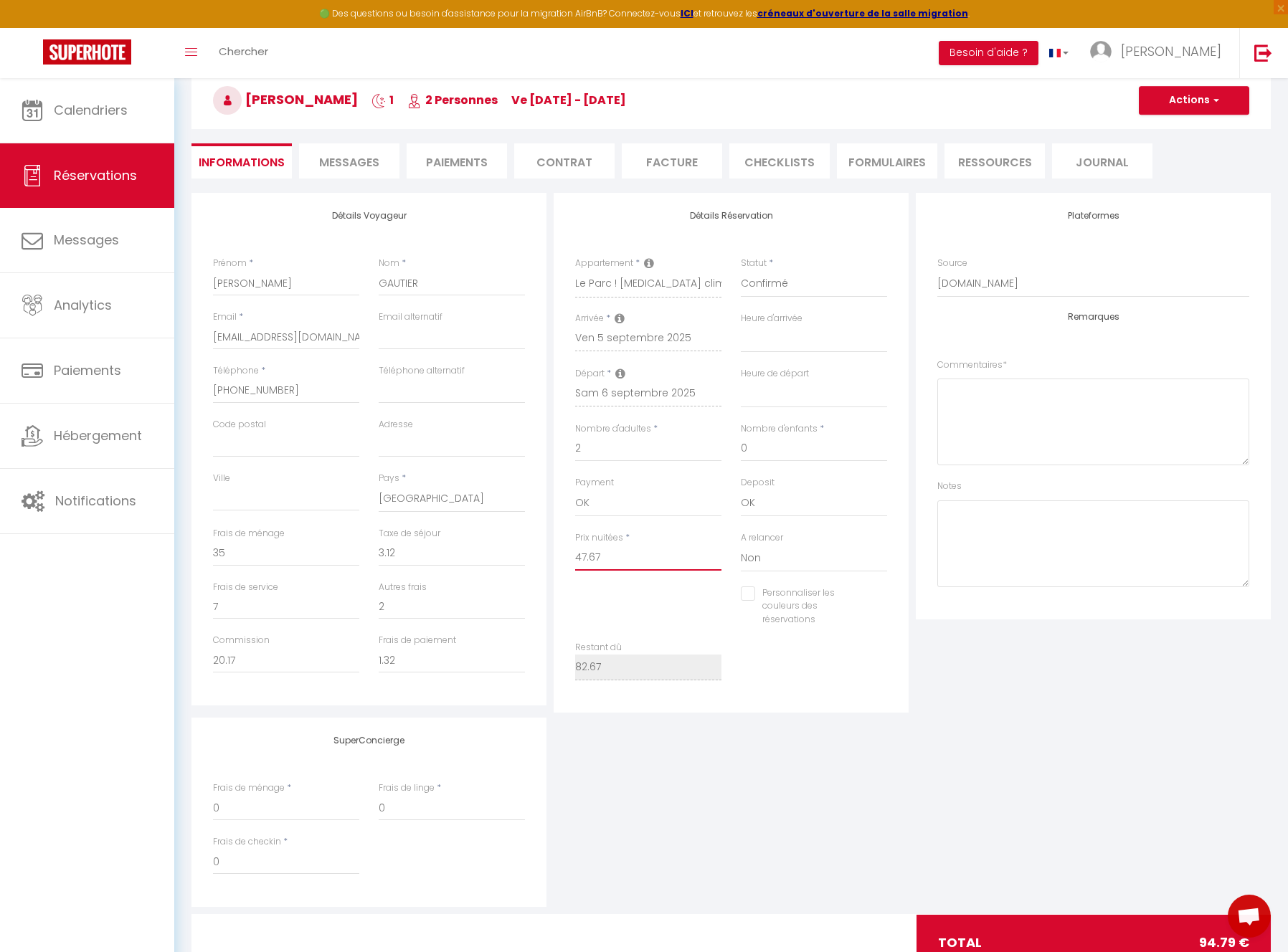
click at [639, 557] on input "47.67" at bounding box center [648, 558] width 146 height 25
click at [706, 768] on div "SuperConcierge Frais de ménage * 0 Frais de linge * 0 Frais de checkin * 0" at bounding box center [730, 813] width 1086 height 189
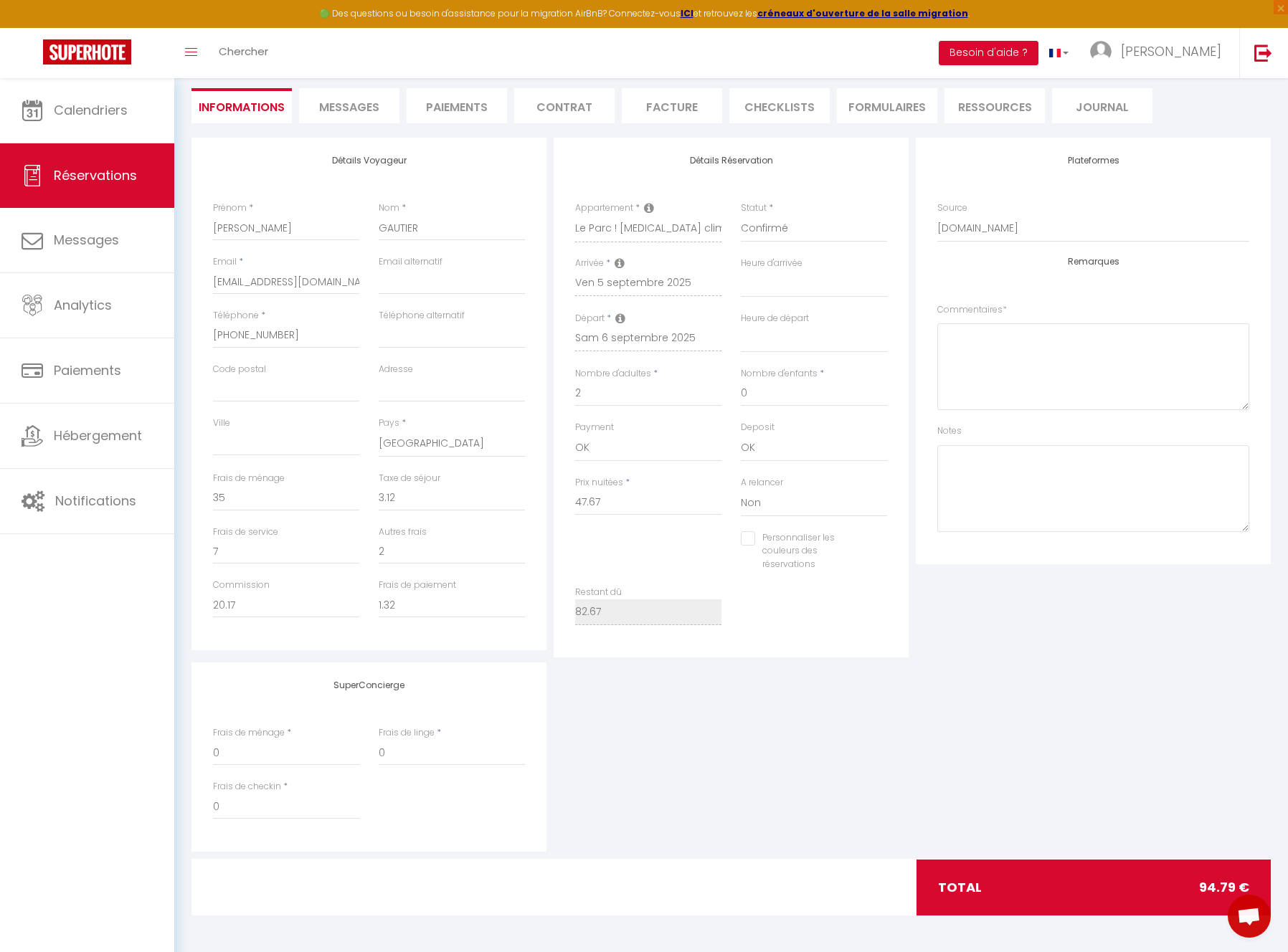
drag, startPoint x: 649, startPoint y: 722, endPoint x: 479, endPoint y: 700, distance: 171.4
click at [649, 722] on div "SuperConcierge Frais de ménage * 0 Frais de linge * 0 Frais de checkin * 0" at bounding box center [730, 757] width 1086 height 189
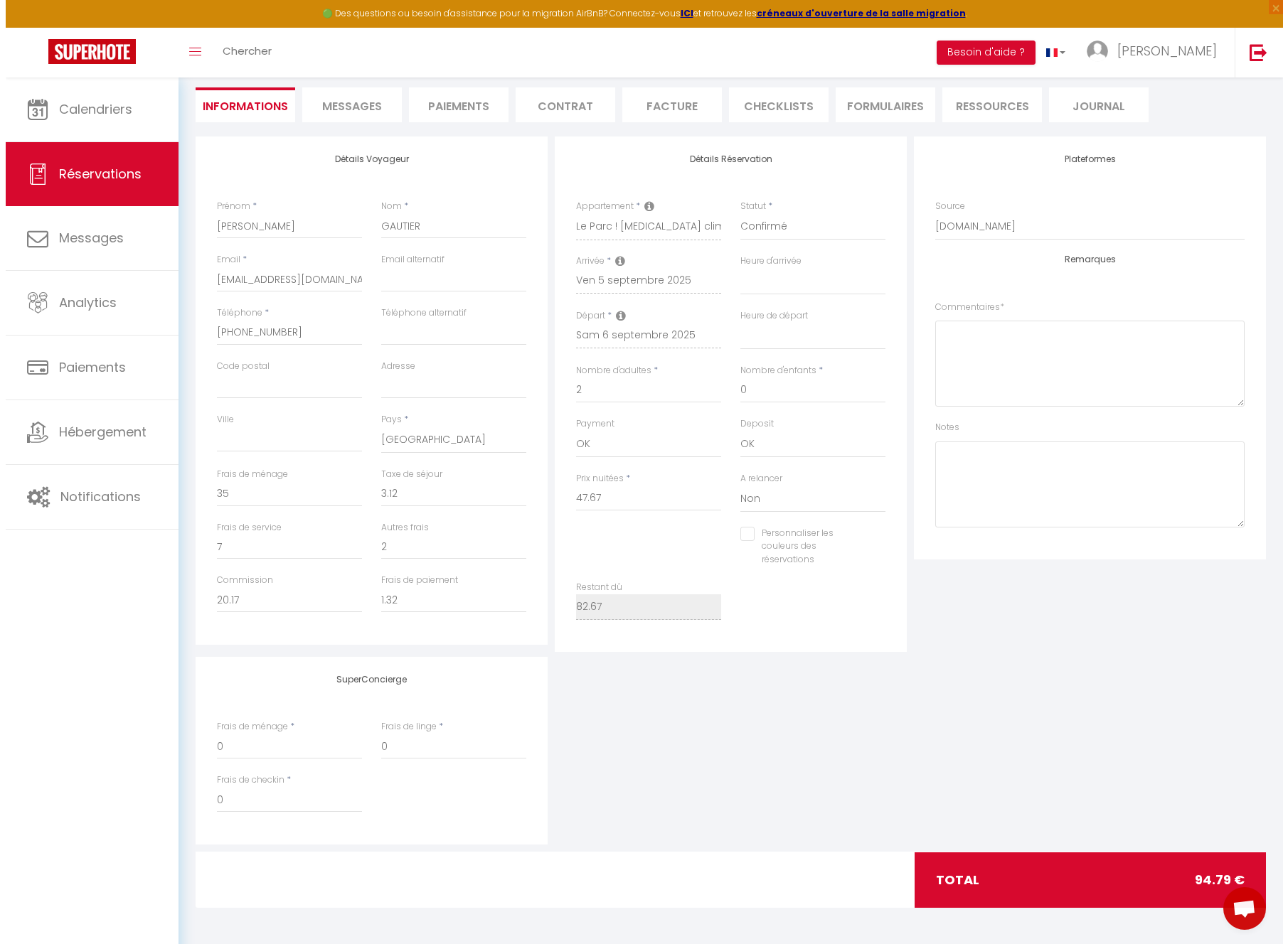
scroll to position [0, 0]
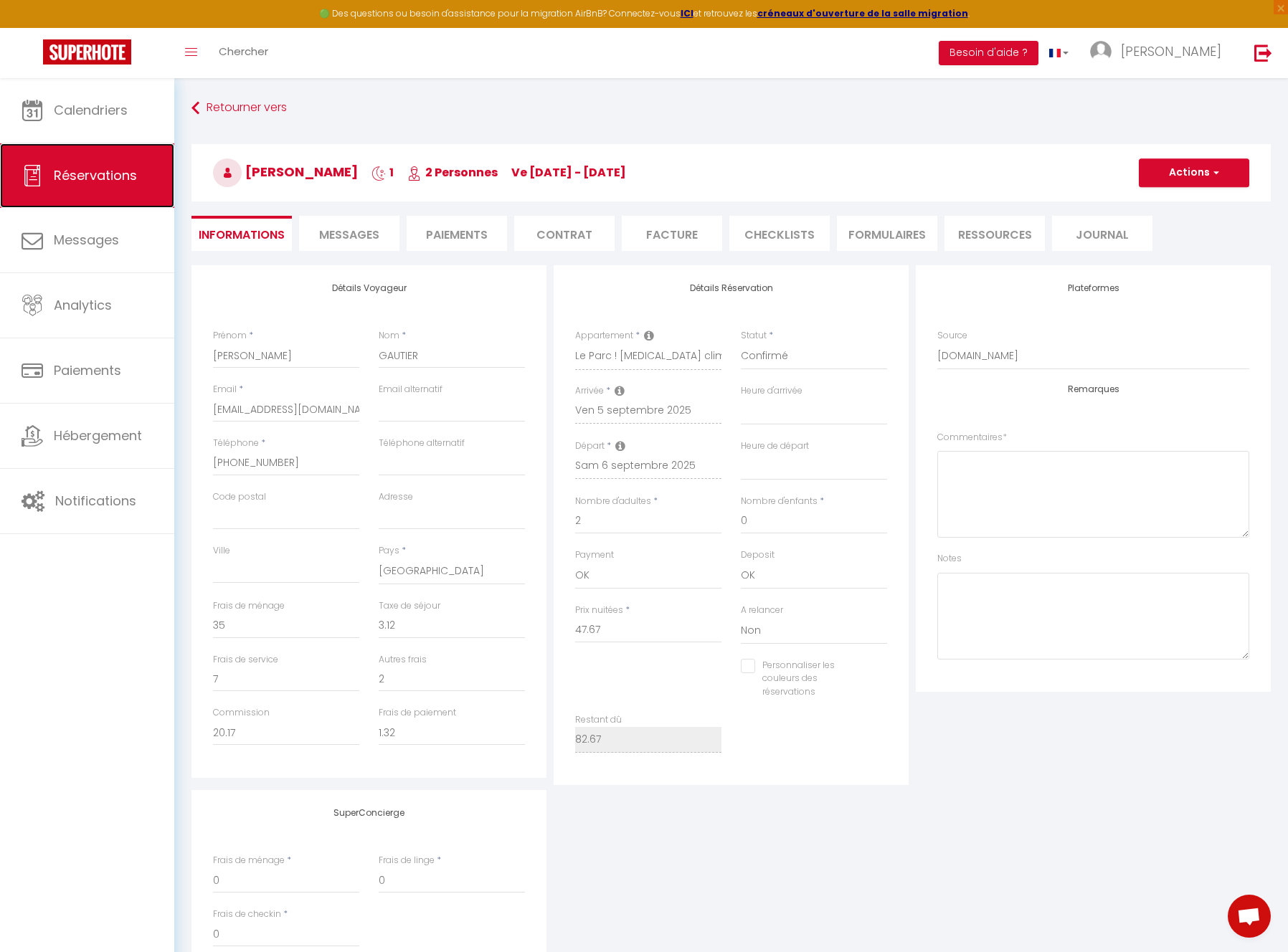
click at [78, 173] on span "Réservations" at bounding box center [95, 175] width 83 height 18
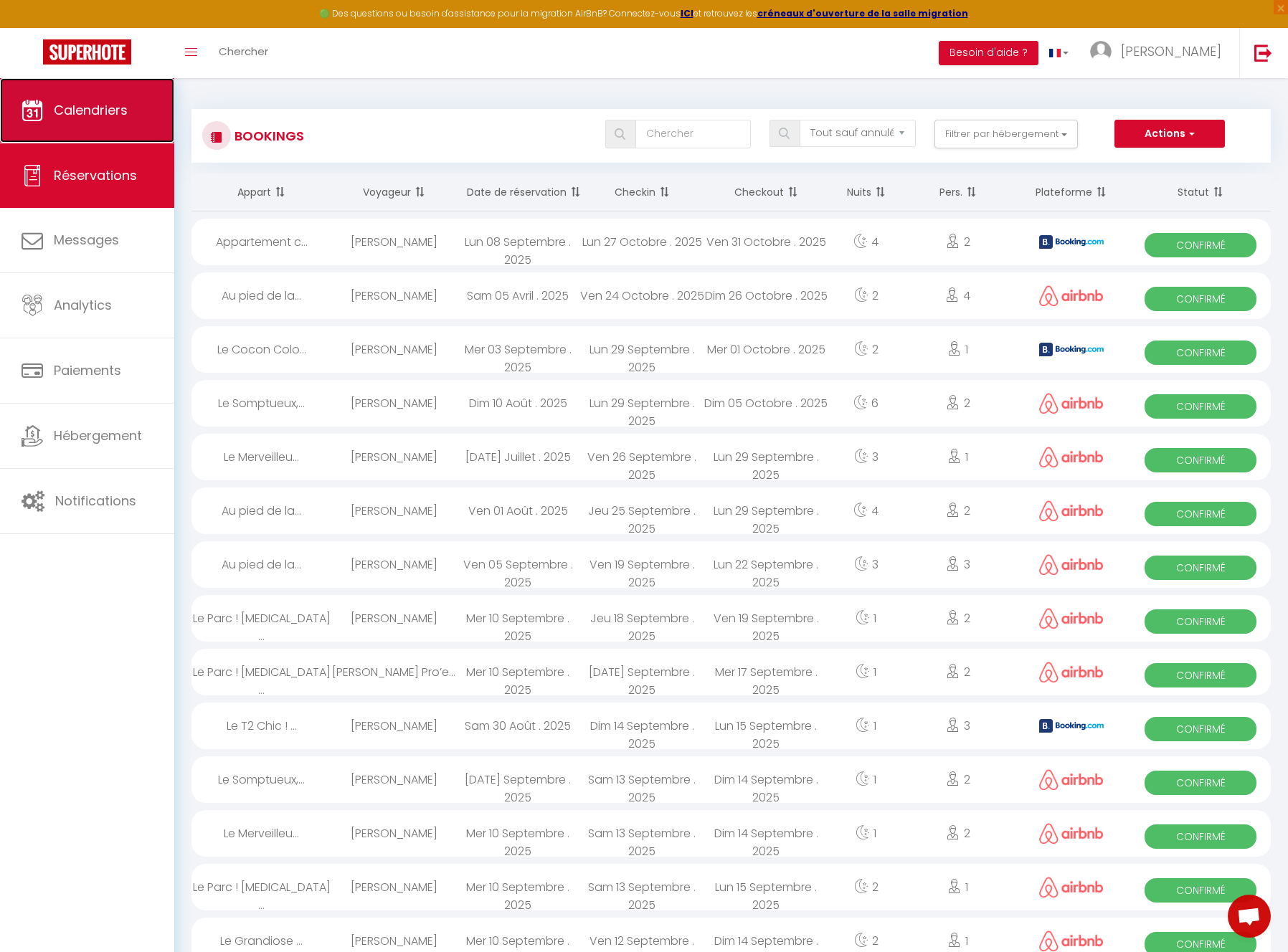
click at [103, 108] on span "Calendriers" at bounding box center [90, 110] width 74 height 18
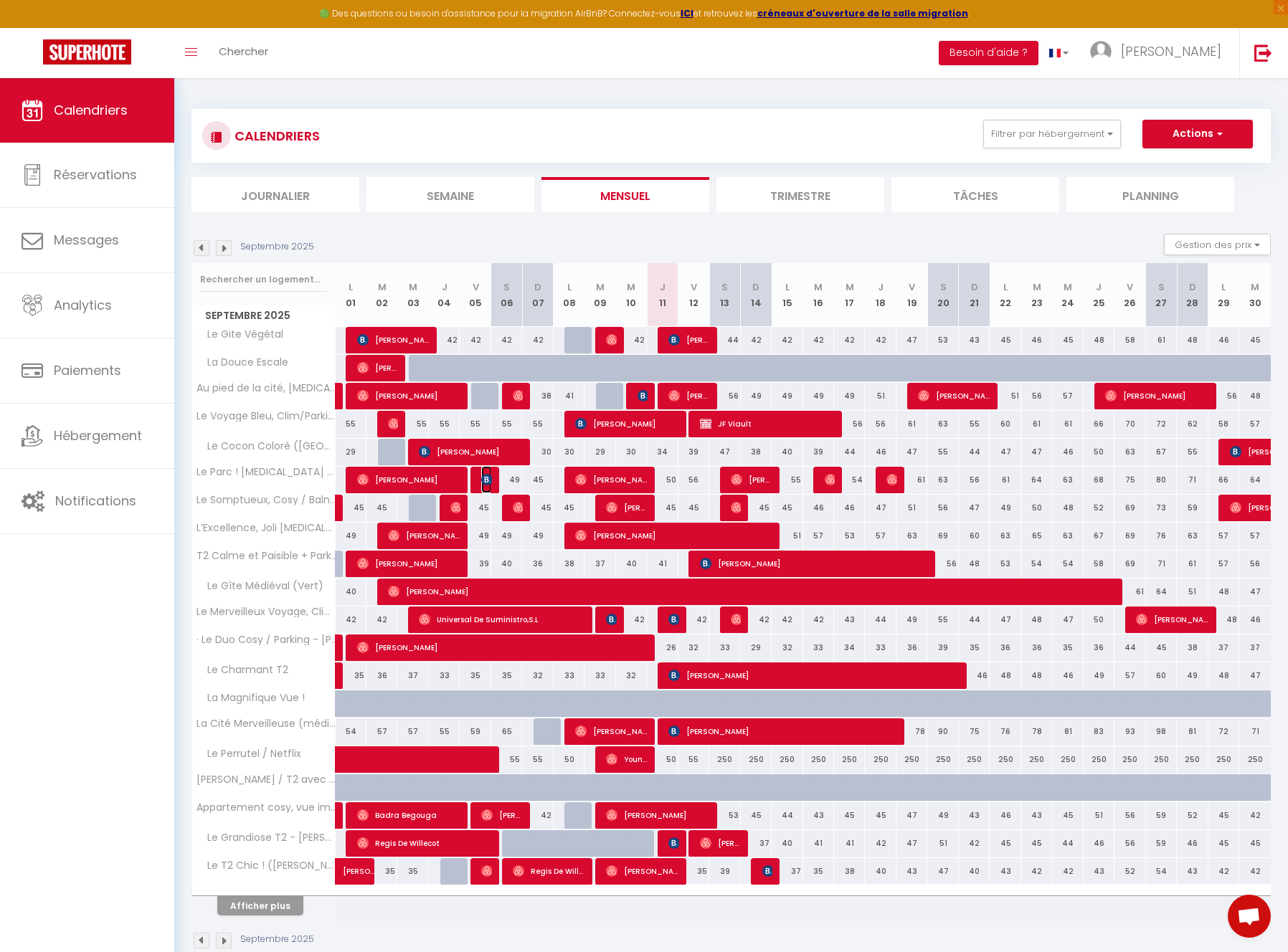
click at [487, 482] on img at bounding box center [487, 480] width 11 height 11
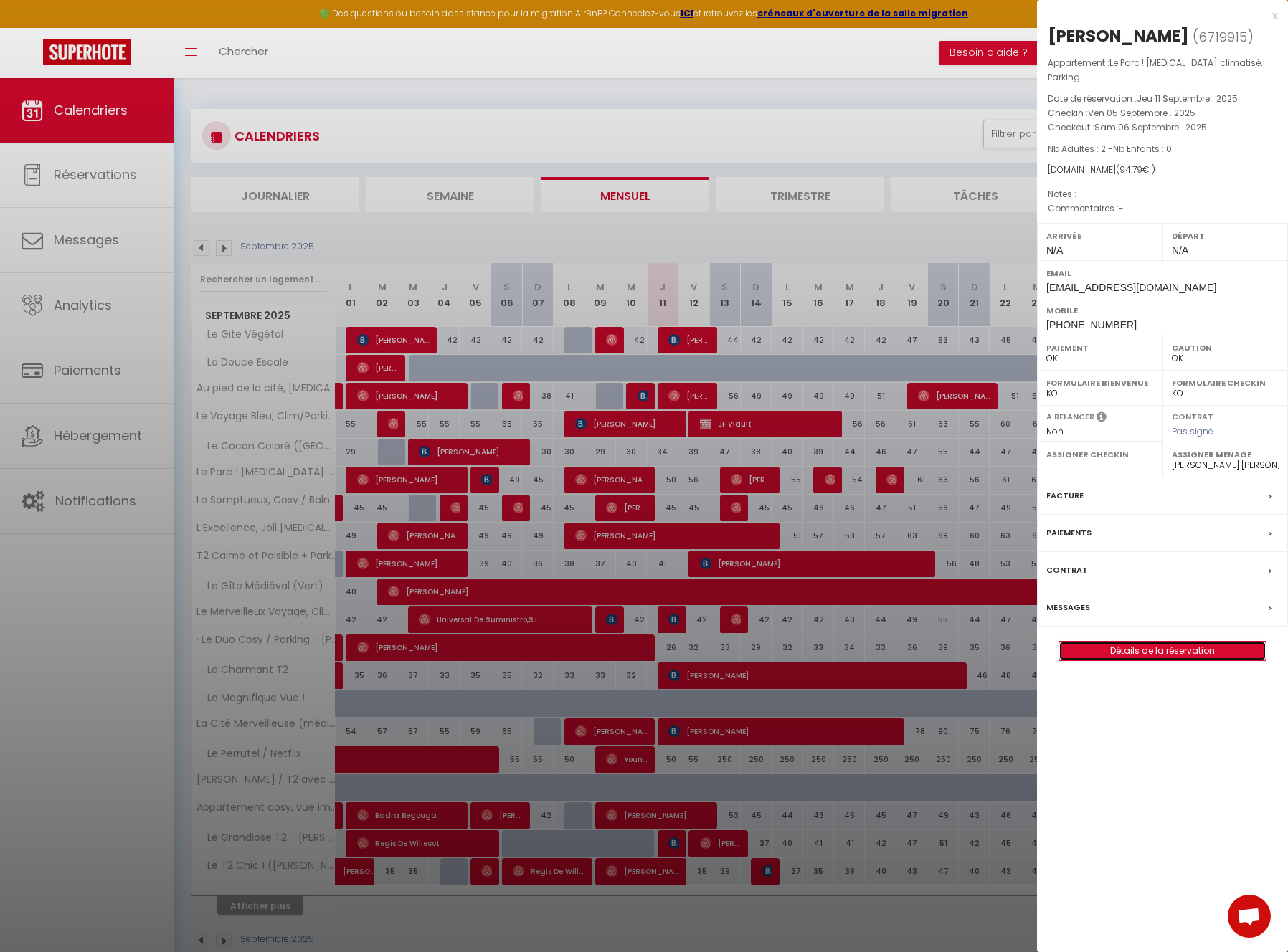
click at [1168, 642] on link "Détails de la réservation" at bounding box center [1163, 650] width 207 height 18
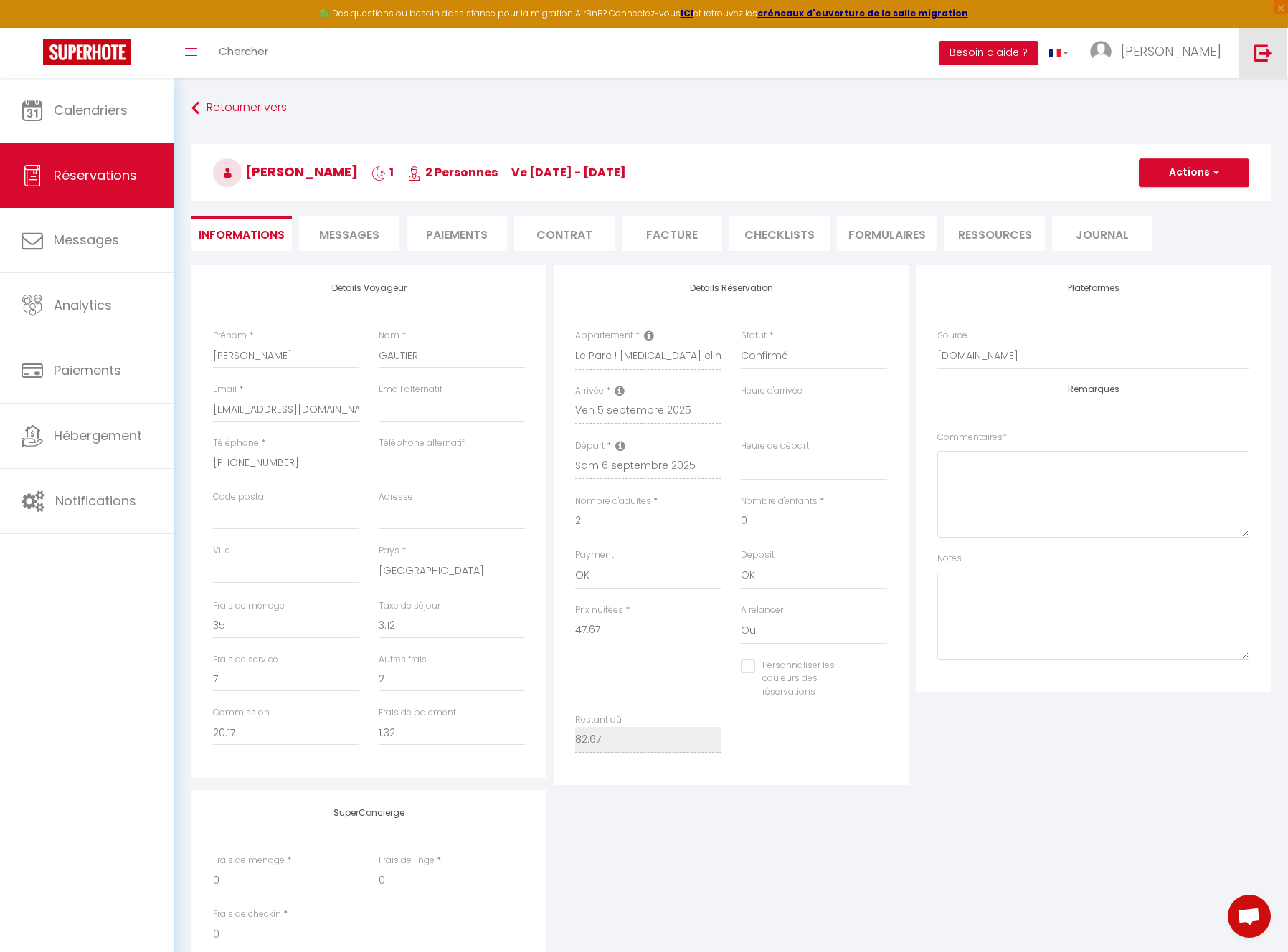
click at [1263, 46] on img at bounding box center [1263, 53] width 18 height 18
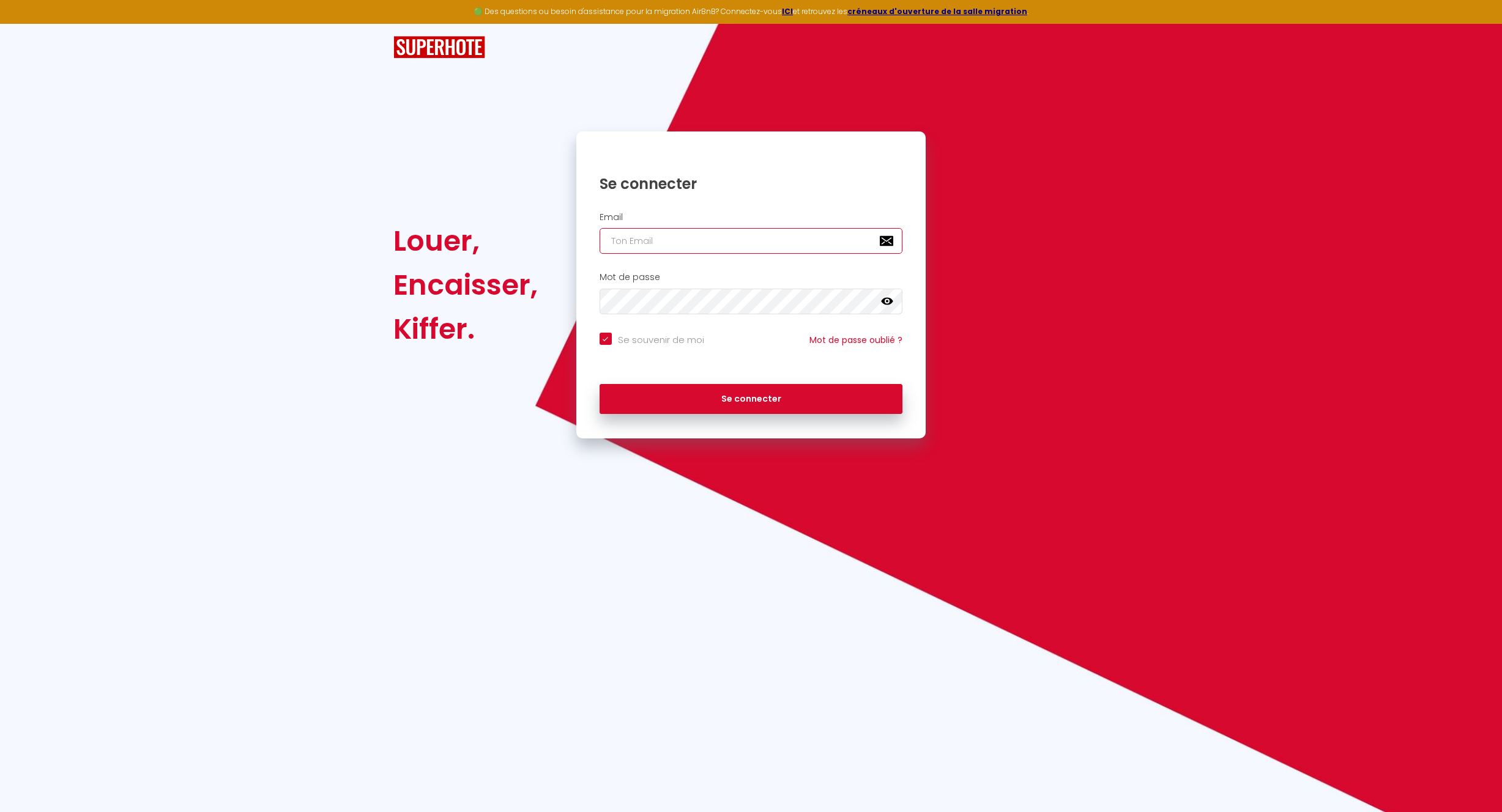
type input "[EMAIL_ADDRESS][DOMAIN_NAME]"
click at [761, 402] on button "Se connecter" at bounding box center [752, 399] width 304 height 31
checkbox input "true"
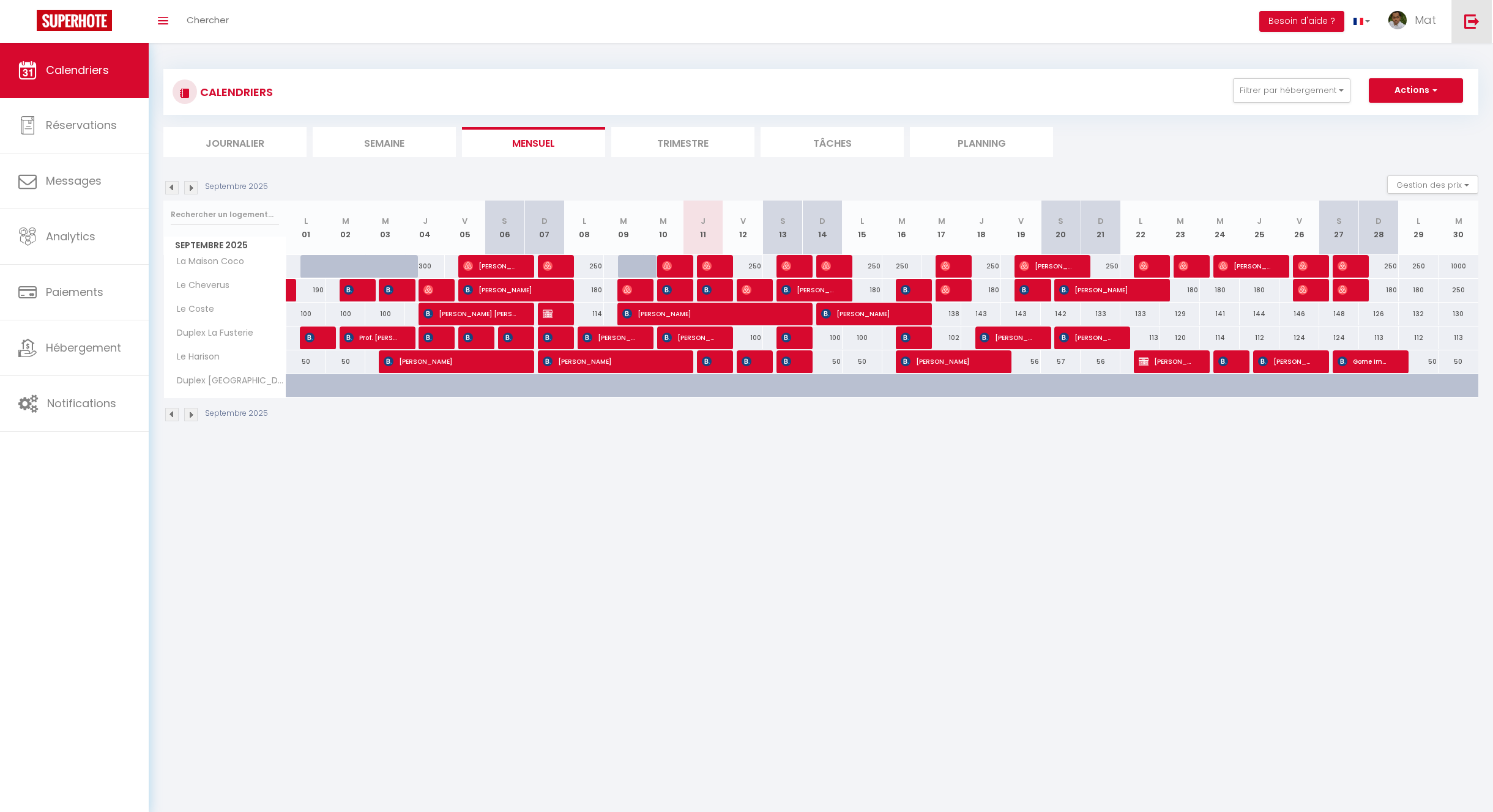
click at [1468, 21] on img at bounding box center [1472, 21] width 15 height 15
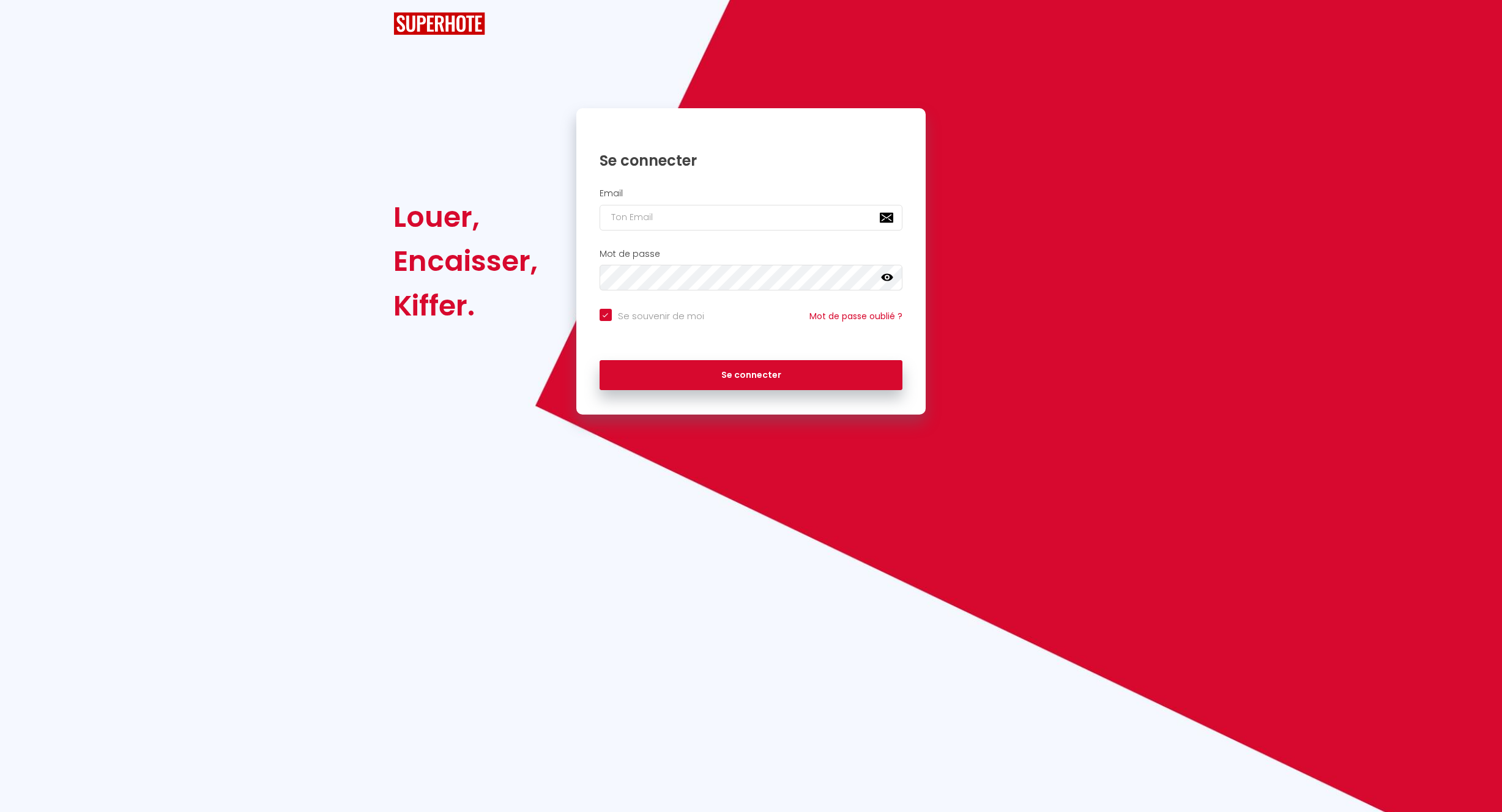
checkbox input "true"
type input "[EMAIL_ADDRESS][DOMAIN_NAME]"
checkbox input "true"
